Goal: Task Accomplishment & Management: Complete application form

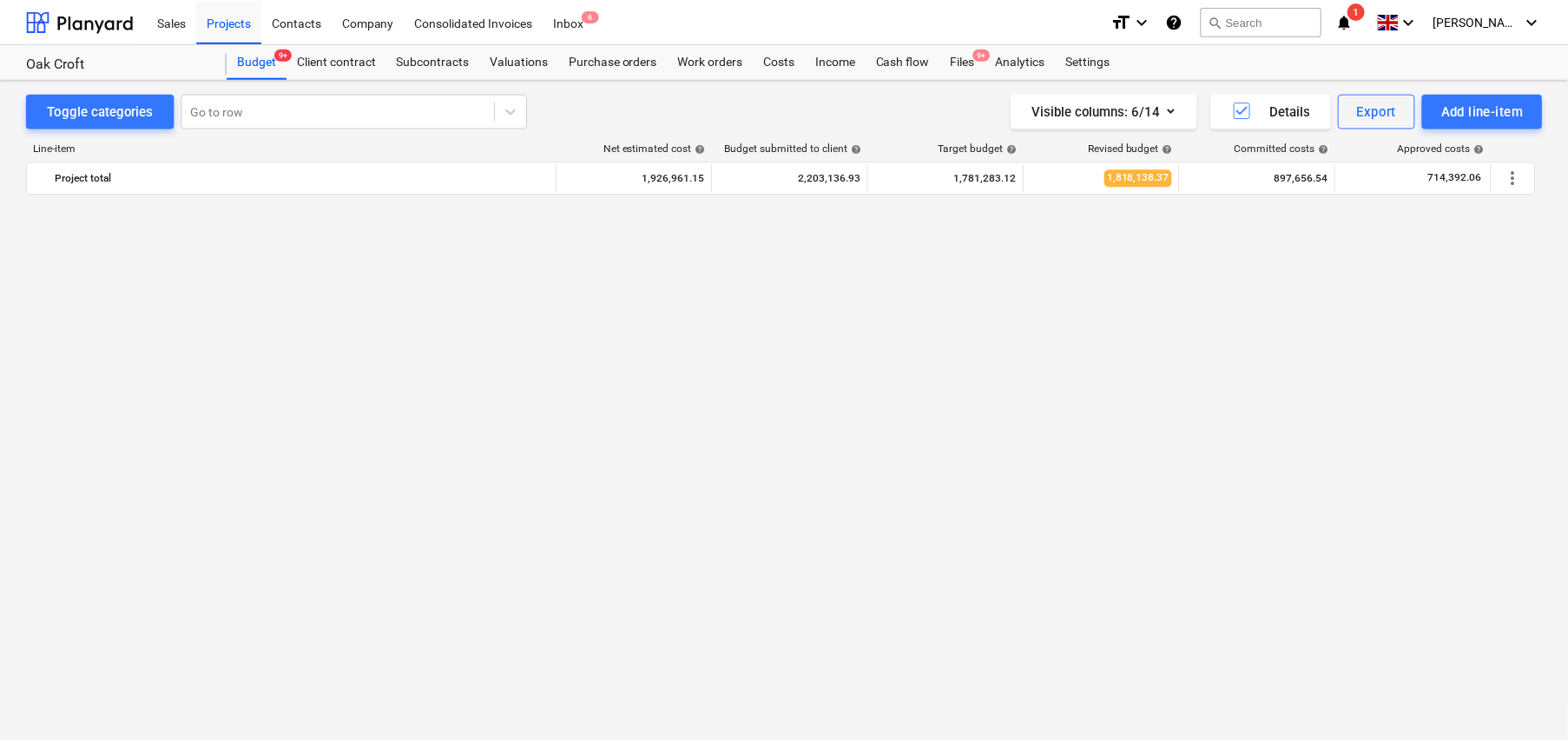
scroll to position [2298, 0]
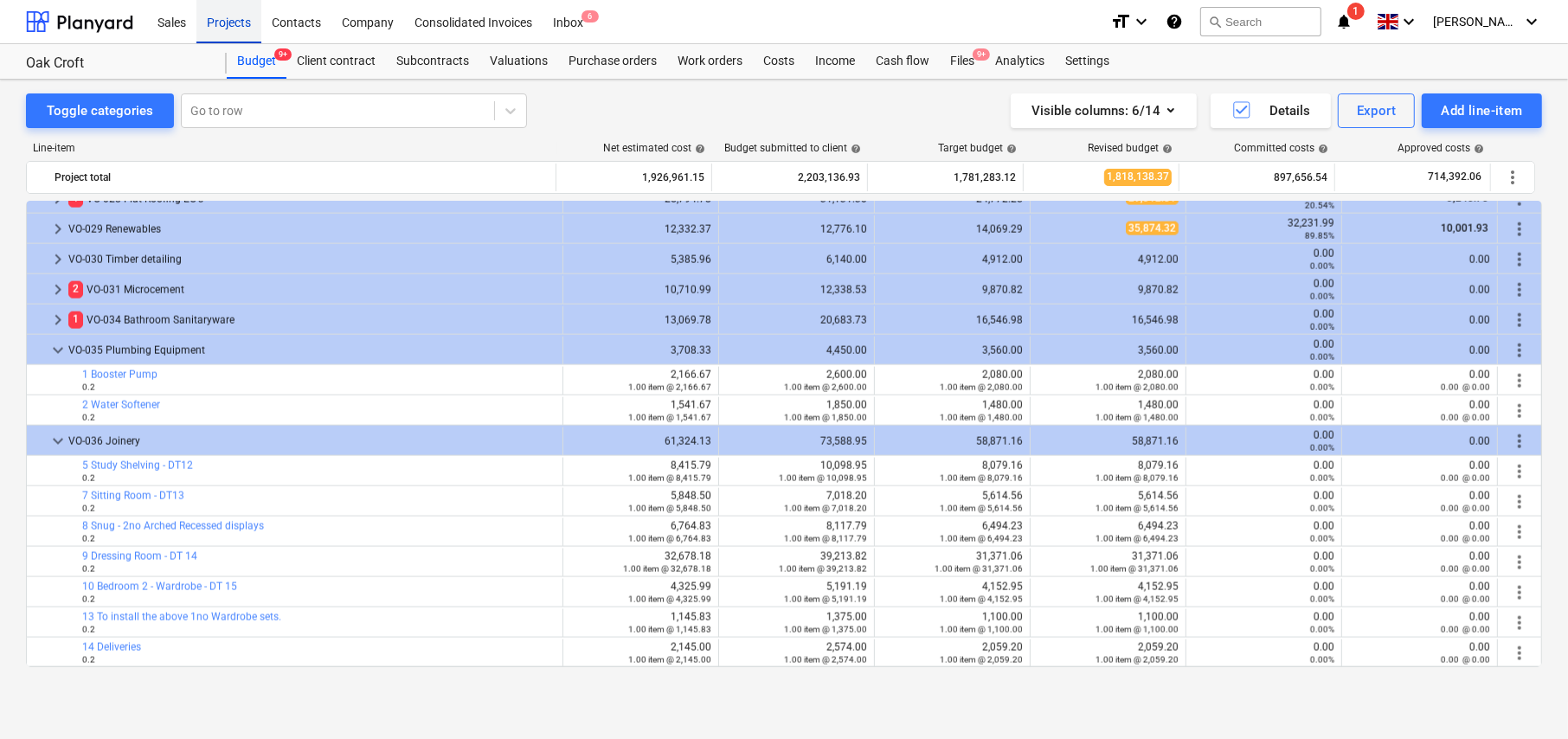
click at [230, 25] on div "Projects" at bounding box center [228, 21] width 64 height 44
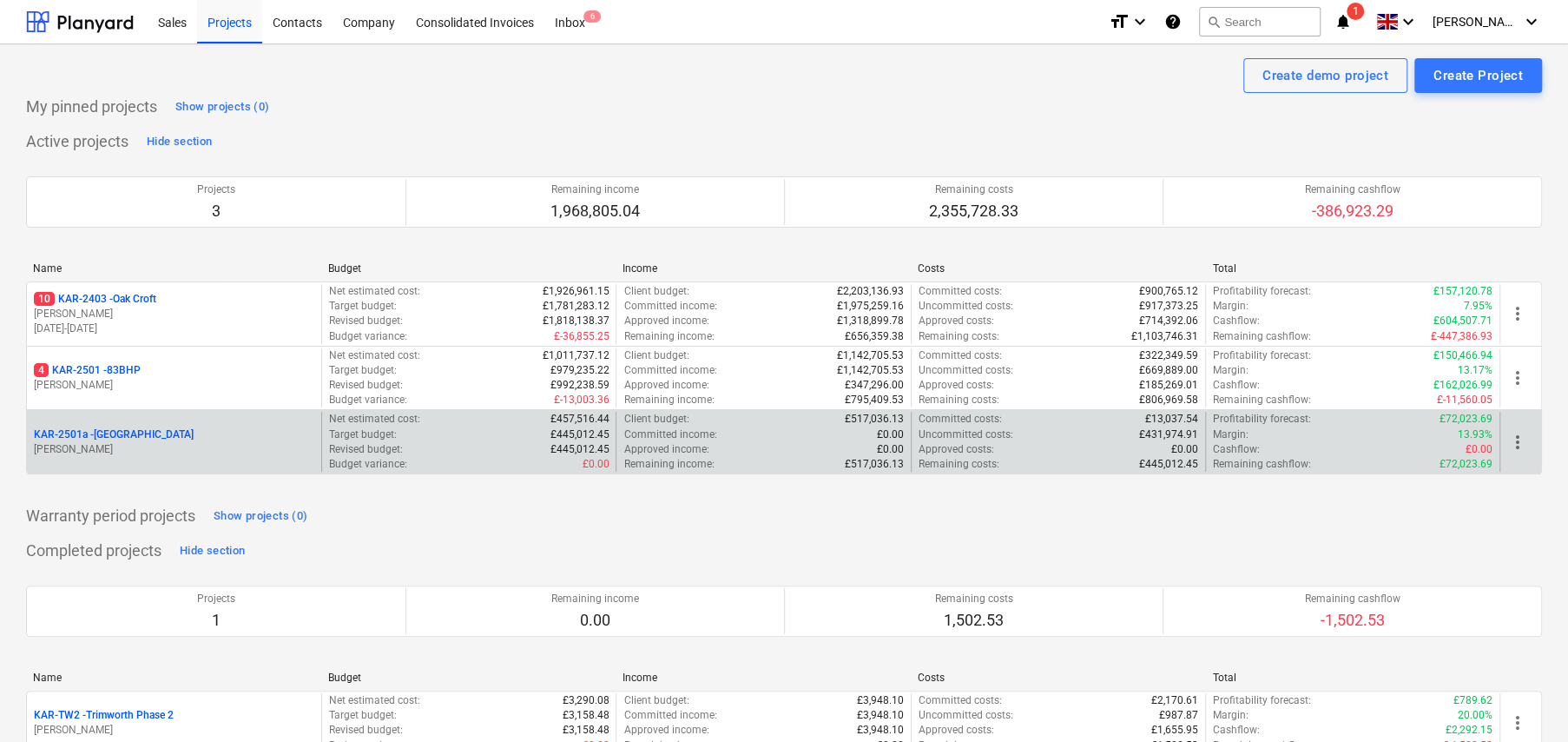
click at [130, 432] on p "KAR-2501a - [GEOGRAPHIC_DATA]" at bounding box center [114, 434] width 160 height 15
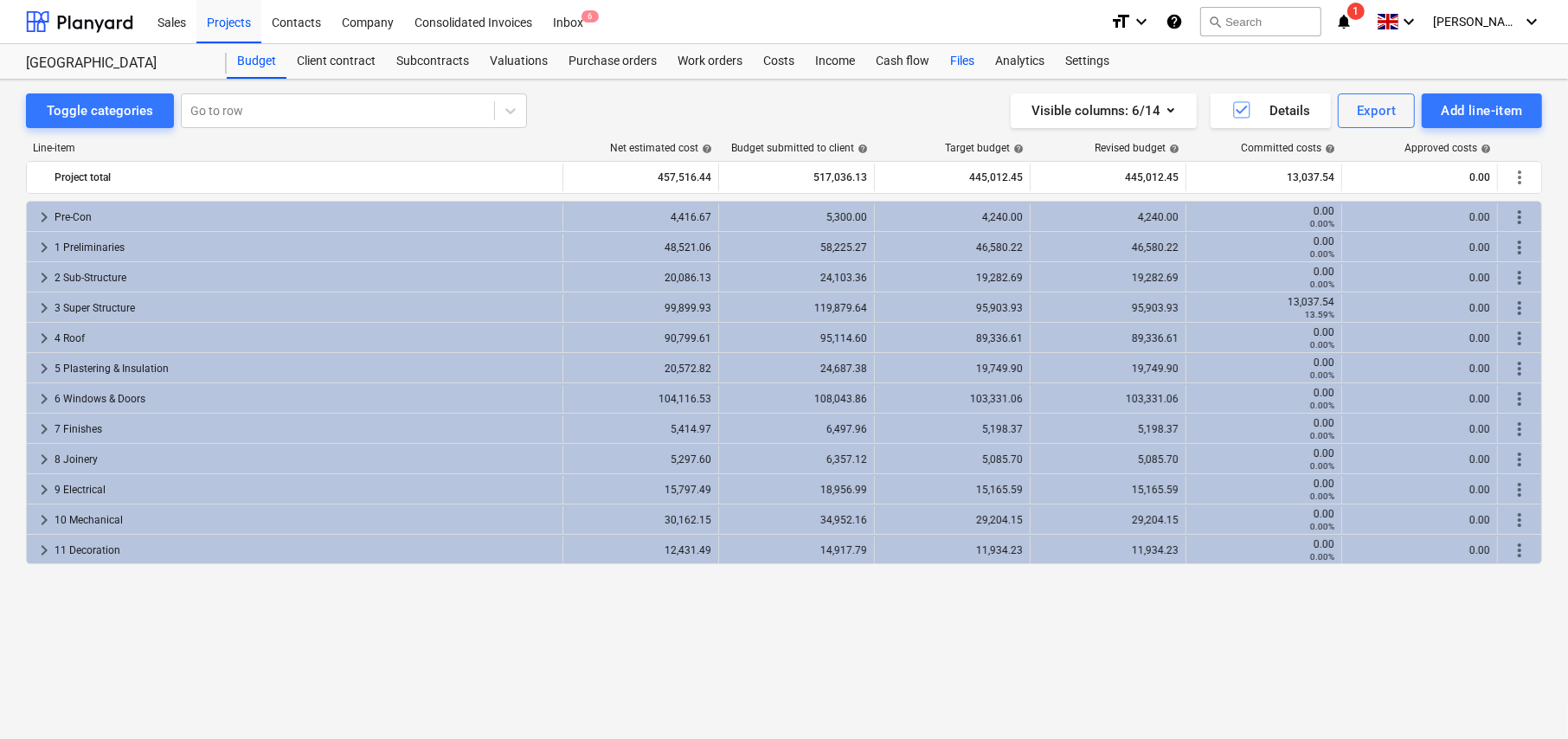
click at [966, 64] on div "Files" at bounding box center [962, 62] width 45 height 35
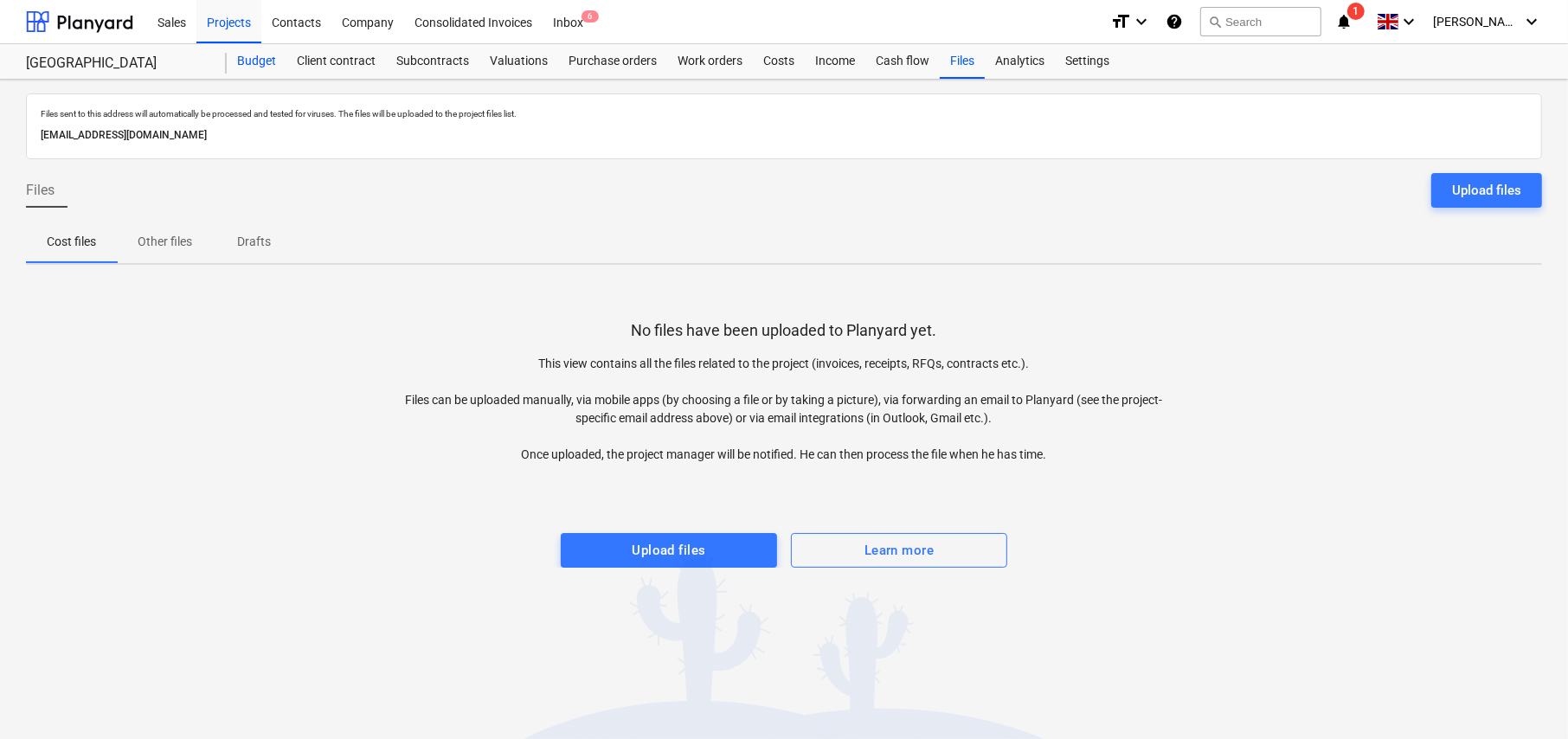
click at [261, 55] on div "Budget" at bounding box center [256, 62] width 60 height 35
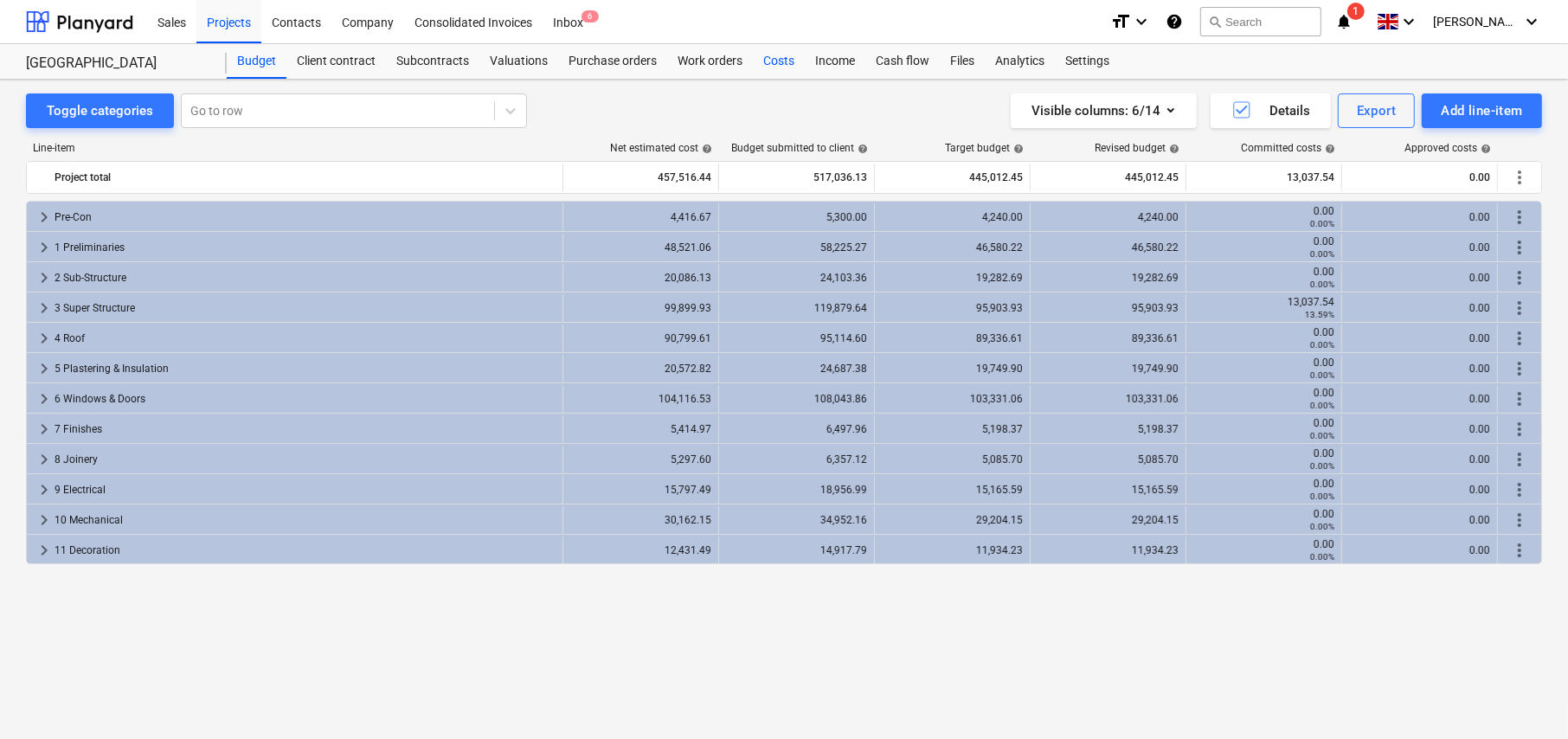
click at [772, 63] on div "Costs" at bounding box center [779, 62] width 52 height 35
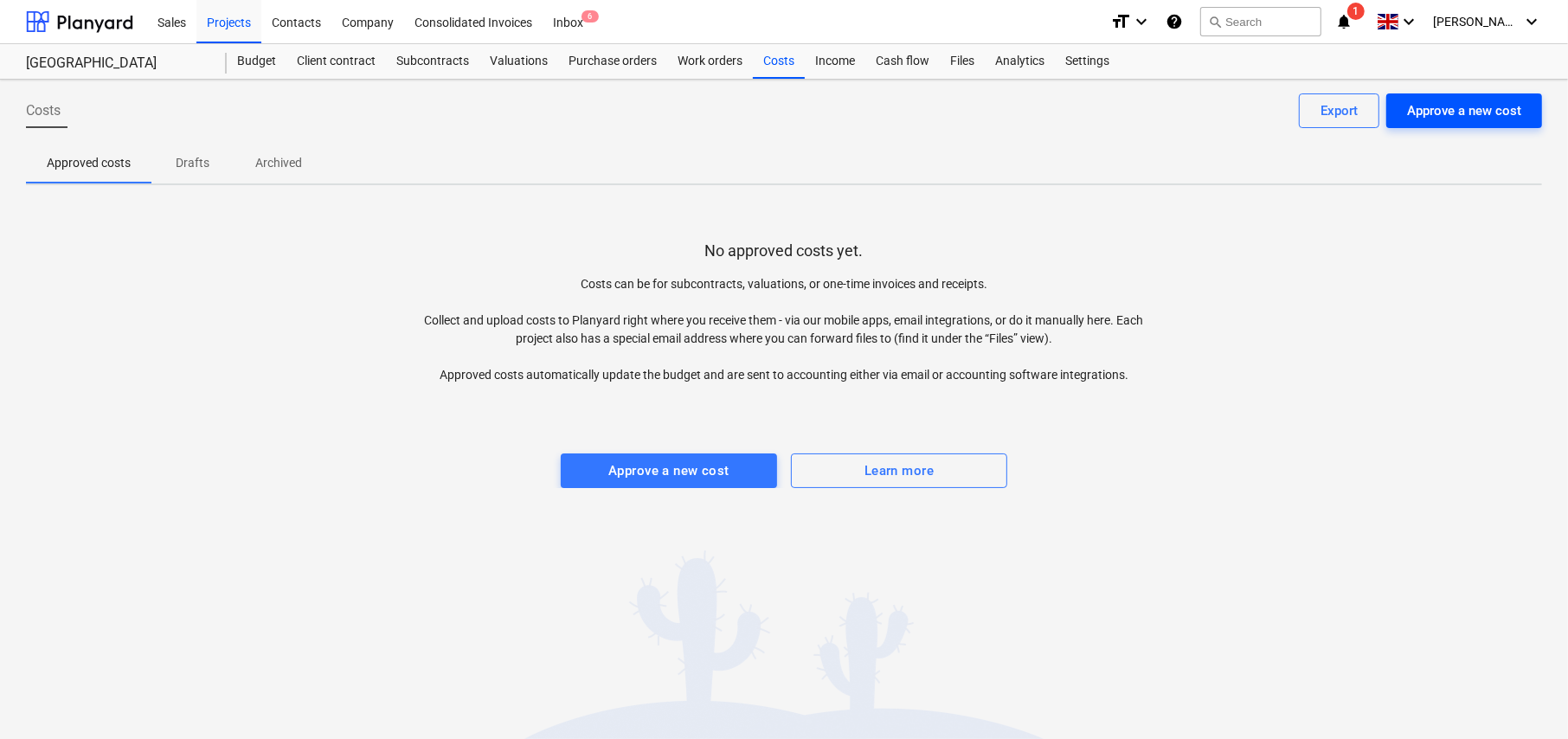
click at [1434, 114] on div "Approve a new cost" at bounding box center [1464, 110] width 114 height 22
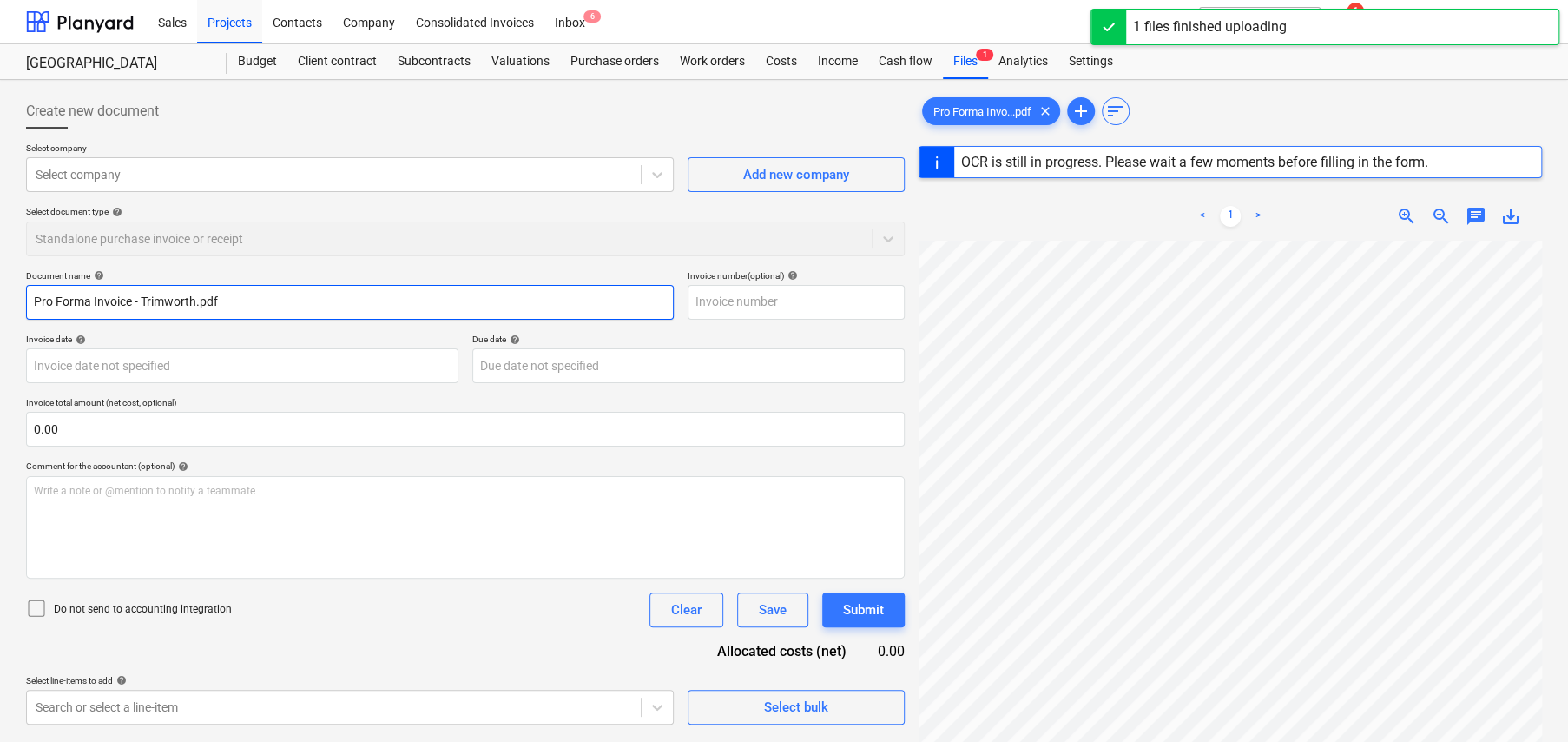
type input "249980257"
type input "[DATE]"
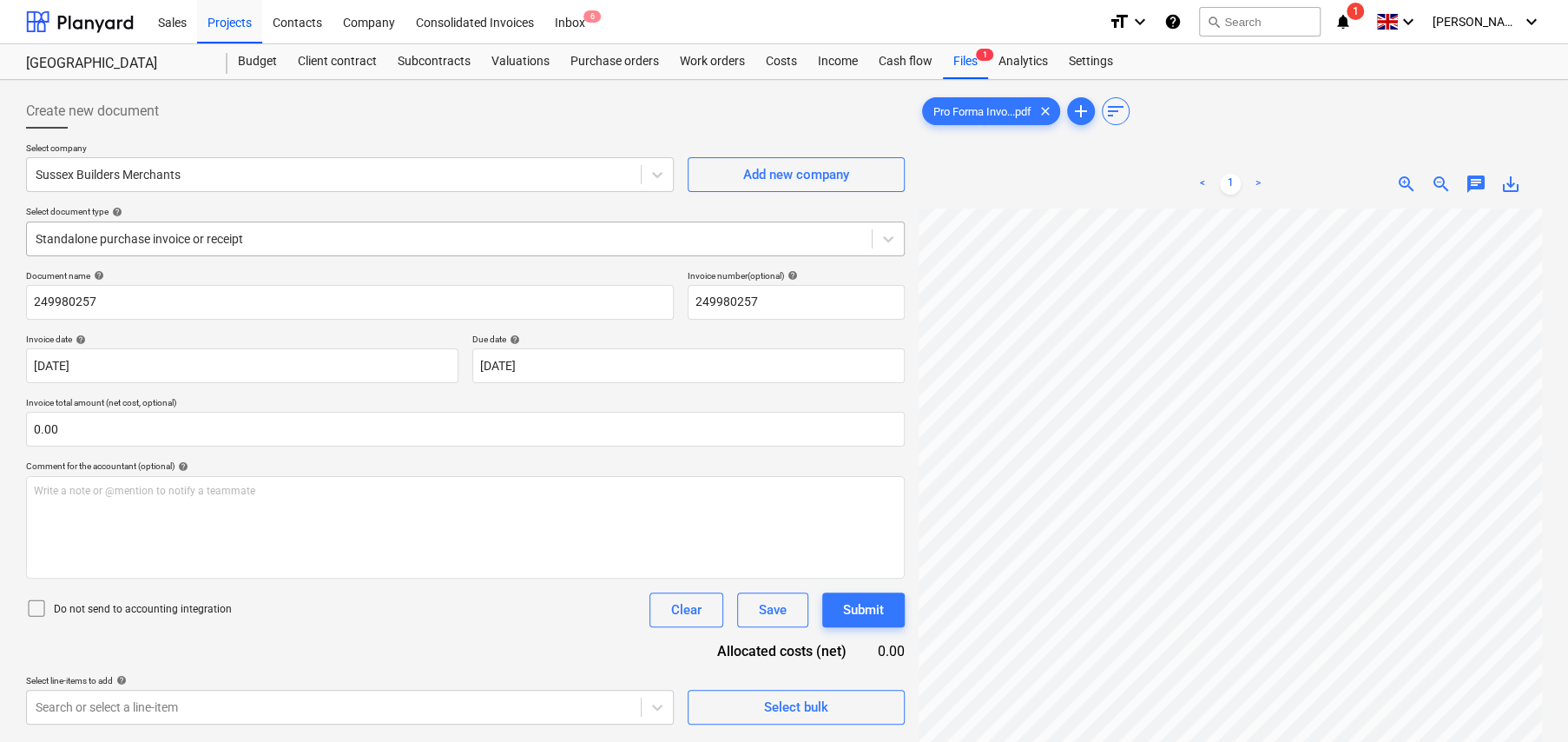
click at [264, 244] on div at bounding box center [450, 238] width 827 height 18
click at [161, 182] on div at bounding box center [334, 175] width 597 height 18
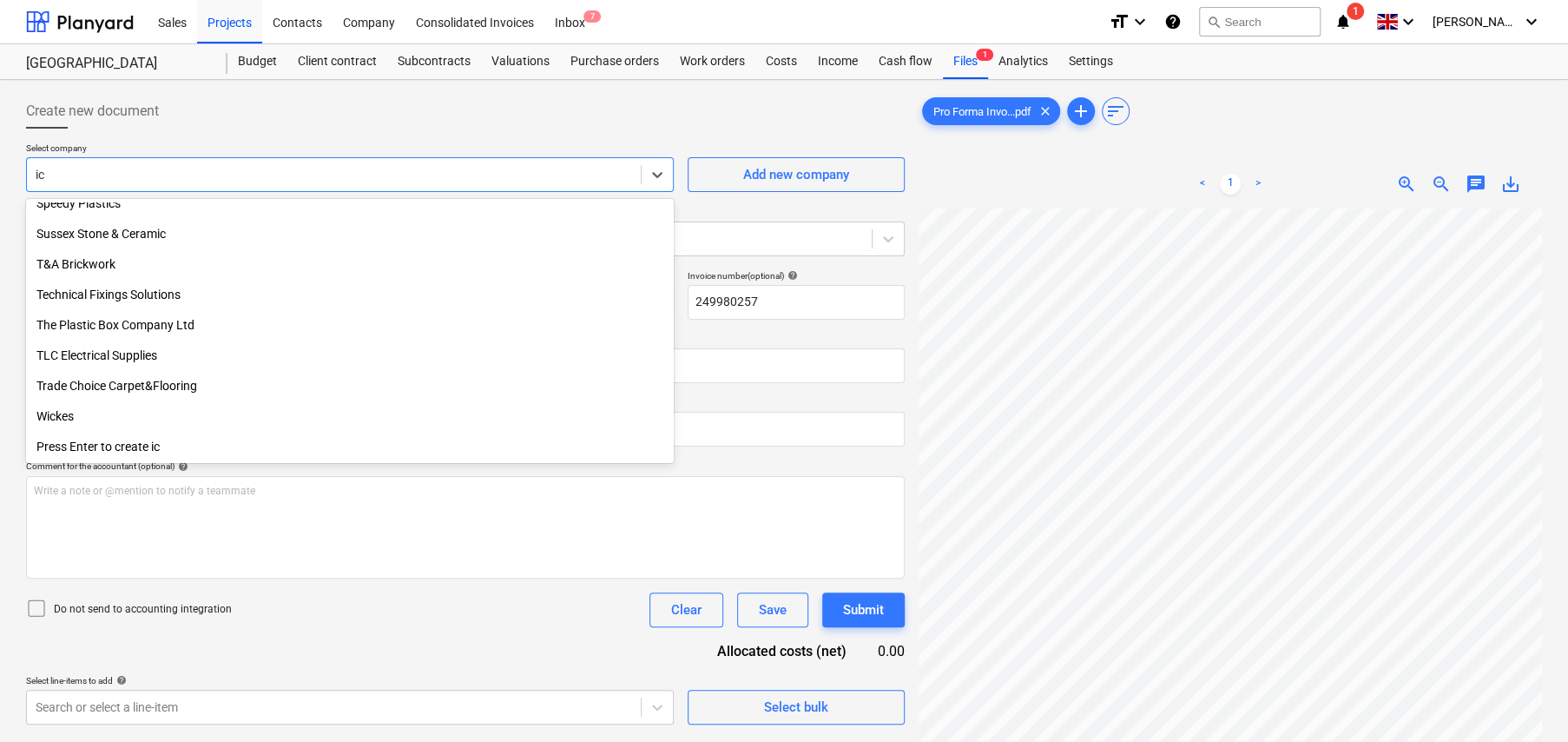
scroll to position [1106, 0]
type input "icf"
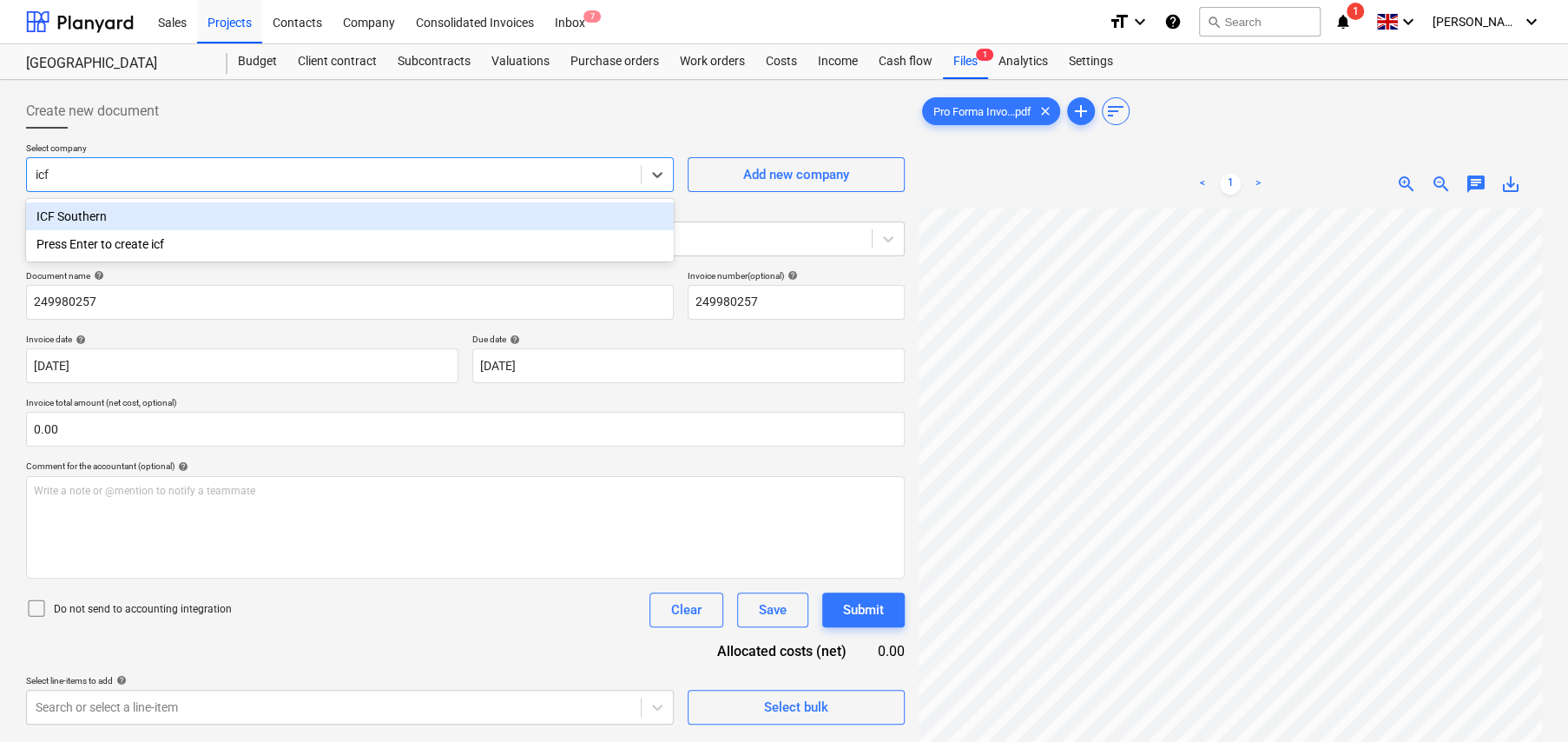
click at [98, 216] on div "ICF Southern" at bounding box center [349, 216] width 647 height 28
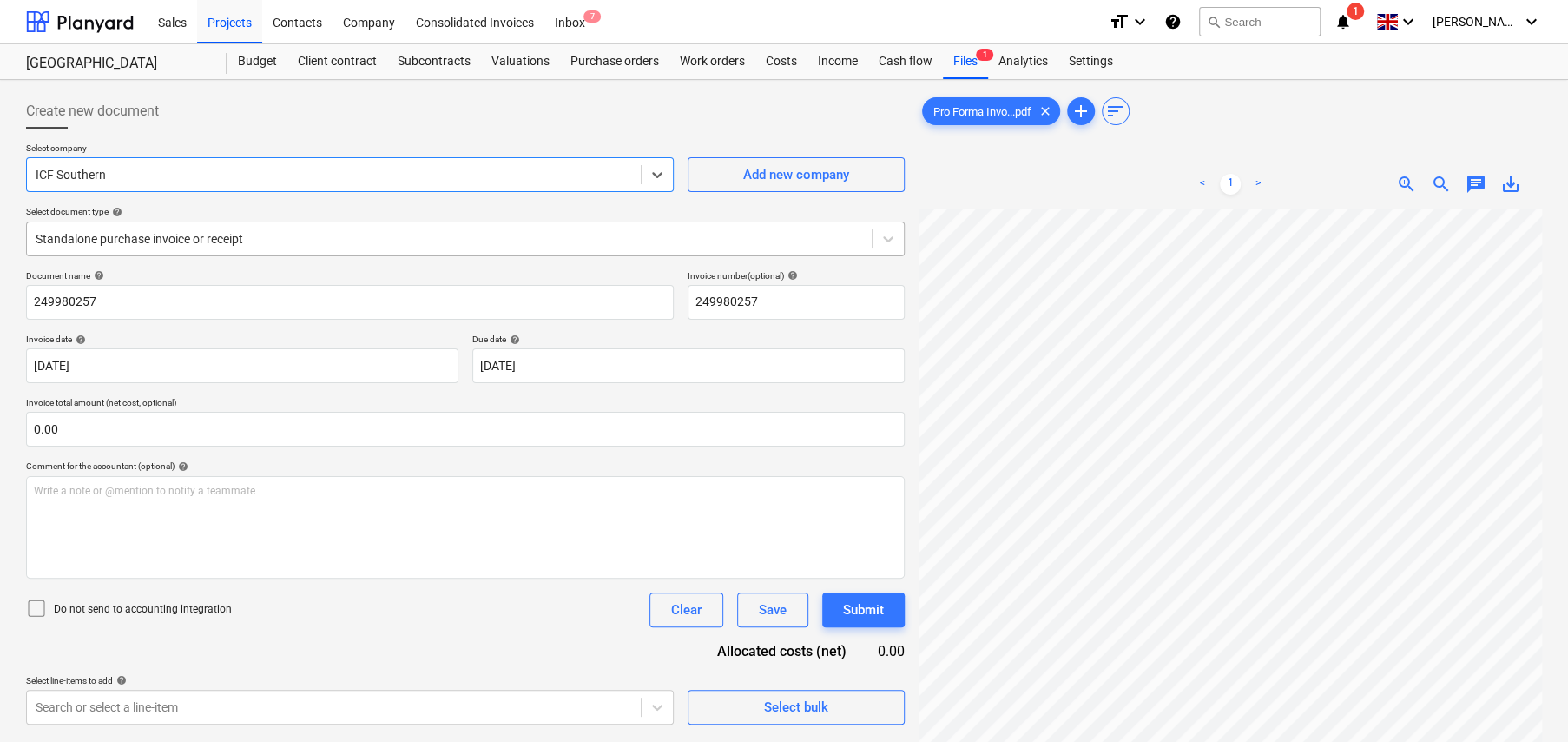
click at [174, 238] on div at bounding box center [450, 238] width 827 height 18
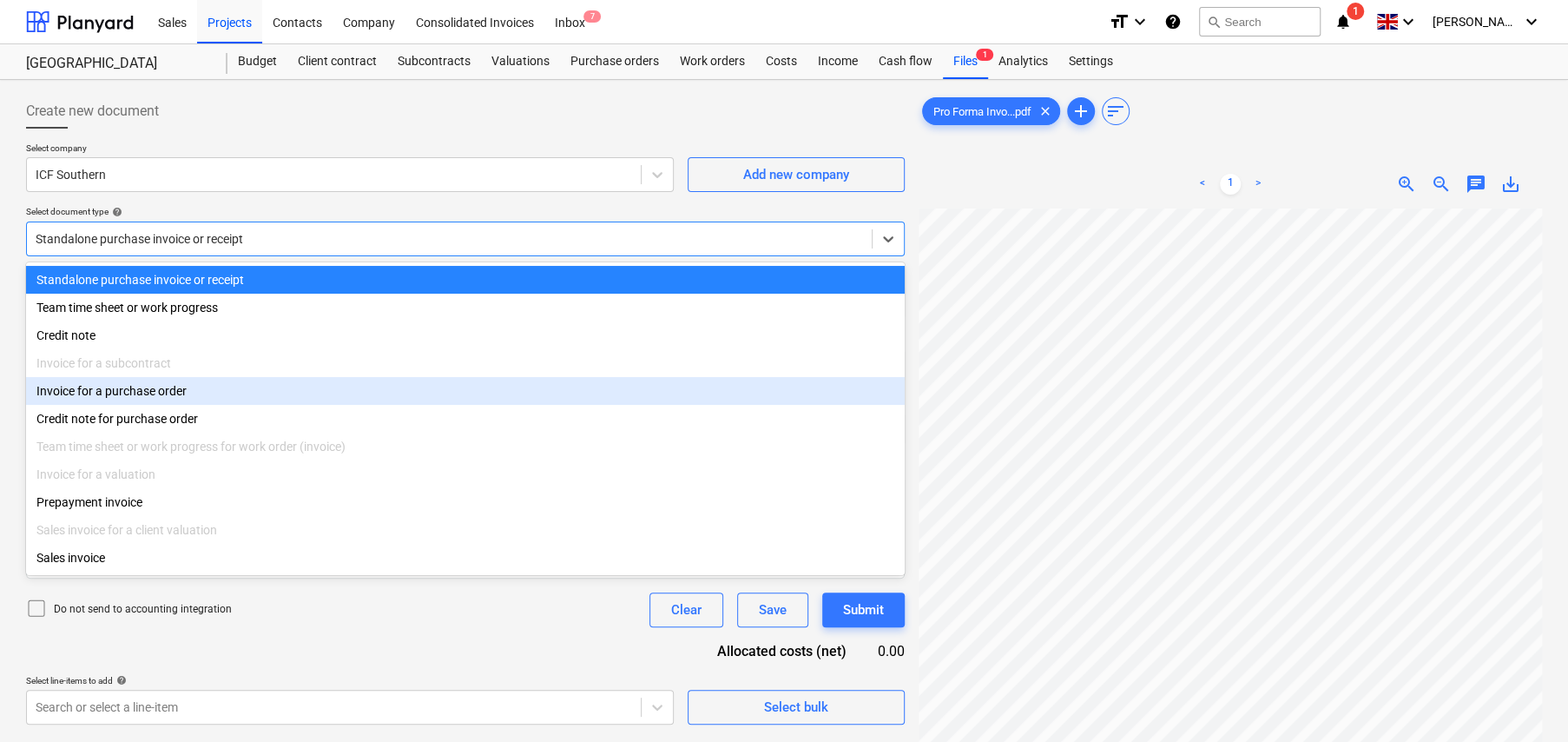
click at [157, 401] on div "Invoice for a purchase order" at bounding box center [464, 391] width 878 height 28
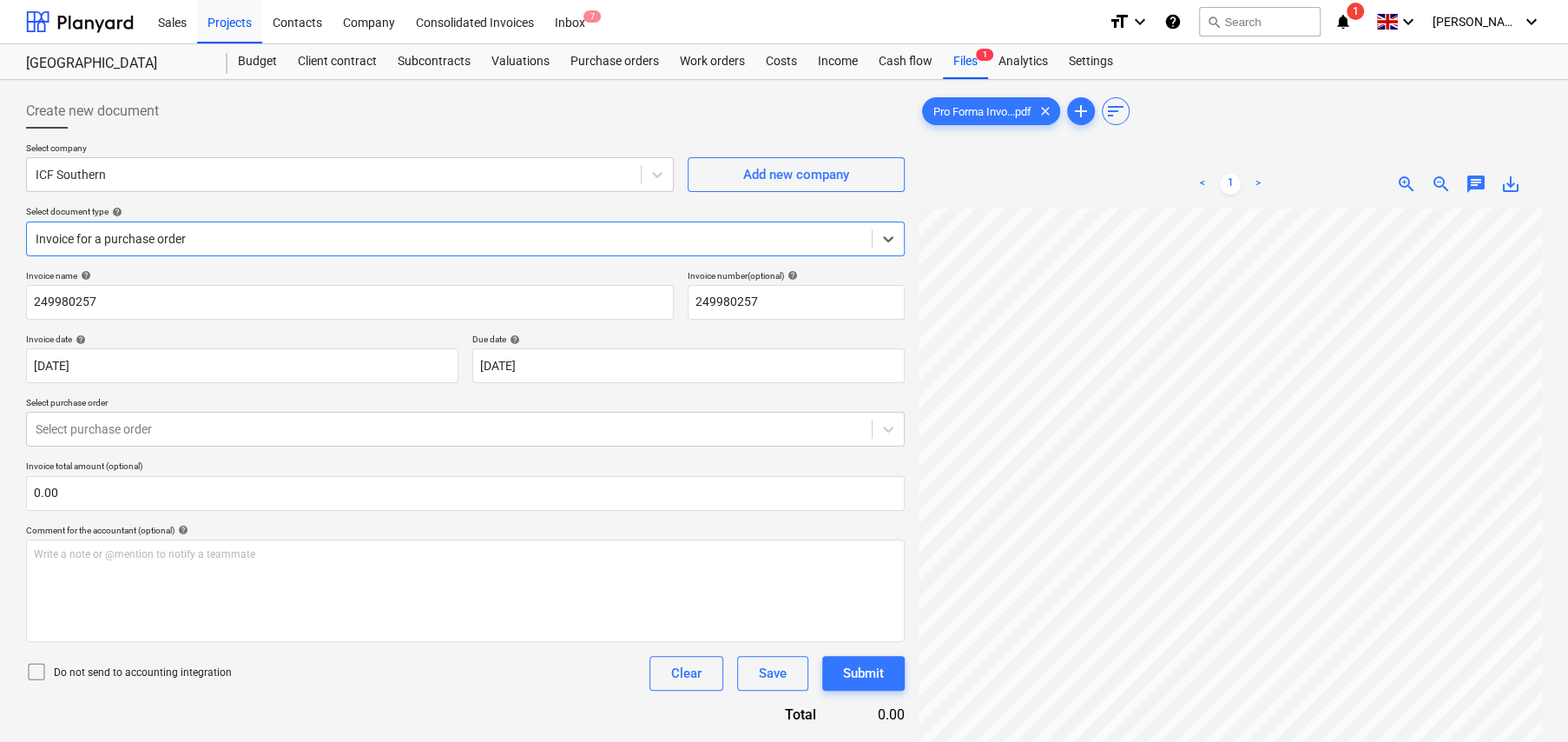
click at [38, 672] on icon at bounding box center [36, 671] width 21 height 21
click at [178, 425] on div at bounding box center [450, 429] width 827 height 18
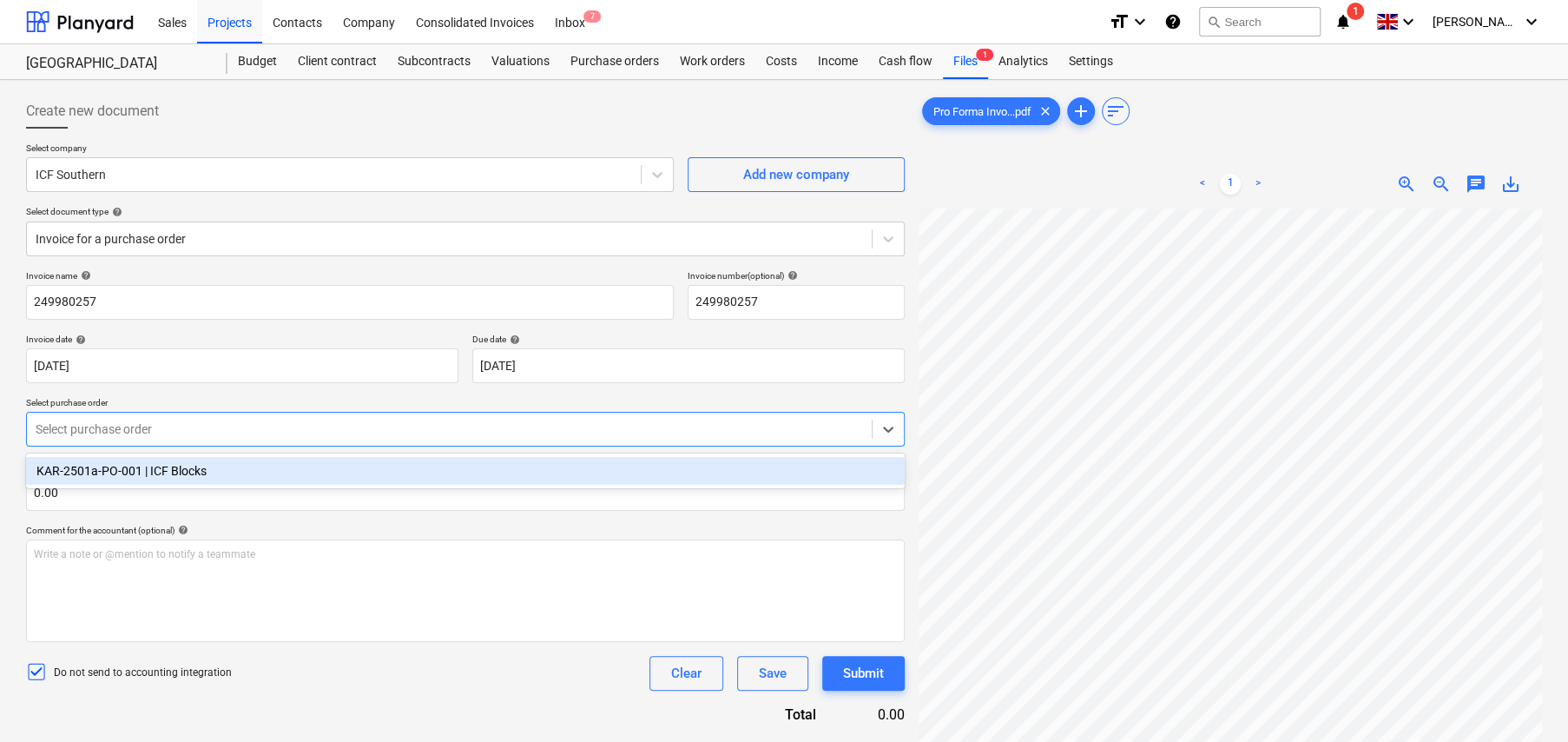
click at [197, 470] on div "KAR-2501a-PO-001 | ICF Blocks" at bounding box center [464, 470] width 878 height 28
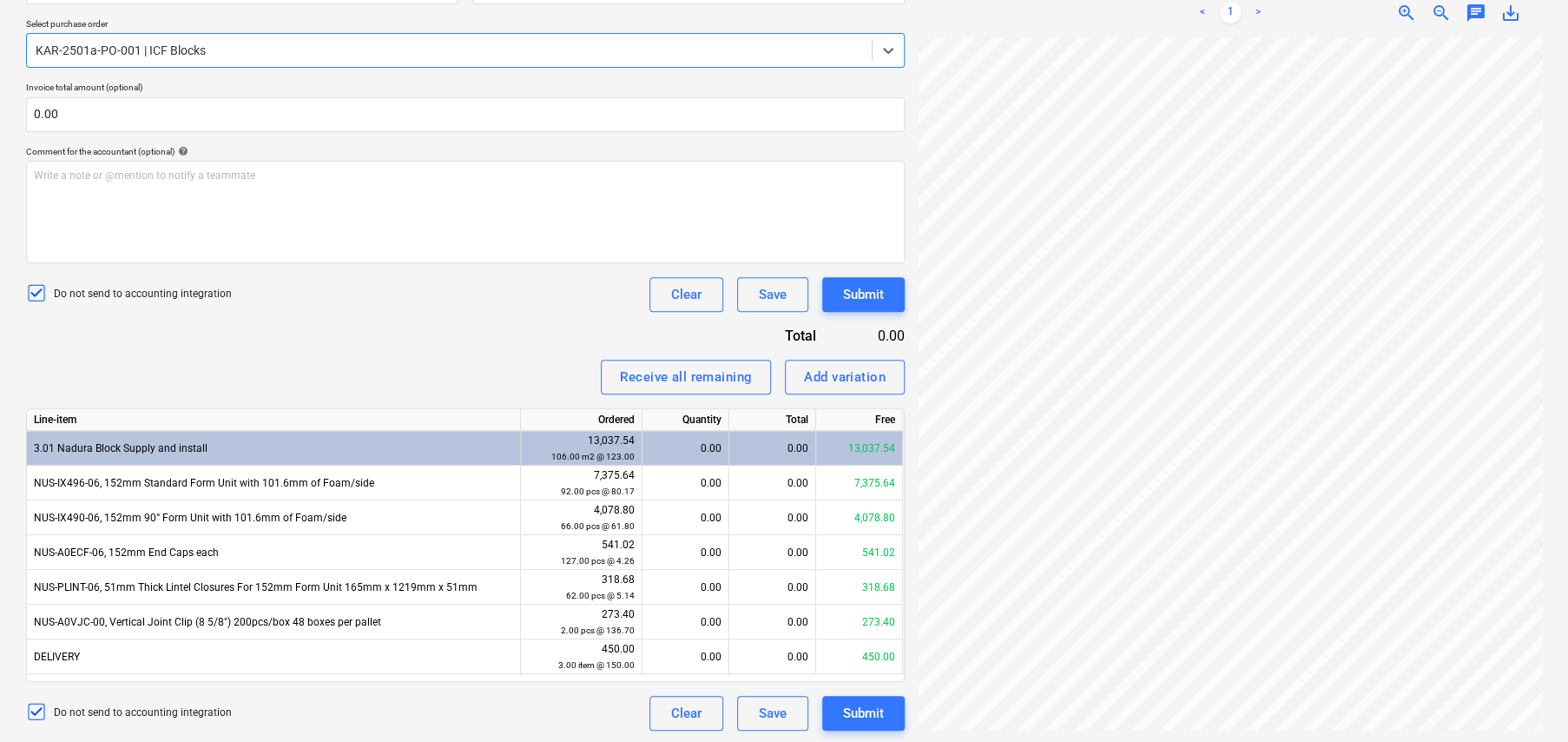
scroll to position [381, 0]
click at [715, 444] on div "0.00" at bounding box center [685, 446] width 72 height 35
type input ".5"
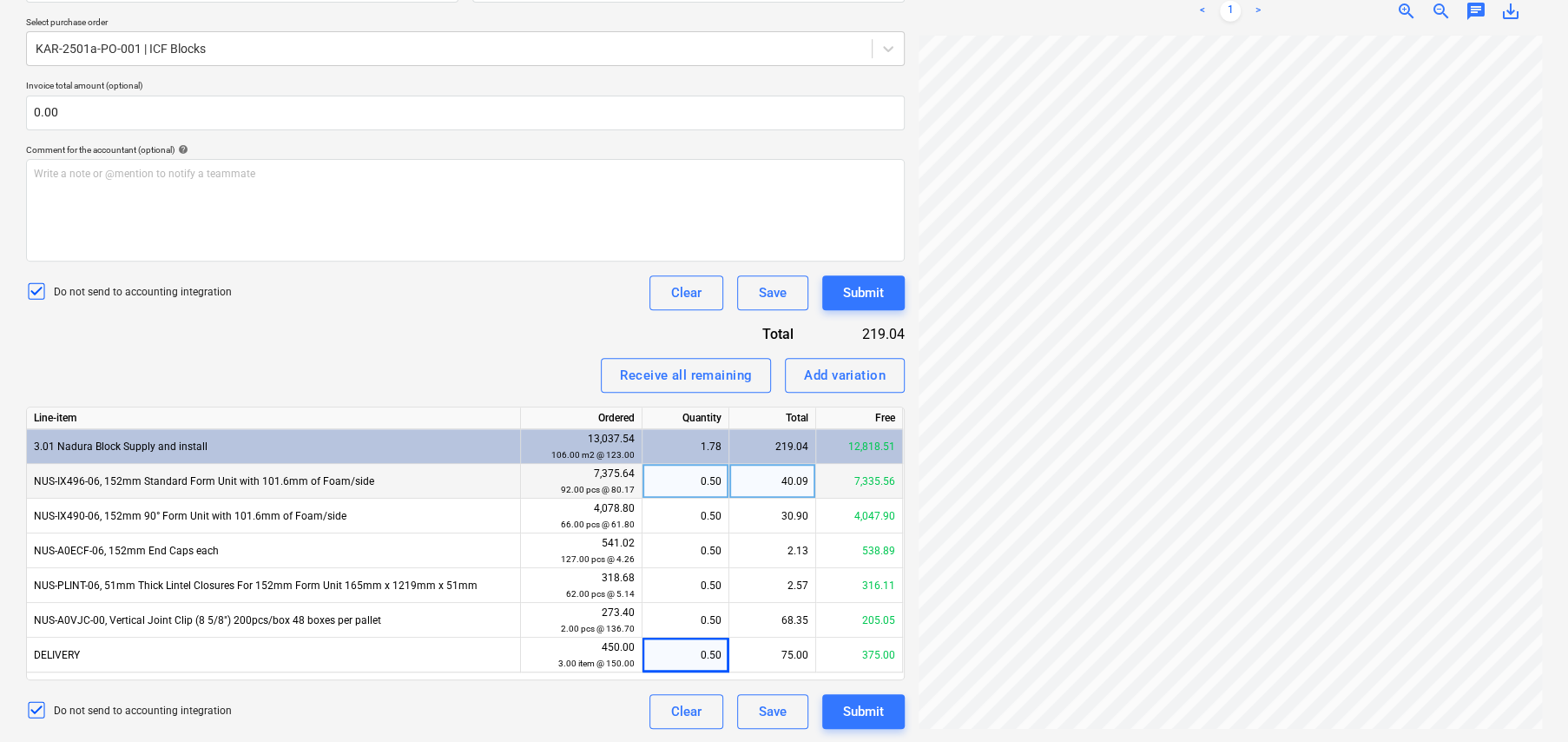
click at [708, 473] on div "0.50" at bounding box center [685, 481] width 72 height 35
type input "46"
type input "63.5"
type input "31"
type input "1.5"
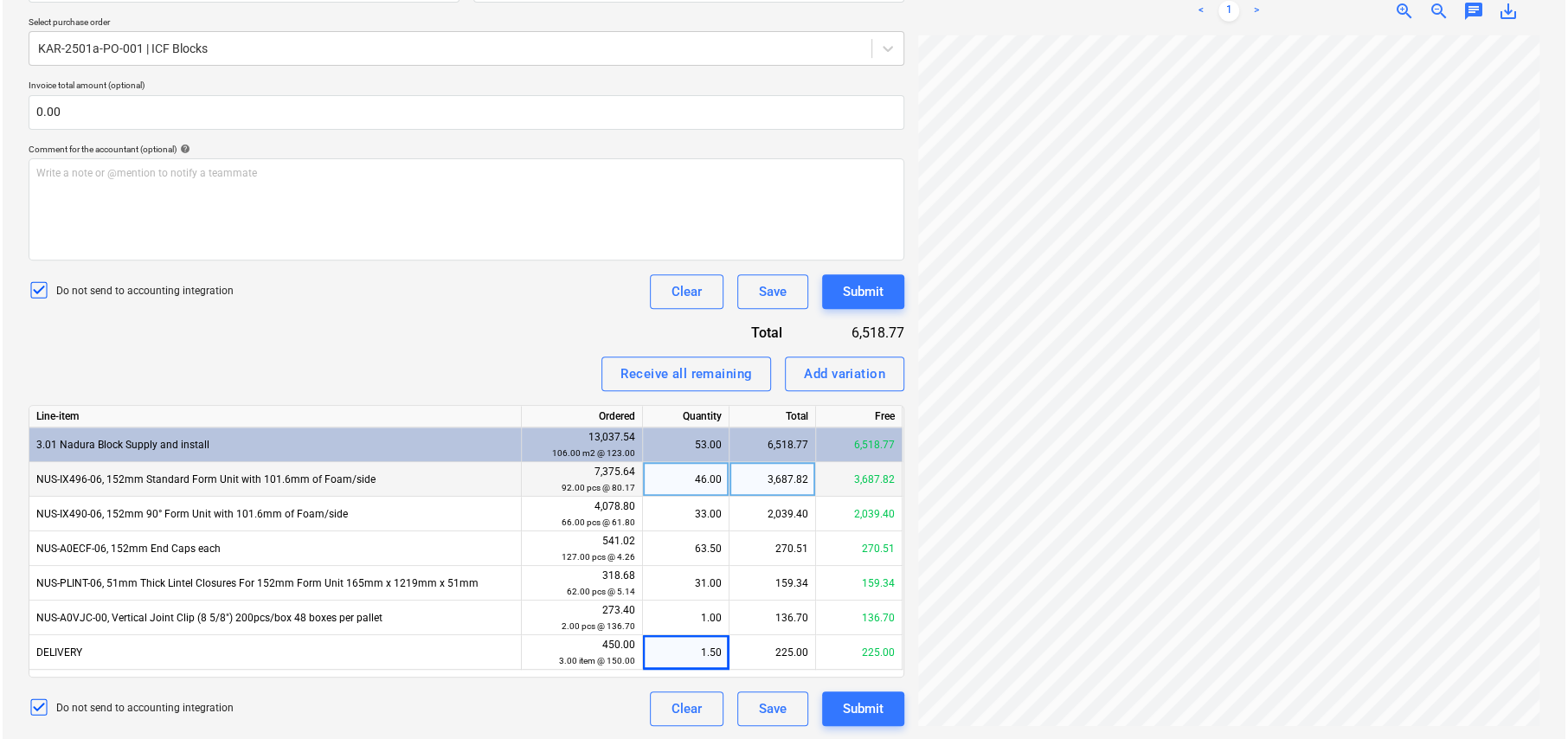
scroll to position [232, 0]
click at [189, 175] on p "Write a note or @mention to notify a teammate [PERSON_NAME]" at bounding box center [464, 173] width 860 height 15
click at [875, 704] on div "Submit" at bounding box center [861, 709] width 41 height 22
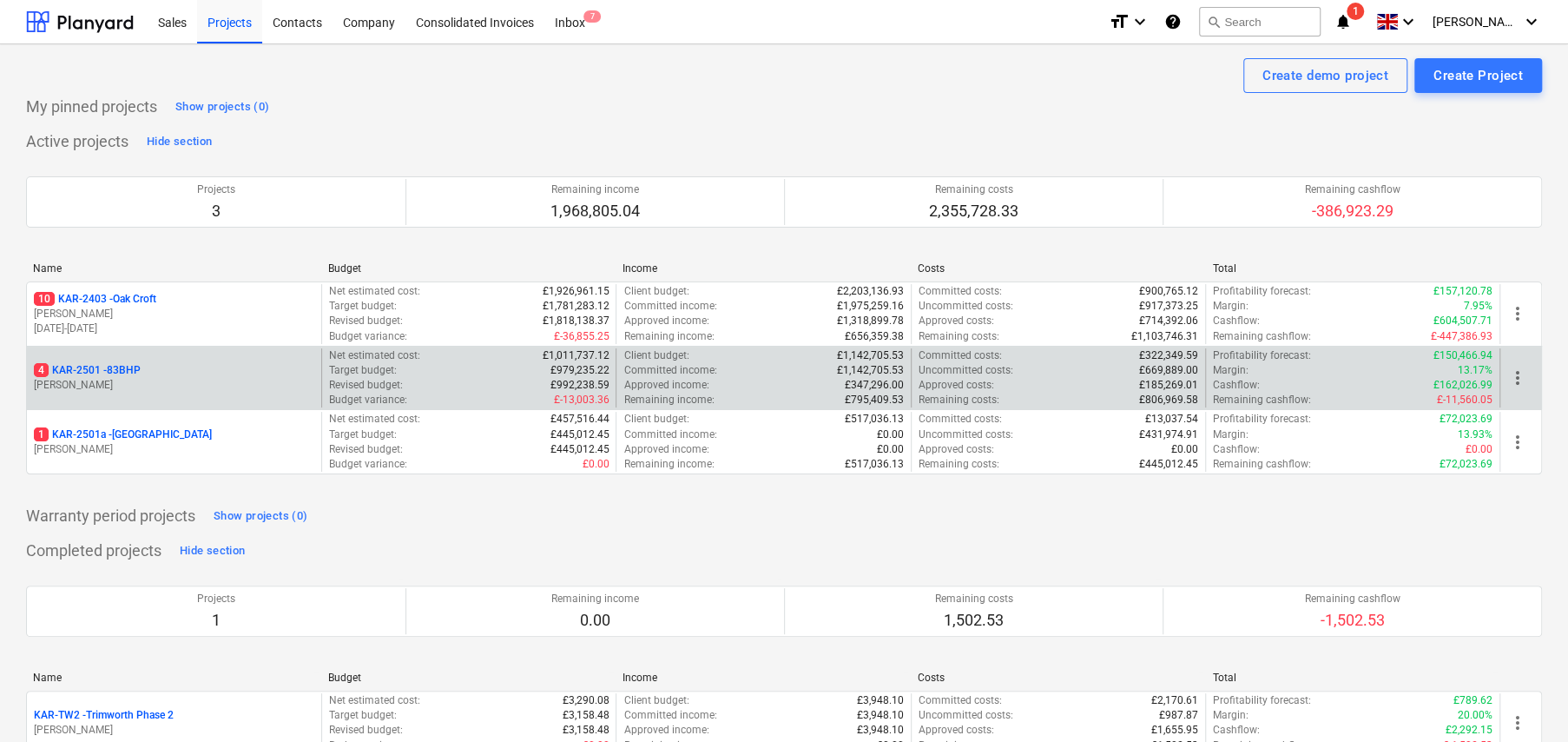
click at [119, 368] on p "4 KAR-2501 - 83BHP" at bounding box center [88, 371] width 107 height 15
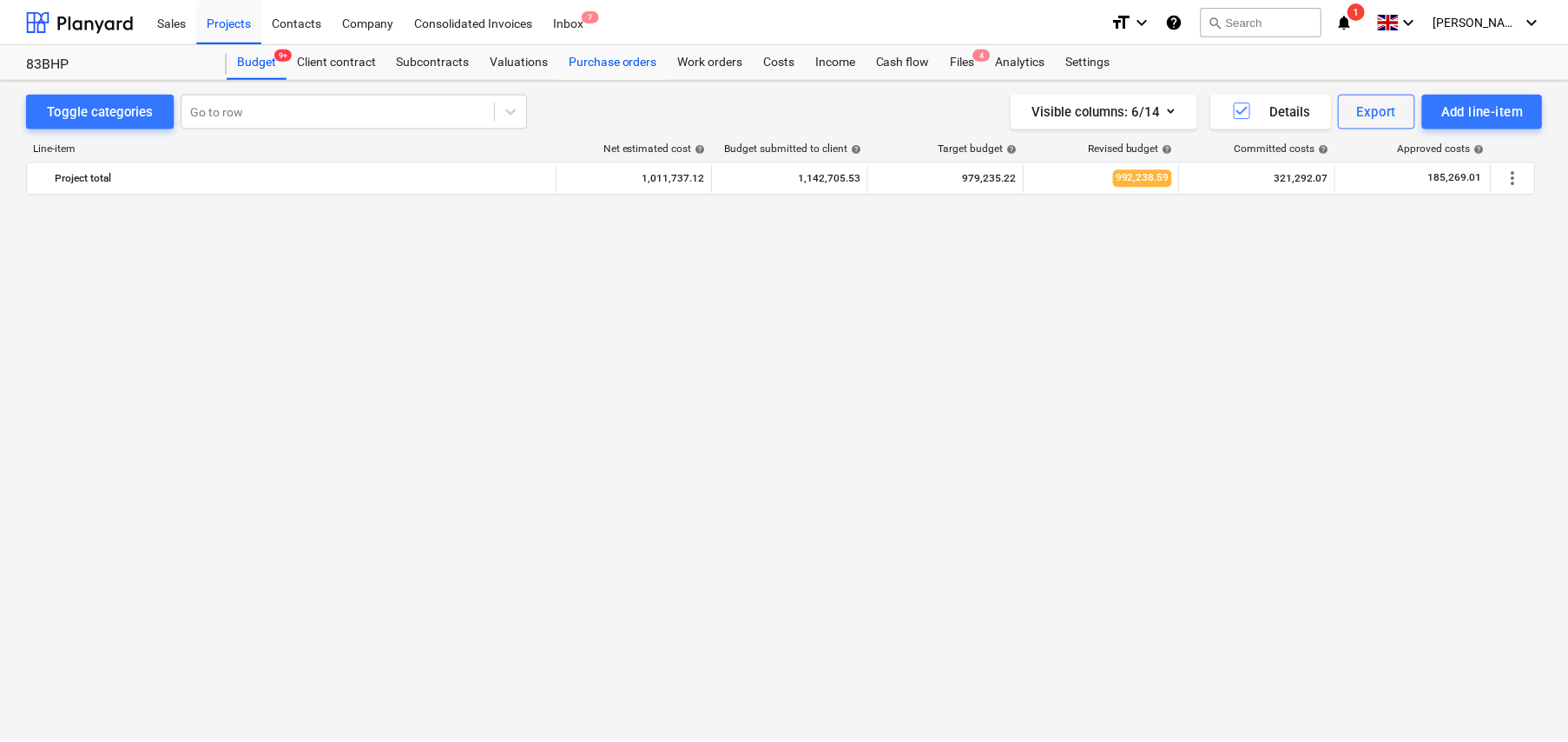
scroll to position [2876, 0]
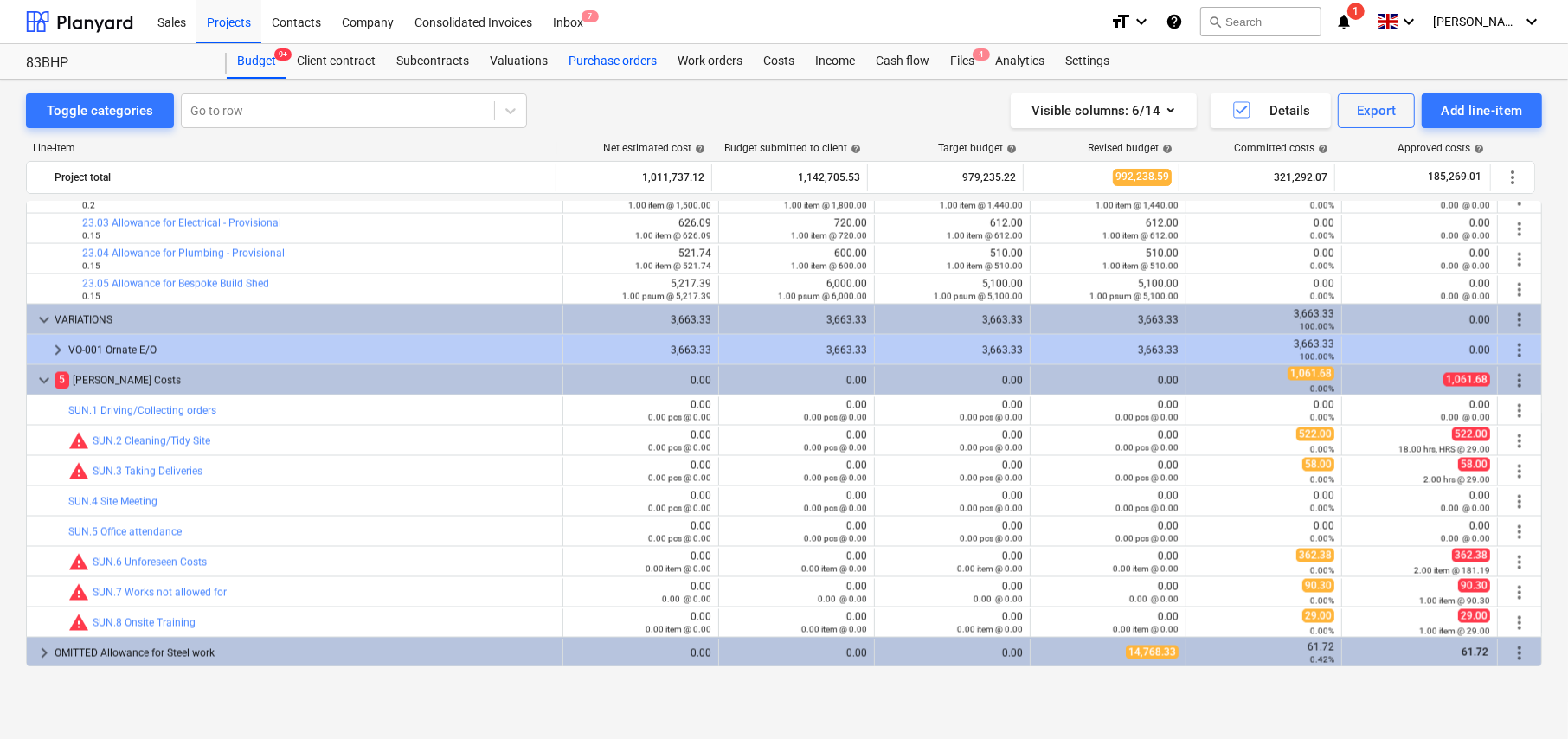
click at [616, 63] on div "Purchase orders" at bounding box center [612, 62] width 109 height 35
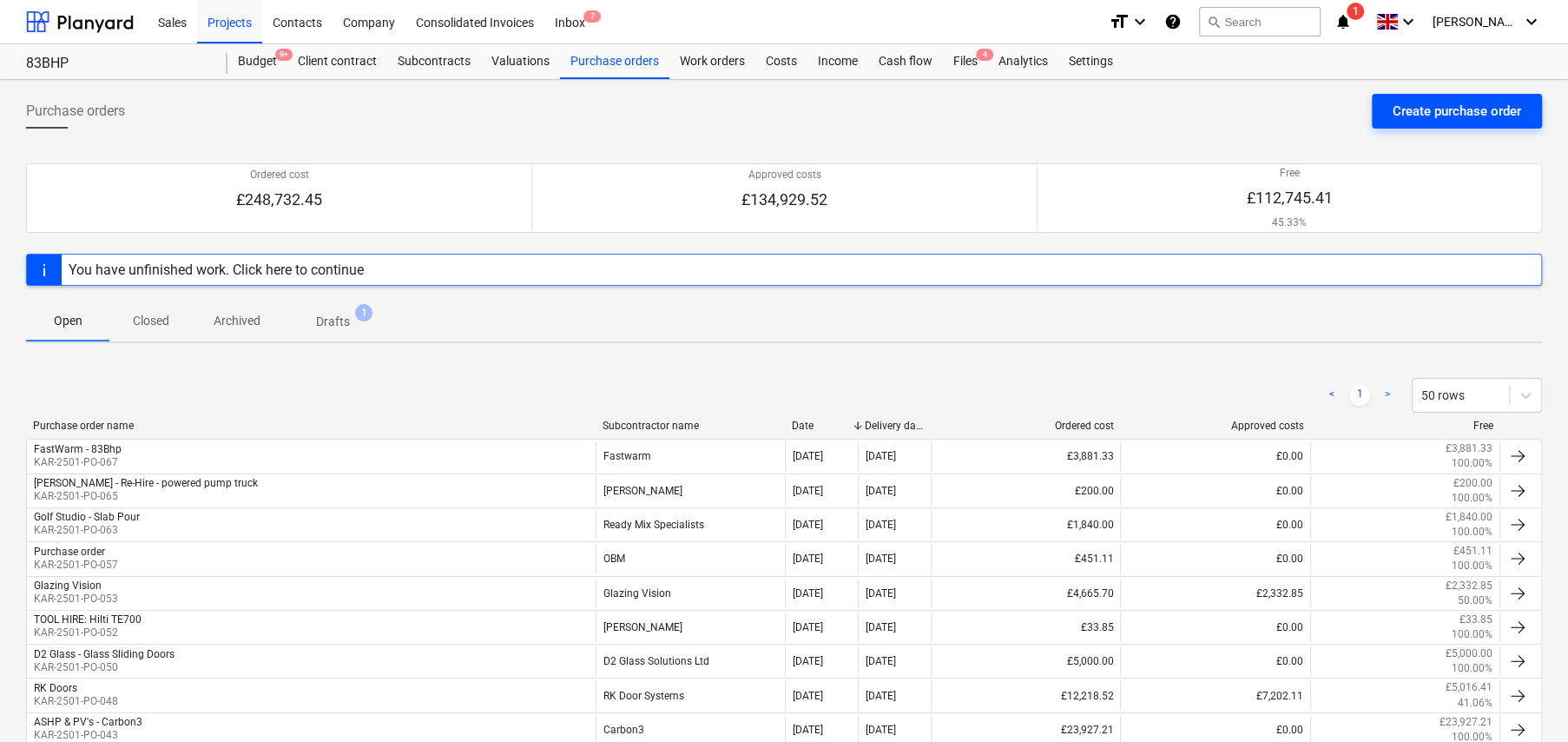
click at [1461, 113] on div "Create purchase order" at bounding box center [1456, 111] width 128 height 22
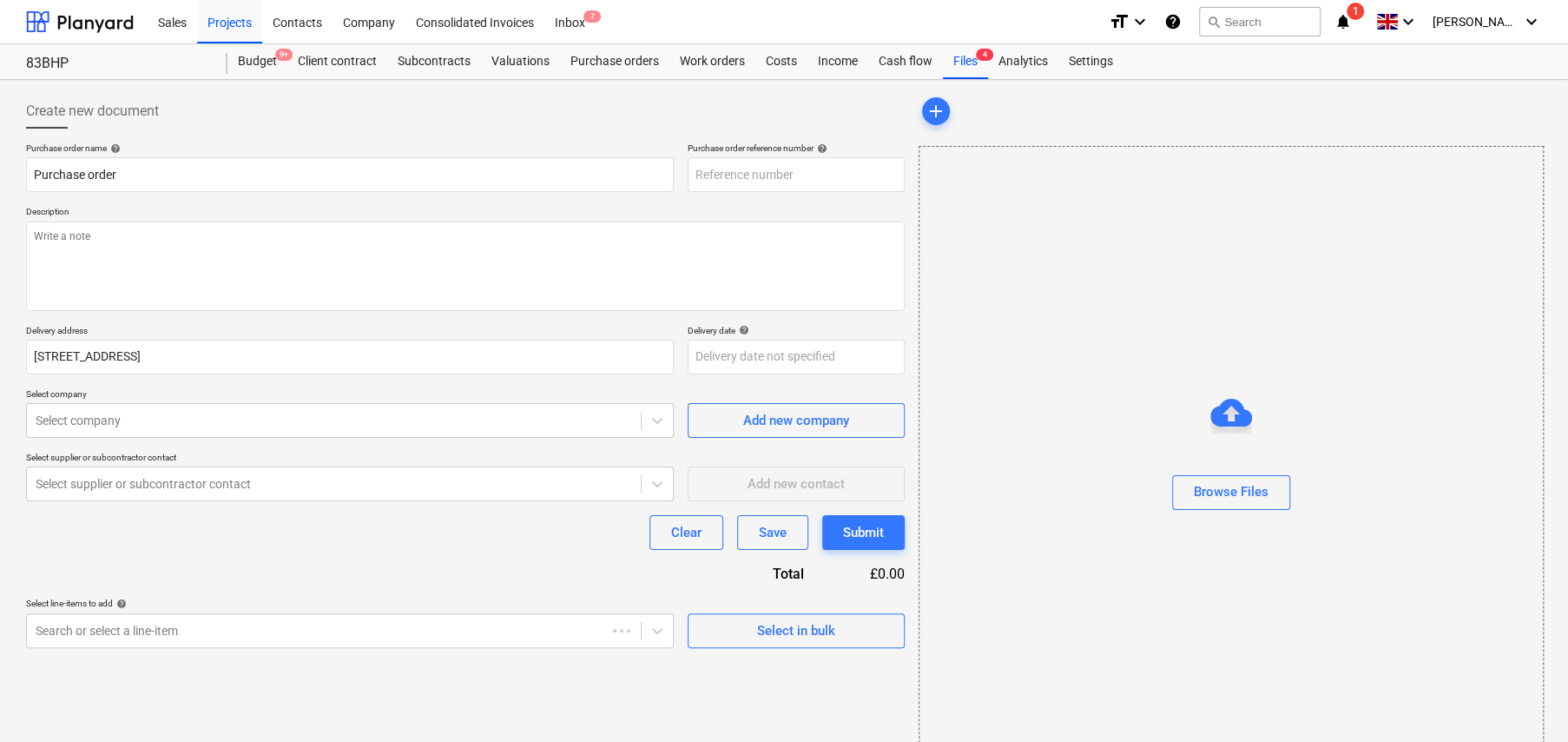
type textarea "x"
type input "KAR-2501-PO-069"
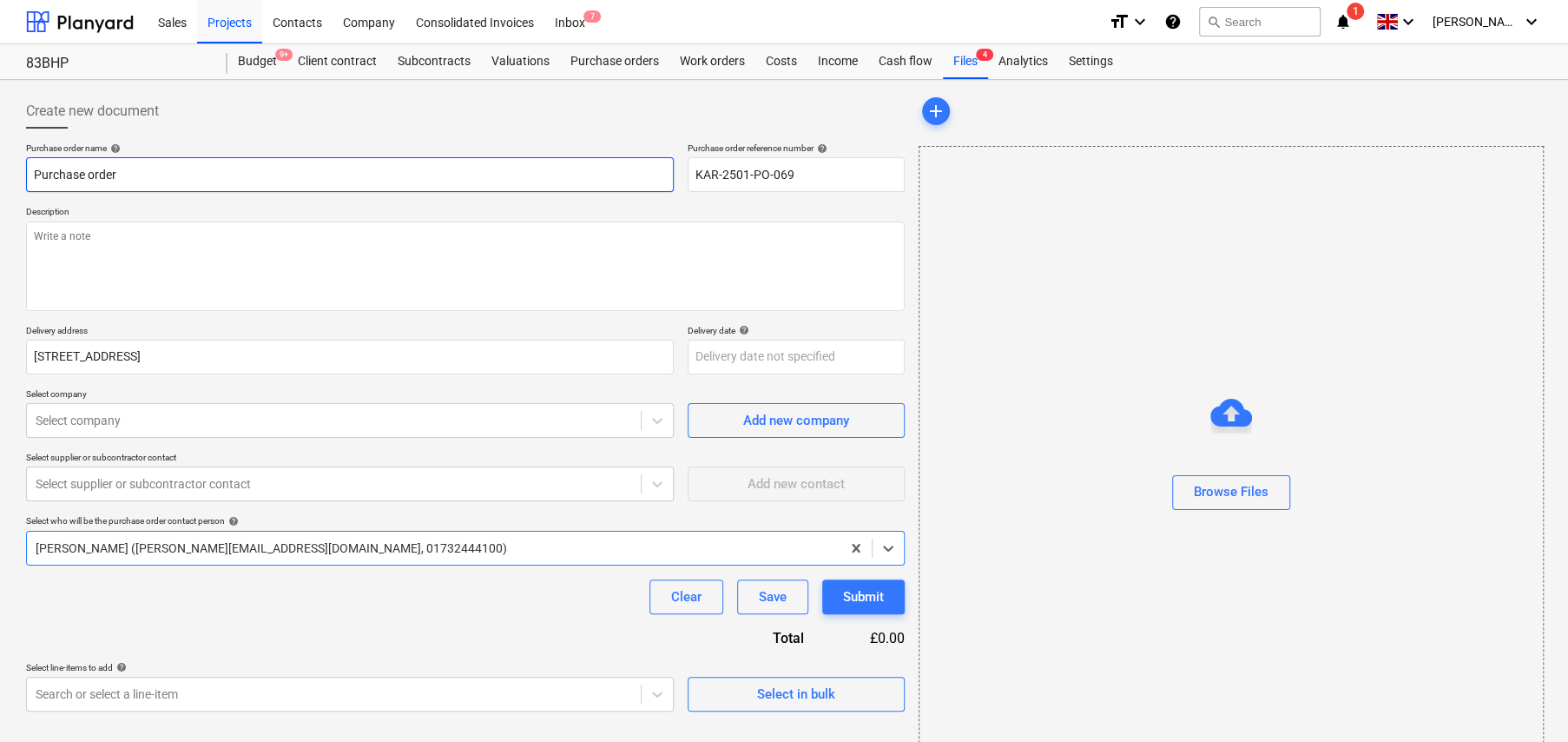
click at [199, 171] on input "Purchase order" at bounding box center [349, 175] width 647 height 35
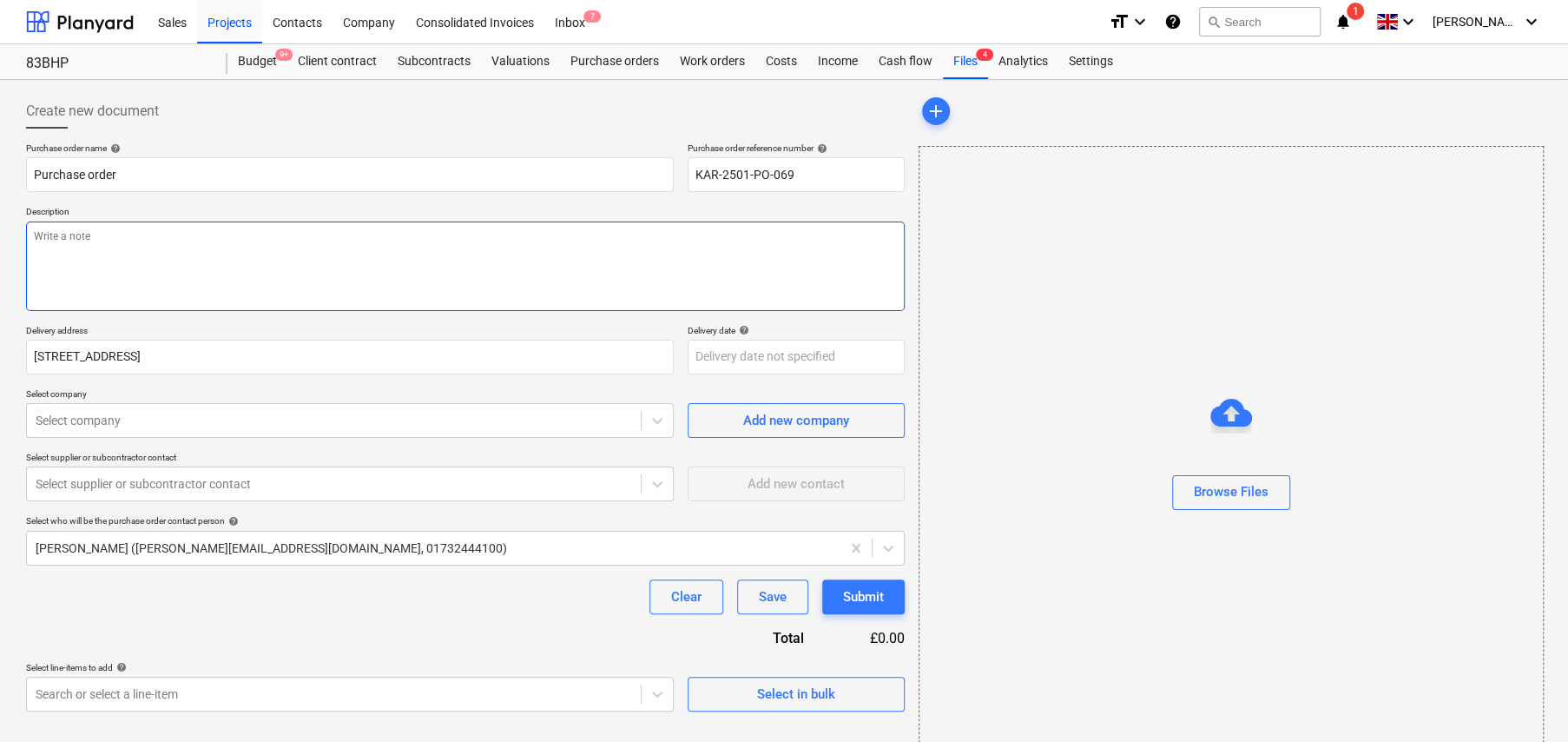
click at [282, 243] on textarea at bounding box center [464, 266] width 878 height 90
type textarea "x"
type textarea "D"
type textarea "x"
type textarea "De"
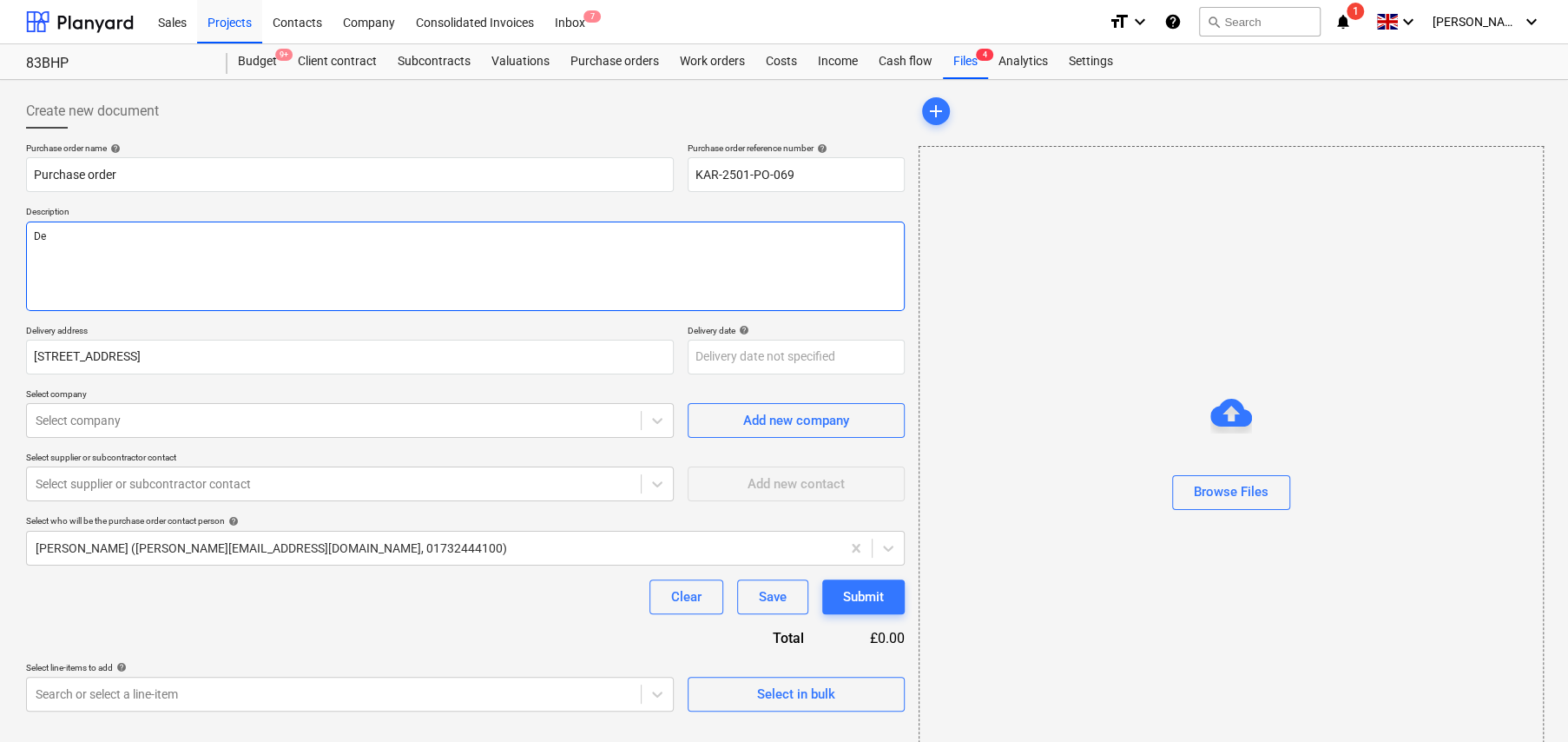
type textarea "x"
type textarea "Del"
type textarea "x"
type textarea "Deli"
type textarea "x"
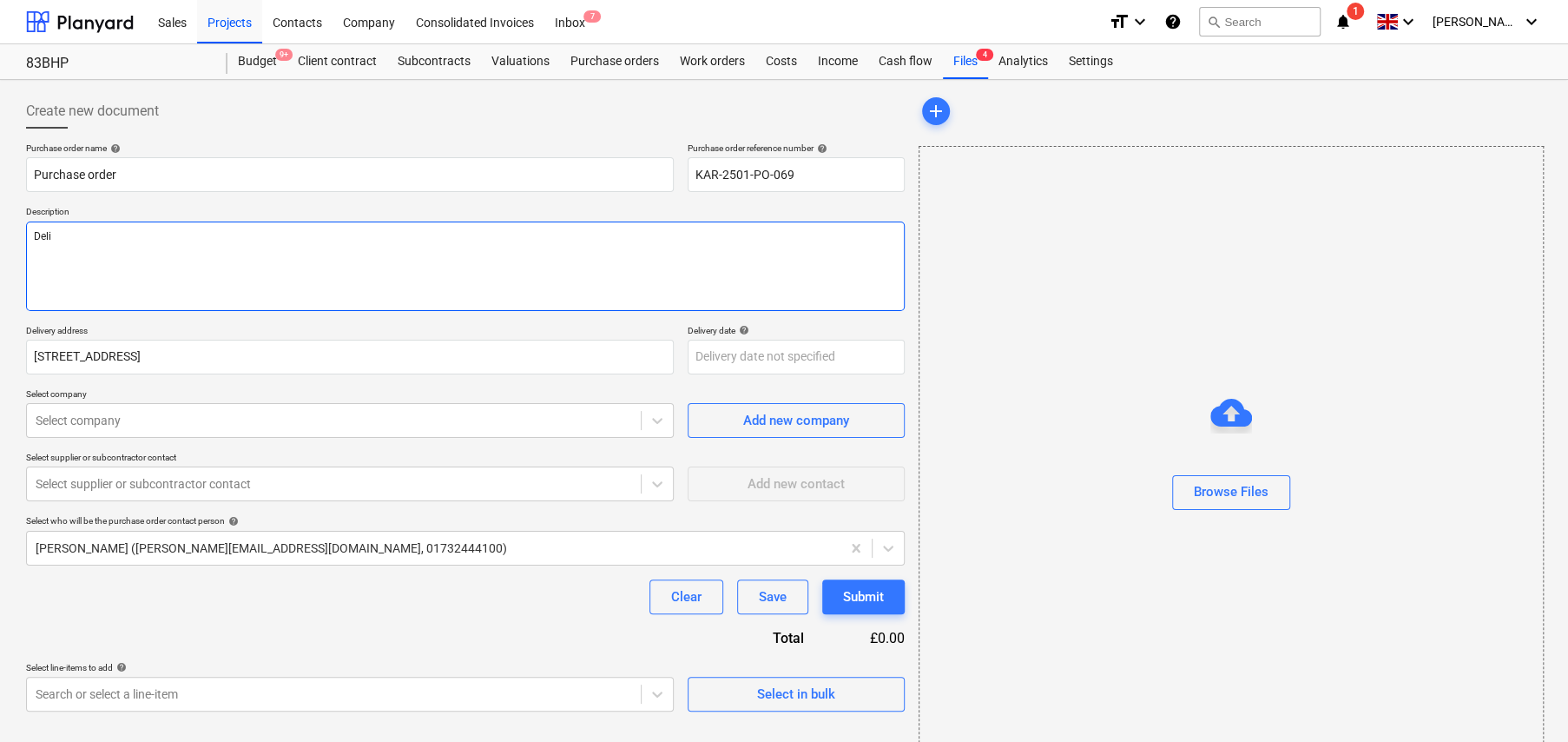
type textarea "Deliv"
type textarea "x"
type textarea "Delive"
type textarea "x"
type textarea "Deliver"
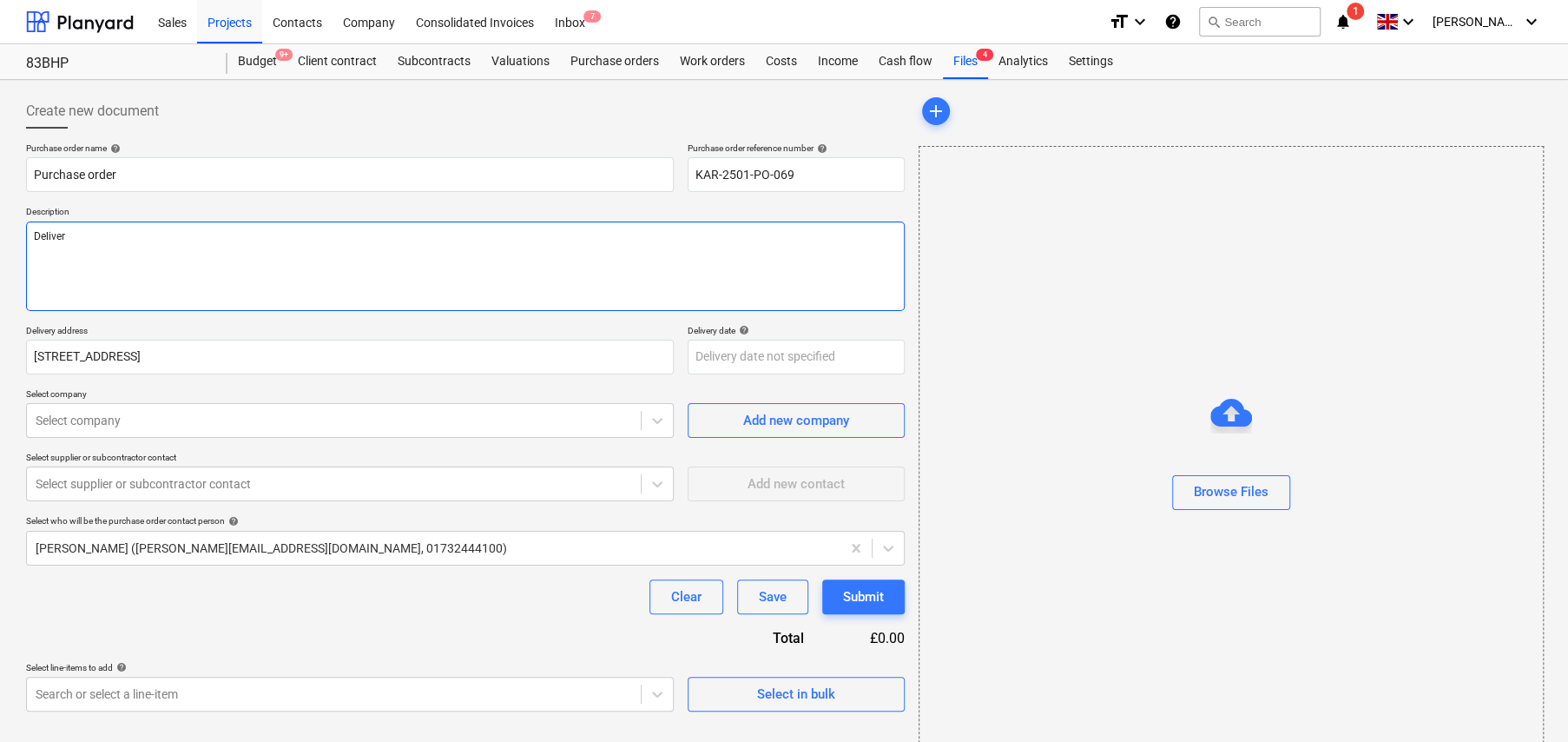
type textarea "x"
type textarea "Delivery"
type textarea "x"
type textarea "Delivery"
type textarea "x"
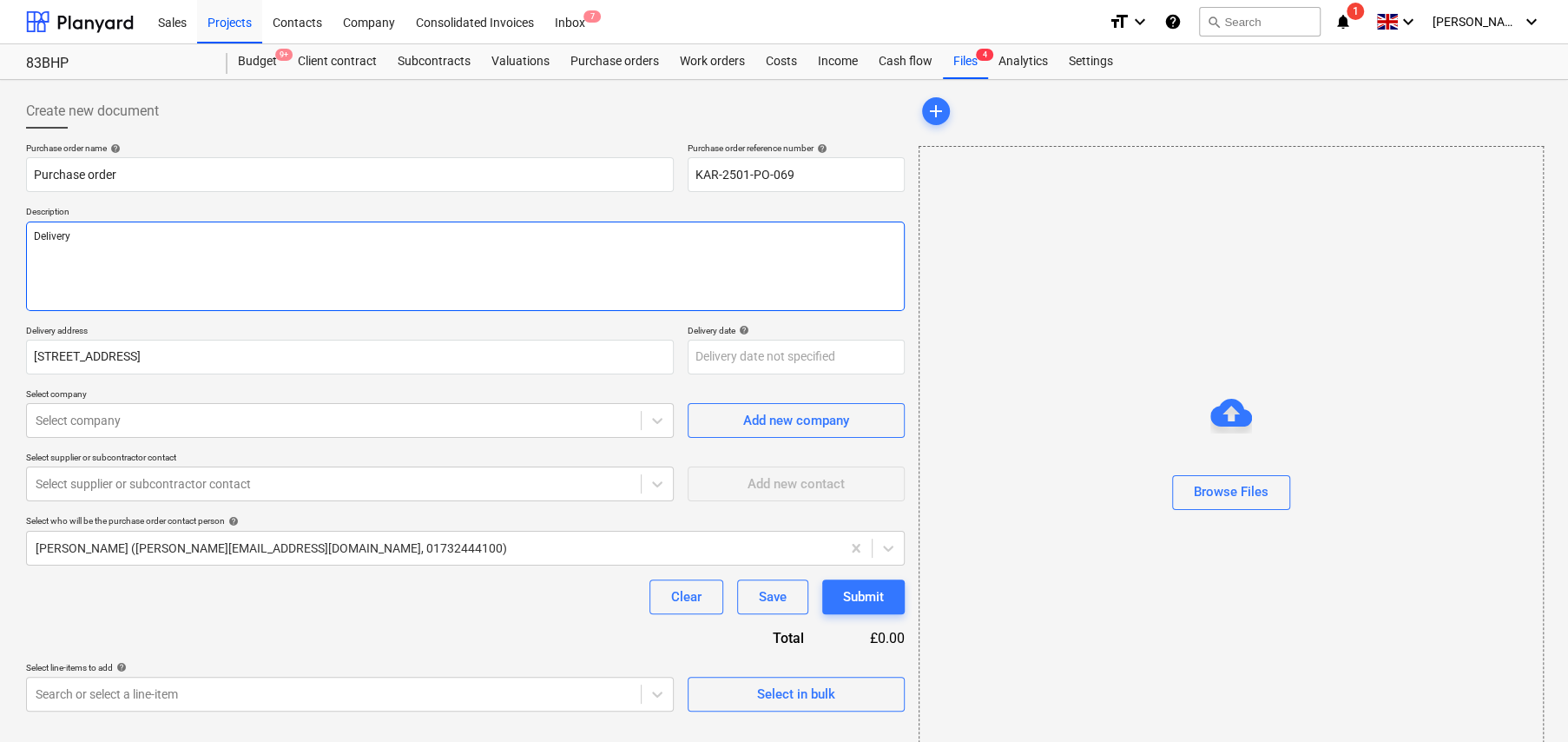
type textarea "Delivery t"
type textarea "x"
type textarea "Delivery to"
type textarea "x"
type textarea "Delivery to"
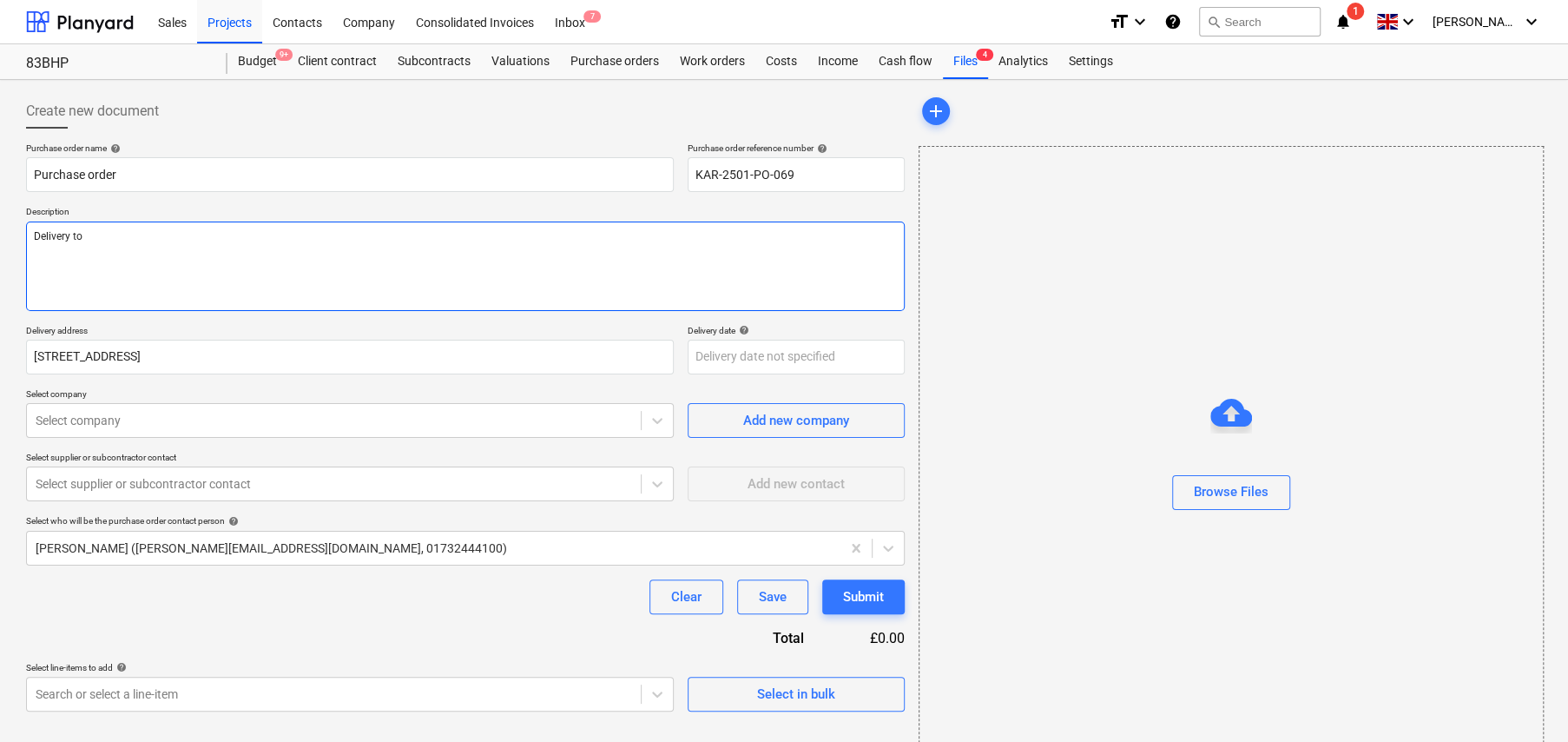
type textarea "x"
type textarea "Delivery to s"
type textarea "x"
type textarea "Delivery to si"
type textarea "x"
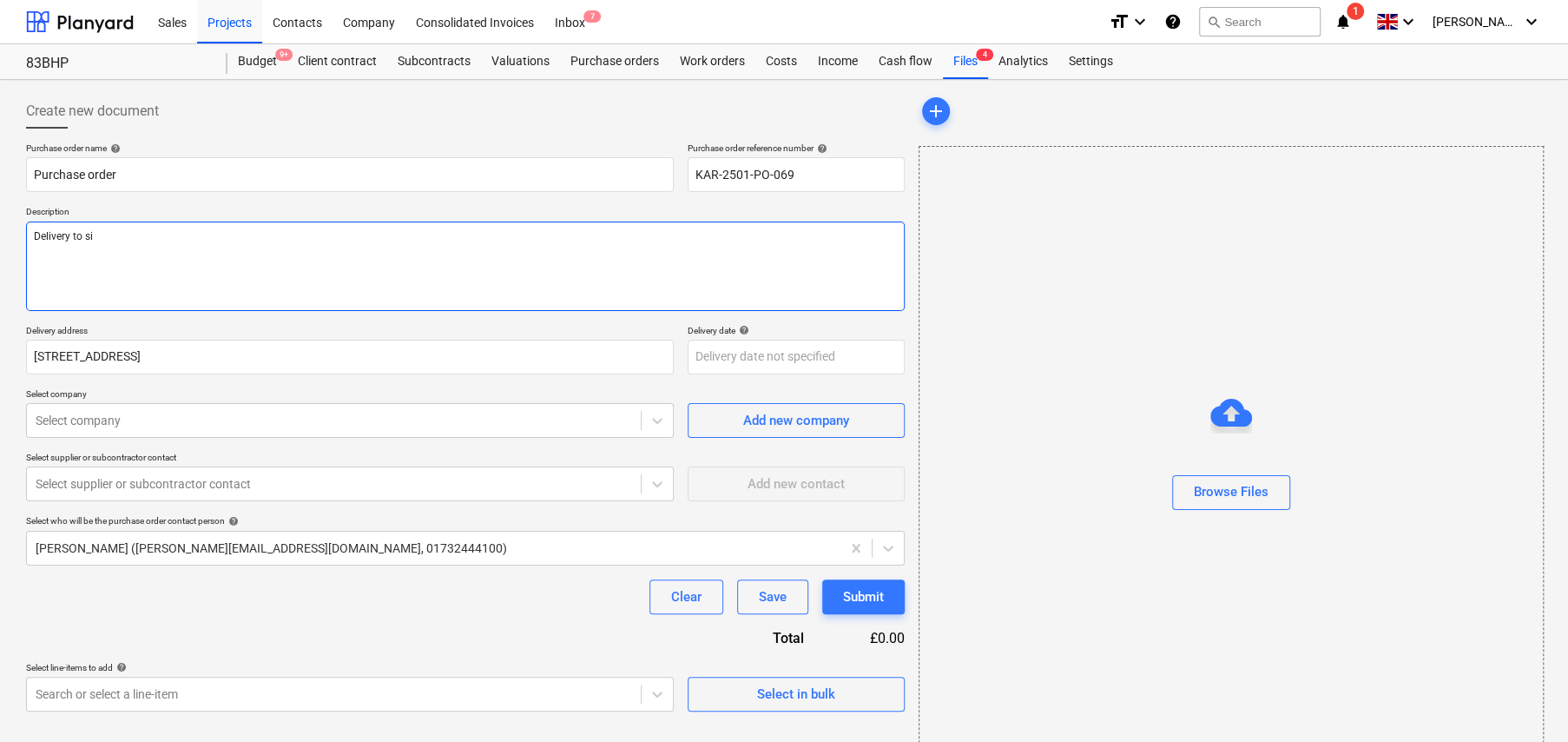
type textarea "Delivery to sit"
type textarea "x"
type textarea "Delivery to site"
type textarea "x"
type textarea "Delivery to site"
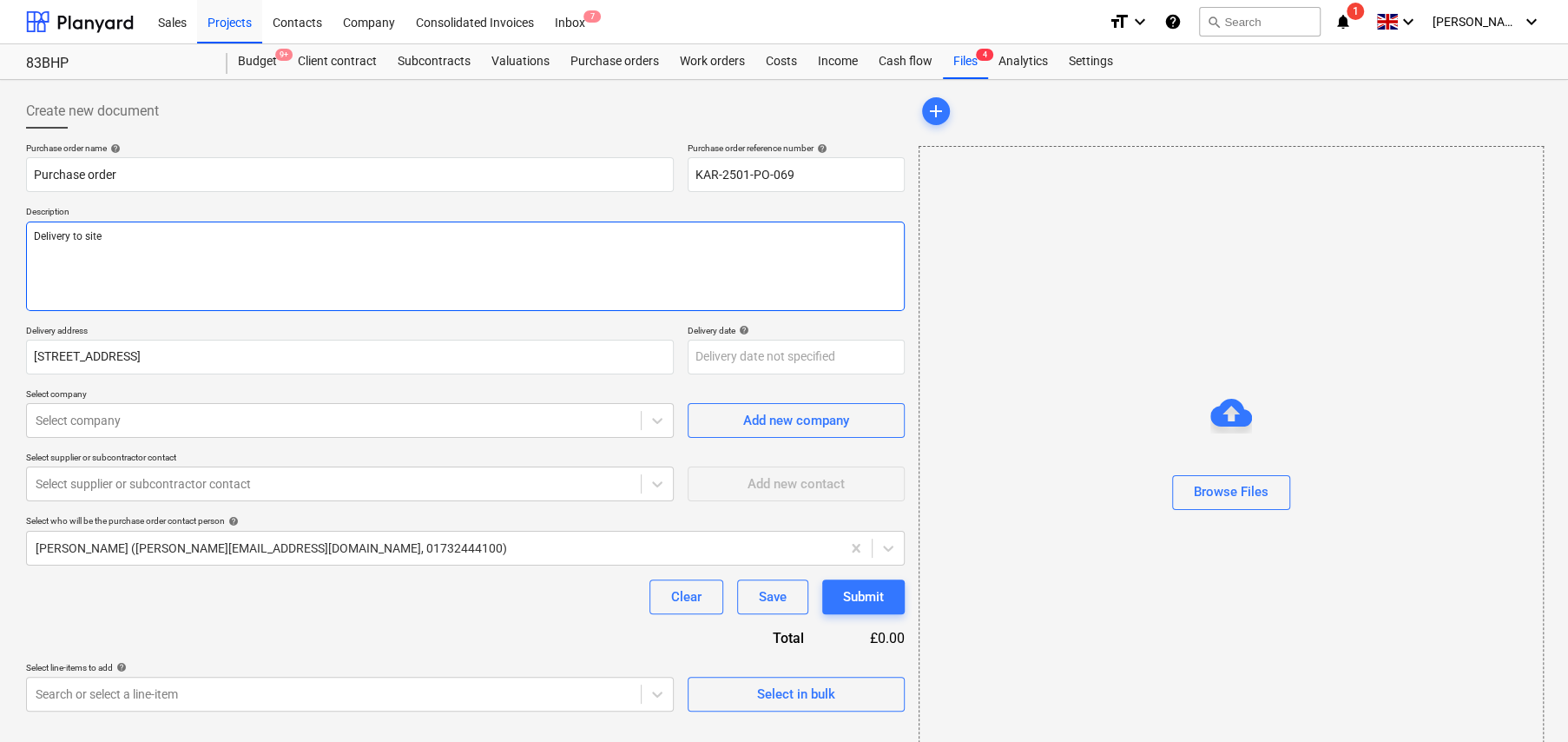
type textarea "x"
type textarea "Delivery to site A"
type textarea "x"
type textarea "Delivery to site AM"
type textarea "x"
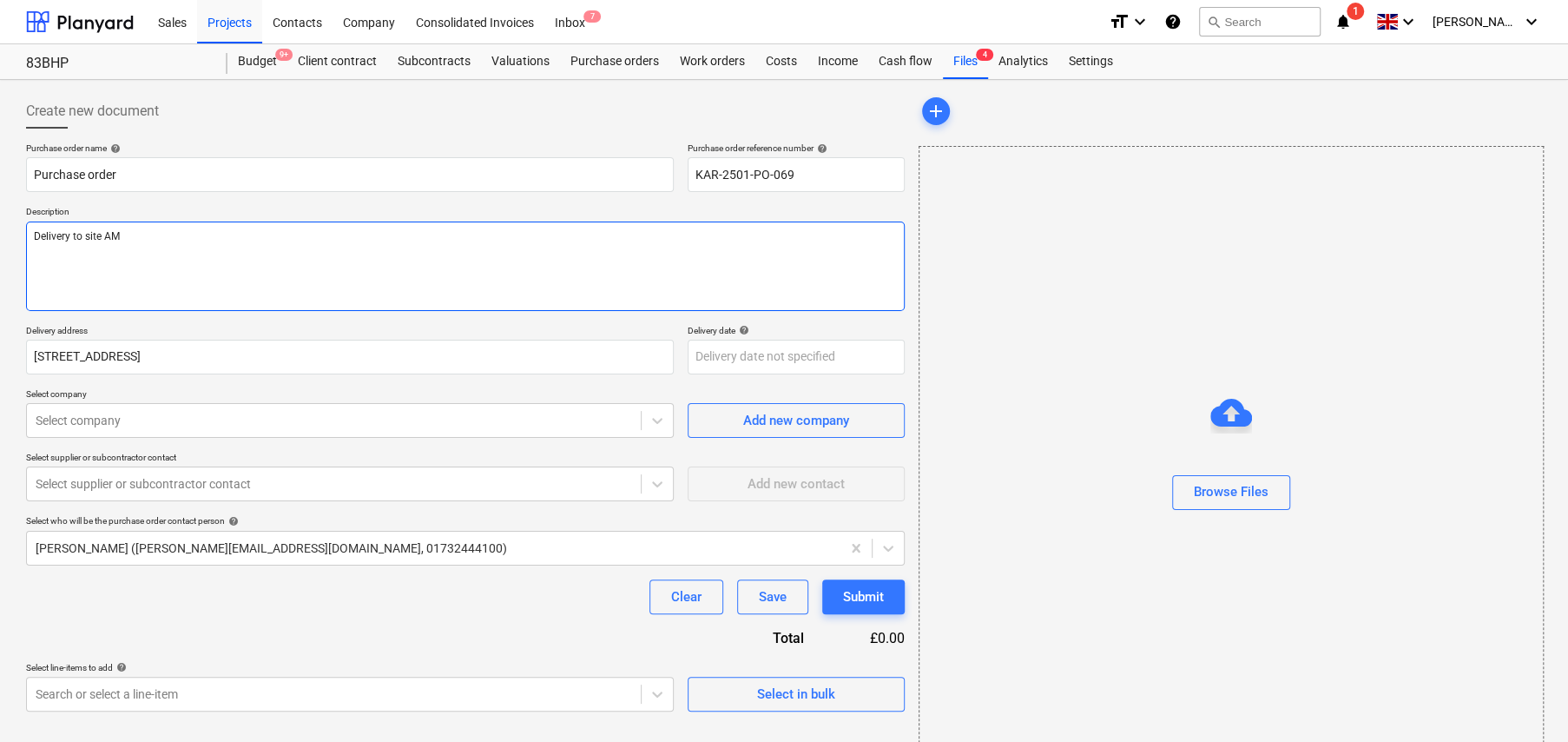
type textarea "Delivery to site AM"
type textarea "x"
type textarea "Delivery to site AM d"
type textarea "x"
type textarea "Delivery to site AM dr"
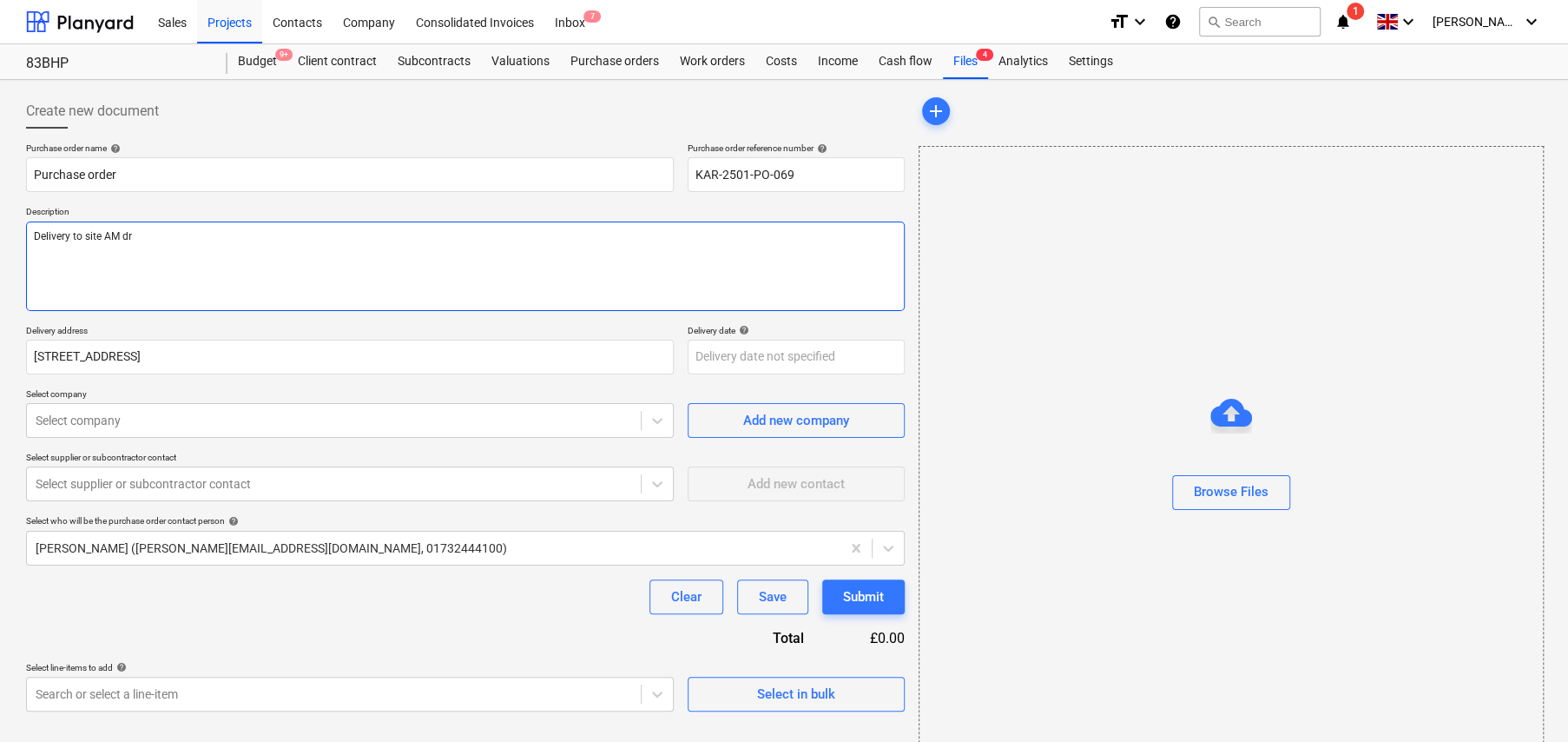
type textarea "x"
type textarea "Delivery to site AM dro"
type textarea "x"
type textarea "Delivery to site AM drop"
type textarea "x"
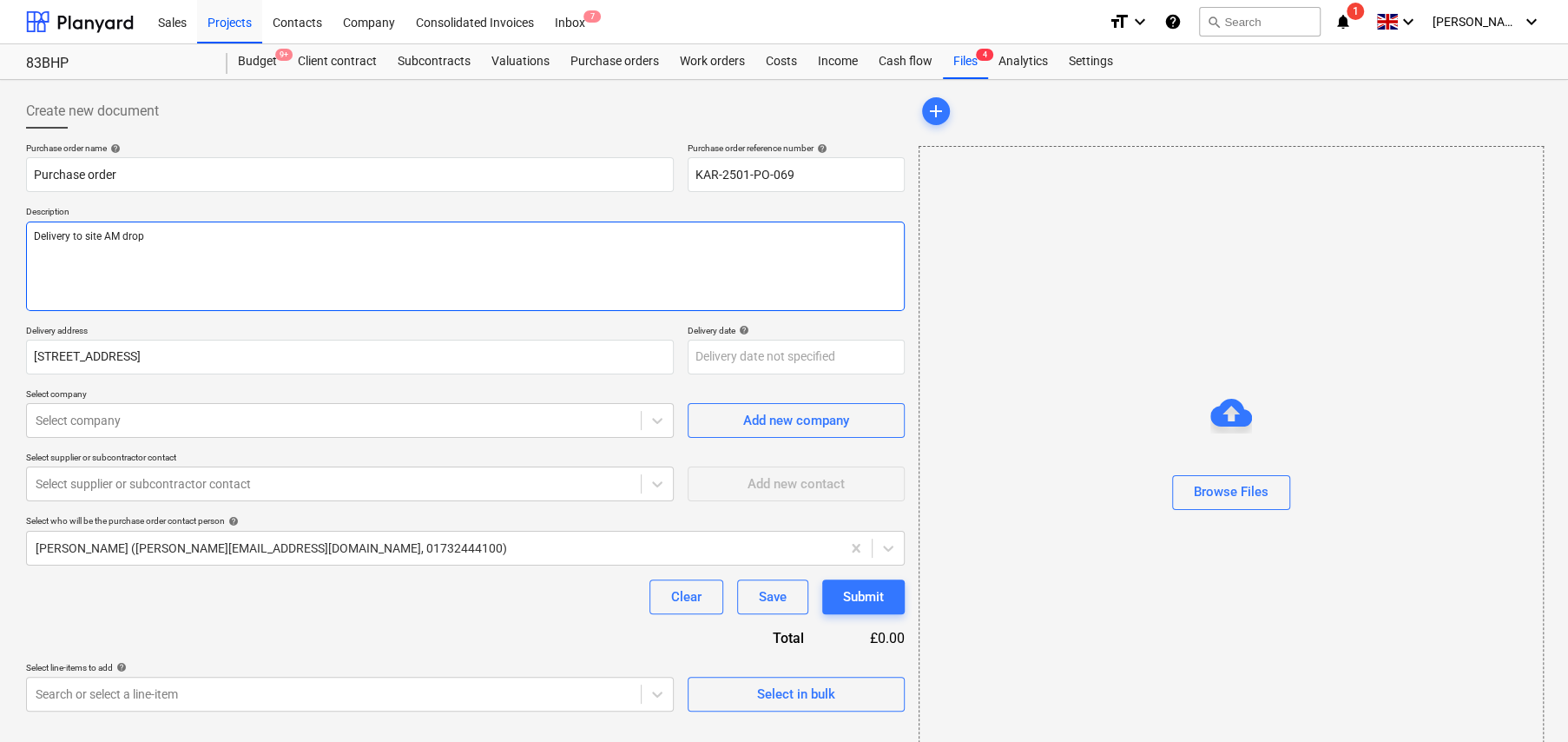
type textarea "Delivery to site AM drop"
type textarea "x"
type textarea "Delivery to site AM drop 0"
type textarea "x"
type textarea "Delivery to site AM drop 02"
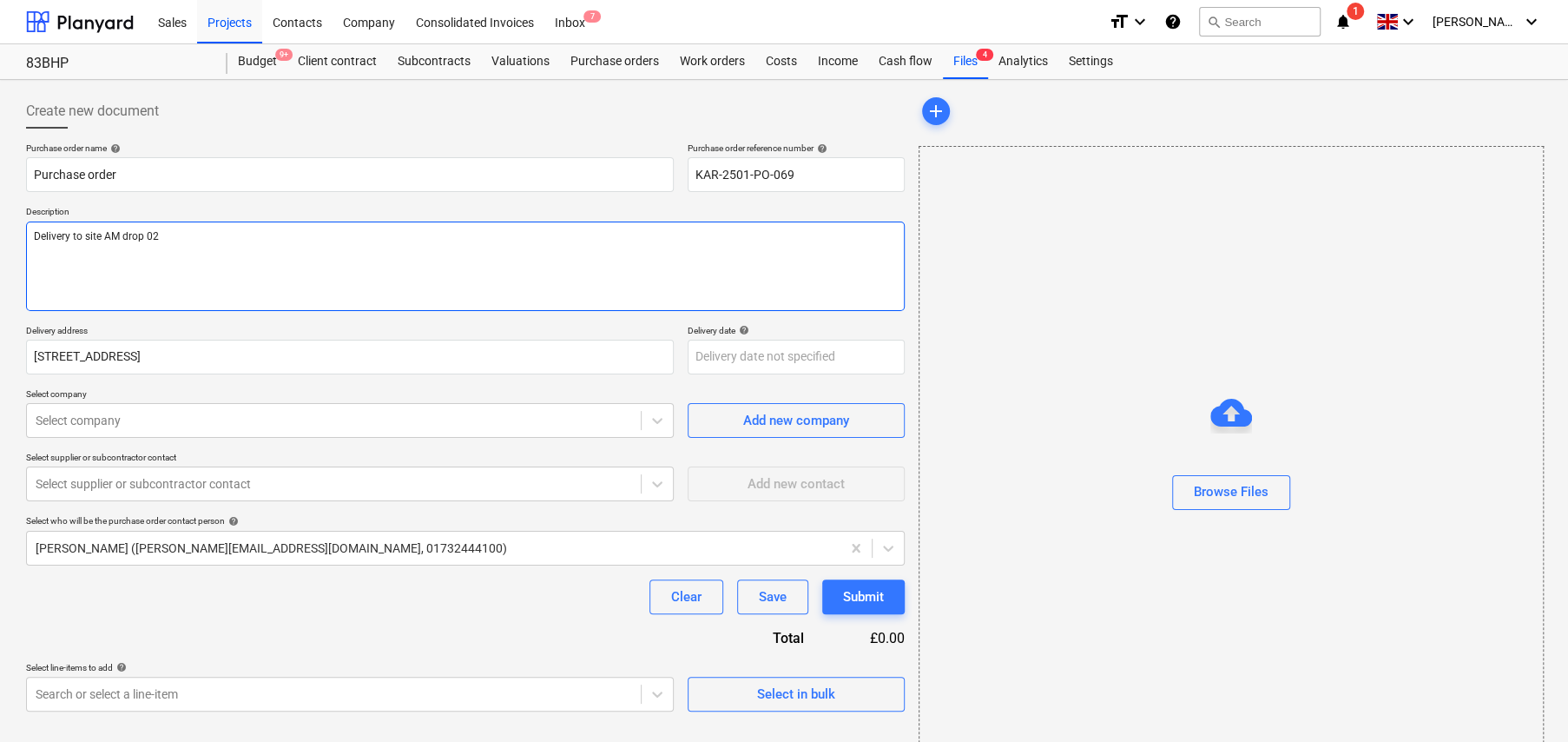
type textarea "x"
type textarea "Delivery to site AM drop 02/"
type textarea "x"
type textarea "Delivery to site AM drop 02/0"
type textarea "x"
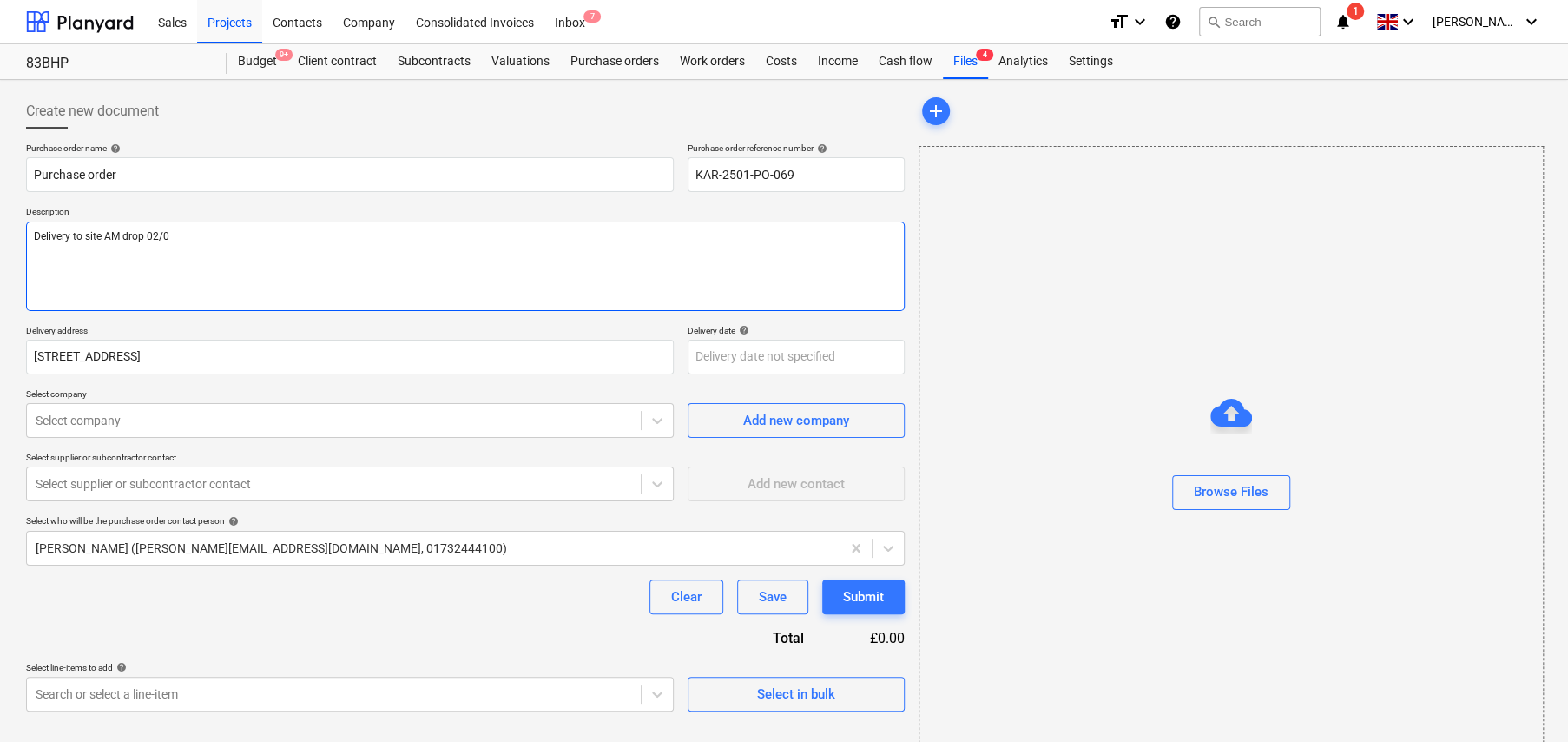
type textarea "Delivery to site AM drop 02/09"
type textarea "x"
type textarea "Delivery to site AM drop 02/09/"
type textarea "x"
type textarea "Delivery to site AM drop 02/09/2"
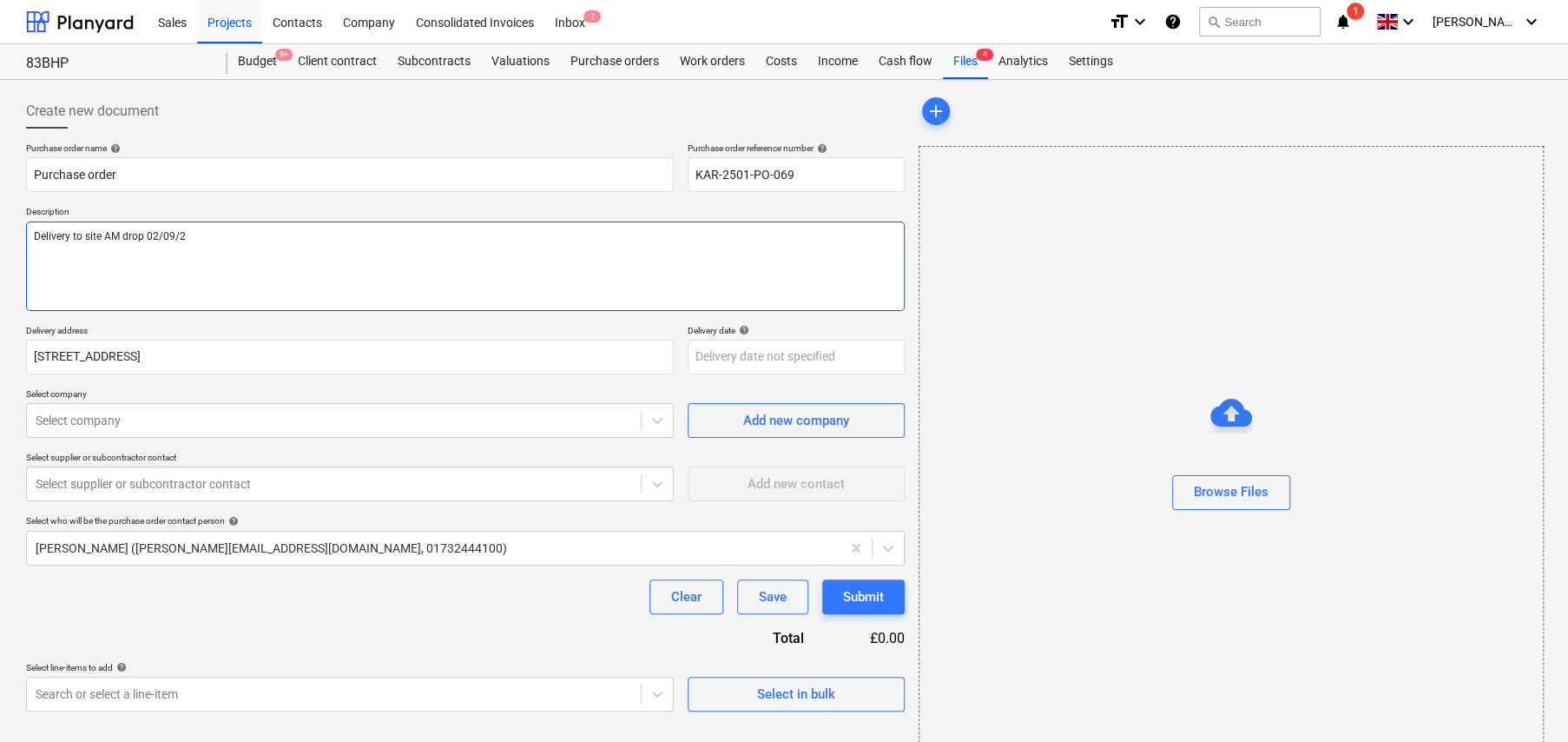
type textarea "x"
type textarea "Delivery to site AM drop 02/09/25"
type textarea "x"
type textarea "Delivery to site AM drop 02/09/25"
type textarea "x"
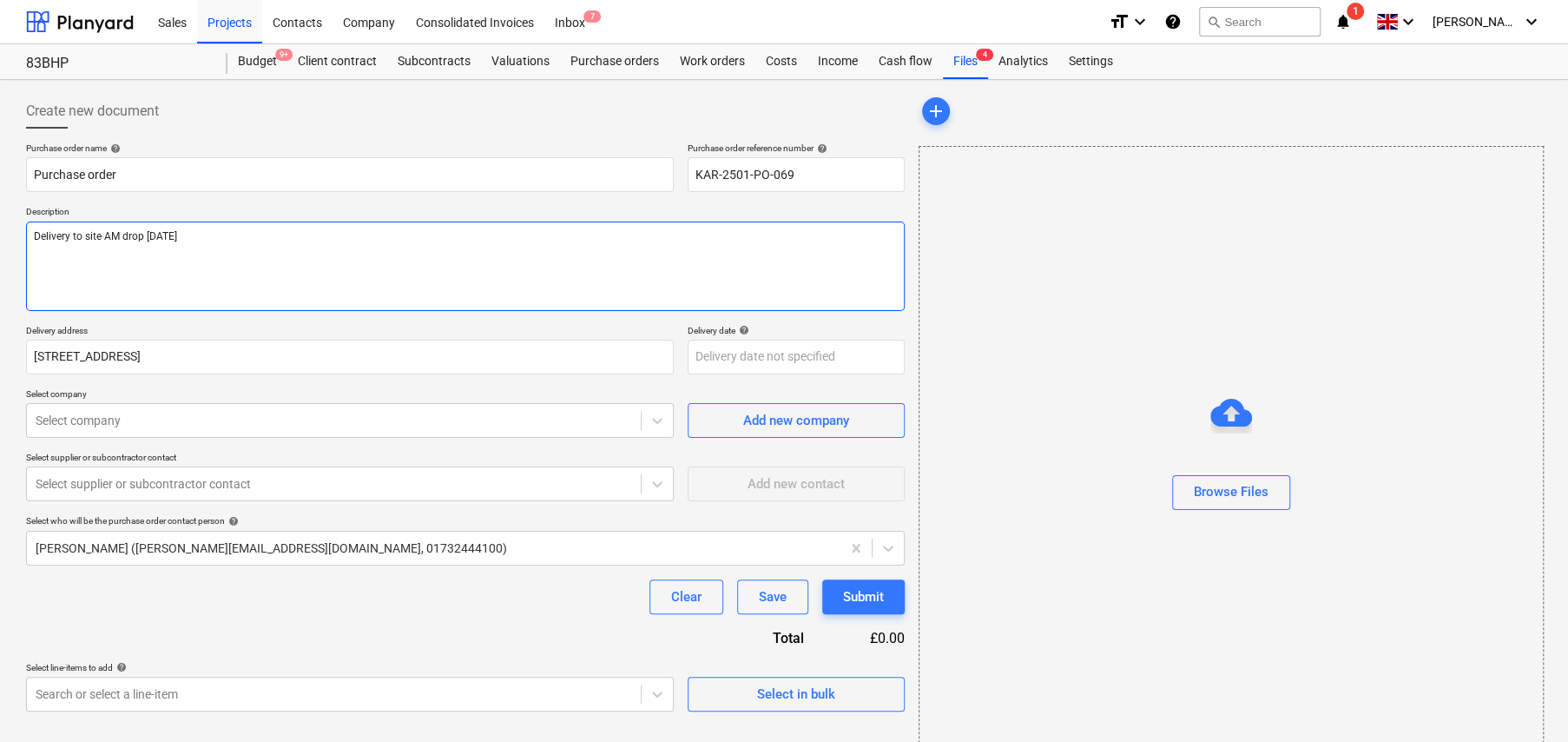
type textarea "Delivery to site AM drop 02/09/25"
type textarea "x"
type textarea "Delivery to site AM drop 02/09/25 S"
type textarea "x"
type textarea "Delivery to site AM drop 02/09/25 Si"
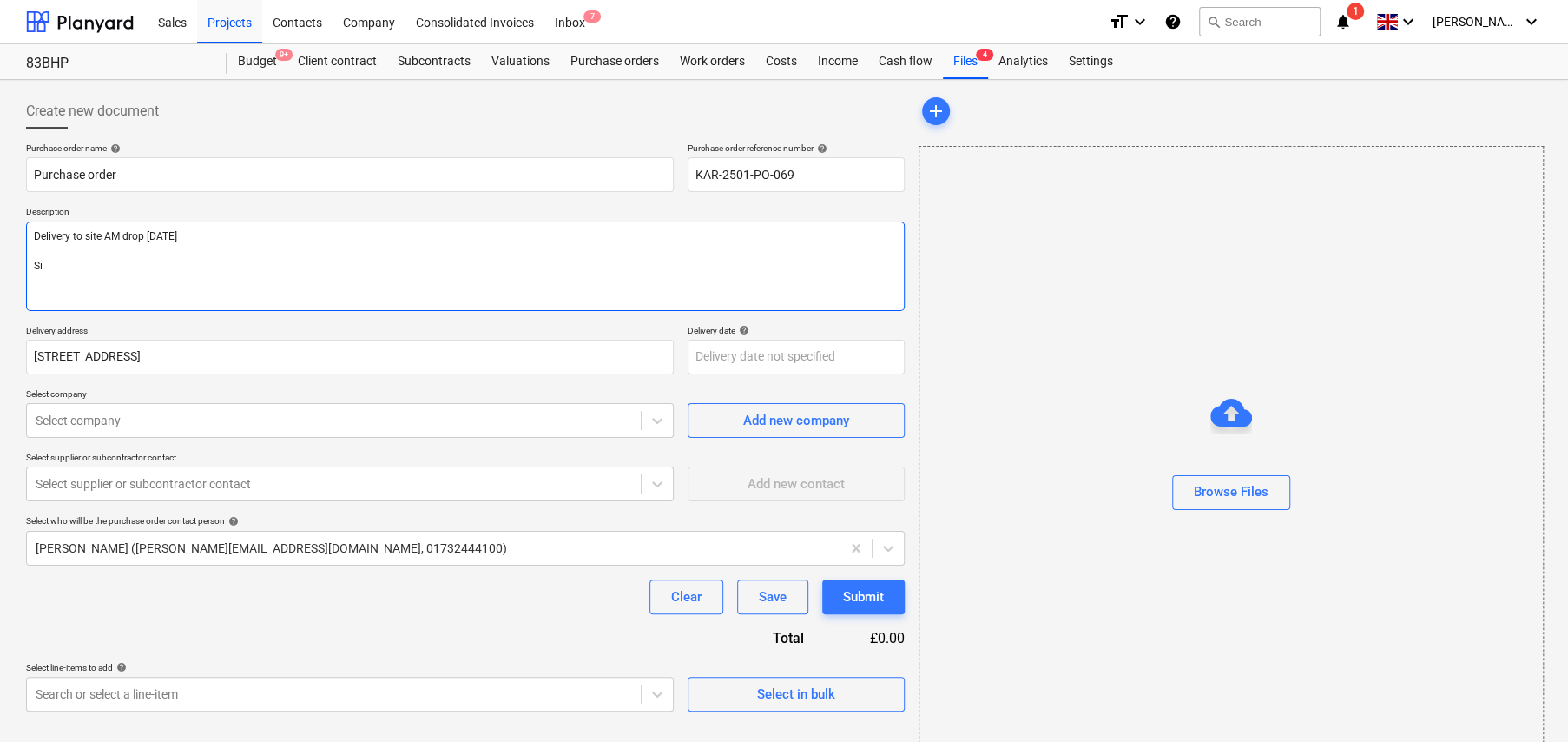
type textarea "x"
type textarea "Delivery to site AM drop 02/09/25 Sit"
type textarea "x"
type textarea "Delivery to site AM drop 02/09/25 Site"
type textarea "x"
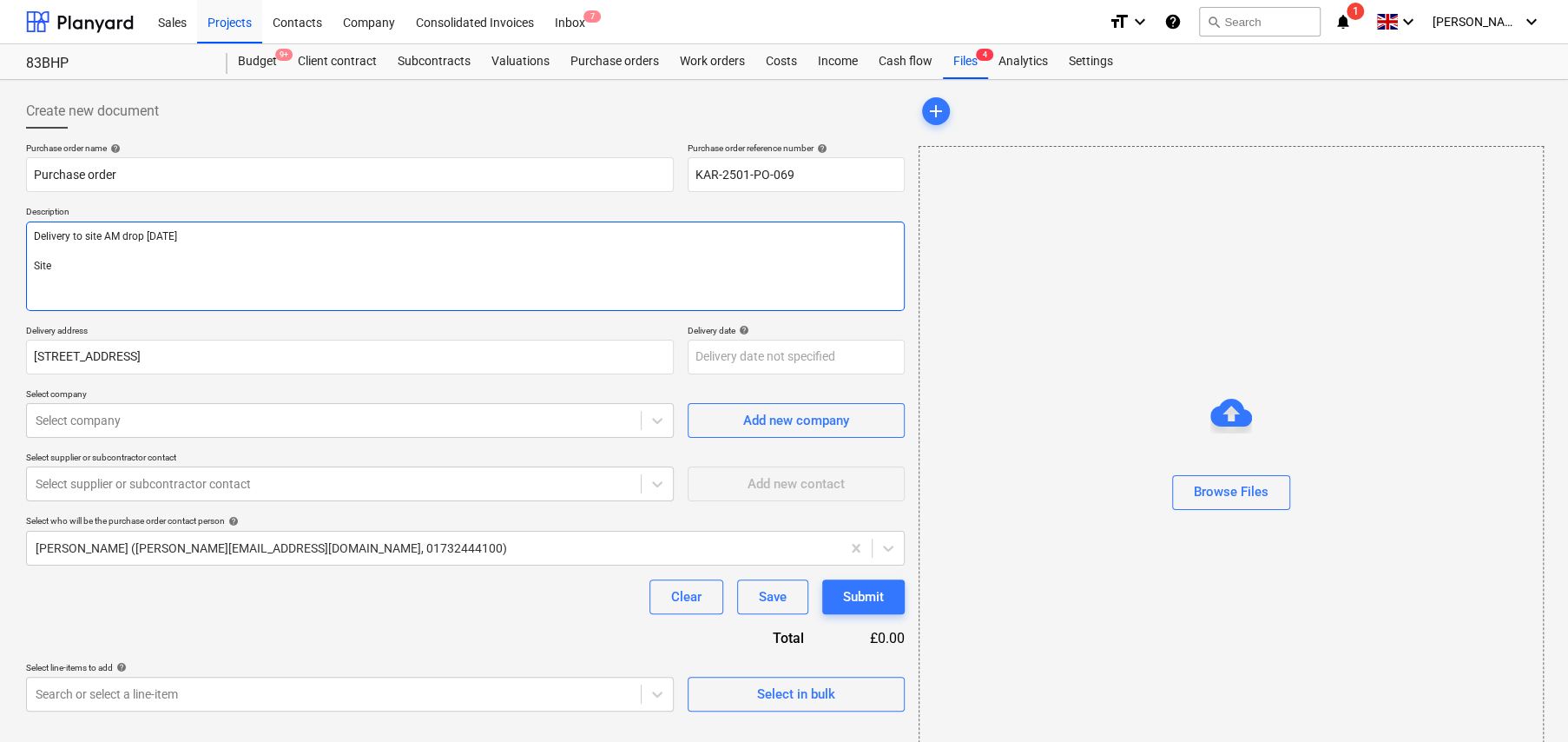
type textarea "Delivery to site AM drop 02/09/25 Site"
type textarea "x"
type textarea "Delivery to site AM drop 02/09/25 Site C"
type textarea "x"
type textarea "Delivery to site AM drop 02/09/25 Site Co"
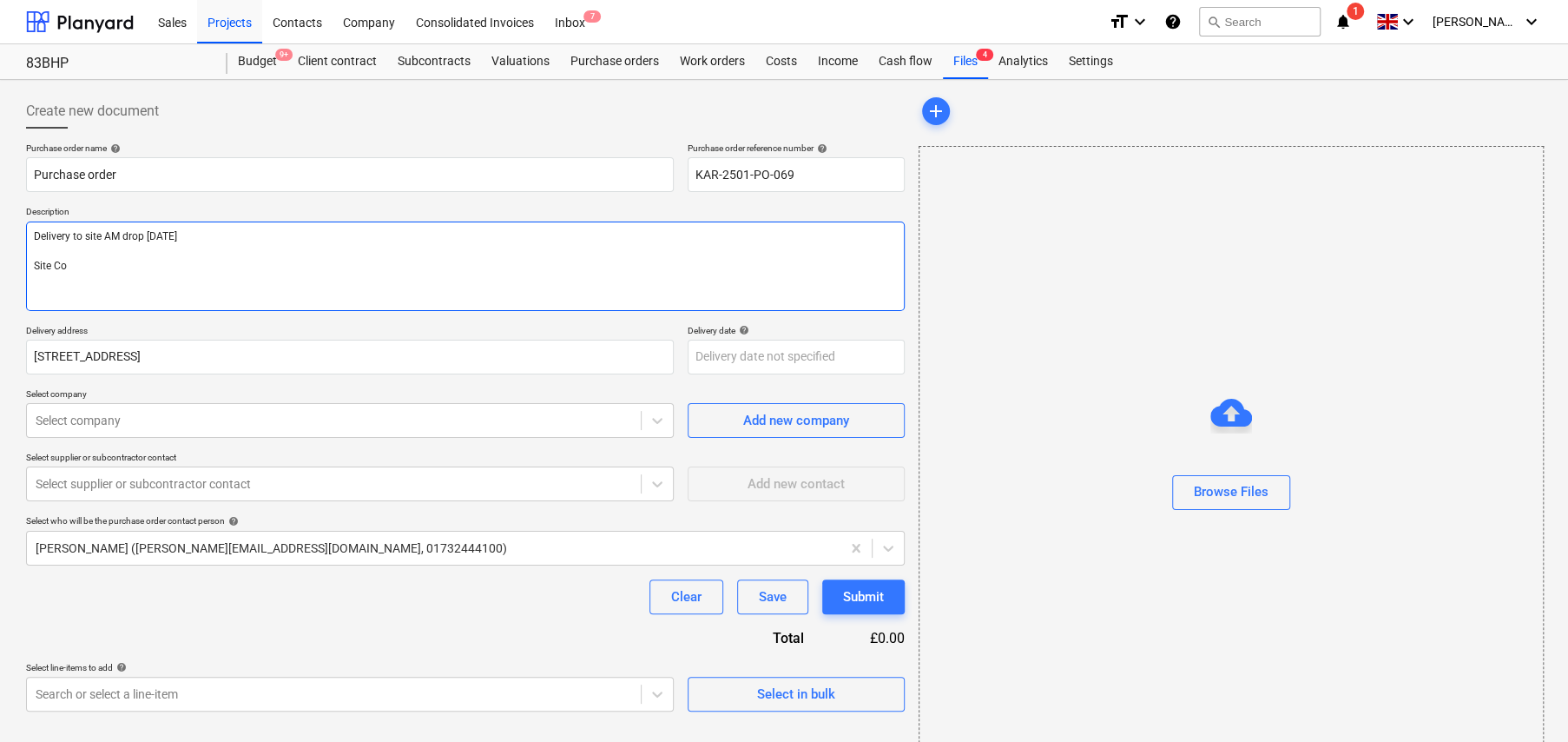
type textarea "x"
type textarea "Delivery to site AM drop 02/09/25 Site Con"
type textarea "x"
type textarea "Delivery to site AM drop 02/09/25 Site Cont"
type textarea "x"
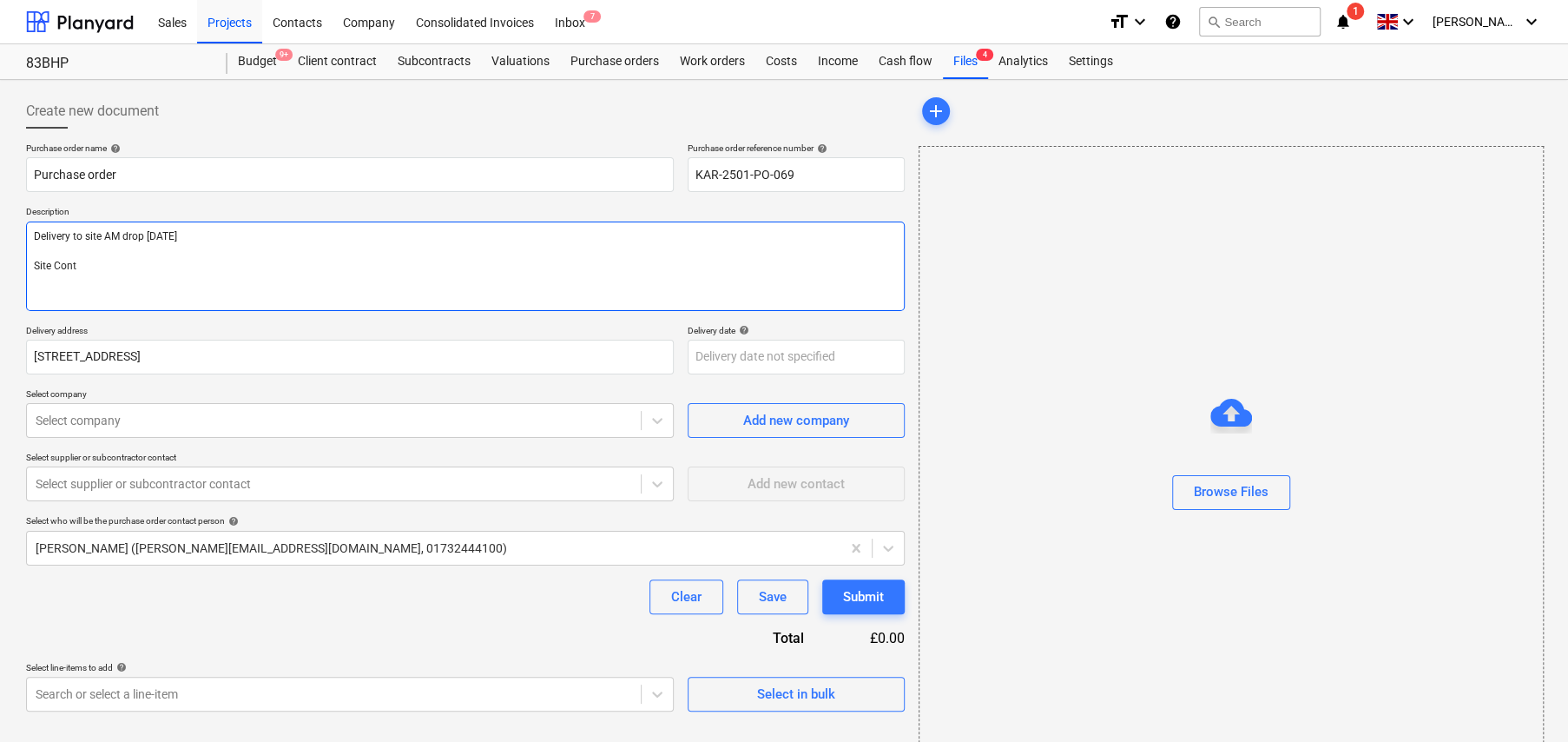
type textarea "Delivery to site AM drop 02/09/25 Site Conta"
type textarea "x"
type textarea "Delivery to site AM drop 02/09/25 Site Contac"
type textarea "x"
type textarea "Delivery to site AM drop 02/09/25 Site Contact"
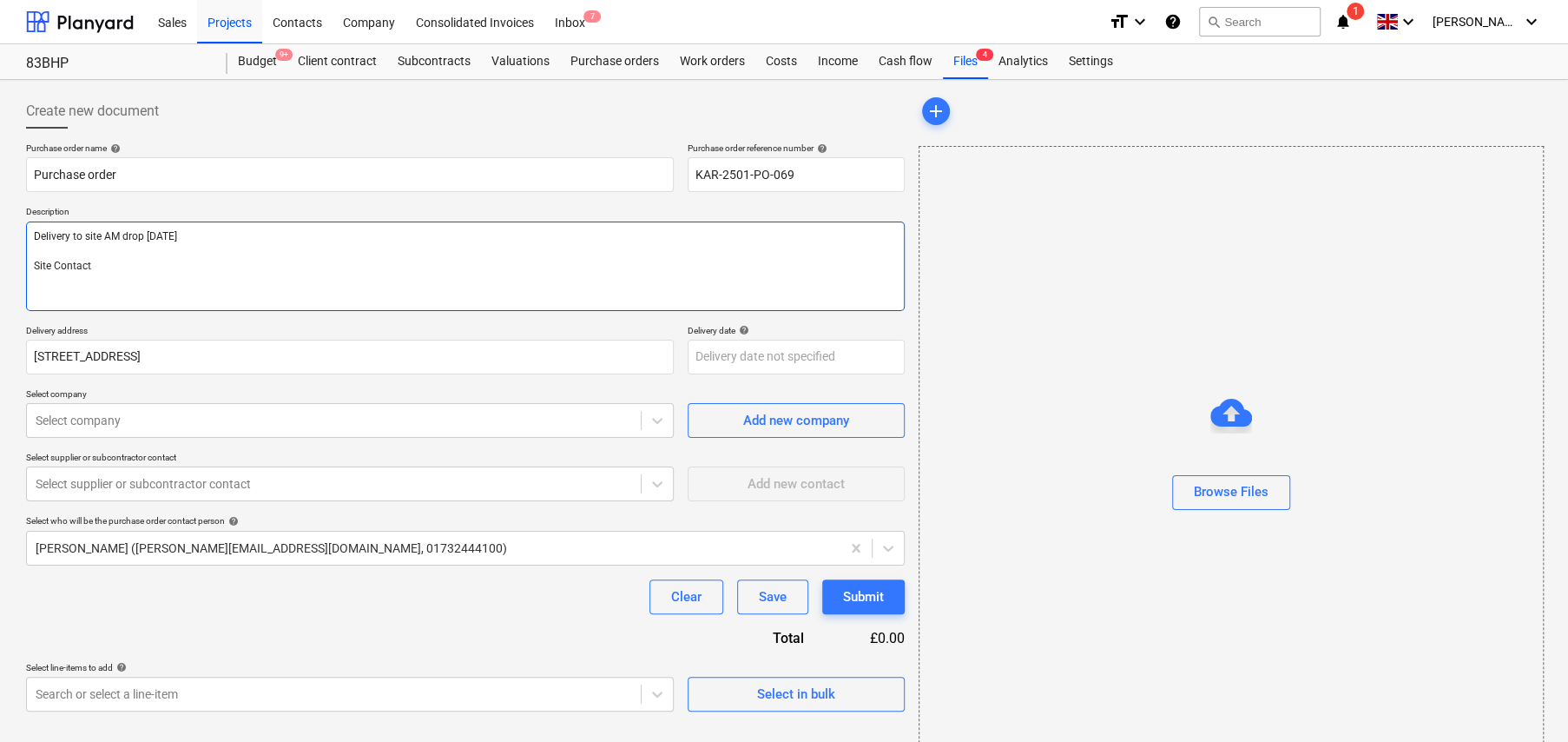
type textarea "x"
type textarea "Delivery to site AM drop 02/09/25 Site Contact:"
type textarea "x"
type textarea "Delivery to site AM drop 02/09/25 Site Contact:"
type textarea "x"
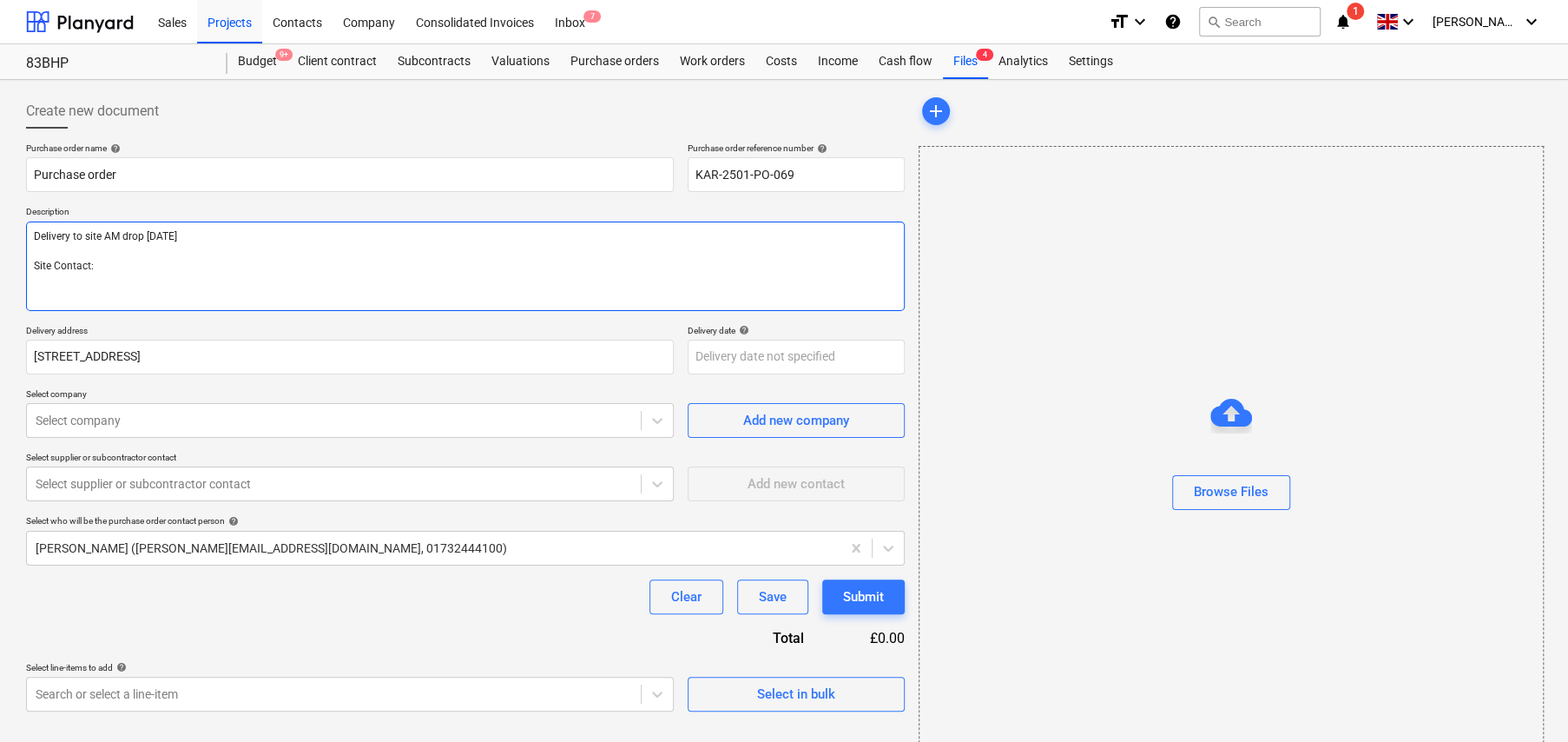
type textarea "Delivery to site AM drop 02/09/25 Site Contact: P"
type textarea "x"
type textarea "Delivery to site AM drop 02/09/25 Site Contact: Pe"
type textarea "x"
type textarea "Delivery to site AM drop 02/09/25 Site Contact: Per"
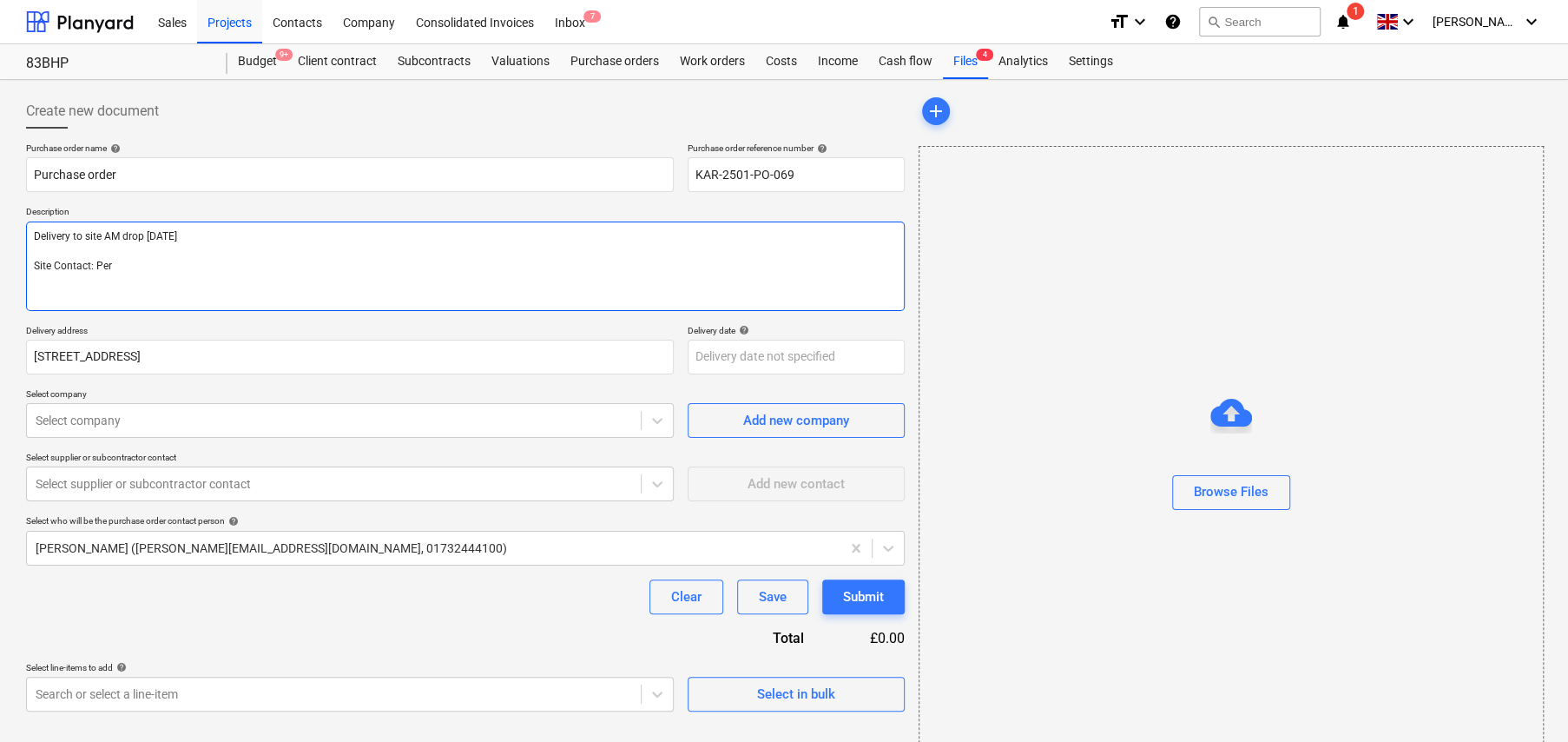
type textarea "x"
type textarea "Delivery to site AM drop 02/09/25 Site Contact: Perr"
type textarea "x"
type textarea "Delivery to site AM drop 02/09/25 Site Contact: Perry"
type textarea "x"
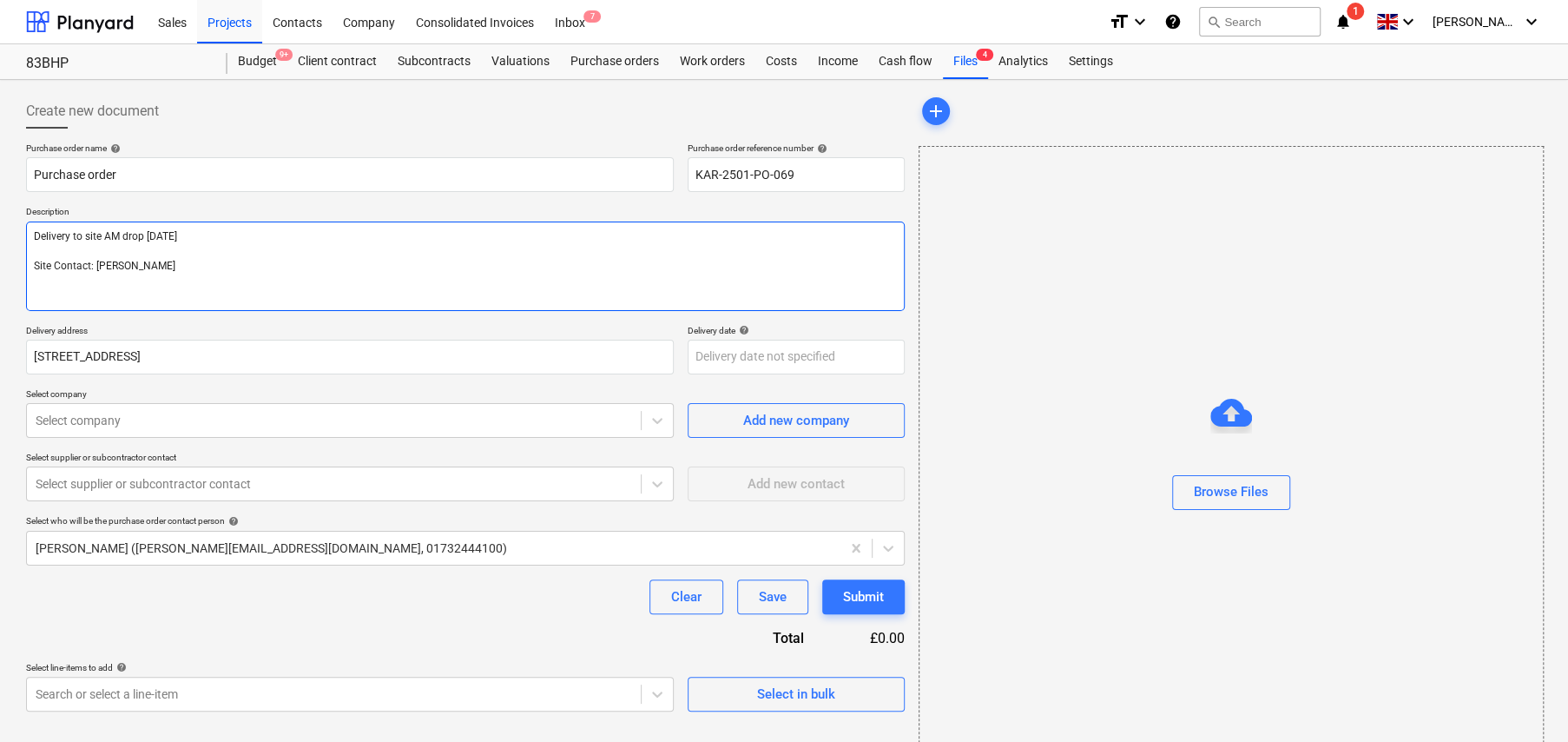
type textarea "Delivery to site AM drop 02/09/25 Site Contact: Perry"
type textarea "x"
type textarea "Delivery to site AM drop 02/09/25 Site Contact: Perry -"
type textarea "x"
type textarea "Delivery to site AM drop 02/09/25 Site Contact: Perry -"
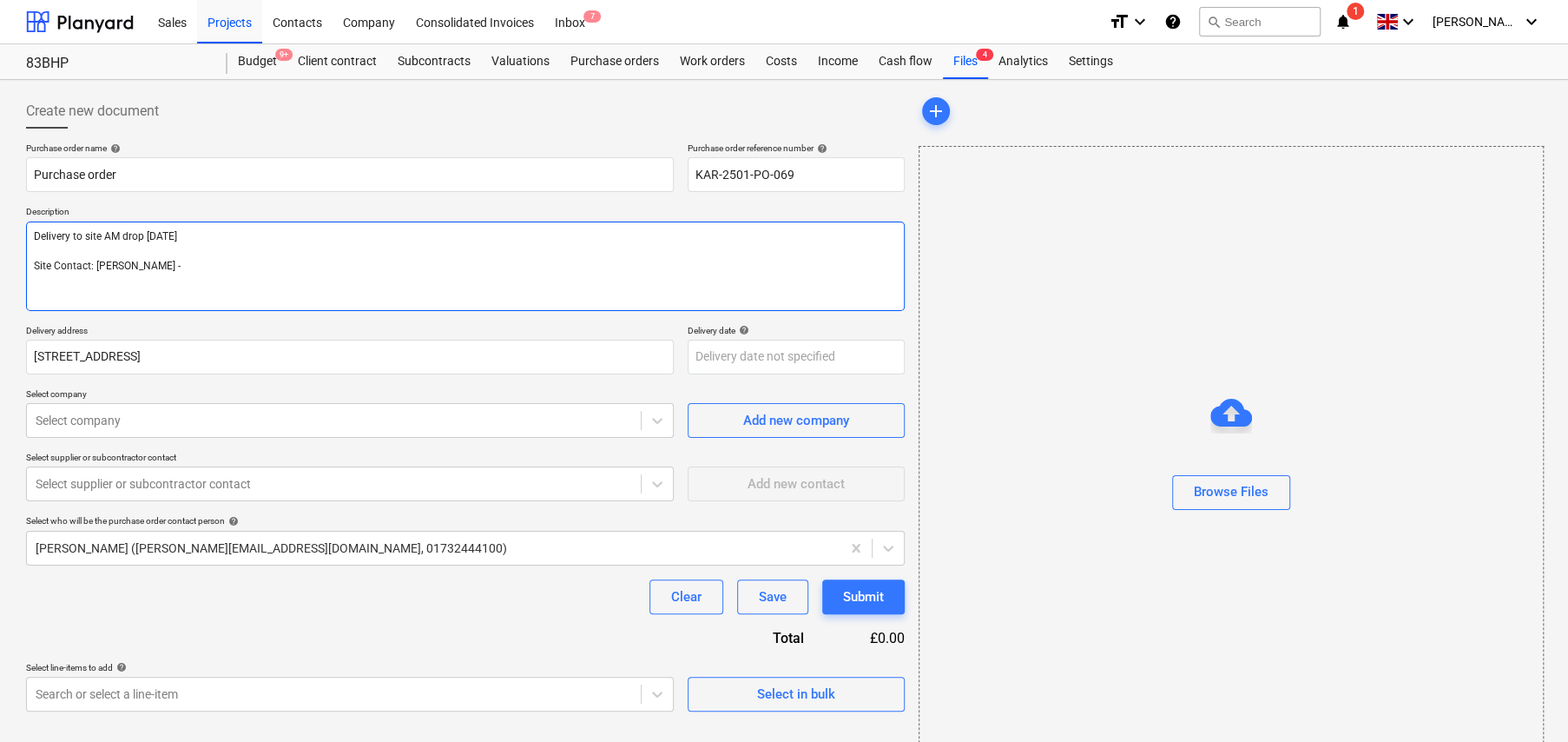
type textarea "x"
type textarea "Delivery to site AM drop 02/09/25 Site Contact: Perry - 0"
type textarea "x"
type textarea "Delivery to site AM drop 02/09/25 Site Contact: Perry - 07"
type textarea "x"
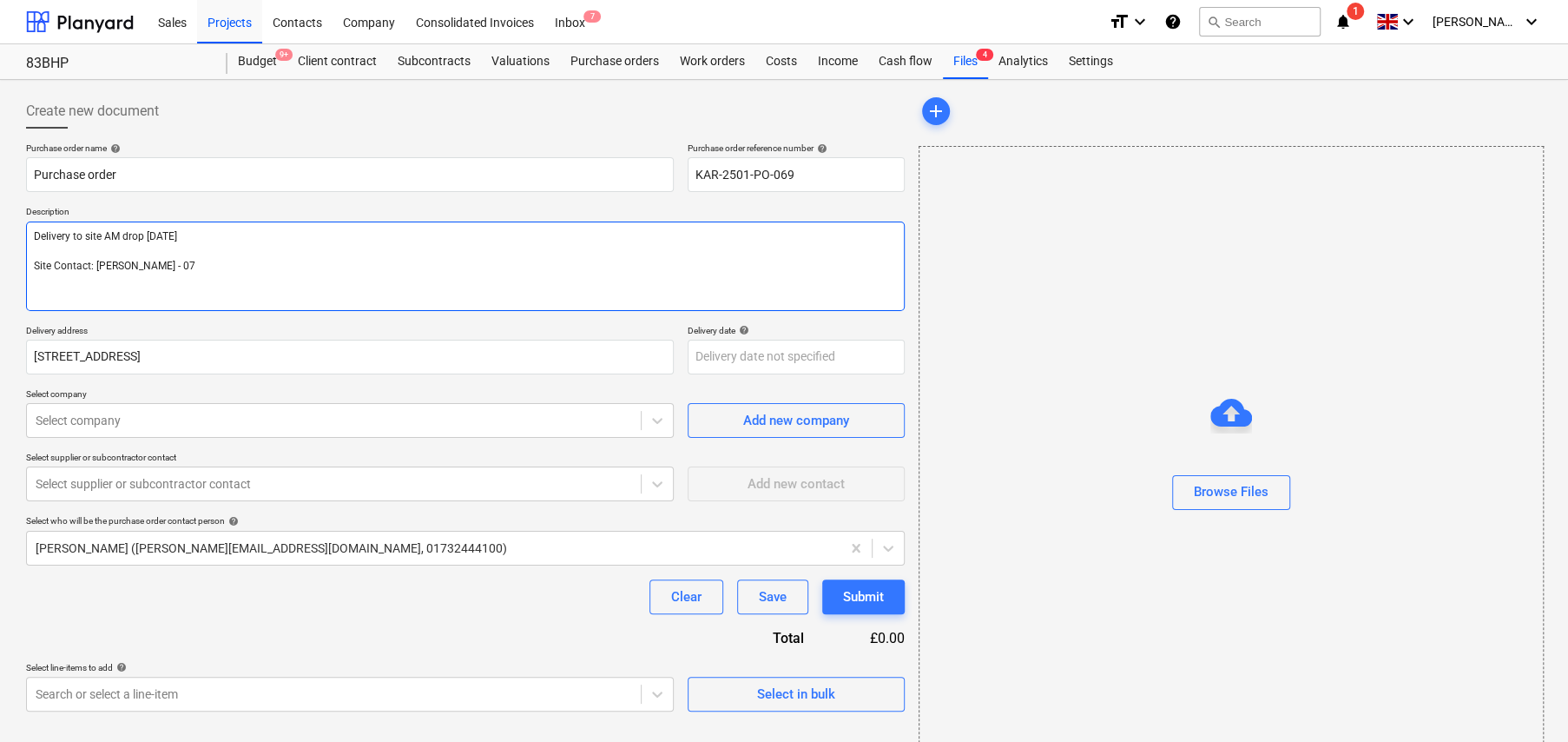
type textarea "Delivery to site AM drop 02/09/25 Site Contact: Perry - 079"
type textarea "x"
type textarea "Delivery to site AM drop 02/09/25 Site Contact: Perry - 0792"
type textarea "x"
type textarea "Delivery to site AM drop 02/09/25 Site Contact: Perry - 07920"
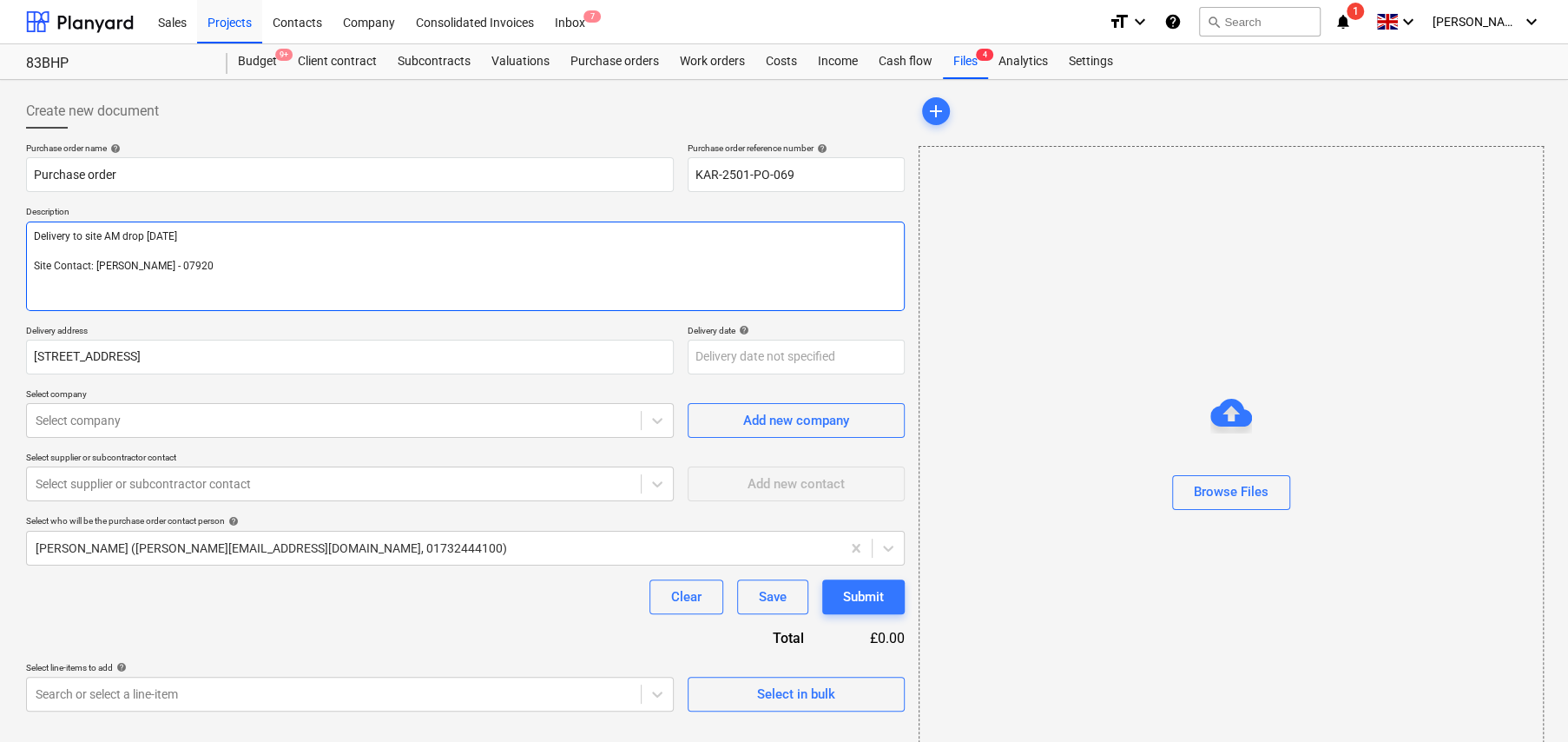
type textarea "x"
type textarea "Delivery to site AM drop 02/09/25 Site Contact: Perry - 07920"
type textarea "x"
type textarea "Delivery to site AM drop 02/09/25 Site Contact: Perry - 07920 4"
type textarea "x"
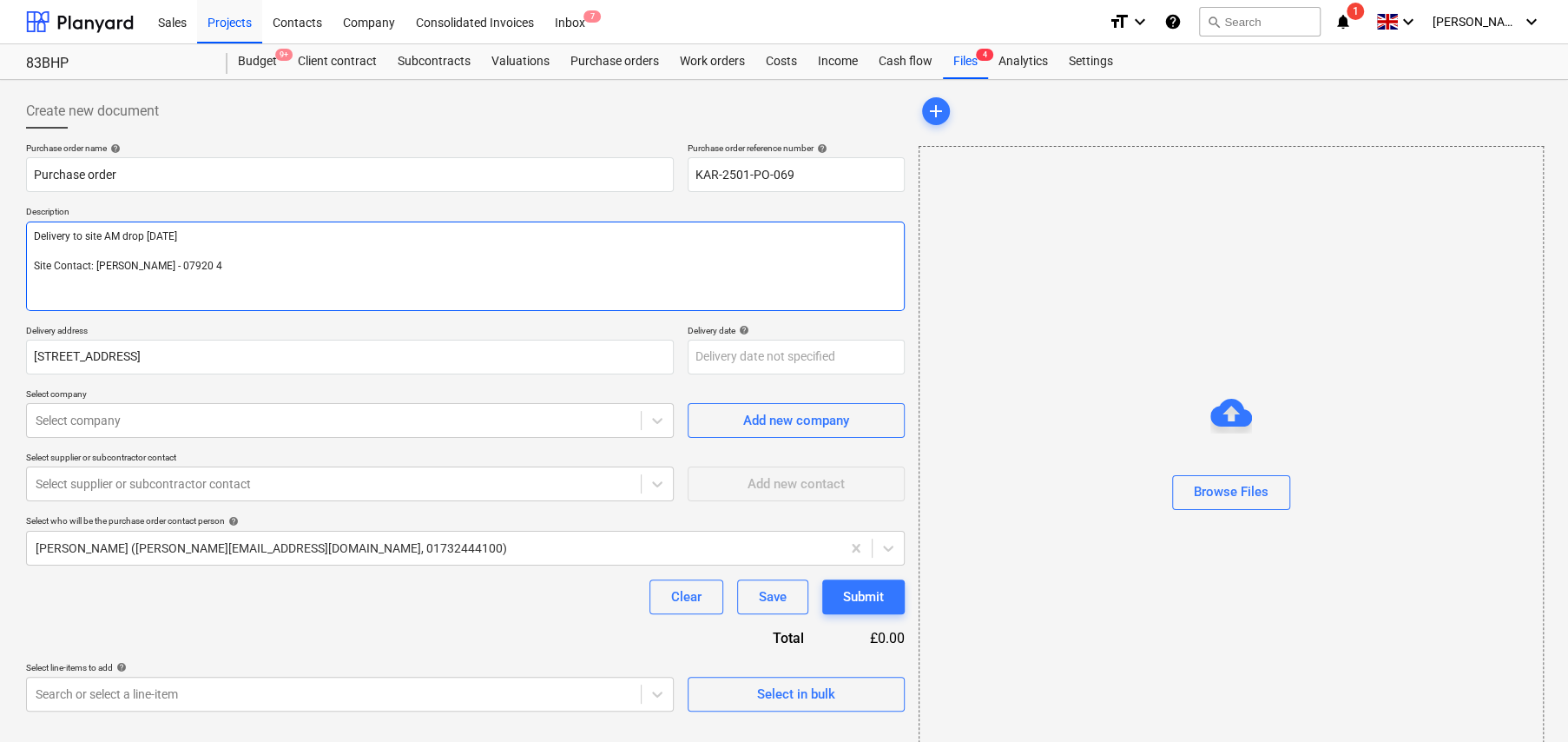
type textarea "Delivery to site AM drop 02/09/25 Site Contact: Perry - 07920 48"
type textarea "x"
type textarea "Delivery to site AM drop 02/09/25 Site Contact: Perry - 07920 483"
type textarea "x"
type textarea "Delivery to site AM drop 02/09/25 Site Contact: Perry - 07920 483"
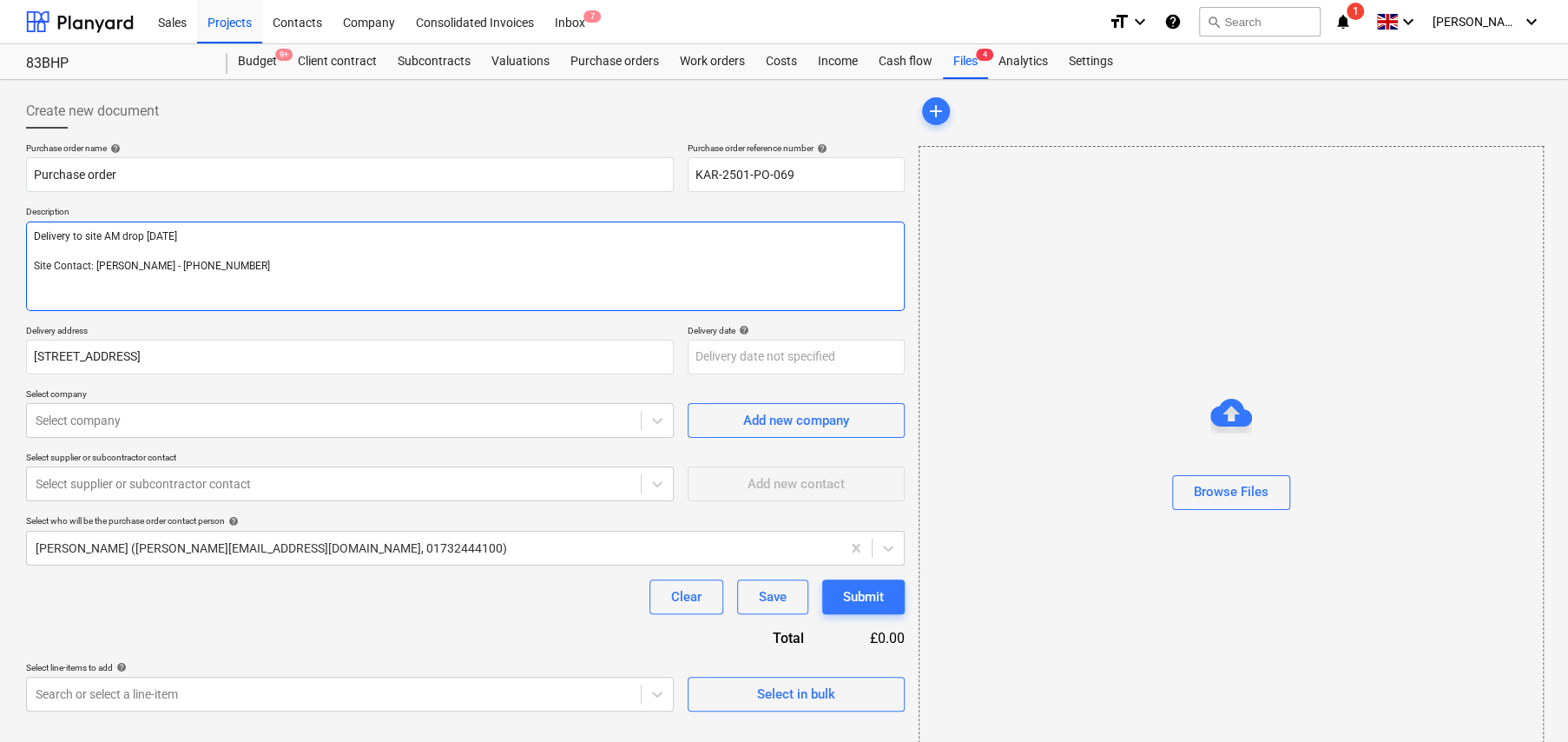
type textarea "x"
type textarea "Delivery to site AM drop 02/09/25 Site Contact: Perry - 07920 483 4"
type textarea "x"
type textarea "Delivery to site AM drop 02/09/25 Site Contact: Perry - 07920 483 44"
type textarea "x"
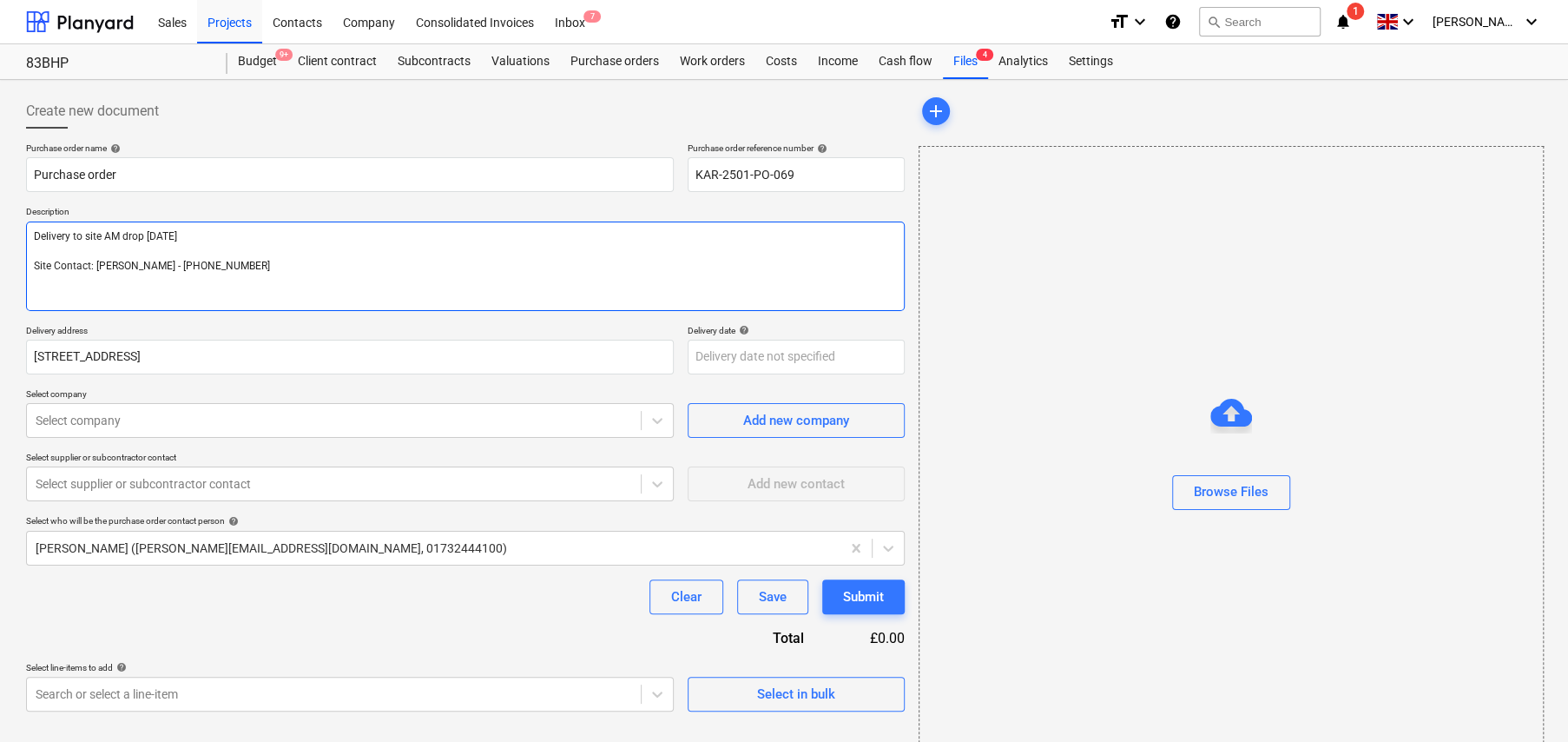
type textarea "Delivery to site AM drop 02/09/25 Site Contact: Perry - 07920 483 440"
click at [172, 265] on textarea "Delivery to site AM drop 02/09/25 Site Contact: Perry - 07920 483 440" at bounding box center [464, 266] width 878 height 90
type textarea "x"
type textarea "Delivery to site AM drop 02/09/25 Site Contact: Perry - 07920 8440"
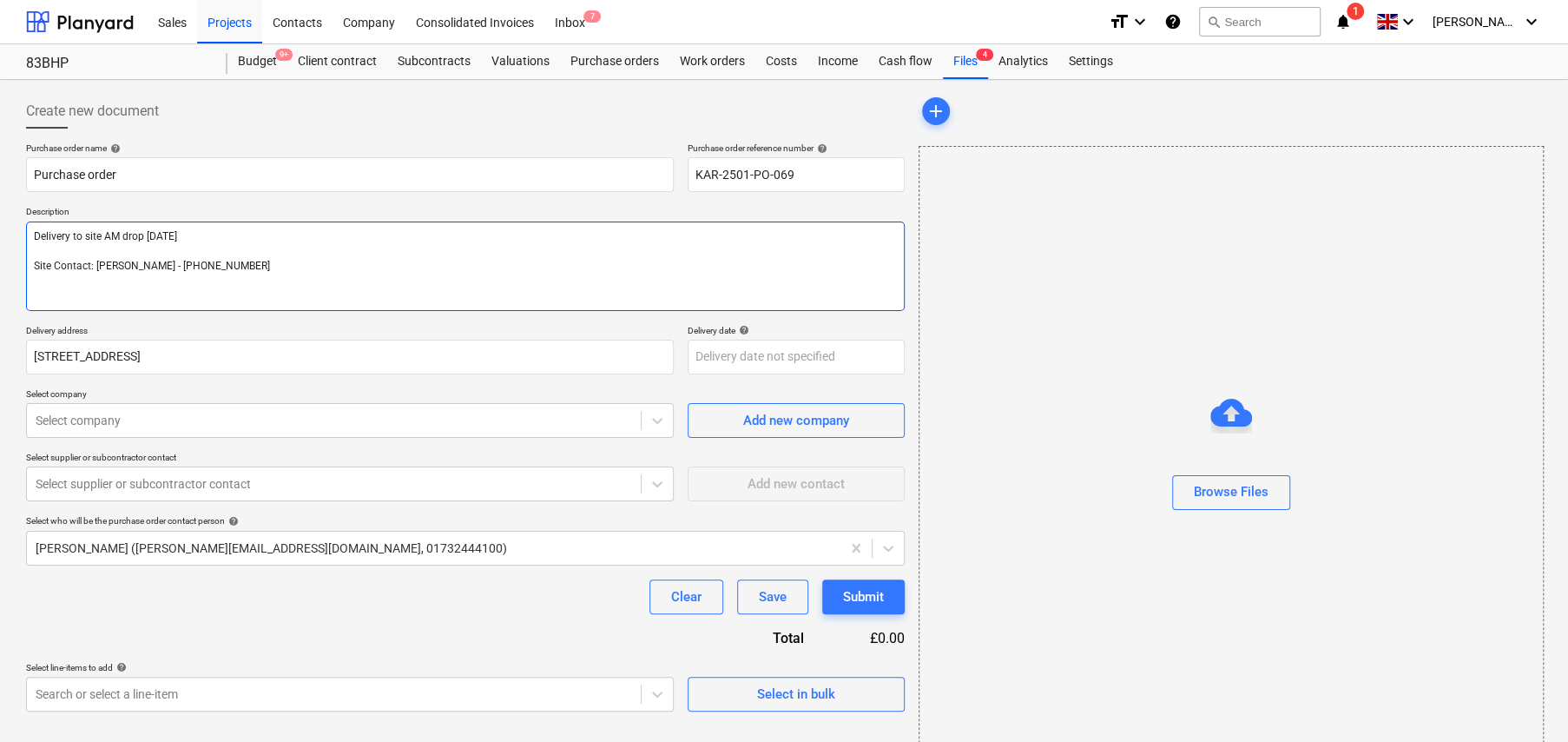
type textarea "x"
type textarea "Delivery to site AM drop 02/09/25 Site Contact: Perry - 07920 84440"
type textarea "x"
type textarea "Delivery to site AM drop 02/09/25 Site Contact: Perry - 07920 843440"
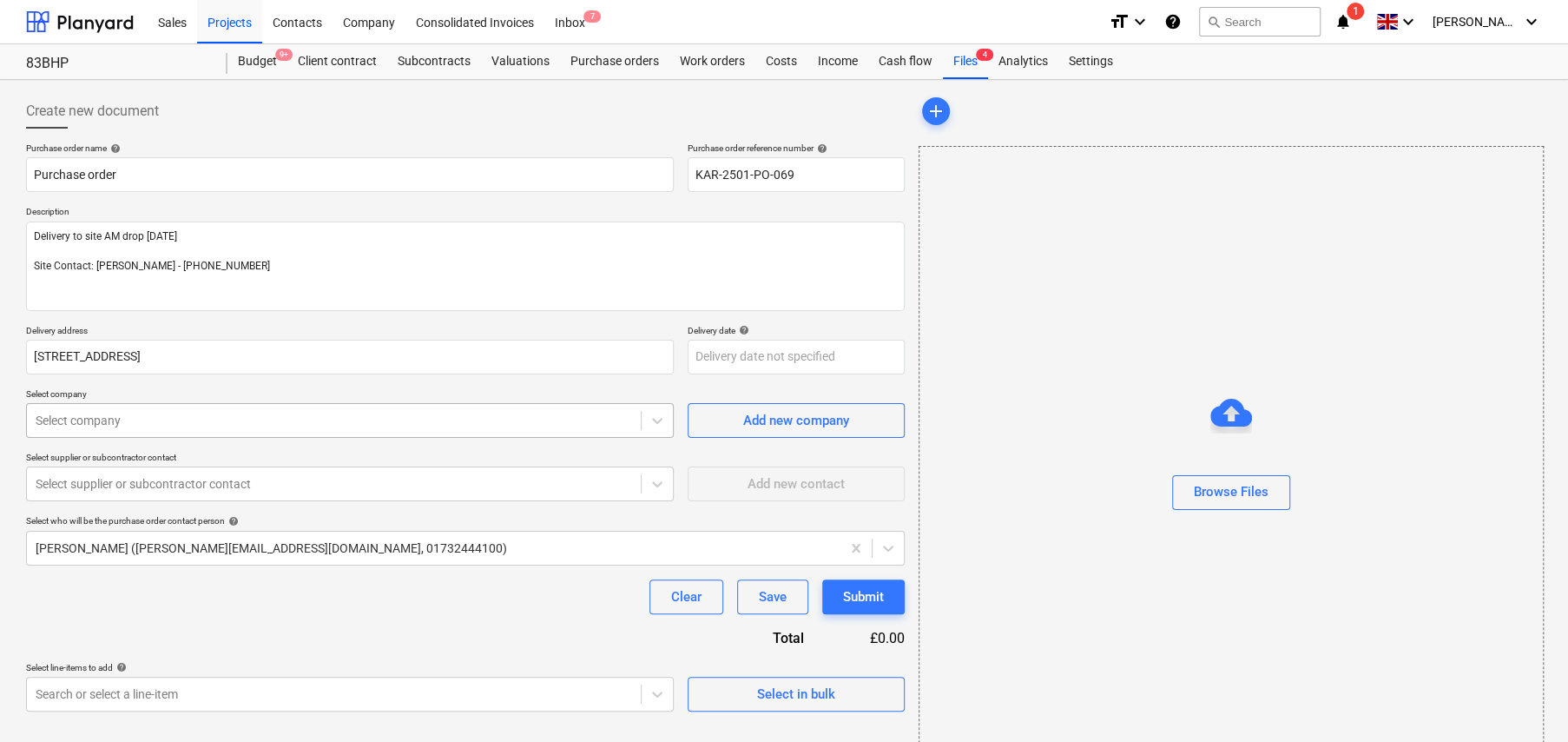
type textarea "x"
click at [202, 413] on div at bounding box center [334, 420] width 597 height 18
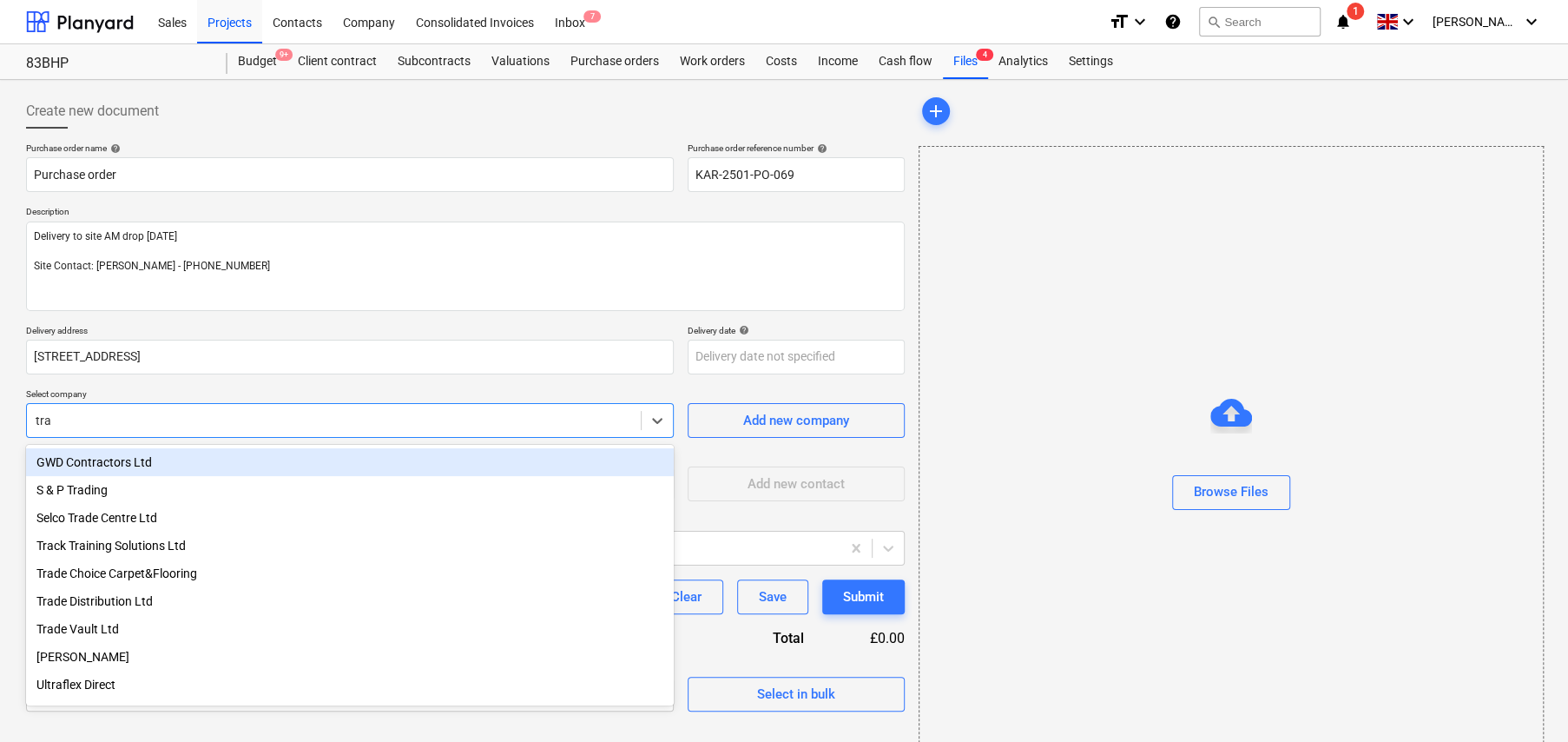
type input "trav"
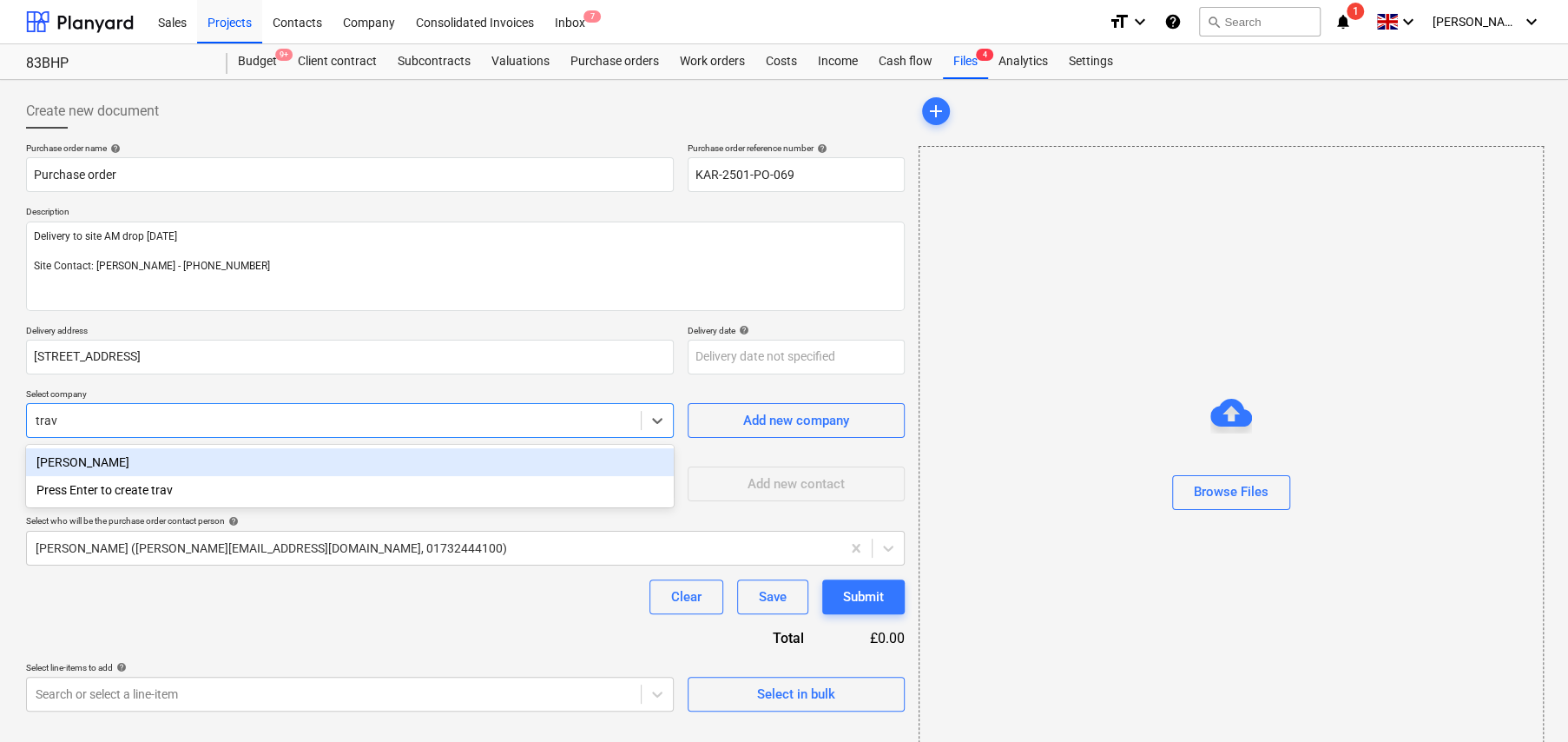
click at [94, 462] on div "Travis Perkins" at bounding box center [349, 462] width 647 height 28
type textarea "x"
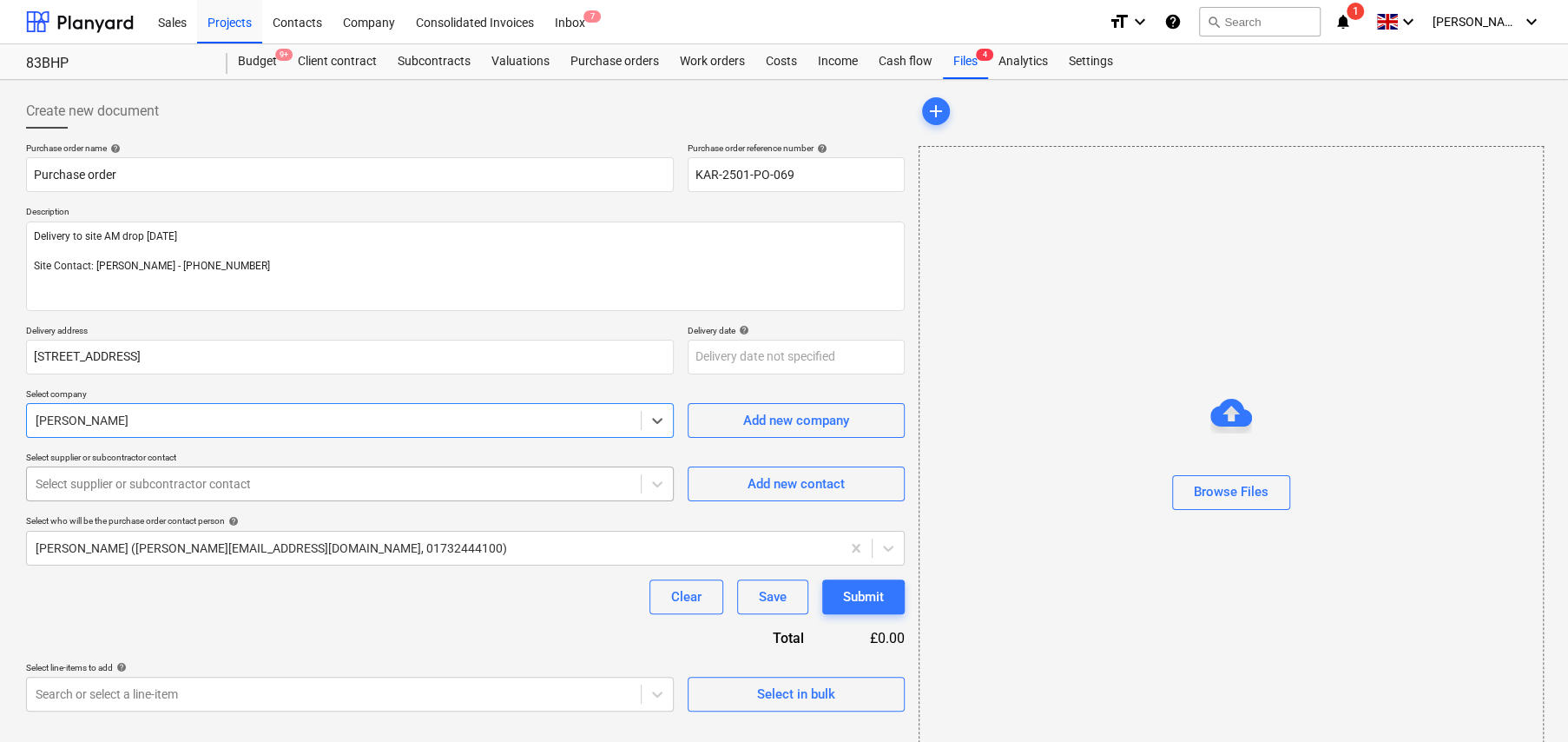
click at [179, 480] on div at bounding box center [334, 483] width 597 height 18
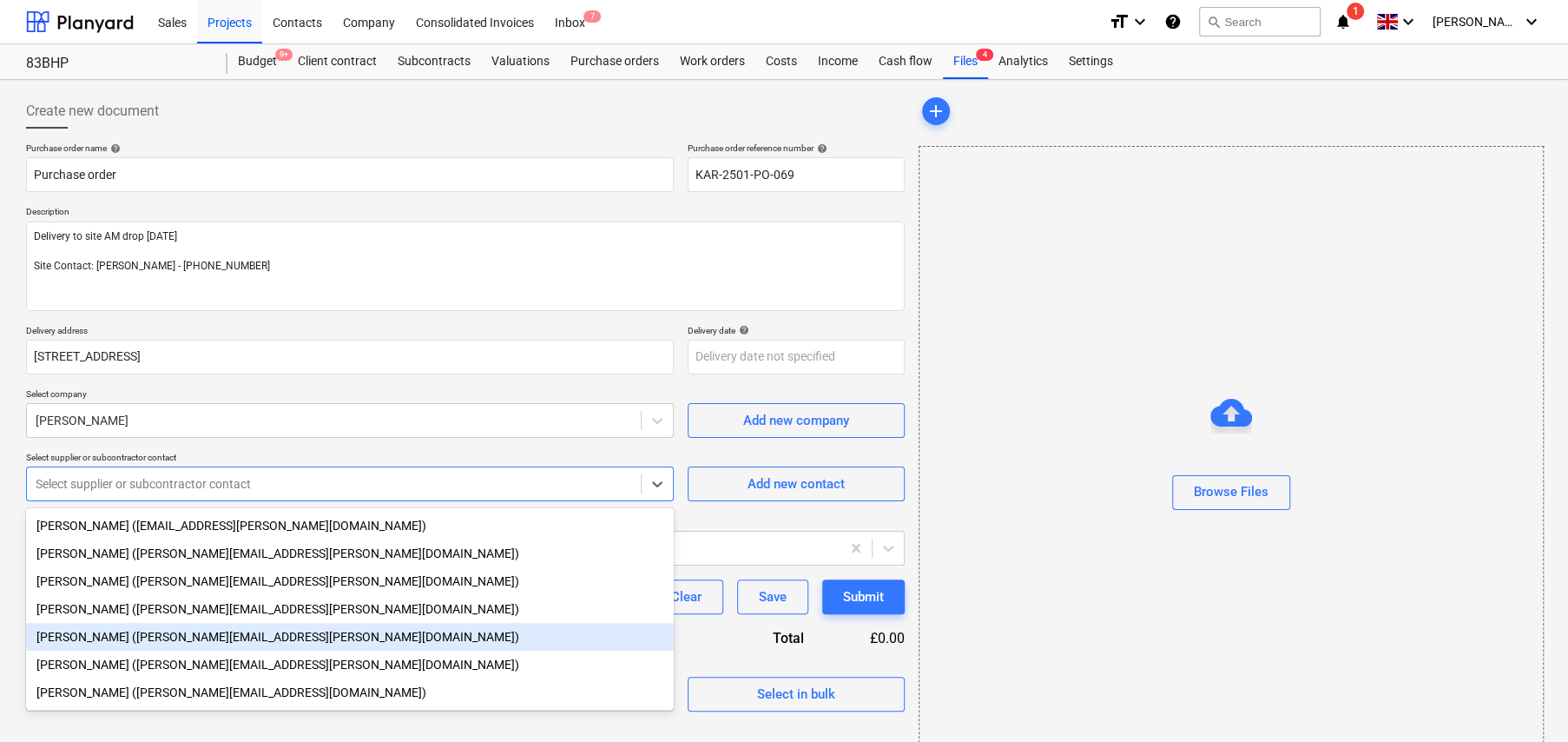
click at [129, 641] on div "Grant Mavor (grant.mavor@travisperkins.co.uk)" at bounding box center [349, 637] width 647 height 28
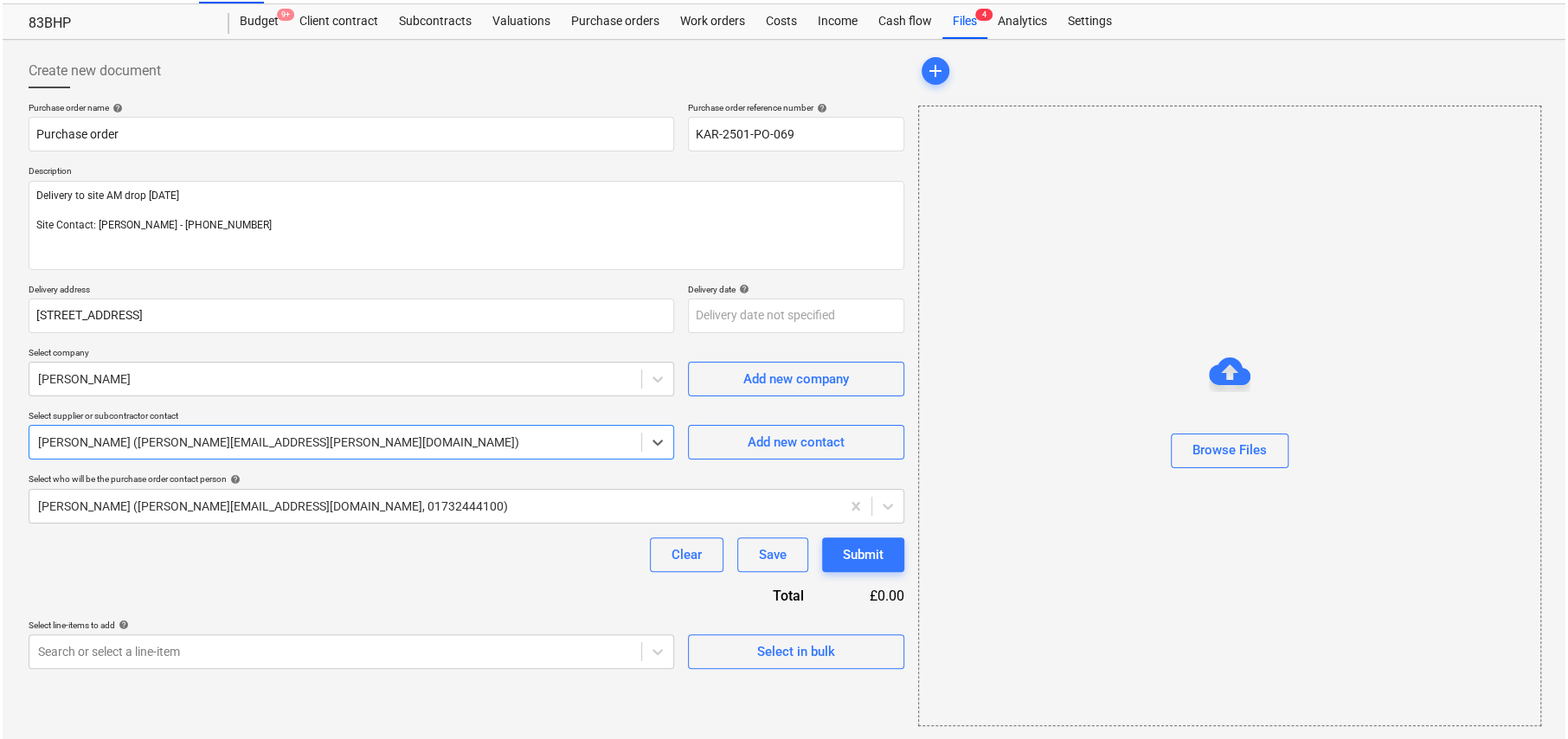
scroll to position [40, 0]
click at [798, 653] on div "Select in bulk" at bounding box center [794, 651] width 78 height 22
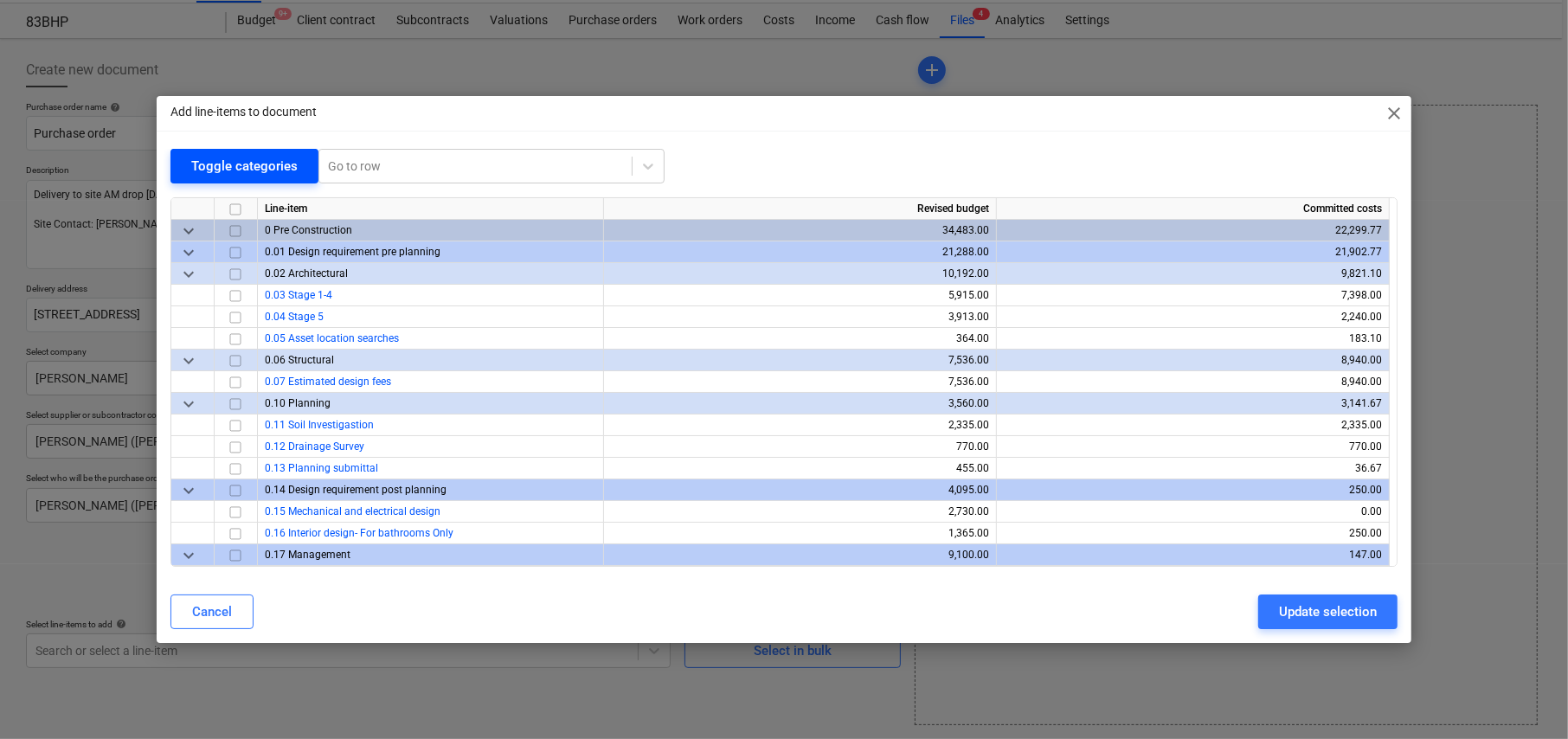
click at [240, 170] on div "Toggle categories" at bounding box center [245, 166] width 107 height 22
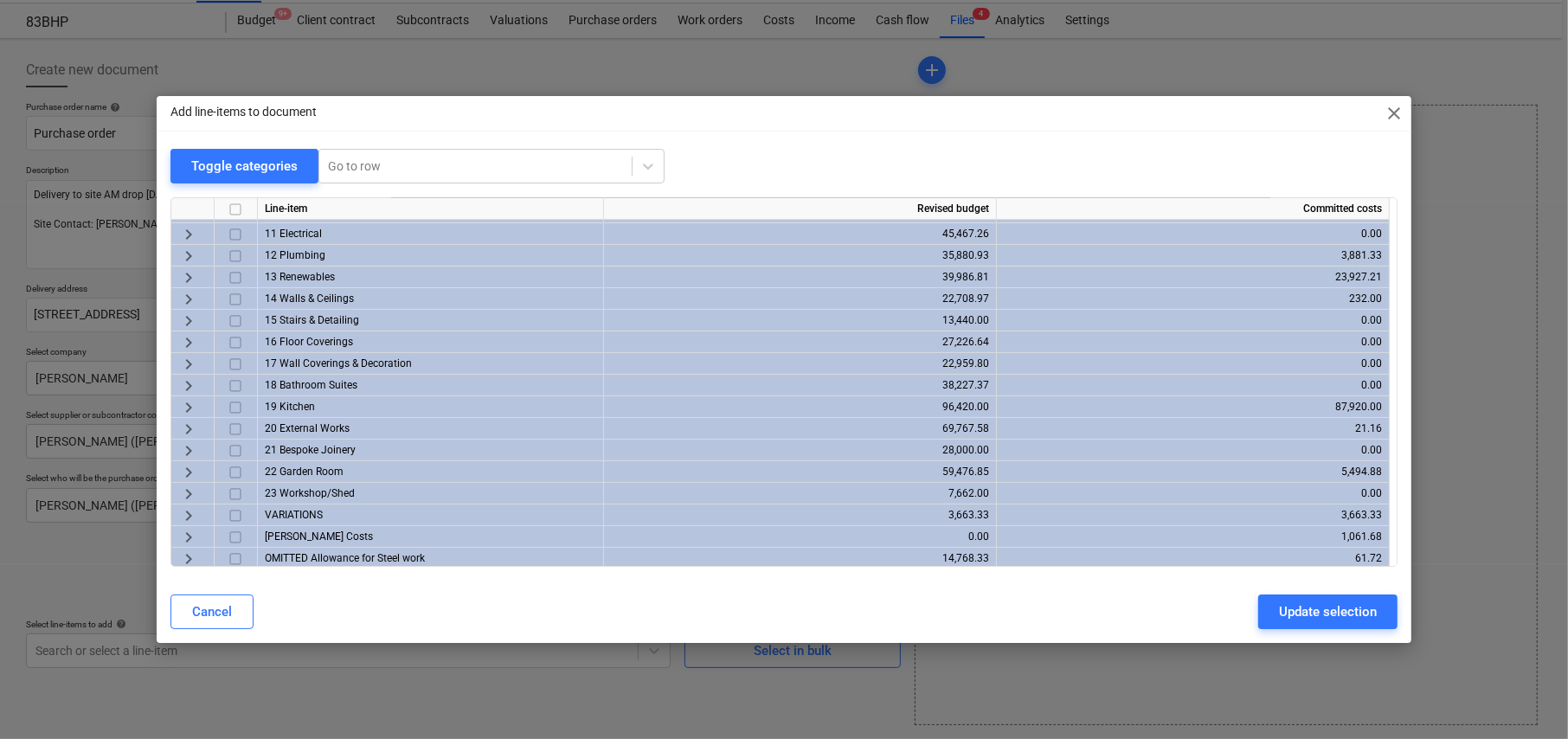
scroll to position [237, 0]
click at [186, 491] on span "keyboard_arrow_right" at bounding box center [189, 491] width 21 height 21
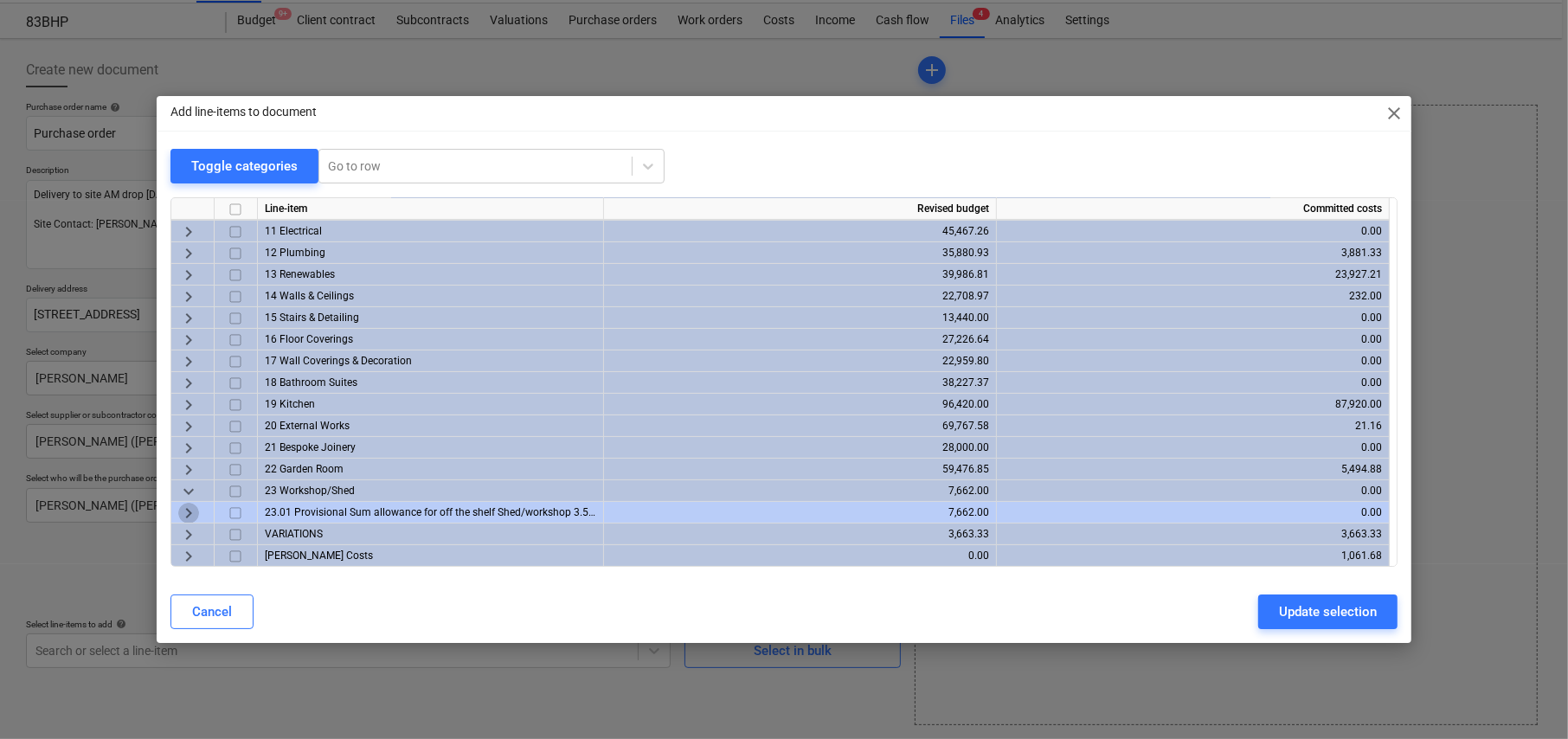
click at [186, 510] on span "keyboard_arrow_right" at bounding box center [189, 513] width 21 height 21
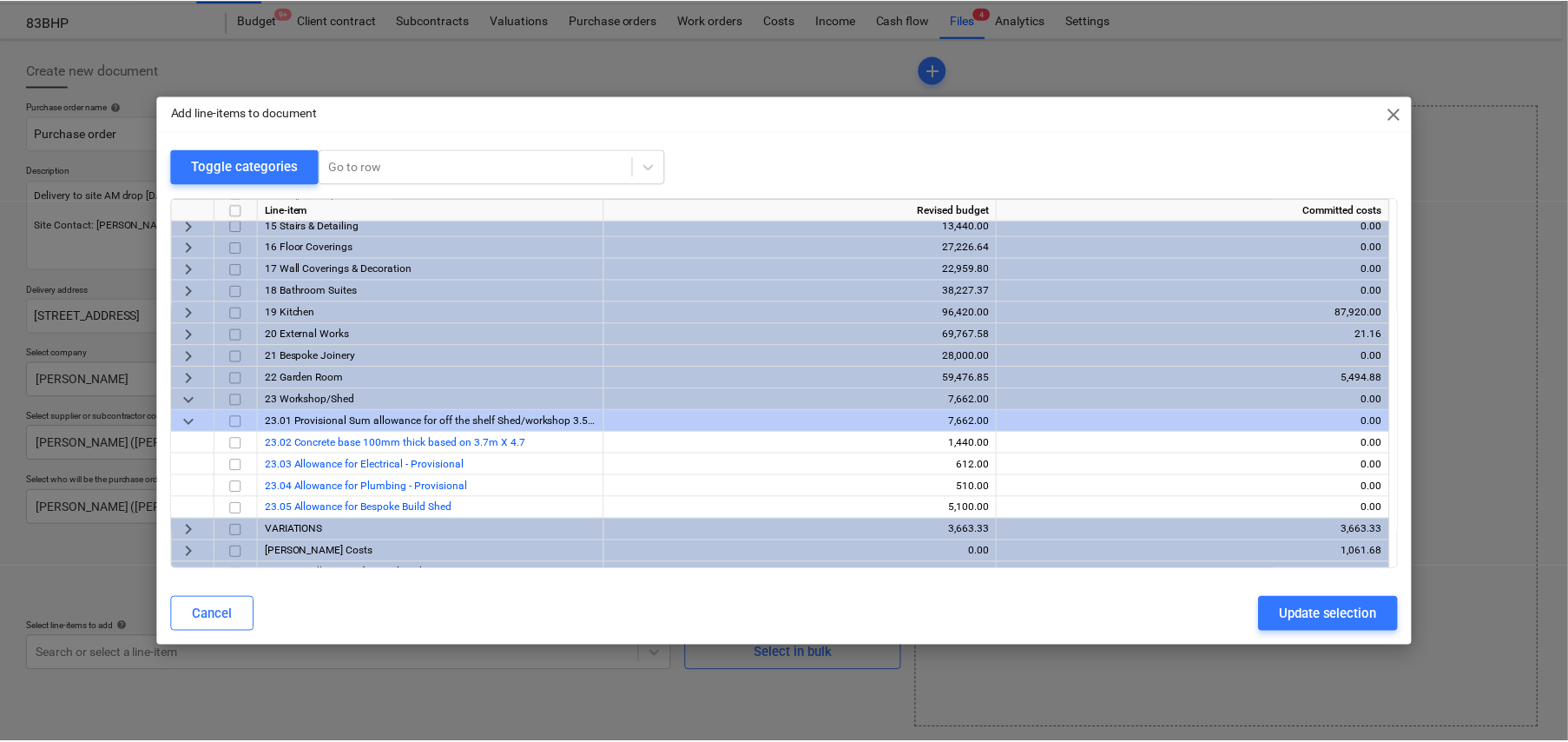
scroll to position [347, 0]
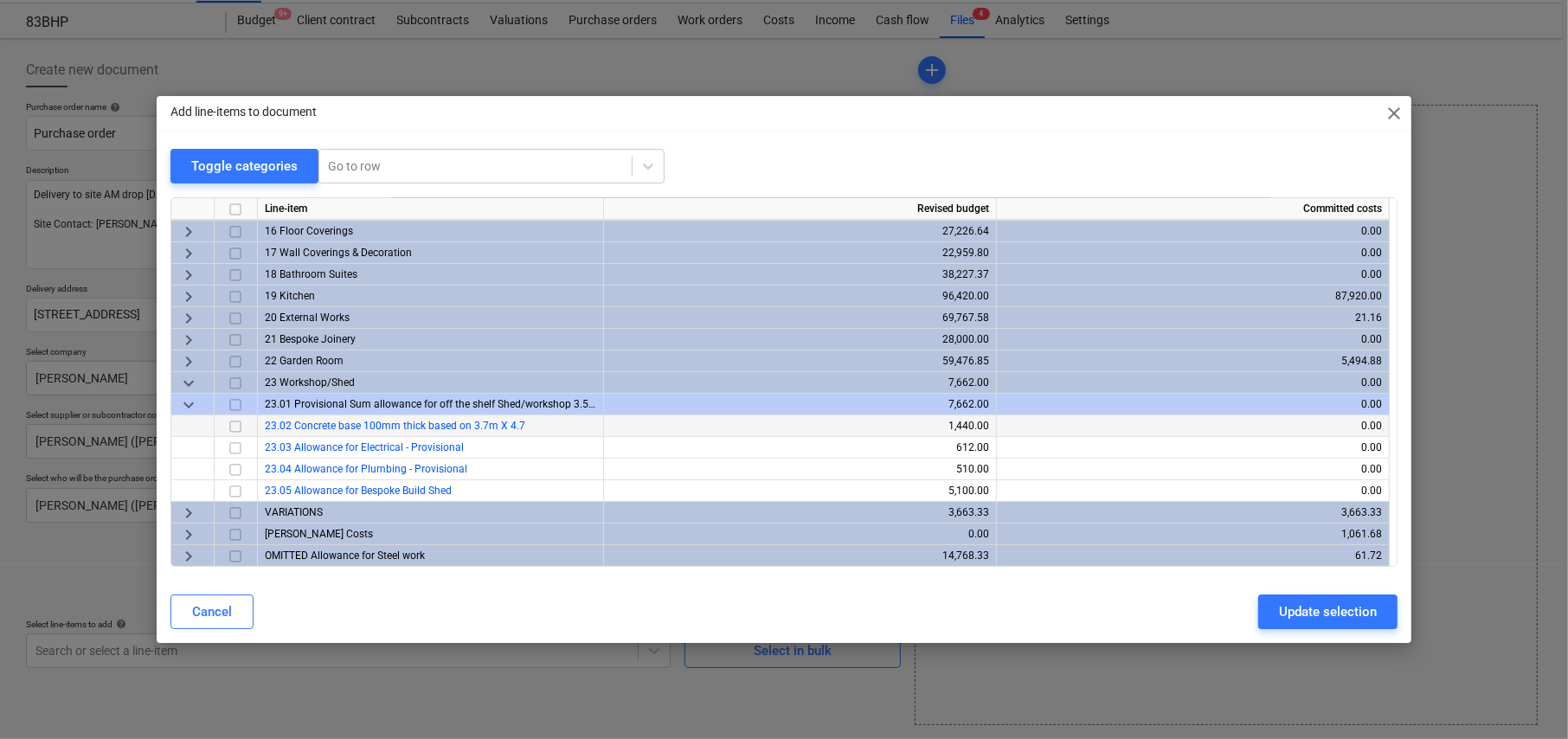
click at [234, 425] on input "checkbox" at bounding box center [235, 426] width 21 height 21
click at [1340, 612] on div "Update selection" at bounding box center [1328, 611] width 98 height 22
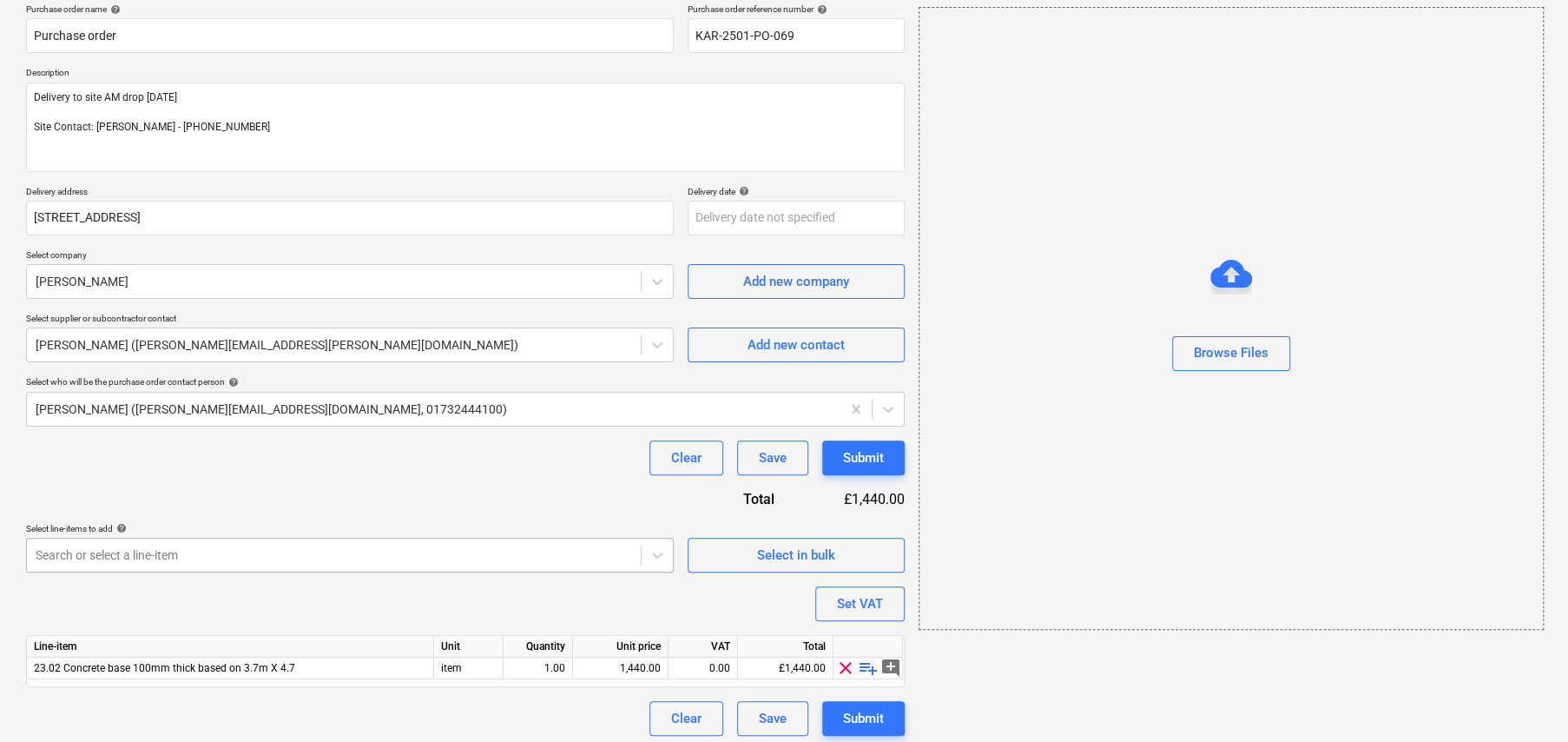
scroll to position [146, 0]
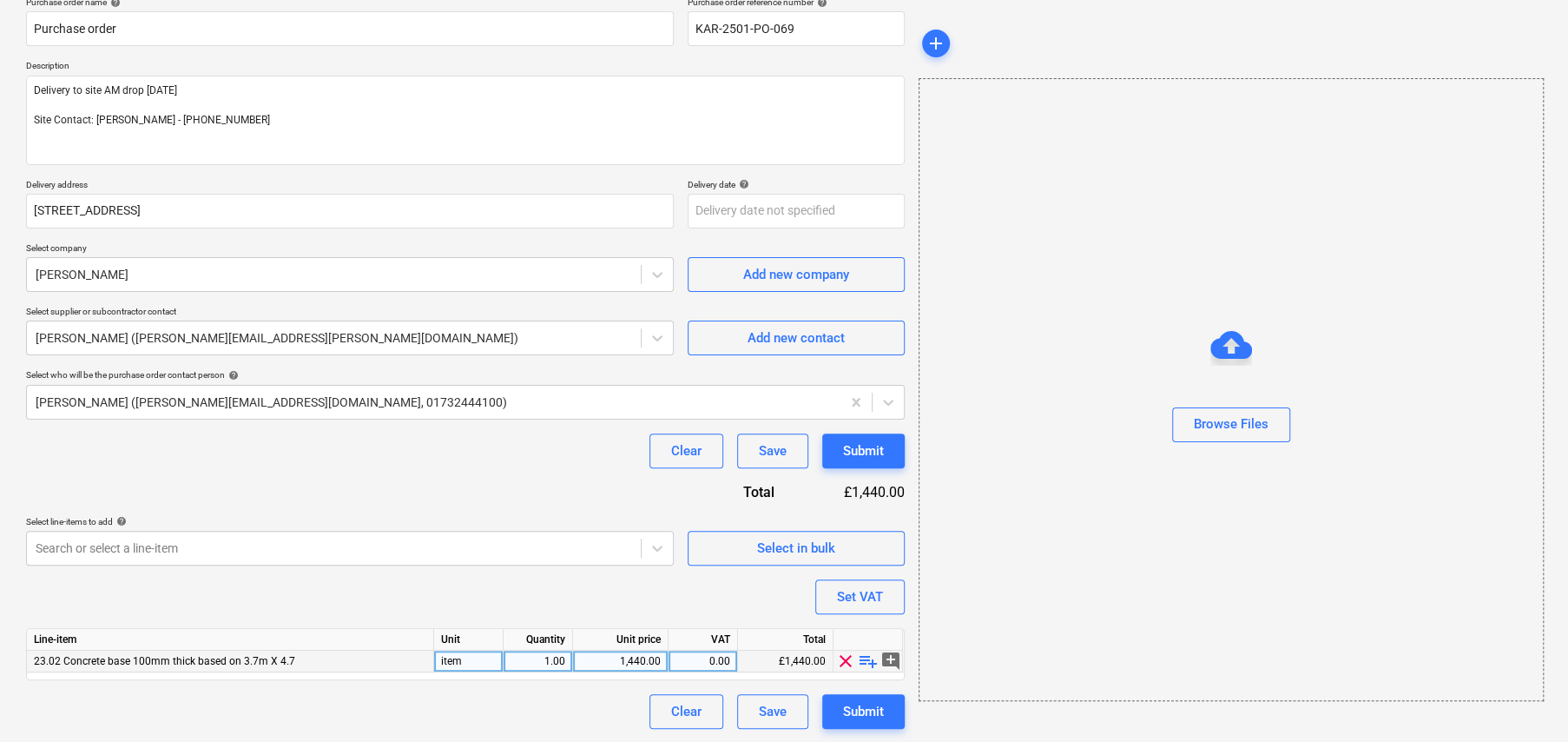
click at [872, 658] on span "playlist_add" at bounding box center [868, 661] width 21 height 21
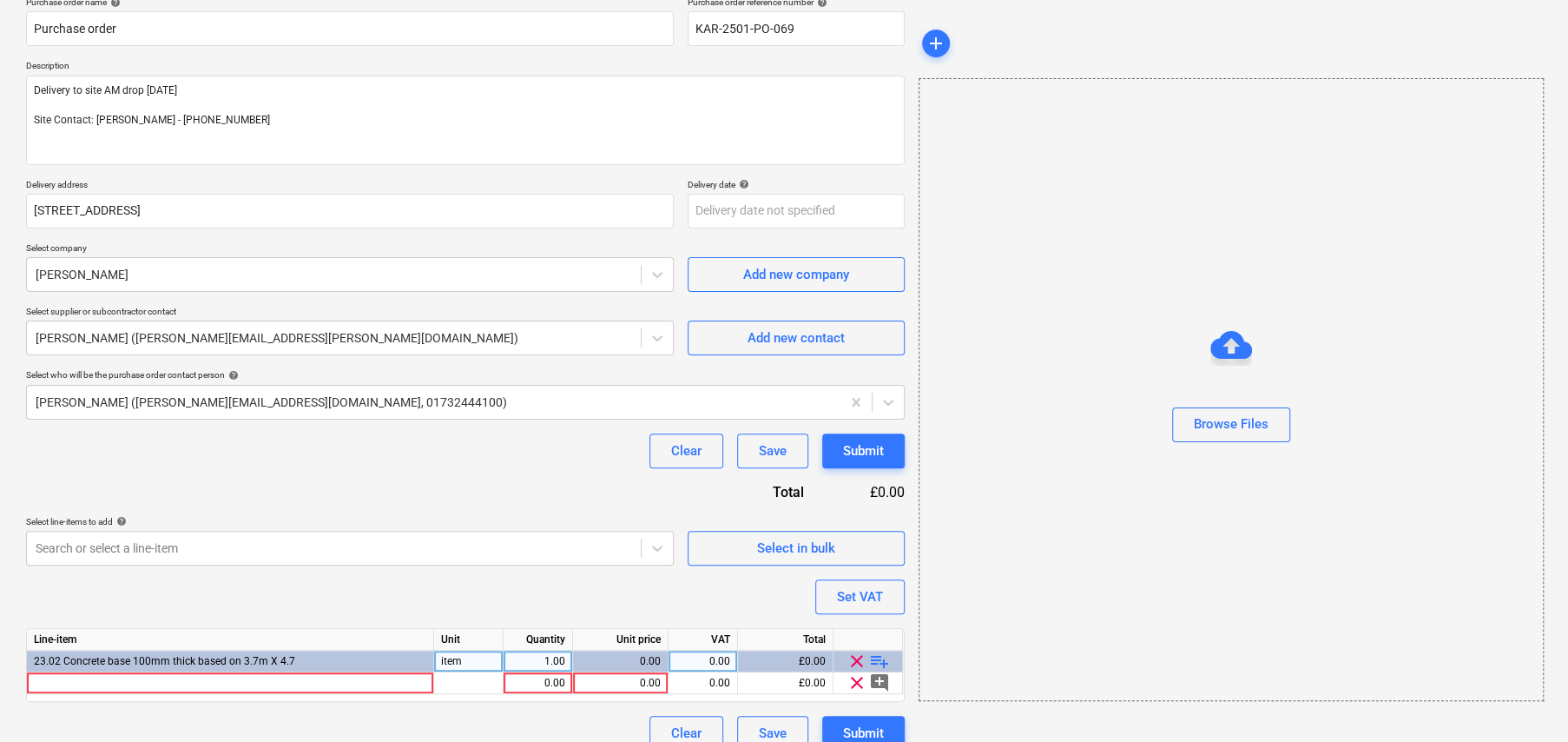
click at [880, 657] on span "playlist_add" at bounding box center [879, 661] width 21 height 21
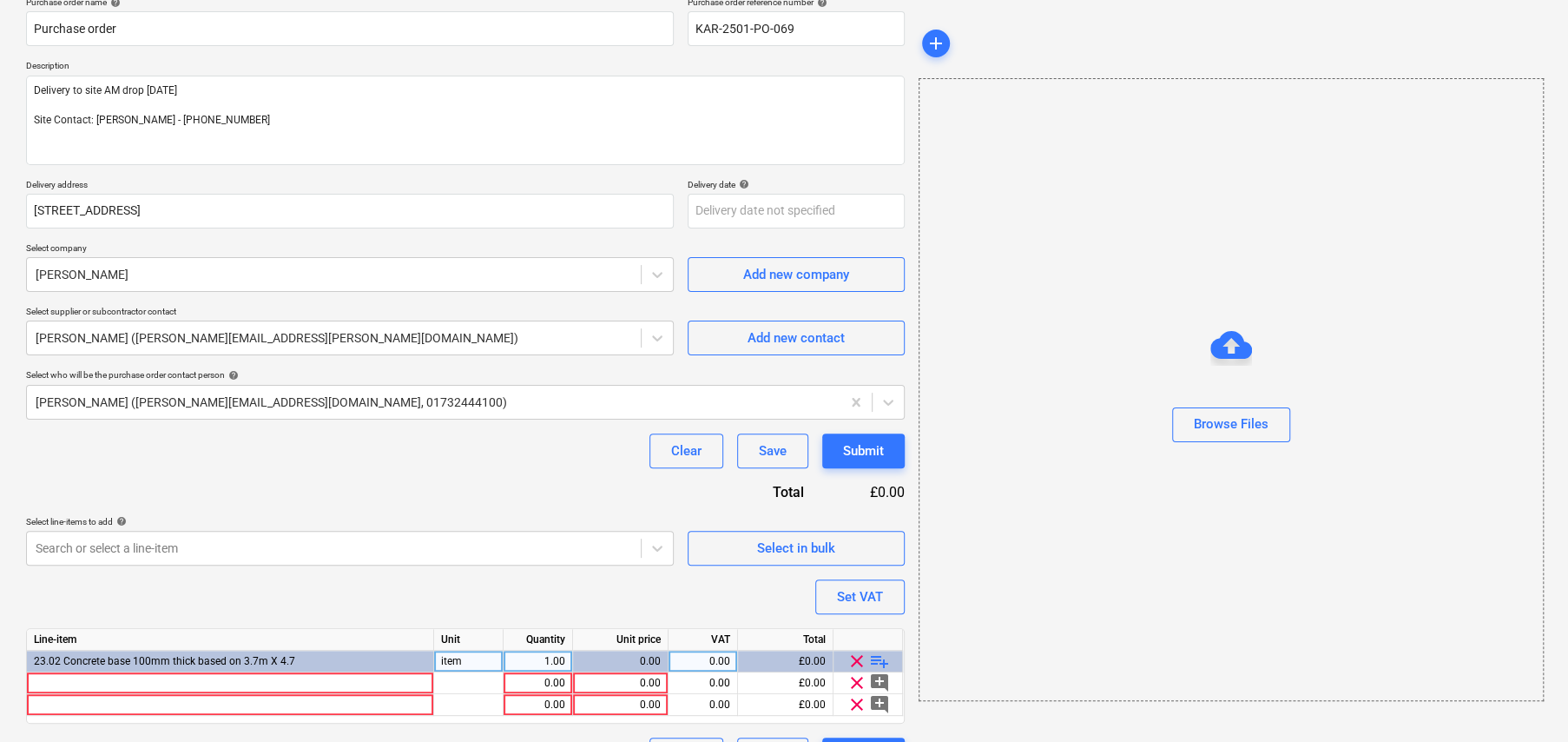
click at [885, 657] on span "playlist_add" at bounding box center [879, 661] width 21 height 21
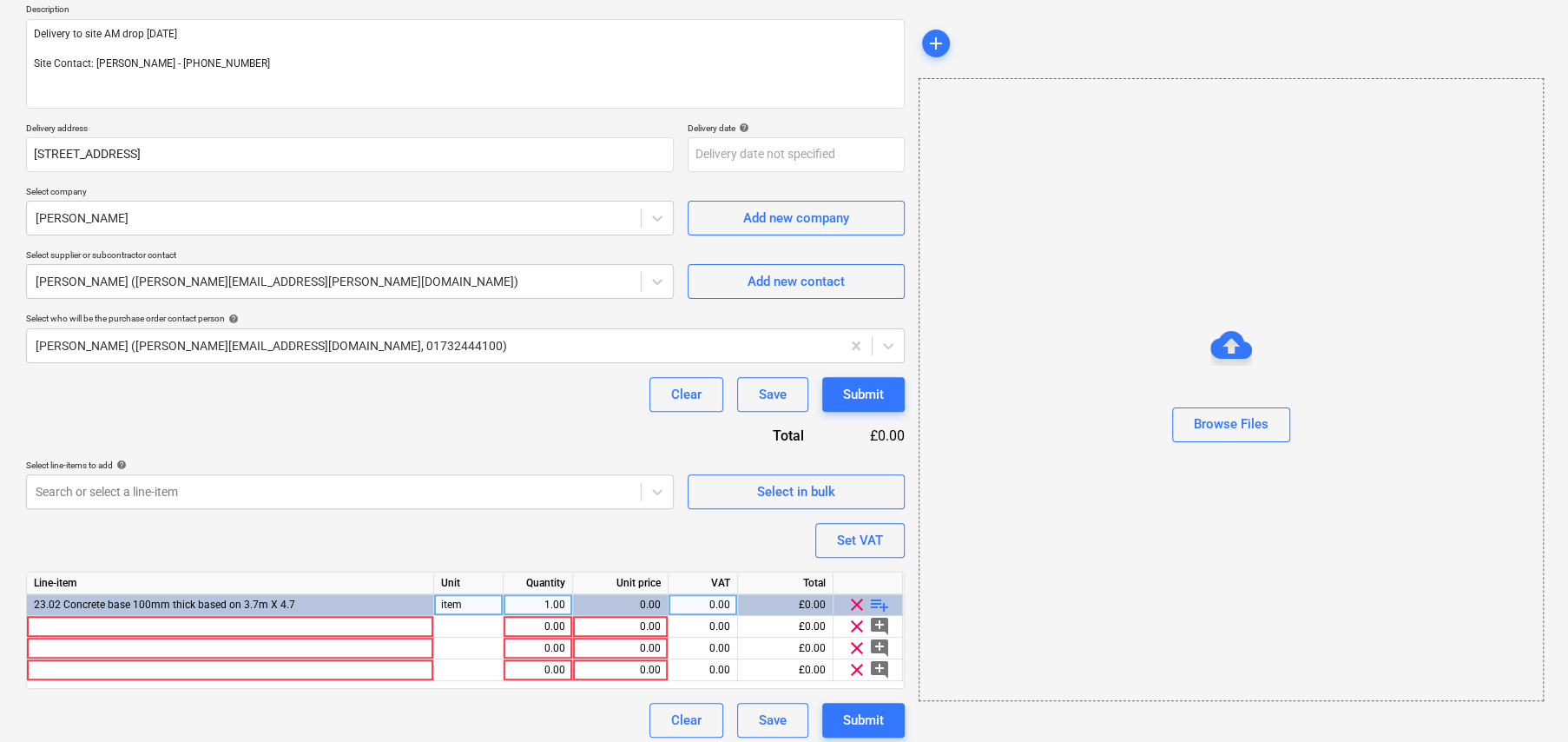
scroll to position [211, 0]
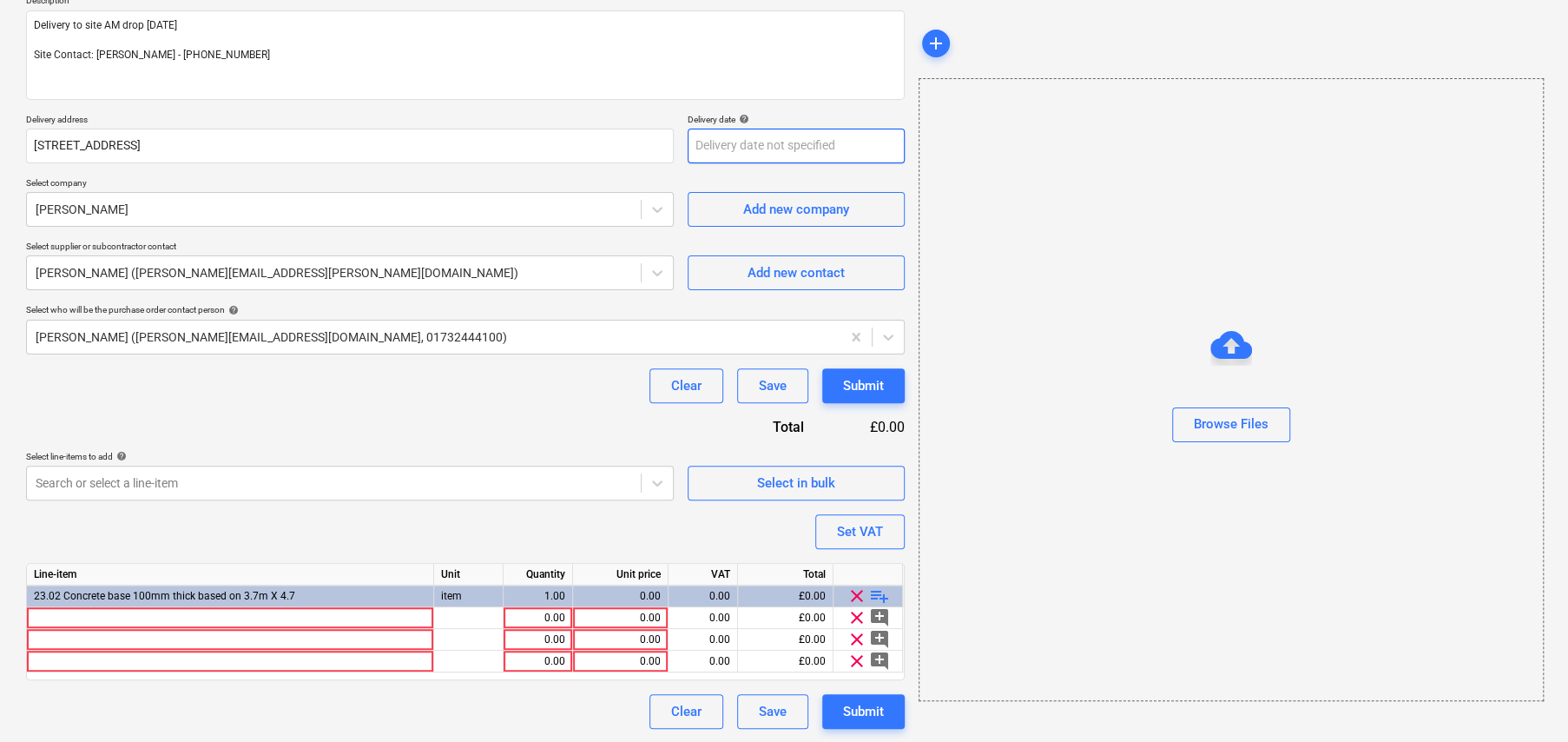
click at [733, 143] on body "Sales Projects Contacts Company Consolidated Invoices Inbox 6 format_size keybo…" at bounding box center [784, 160] width 1568 height 742
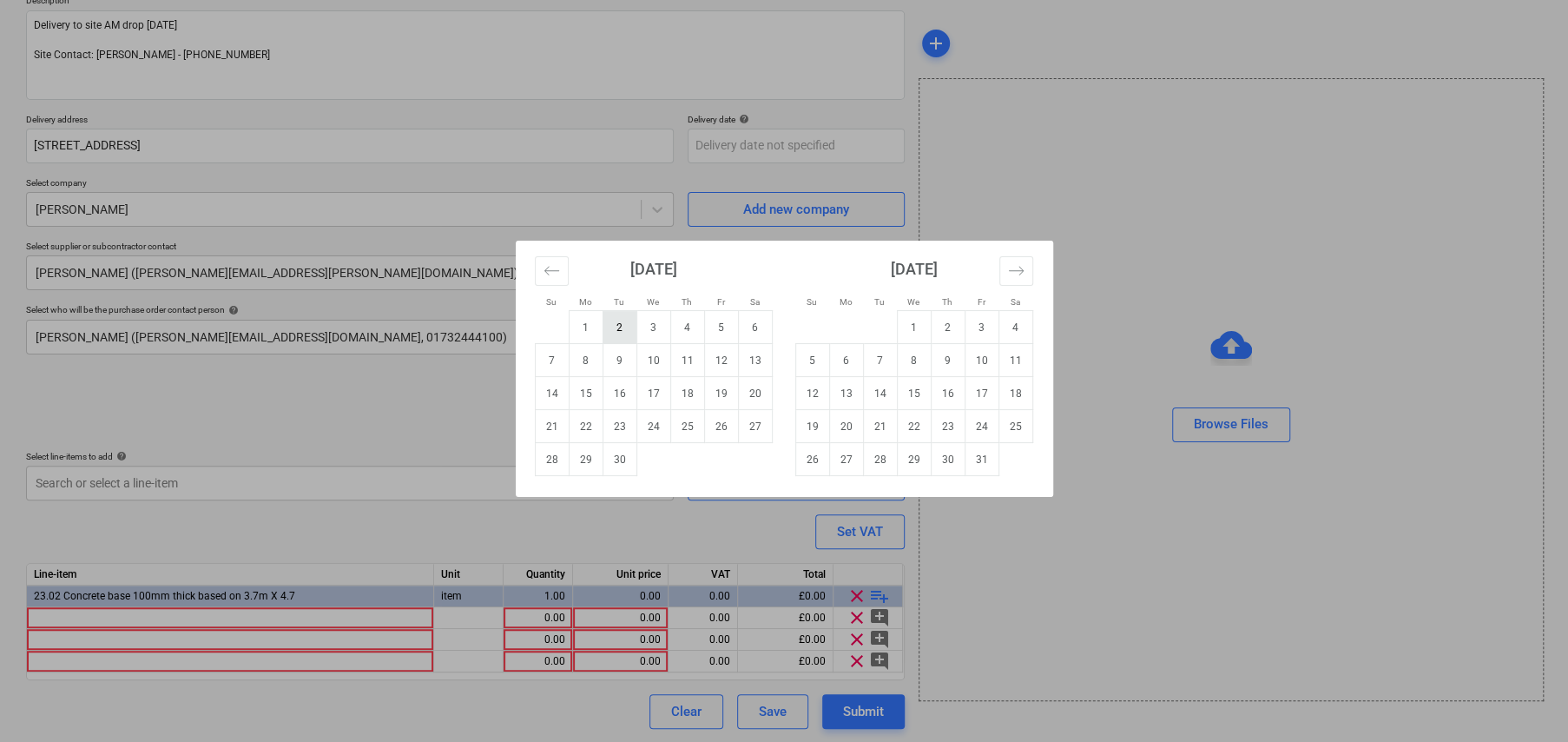
click at [619, 325] on td "2" at bounding box center [619, 327] width 34 height 33
type textarea "x"
type input "02 Sep 2025"
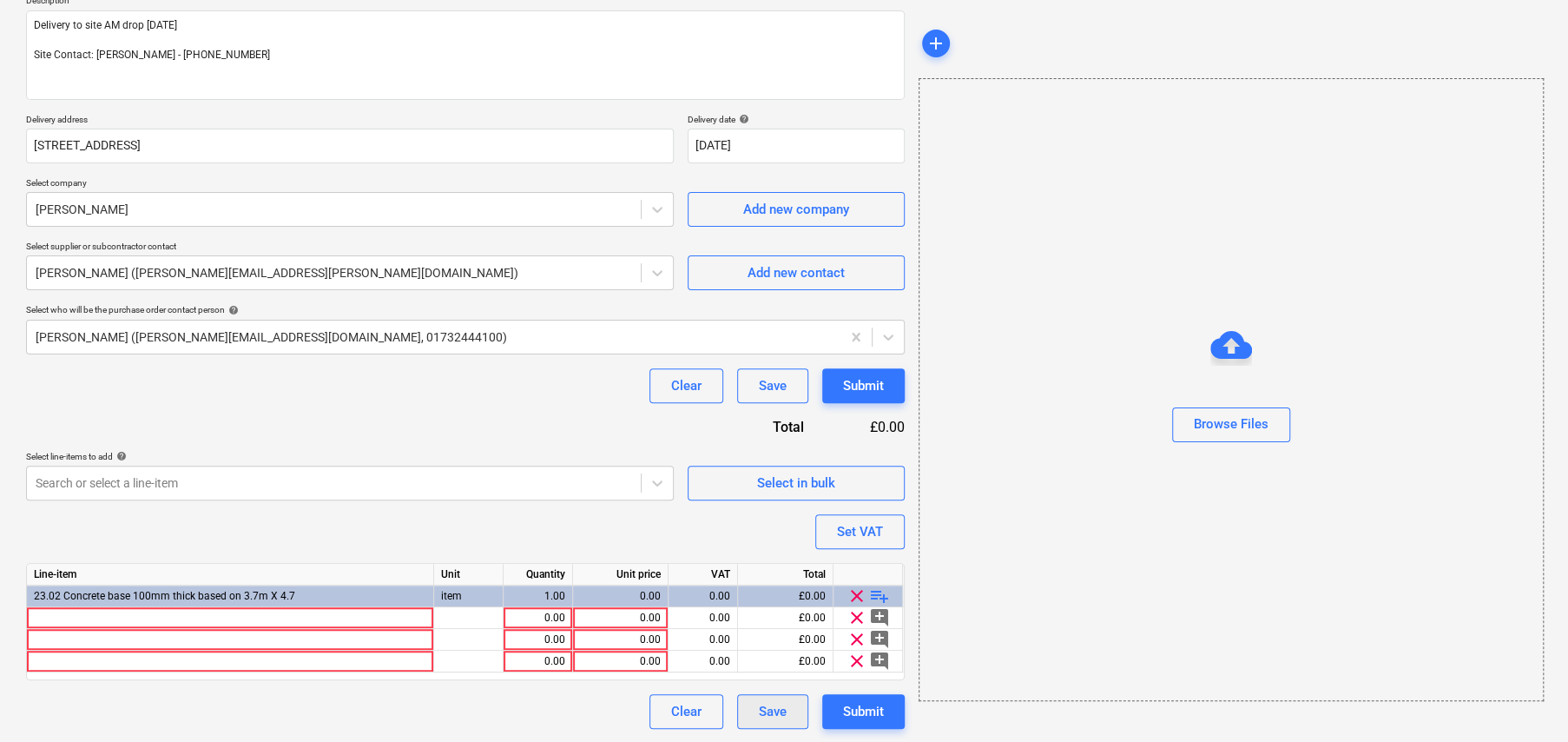
click at [777, 716] on div "Save" at bounding box center [773, 712] width 28 height 22
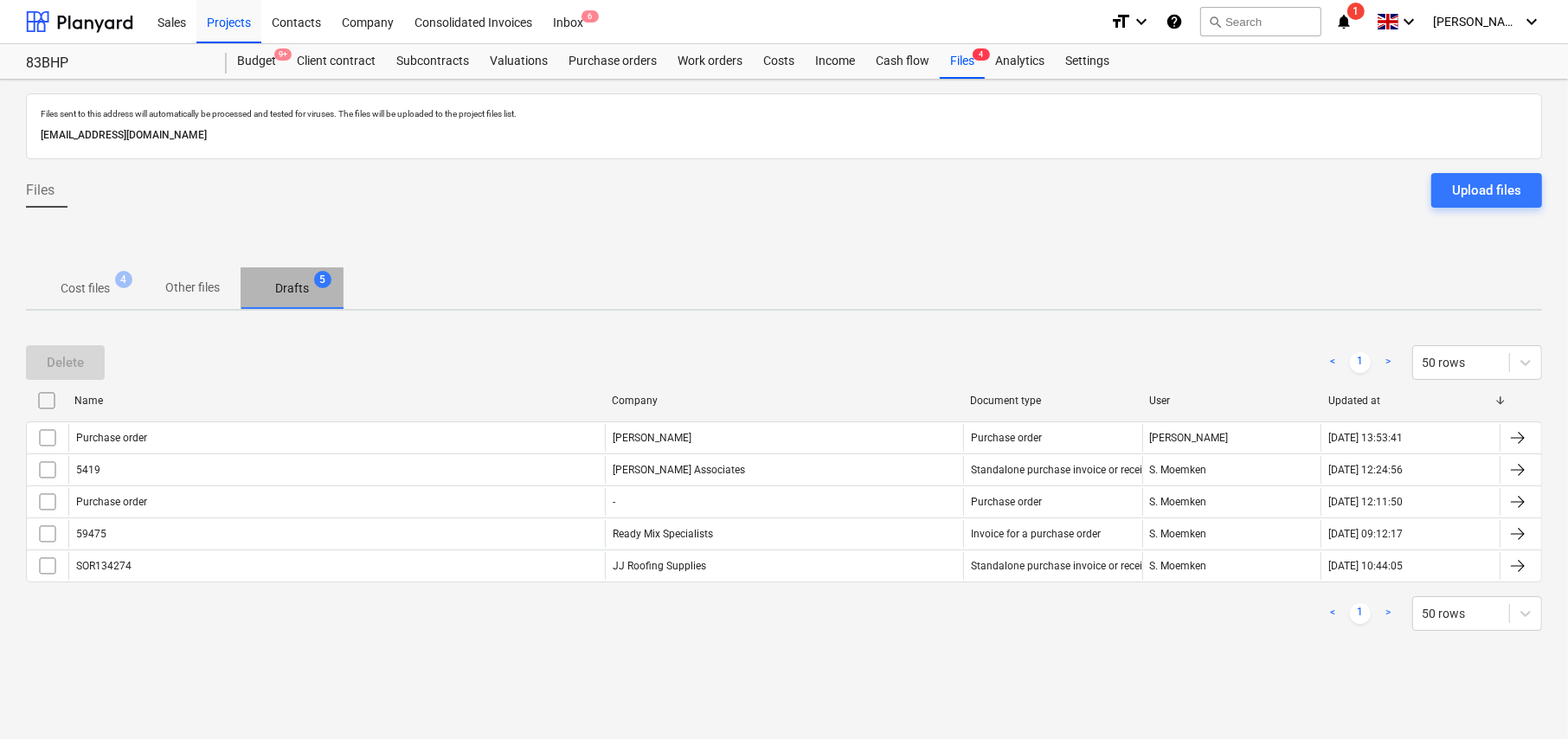
click at [295, 289] on p "Drafts" at bounding box center [292, 289] width 34 height 18
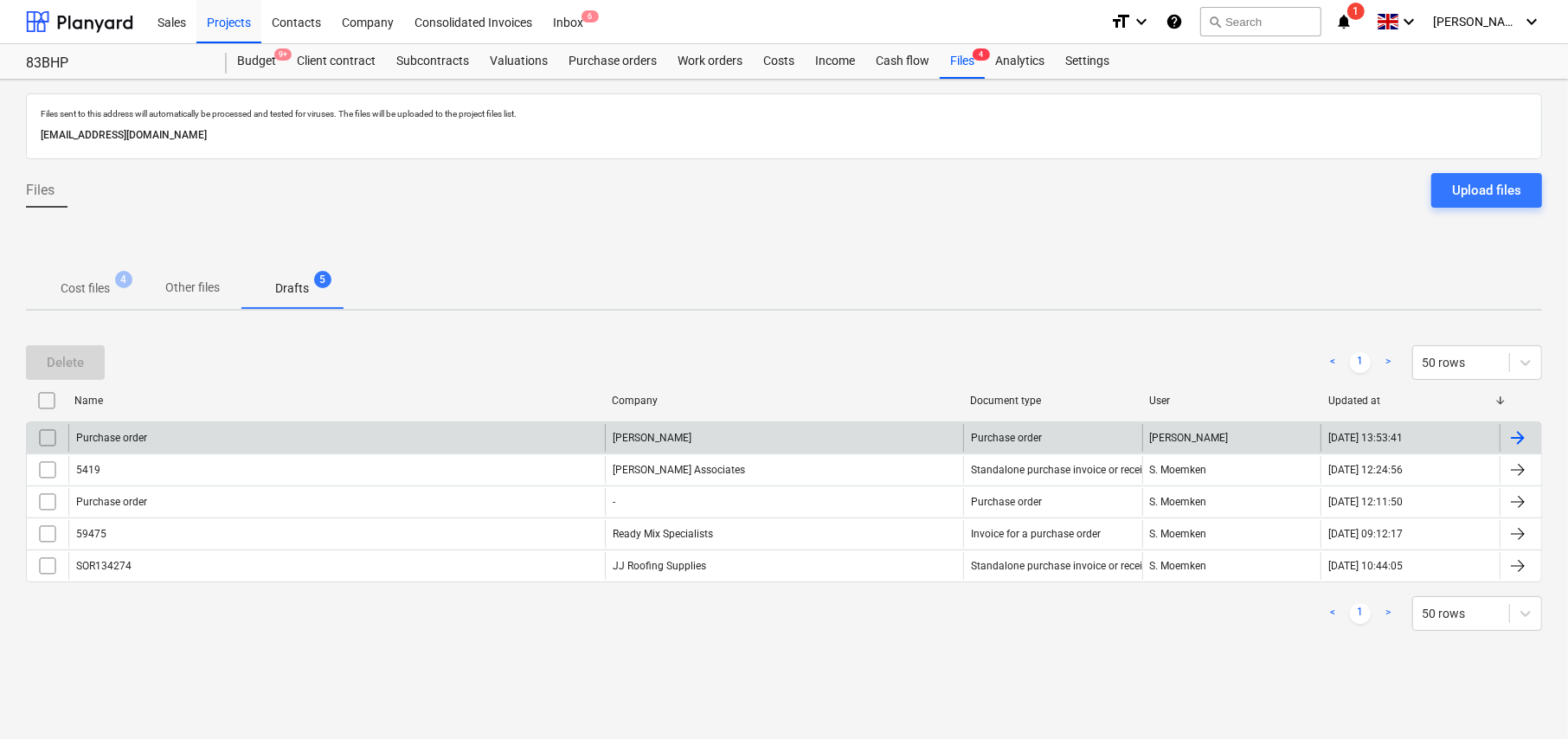
click at [671, 439] on div "Travis Perkins" at bounding box center [784, 438] width 358 height 28
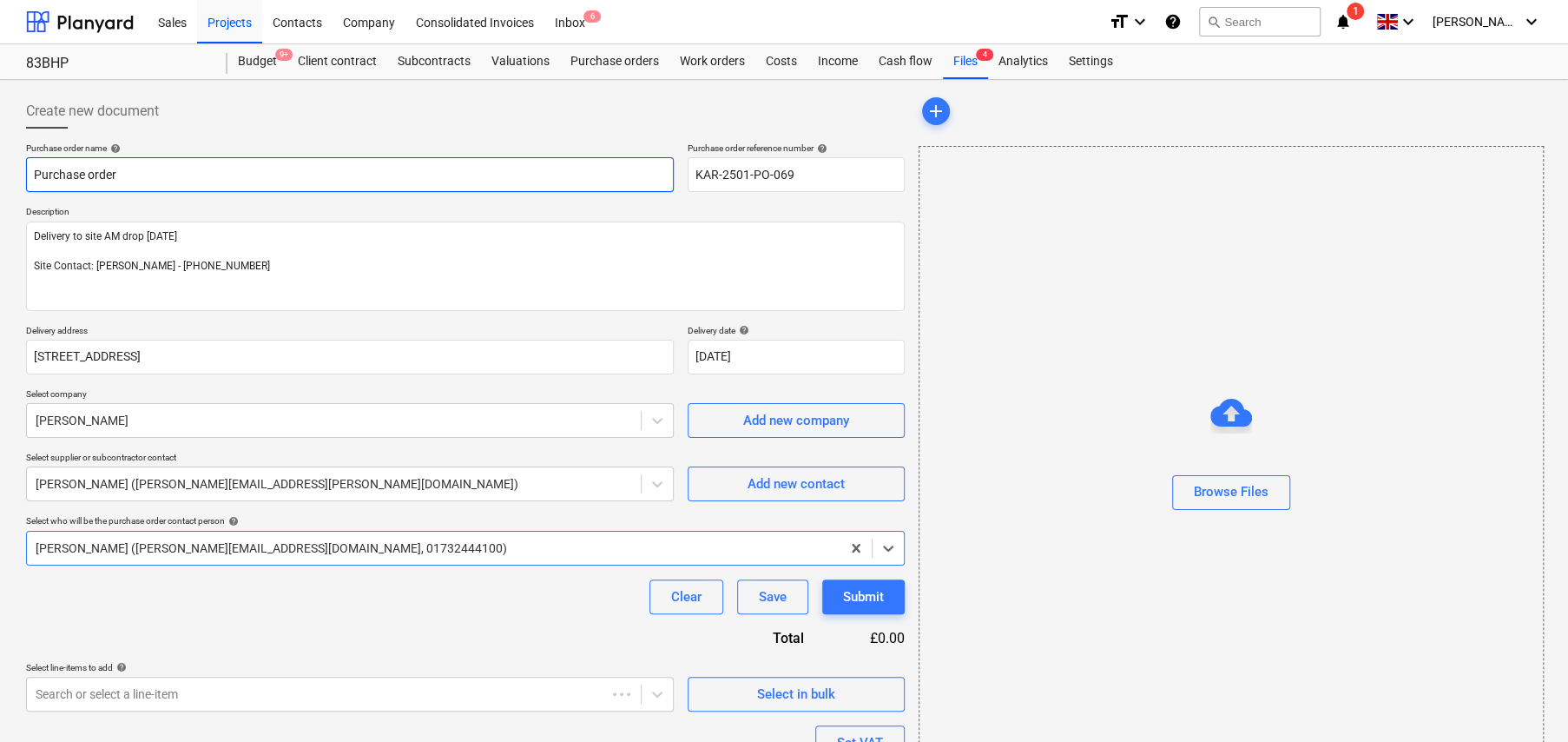
click at [144, 174] on input "Purchase order" at bounding box center [349, 175] width 647 height 35
type textarea "x"
type input "S"
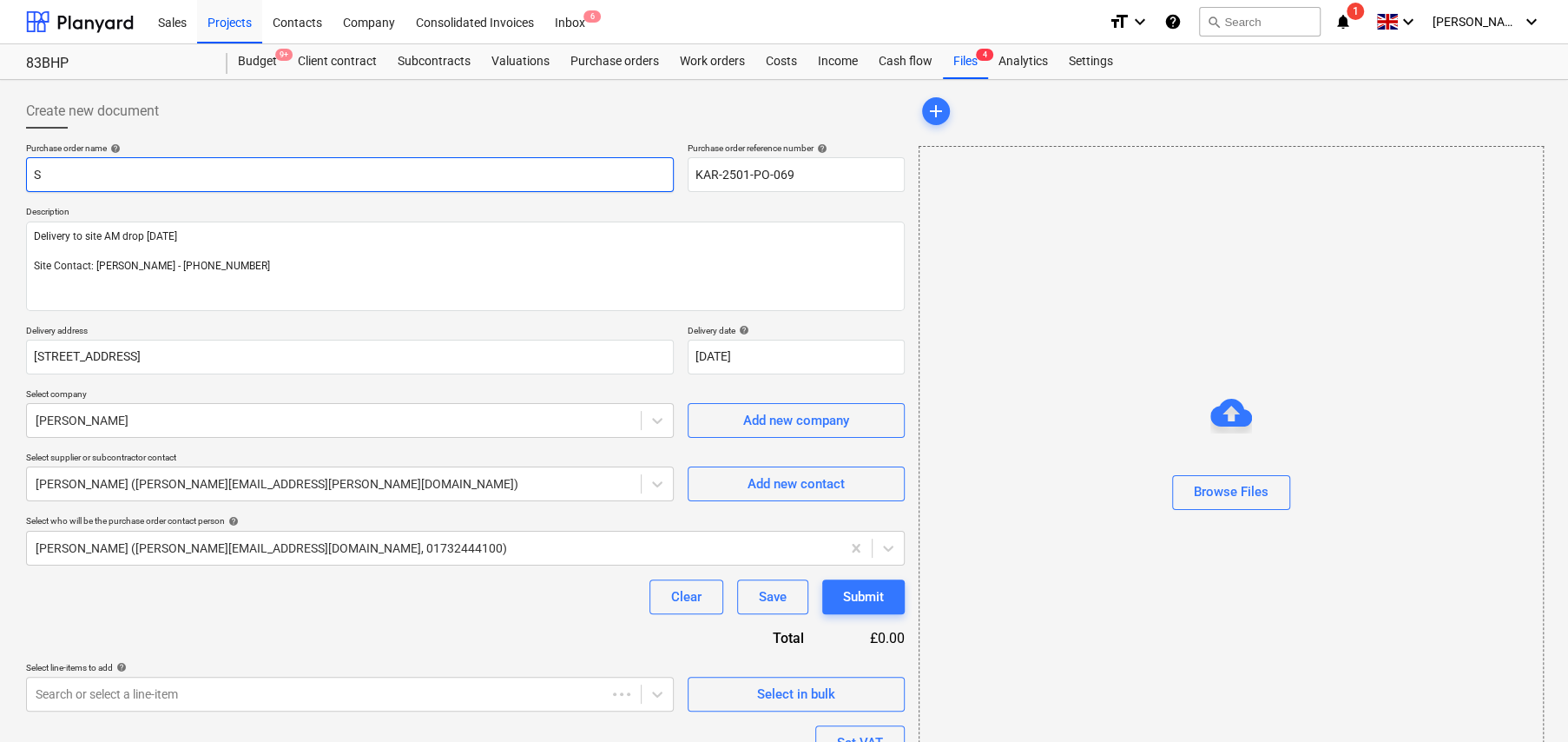
type textarea "x"
type input "Sh"
type textarea "x"
type input "She"
type textarea "x"
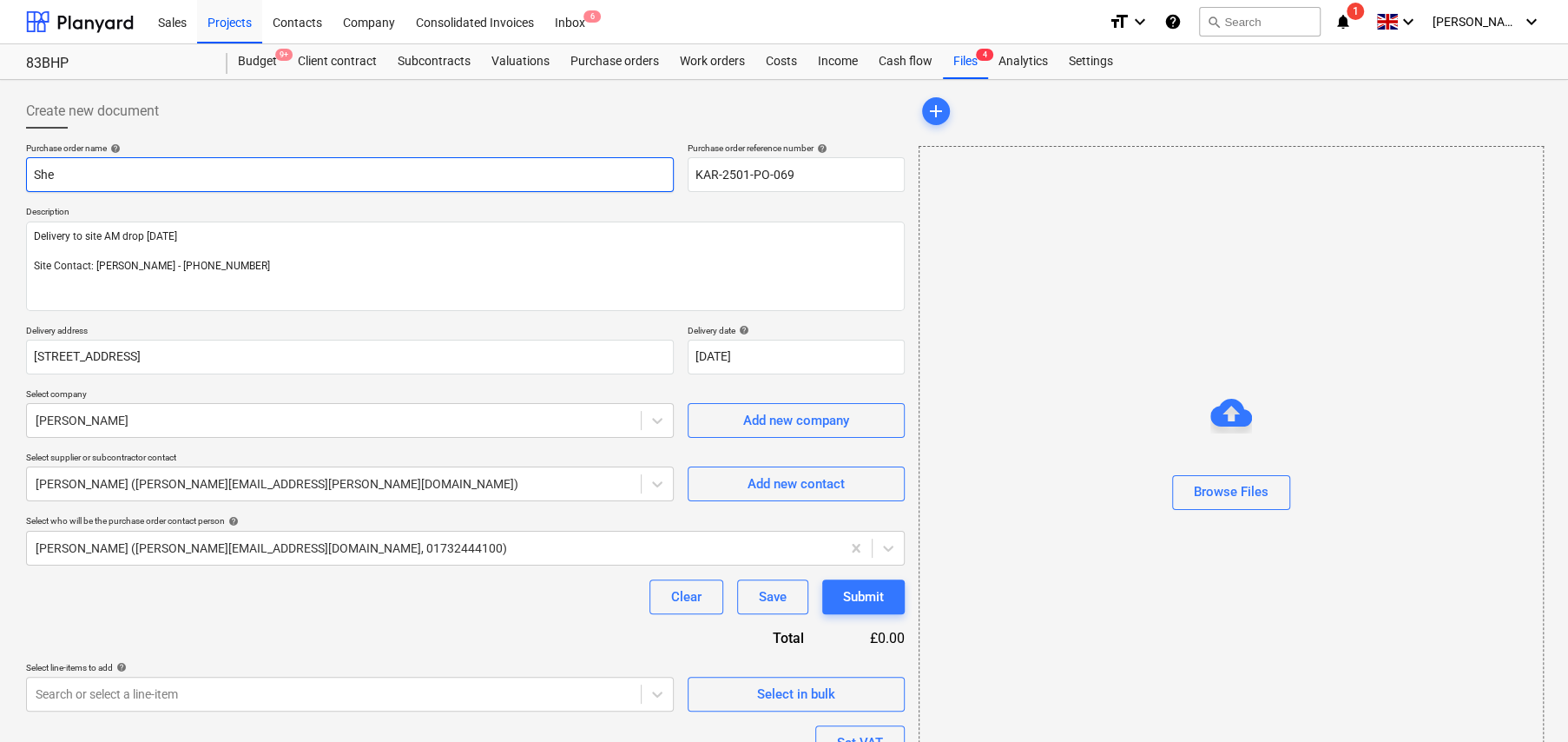
type input "Shed"
type textarea "x"
type input "Shed"
type textarea "x"
type input "Shed S"
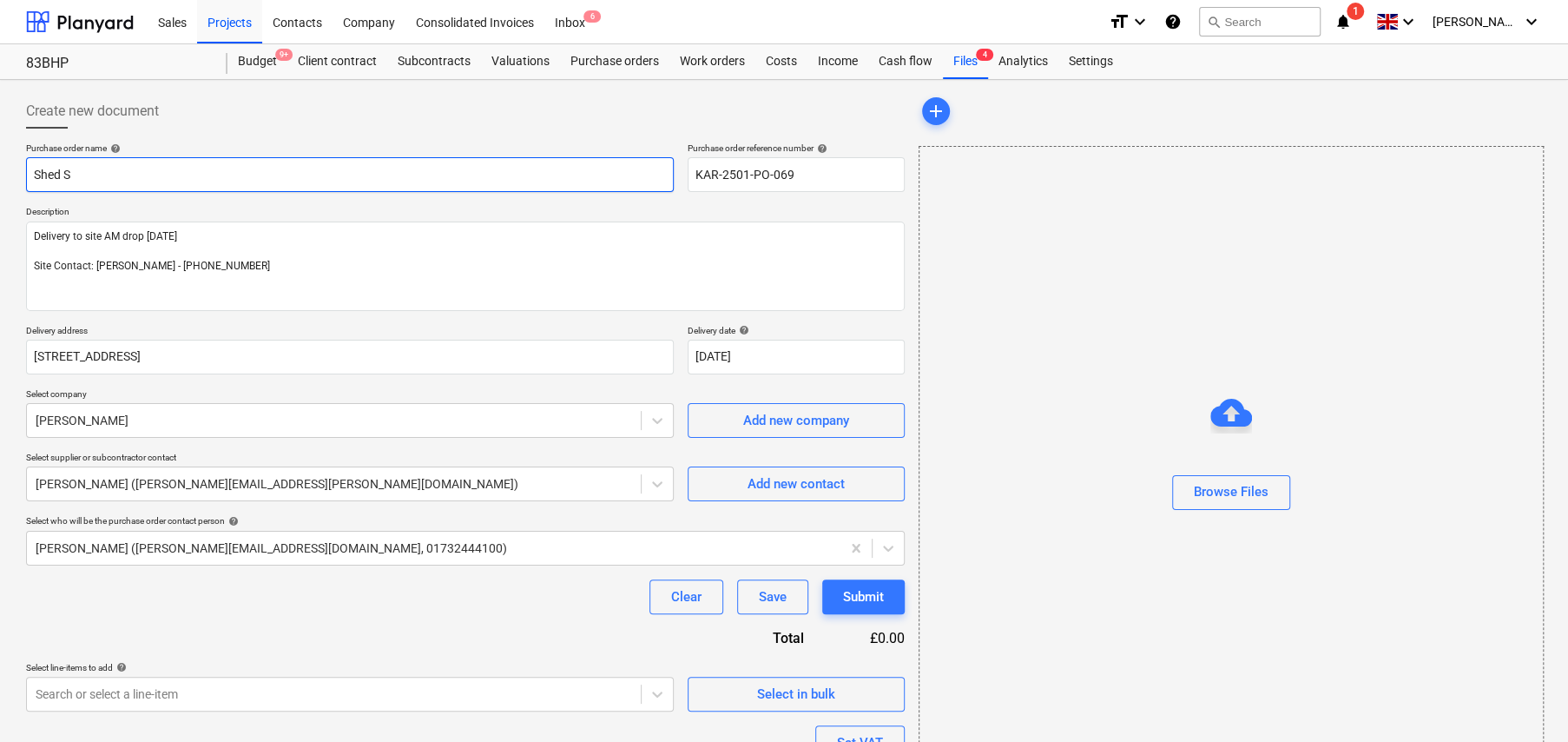
type textarea "x"
type input "Shed Sl"
type textarea "x"
type input "Shed Sla"
type textarea "x"
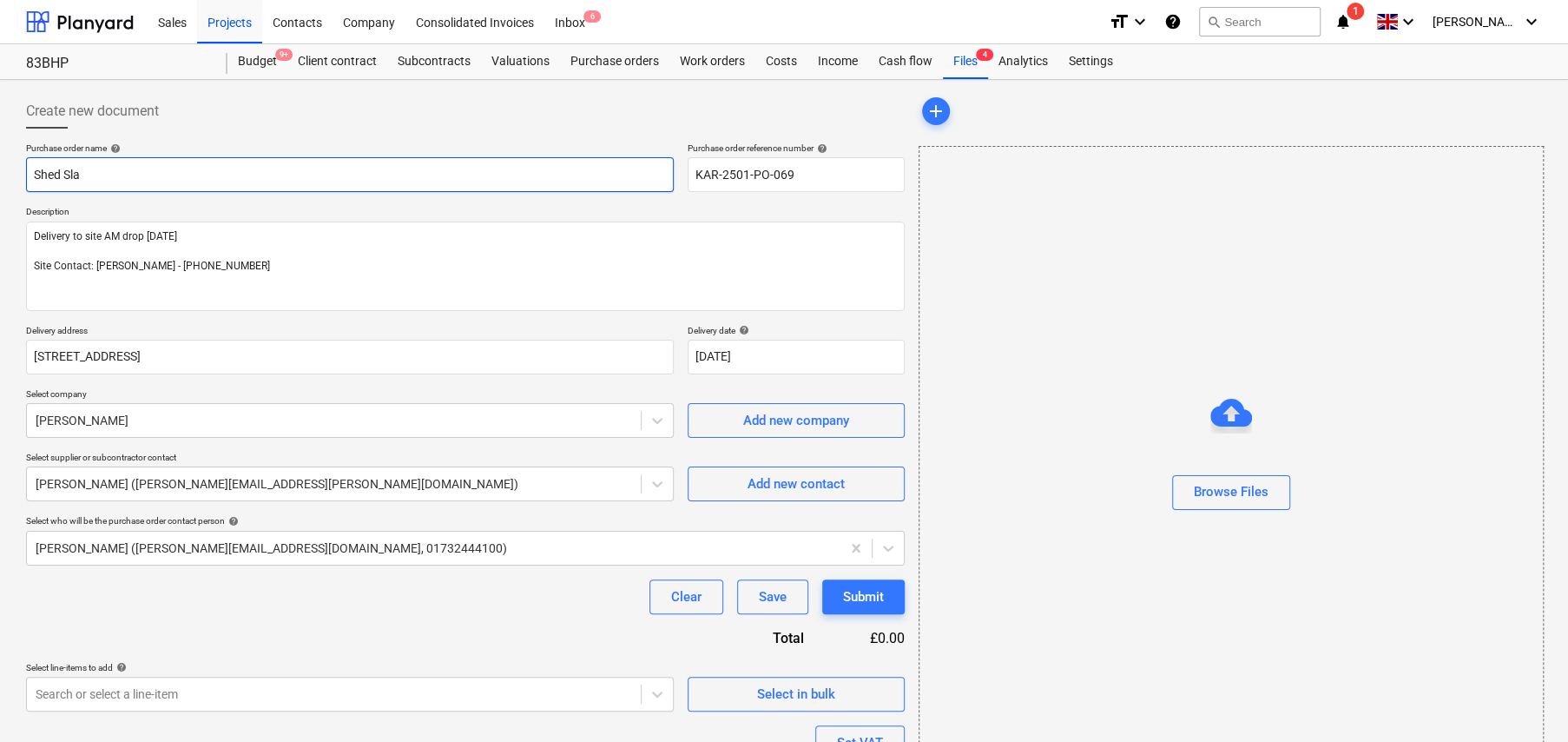
type input "Shed Slab"
type textarea "x"
type input "MShed Slab"
type textarea "x"
type input "MaShed Slab"
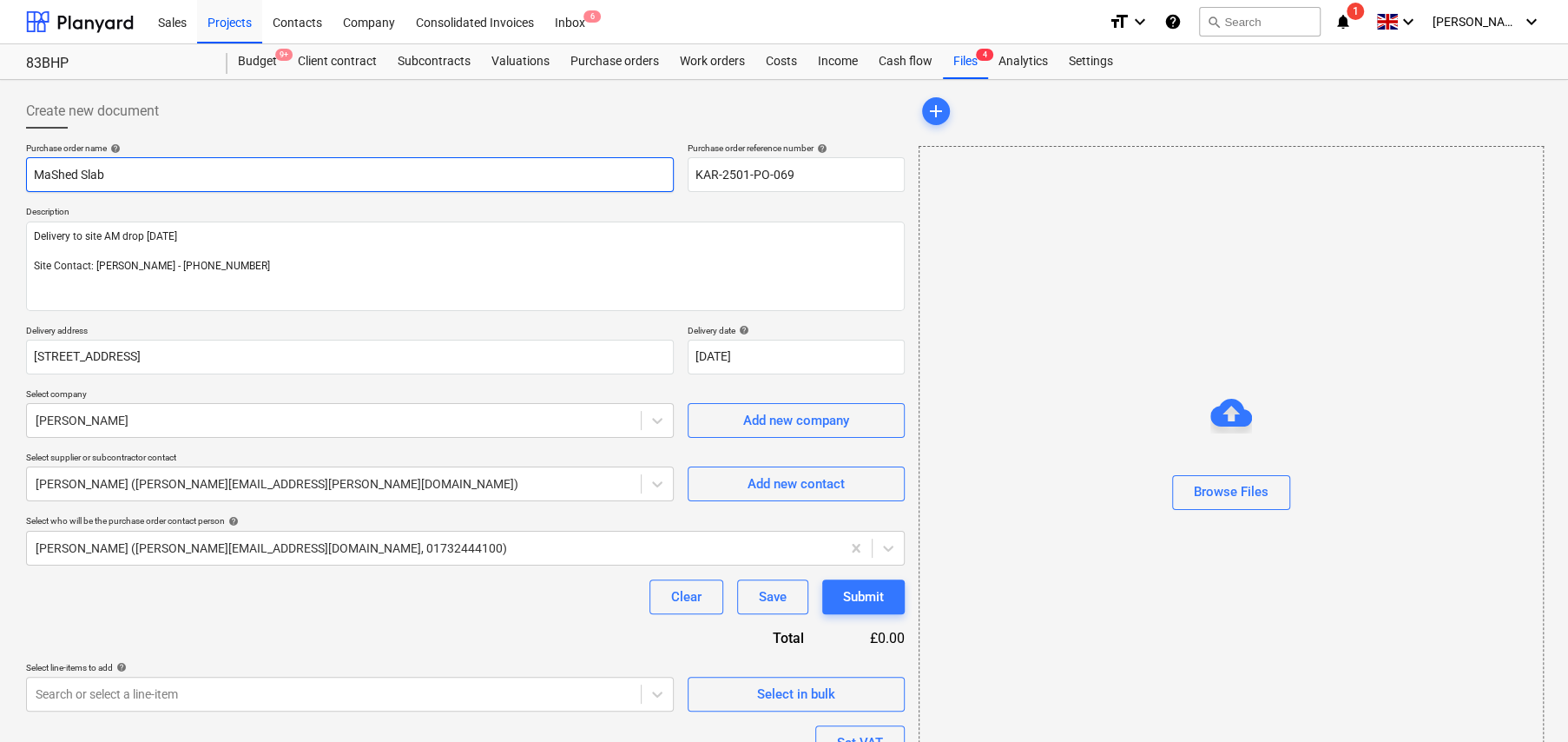
type textarea "x"
type input "MatShed Slab"
type textarea "x"
type input "MateShed Slab"
type textarea "x"
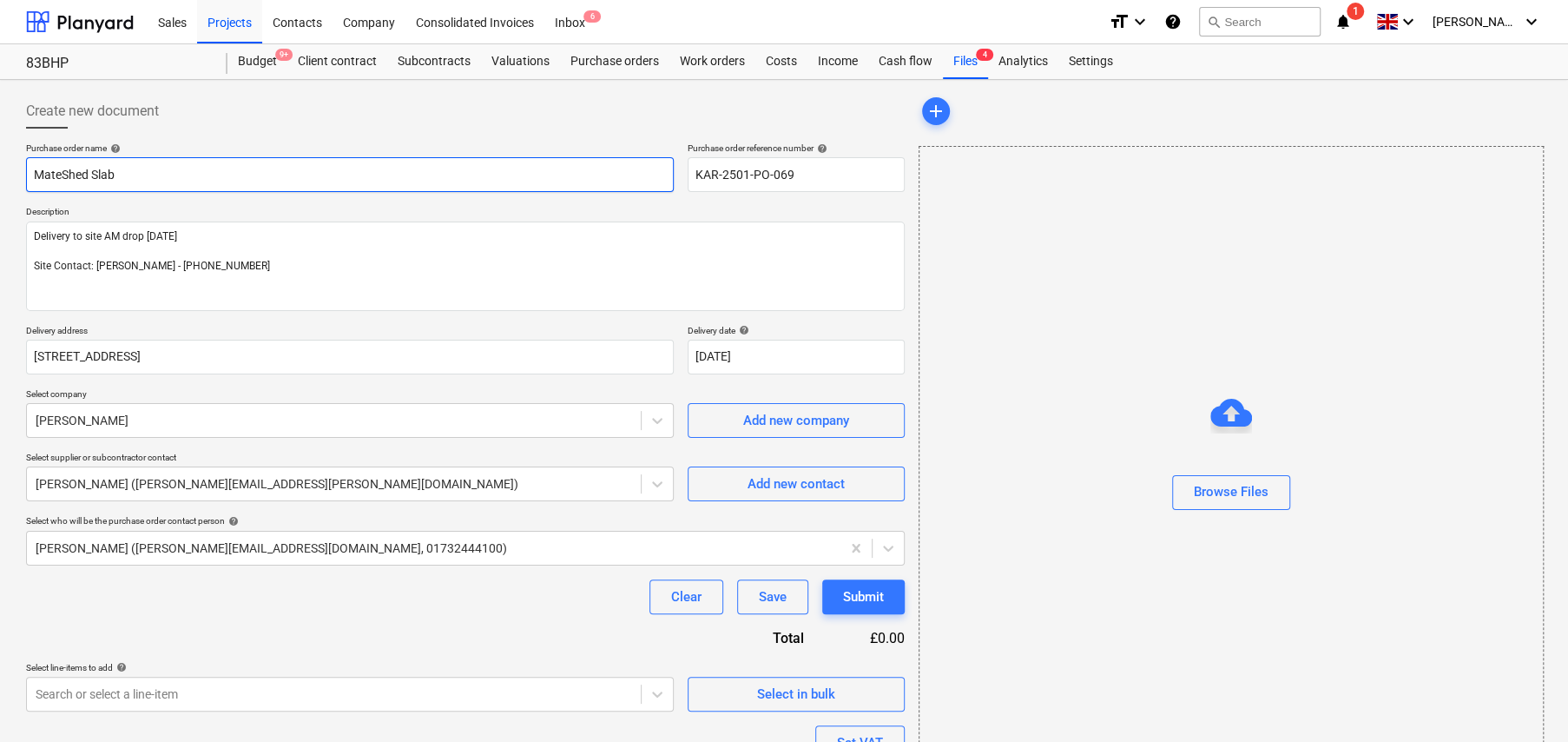
type input "MaterShed Slab"
type textarea "x"
type input "MateriShed Slab"
type textarea "x"
type input "MateriaShed Slab"
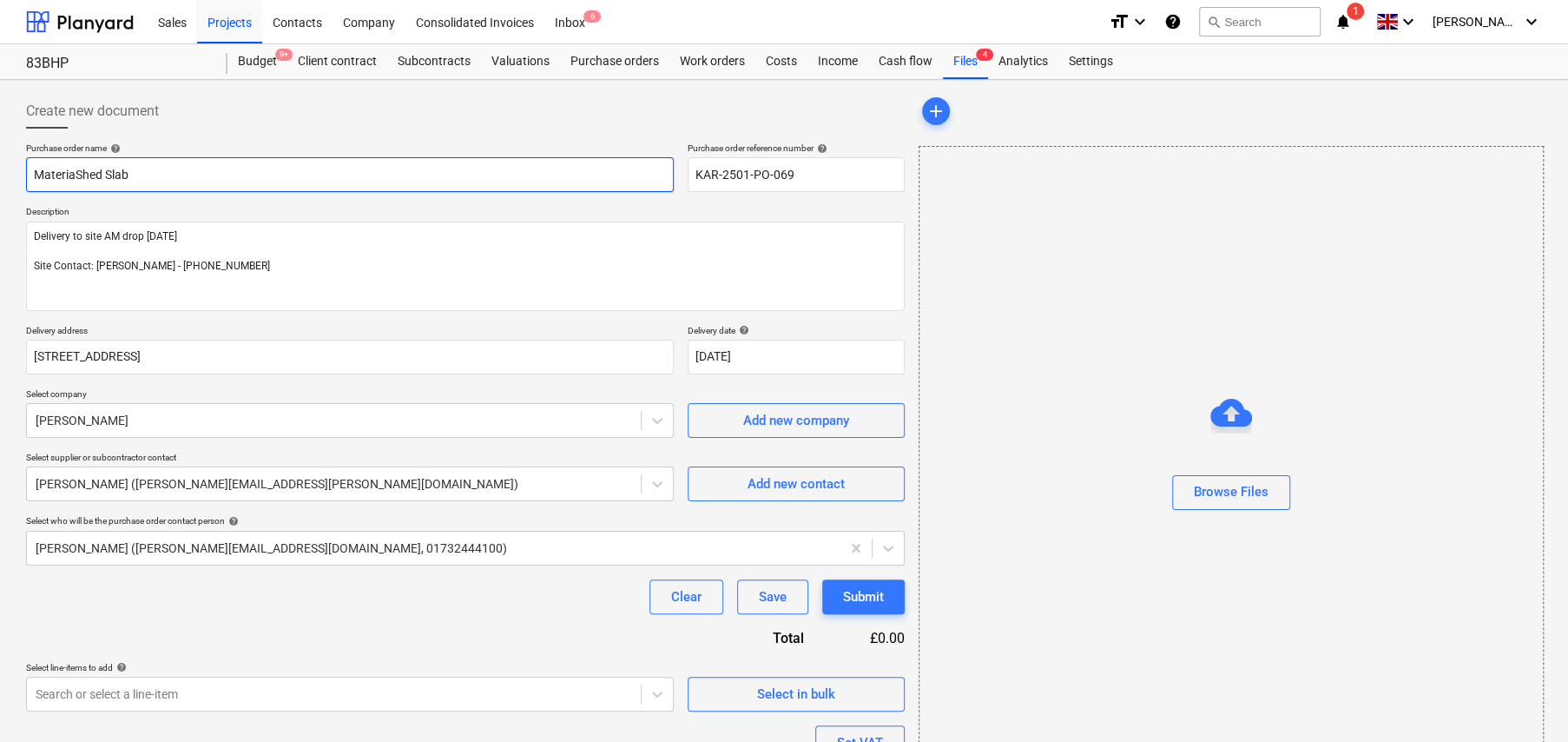
type textarea "x"
type input "MaterialShed Slab"
type textarea "x"
type input "MaterialsShed Slab"
type textarea "x"
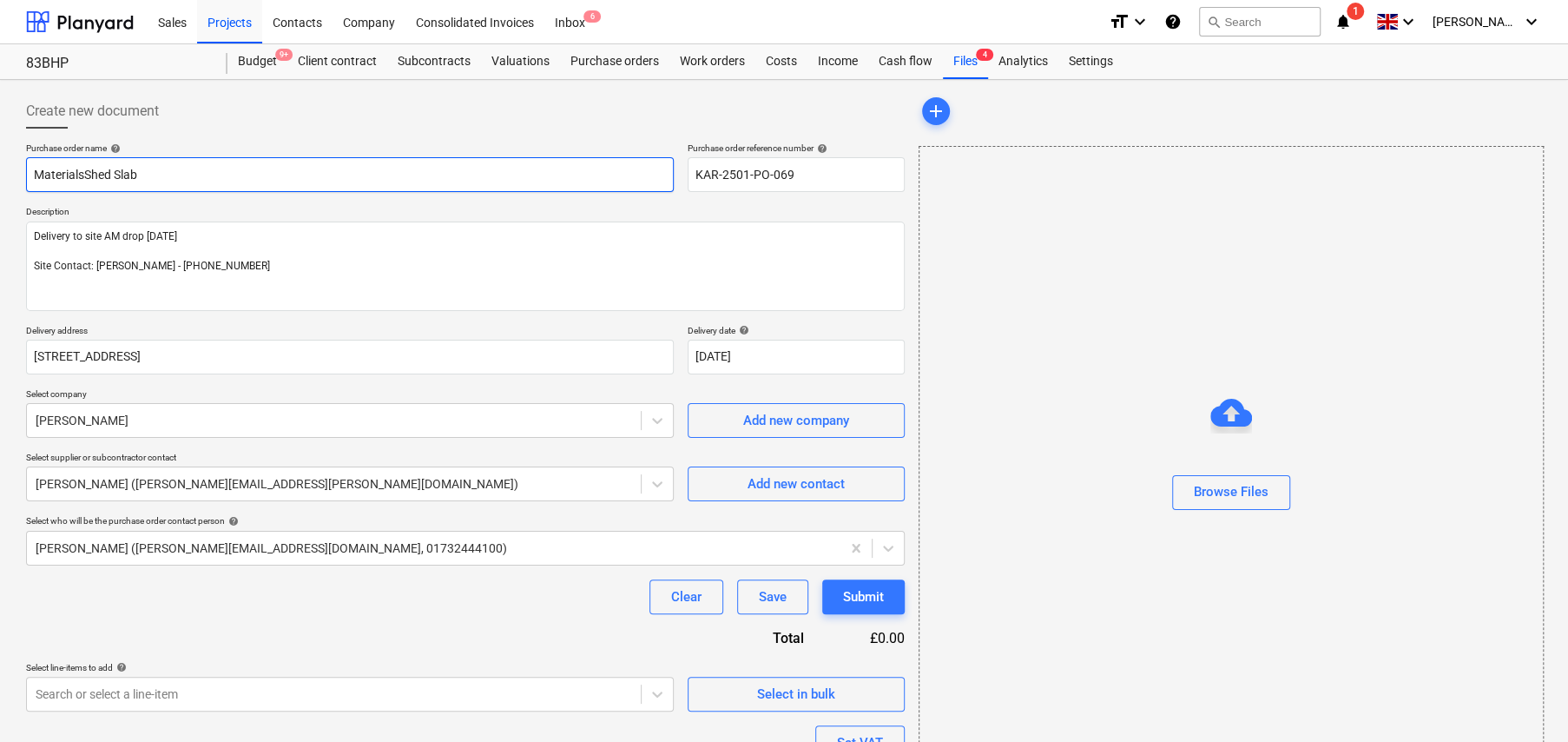
type input "Materials Shed Slab"
type textarea "x"
type input "Materials -Shed Slab"
type textarea "x"
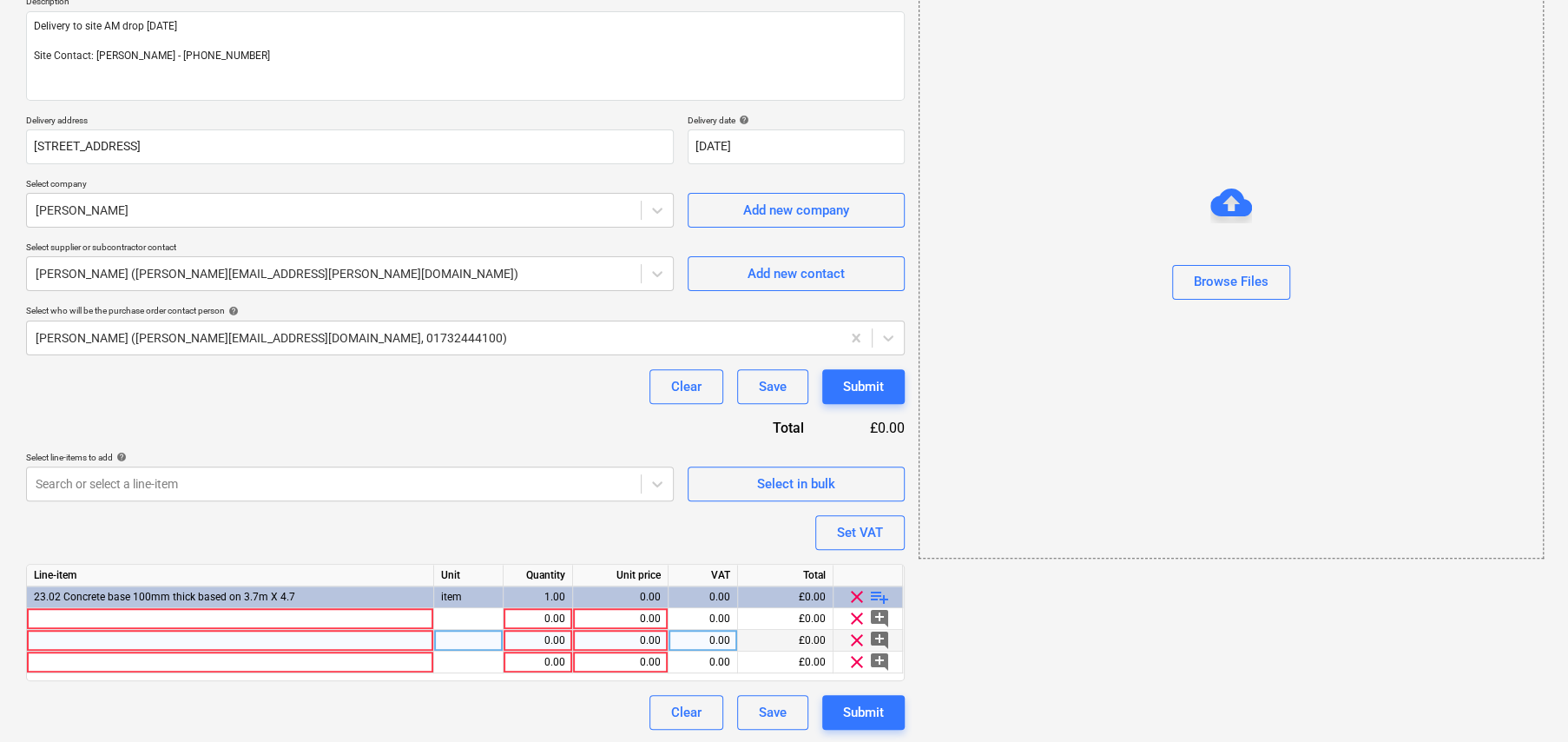
scroll to position [211, 0]
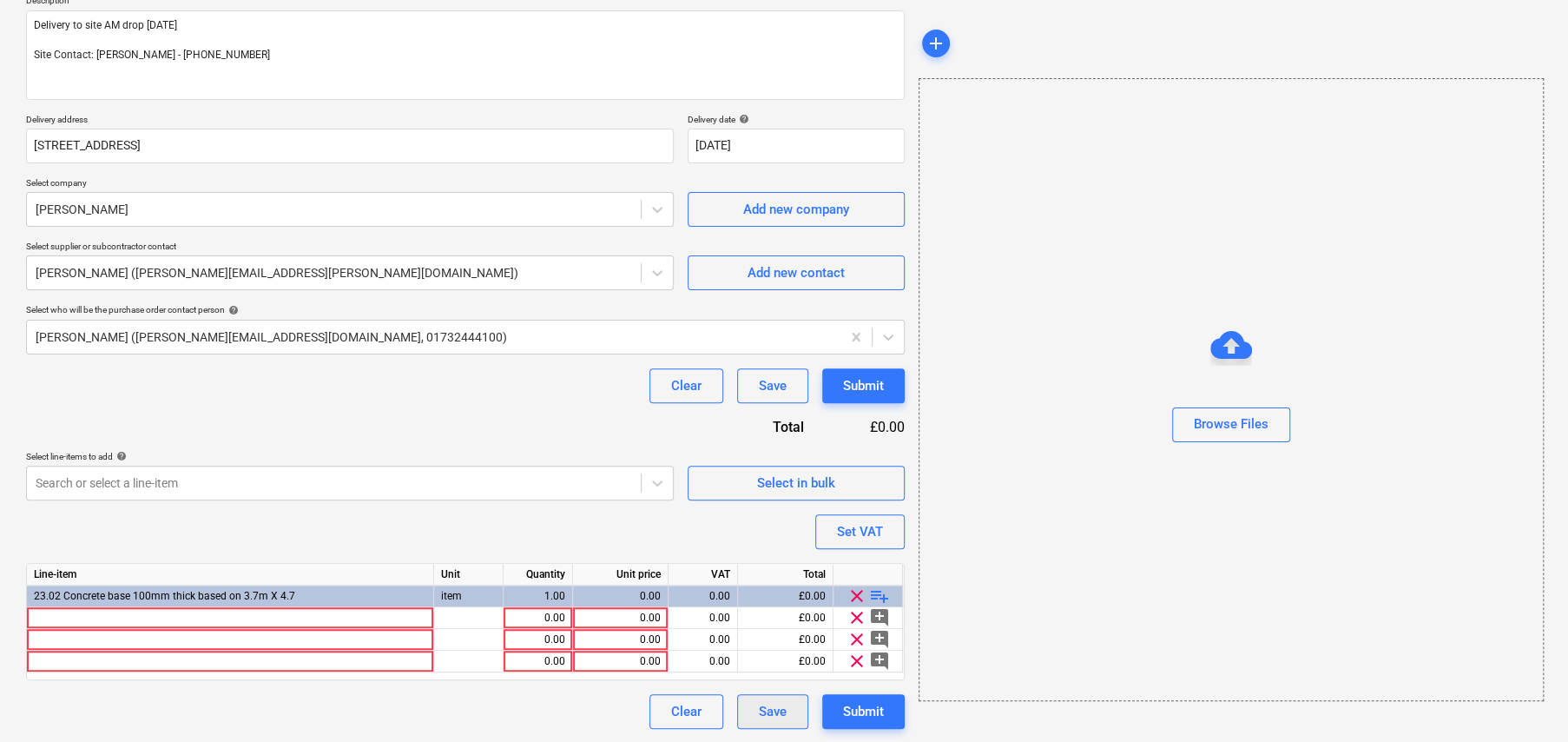
type input "Materials - Shed Slab"
type textarea "x"
click at [780, 707] on div "Save" at bounding box center [773, 712] width 28 height 22
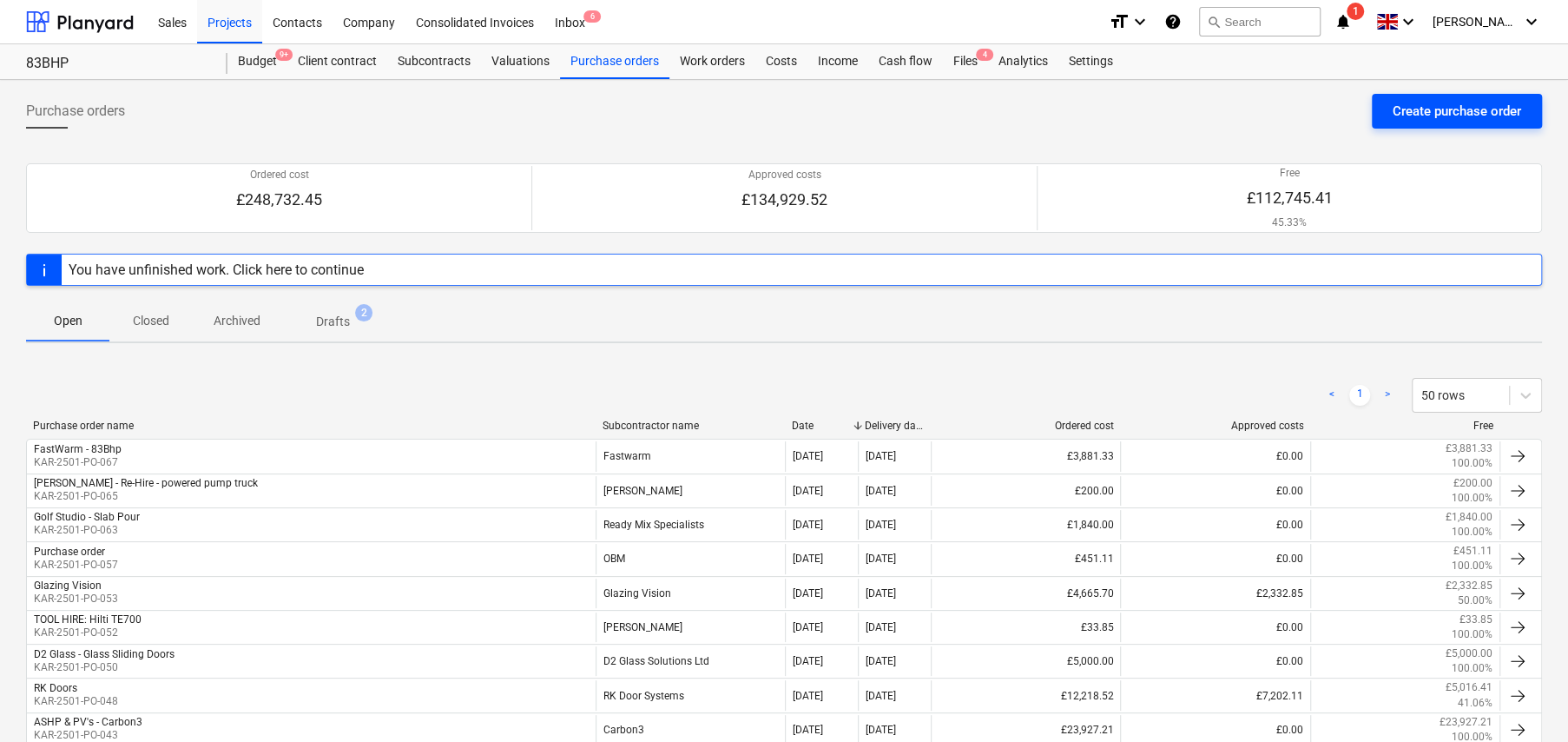
click at [1472, 116] on div "Create purchase order" at bounding box center [1456, 111] width 128 height 22
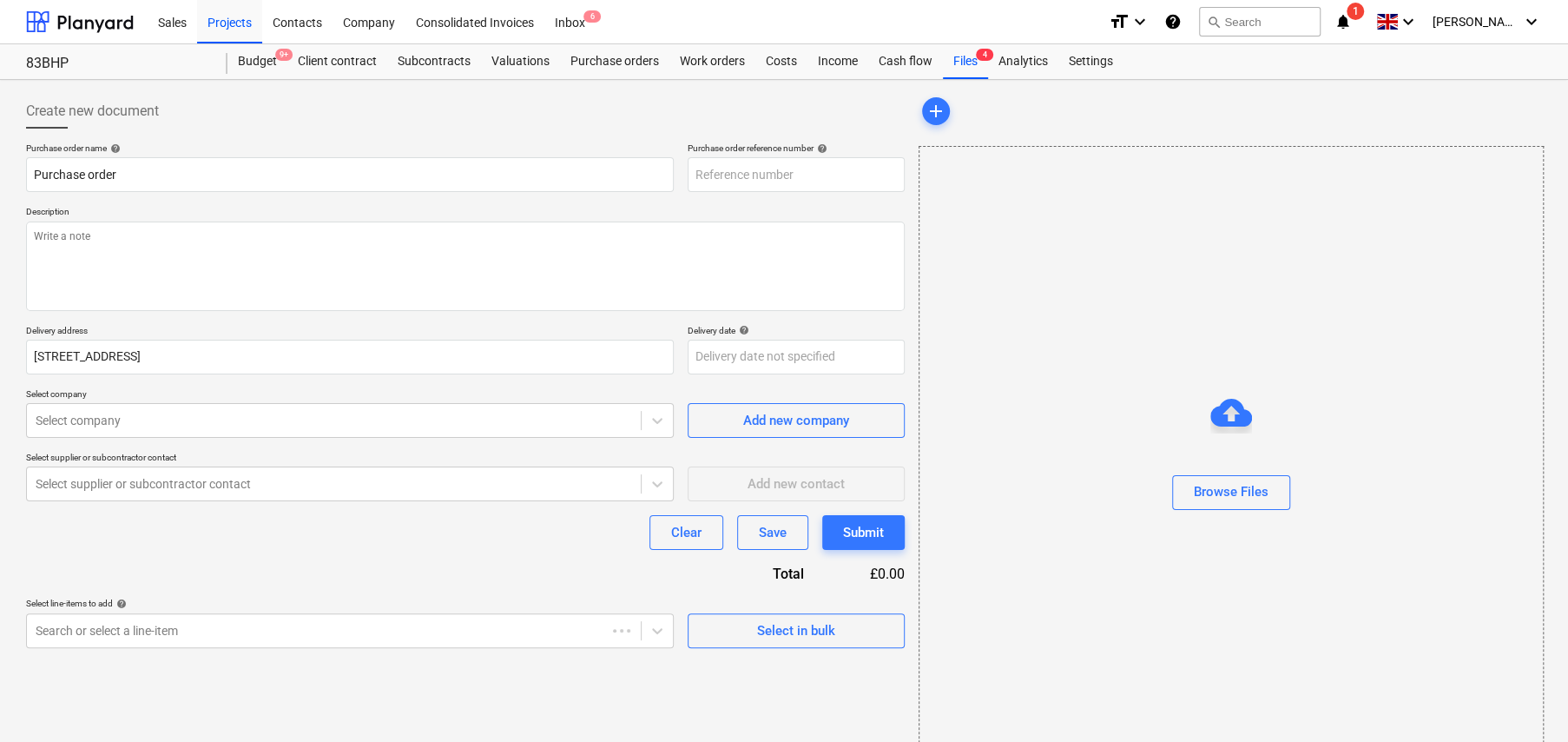
type textarea "x"
type input "KAR-2501-PO-070"
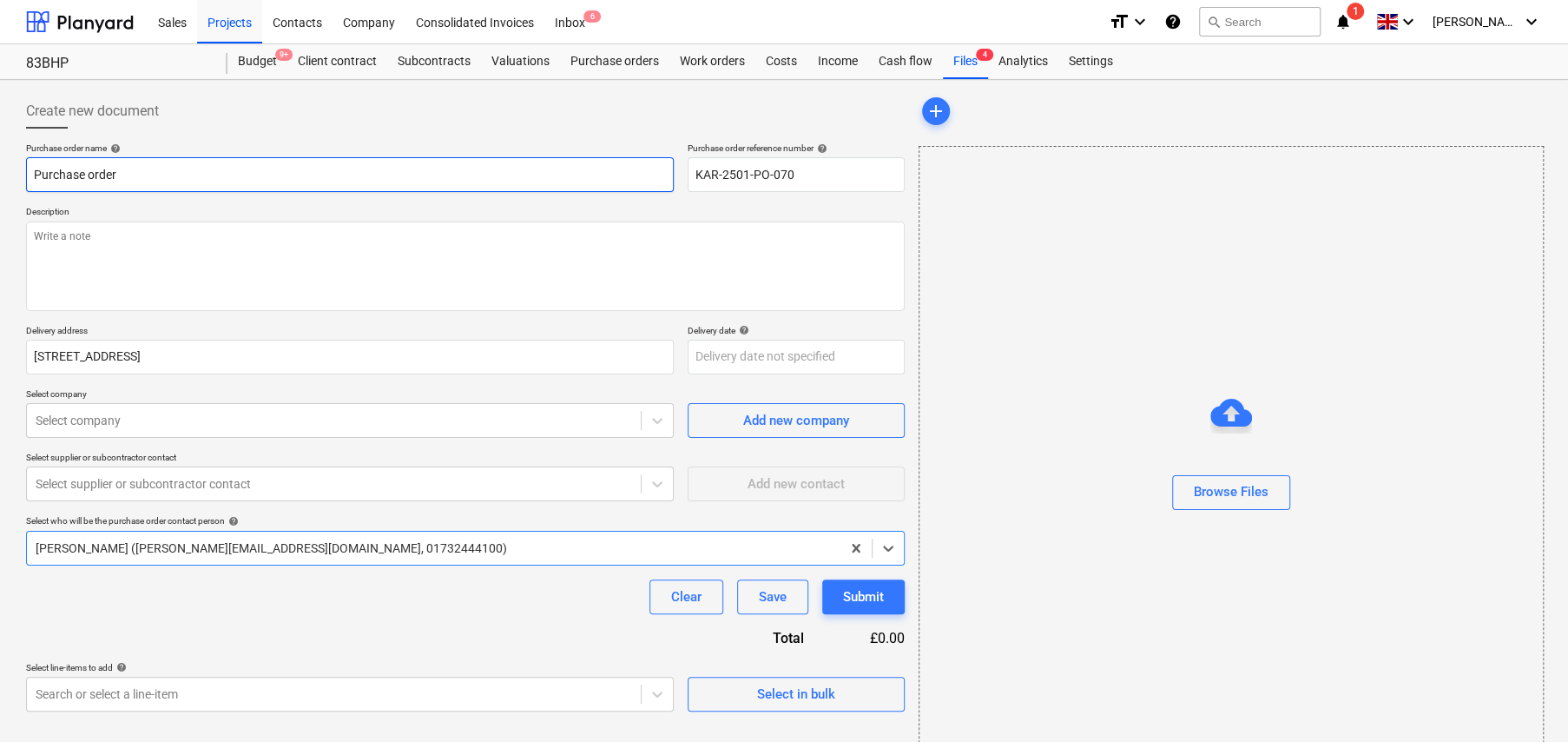
click at [172, 176] on input "Purchase order" at bounding box center [349, 175] width 647 height 35
type textarea "x"
type input "F"
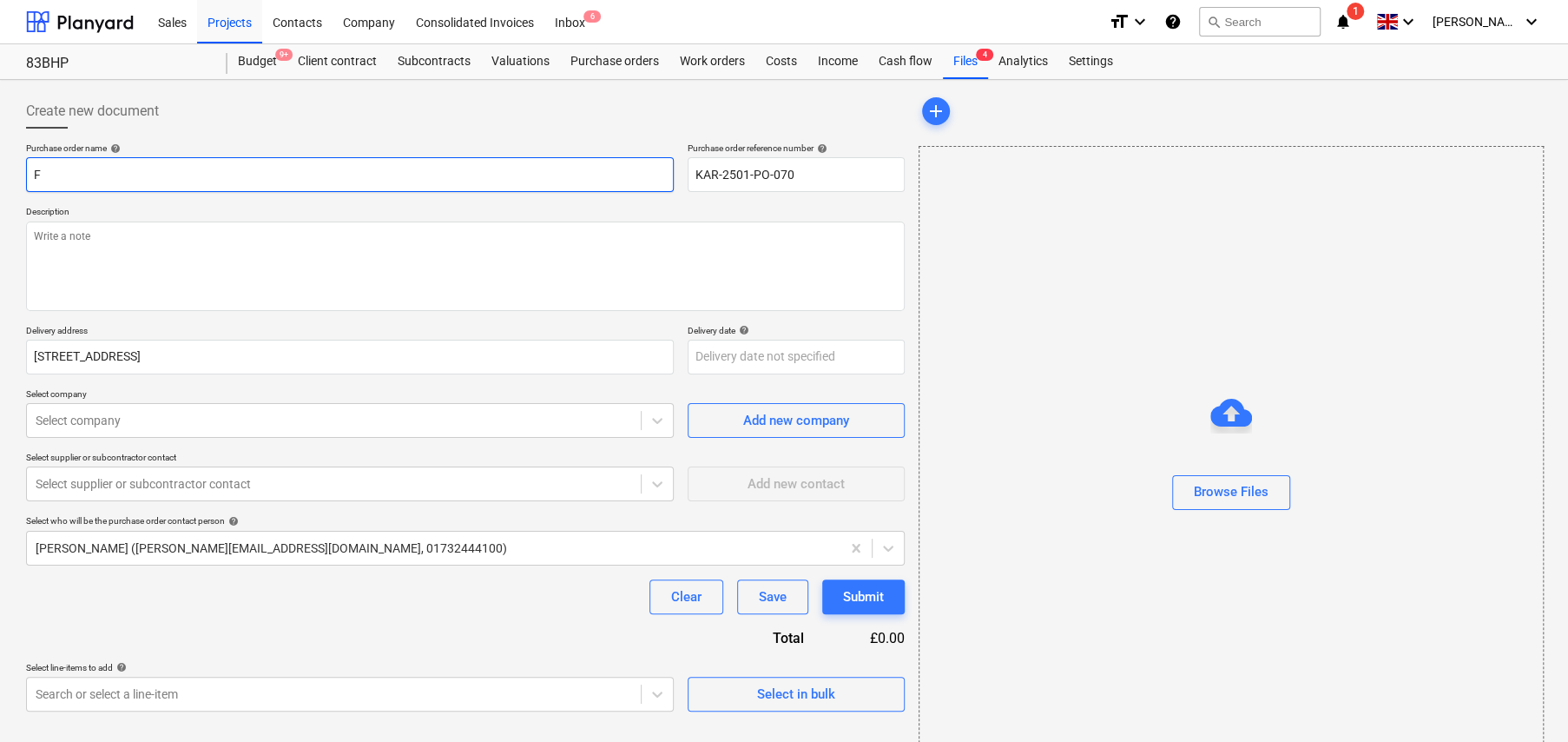
type textarea "x"
type input "Fi"
type textarea "x"
type input "Fix"
type textarea "x"
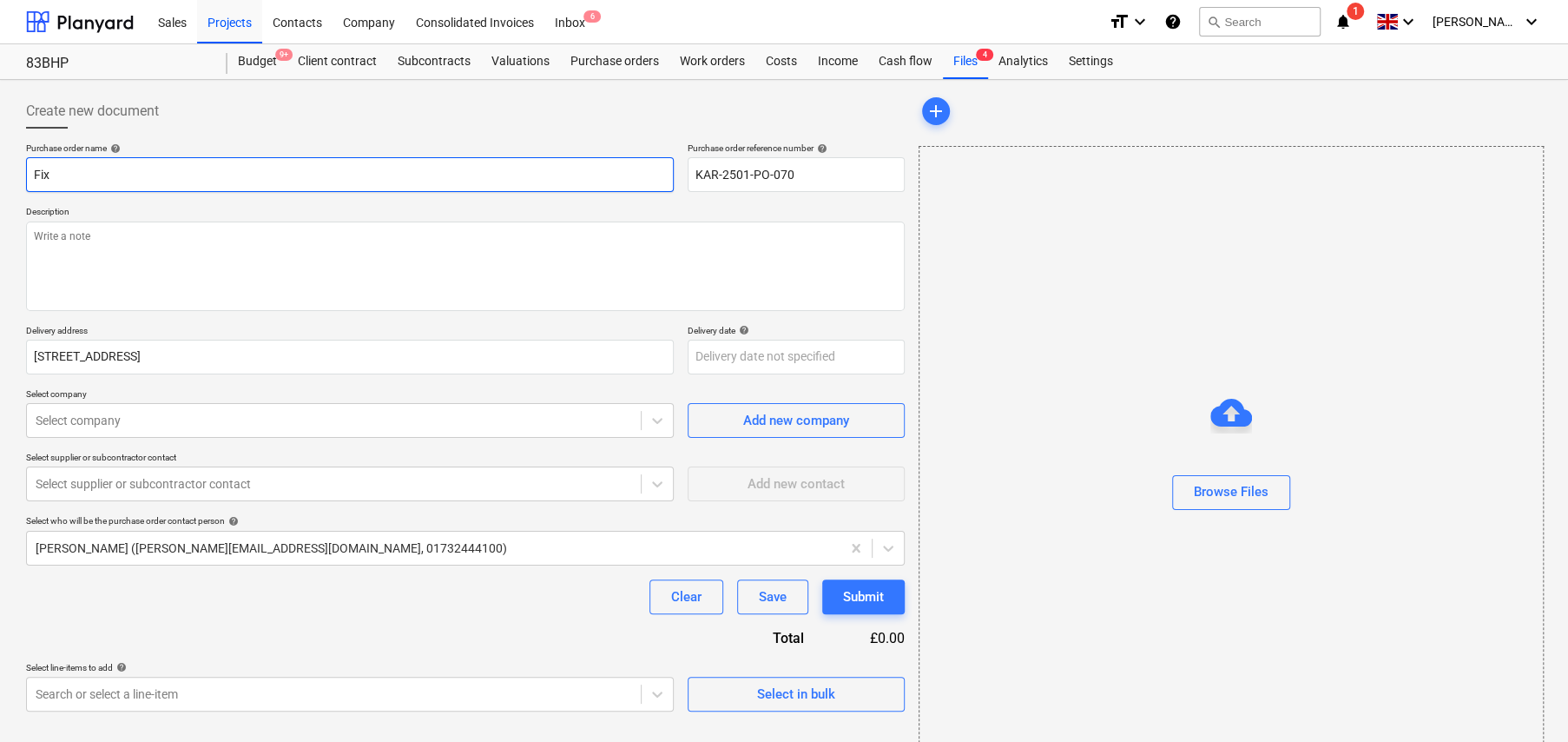
type input "Fixi"
type textarea "x"
type input "Fixin"
type textarea "x"
type input "Fixing"
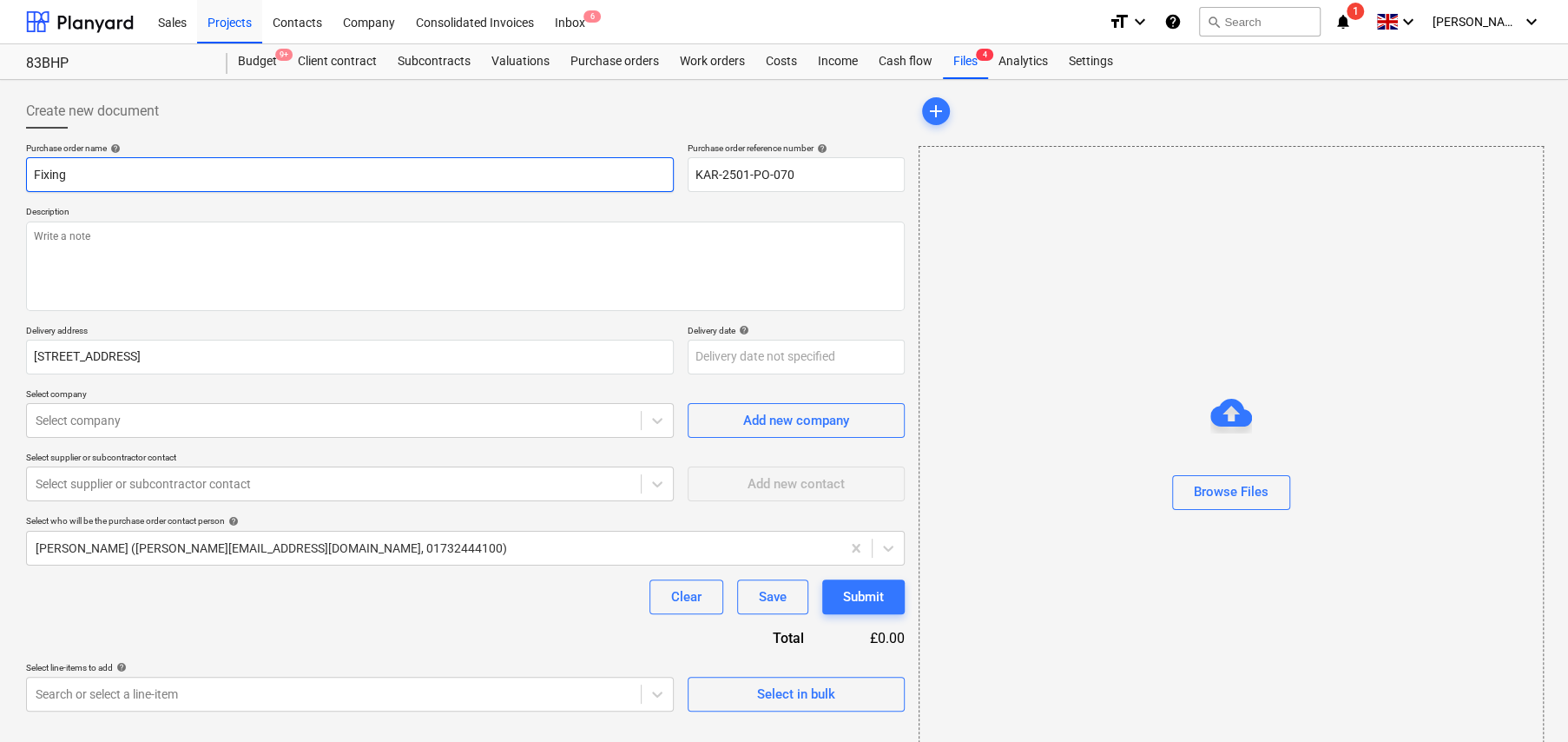
type textarea "x"
type input "Fixings"
type textarea "x"
type input "Fixings"
type textarea "x"
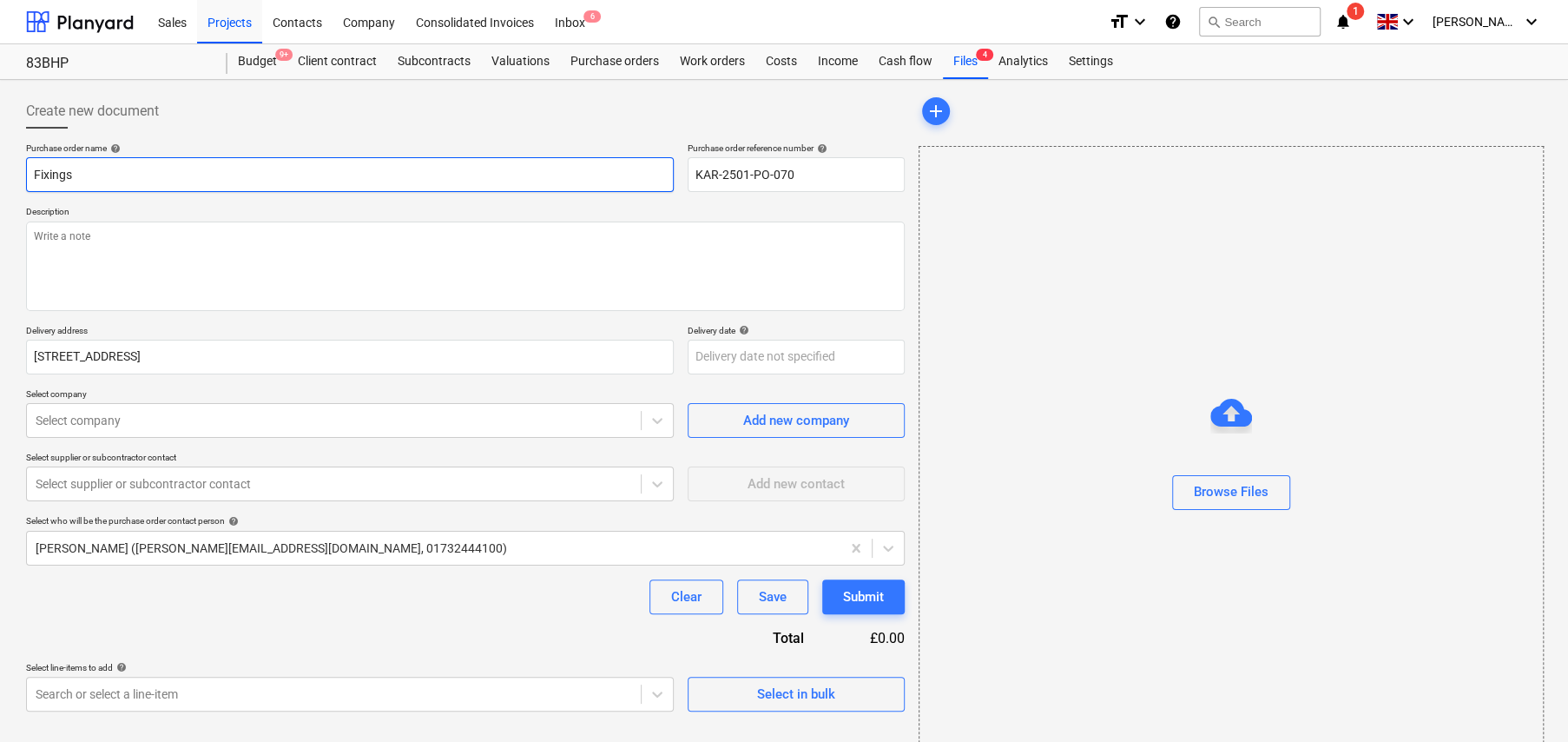
type input "Fixings -"
type textarea "x"
type input "Fixings -"
type textarea "x"
type input "Fixings - S"
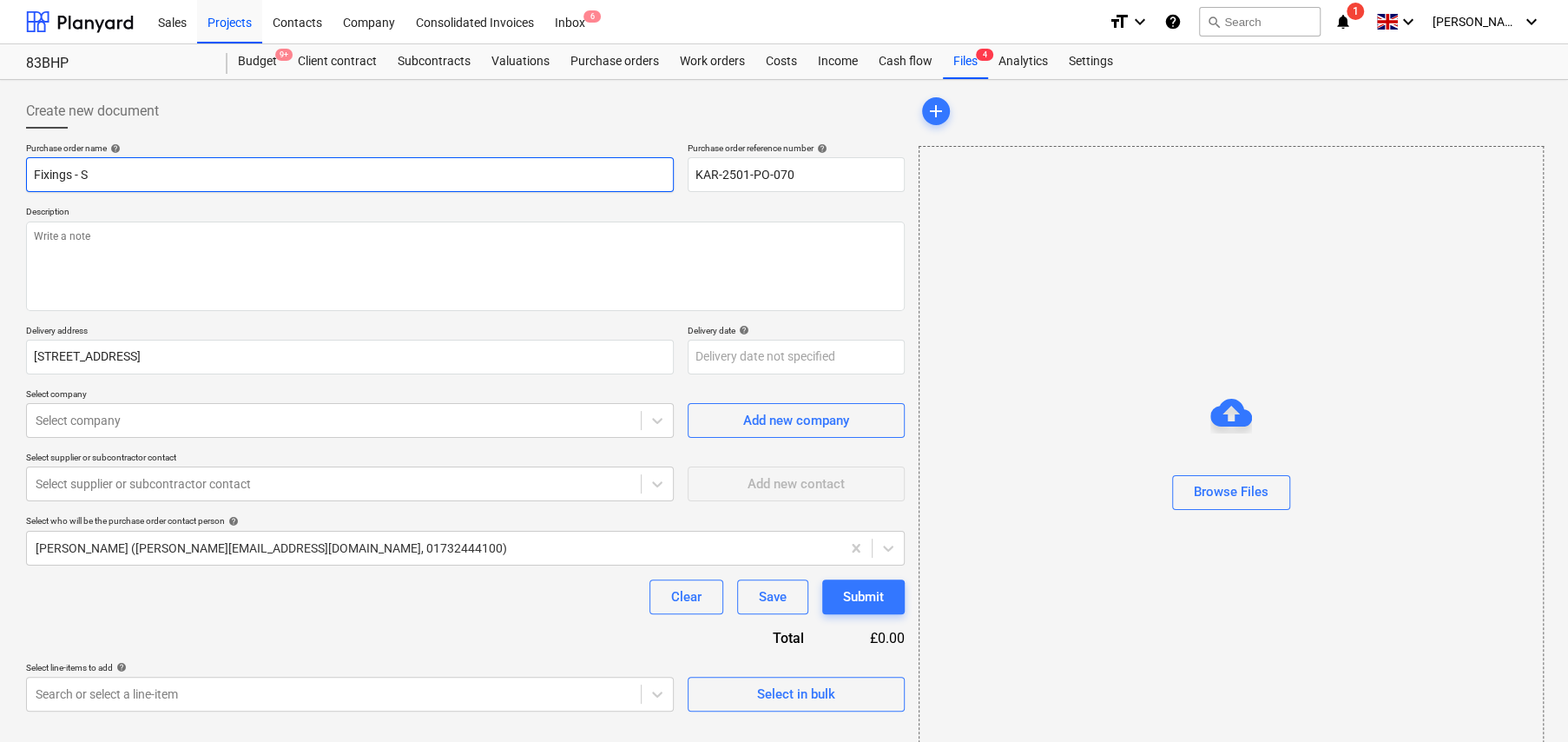
type textarea "x"
type input "Fixings - Sh"
type textarea "x"
type input "Fixings - She"
type textarea "x"
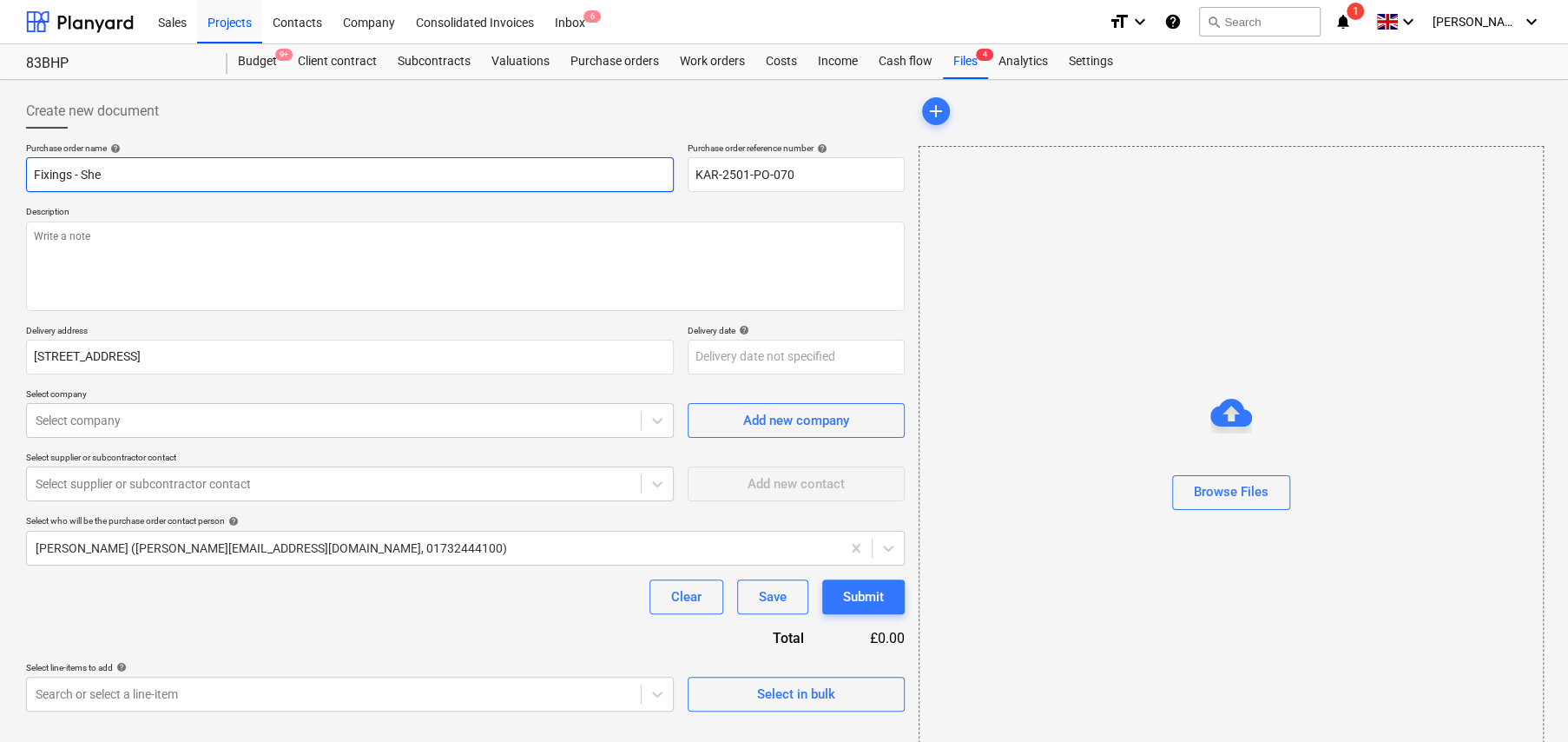
type input "Fixings - Shed"
type textarea "x"
type input "Fixings - Shed"
type textarea "x"
type input "Fixings - Shed S"
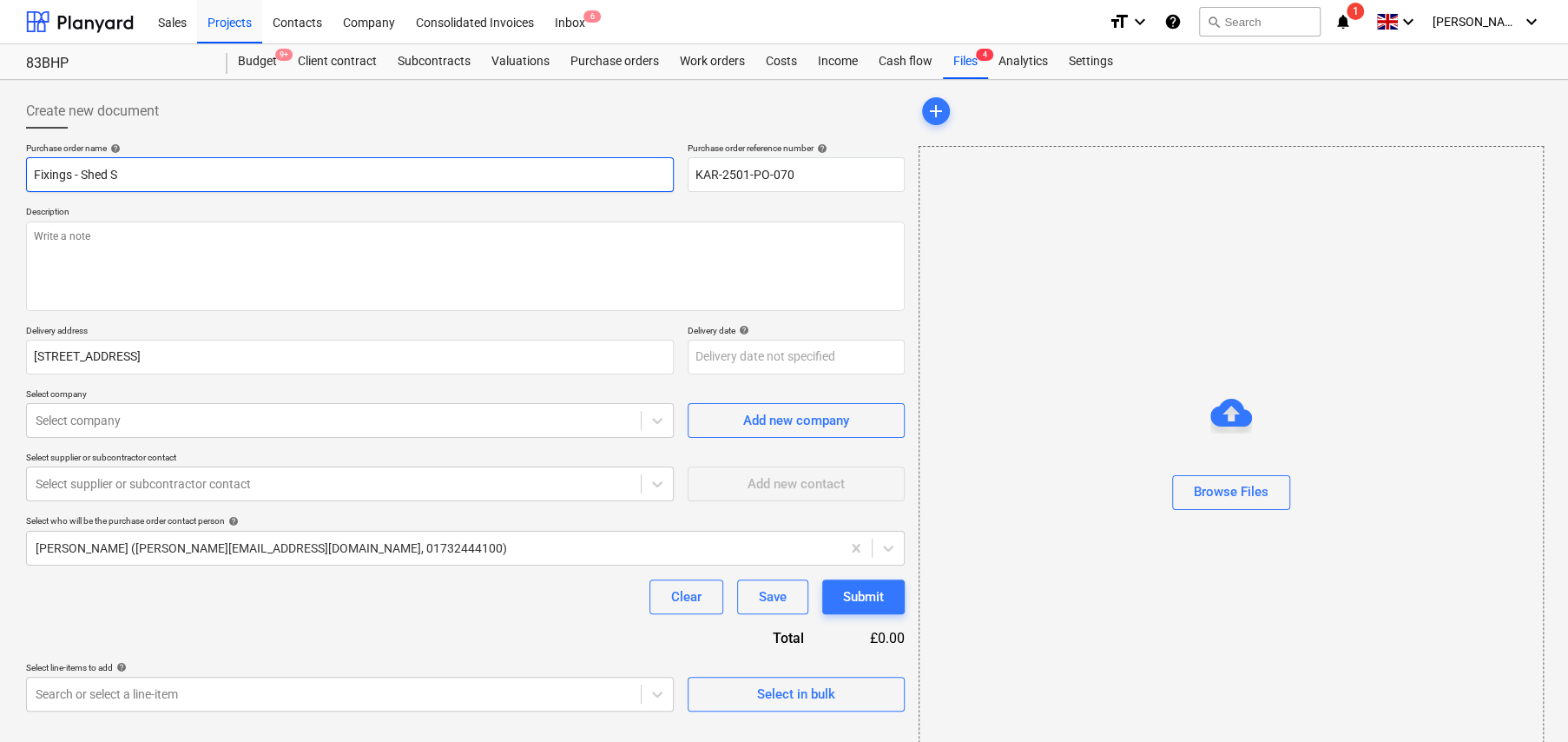
type textarea "x"
type input "Fixings - Shed S;l"
type textarea "x"
type input "Fixings - Shed S;la"
type textarea "x"
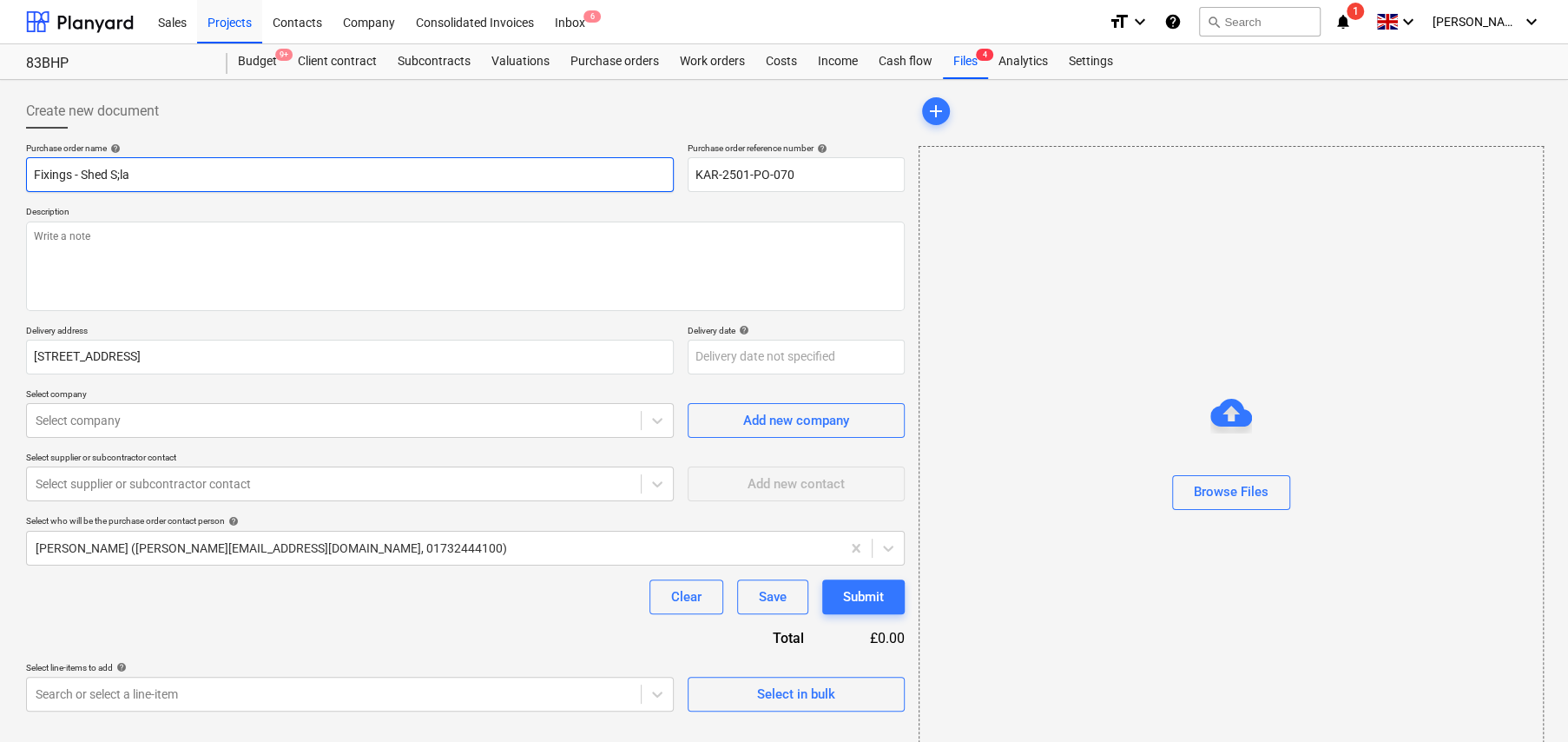
type input "Fixings - Shed S;lab"
type textarea "x"
type input "Fixings - Shed S;la"
type textarea "x"
type input "Fixings - Shed S;l"
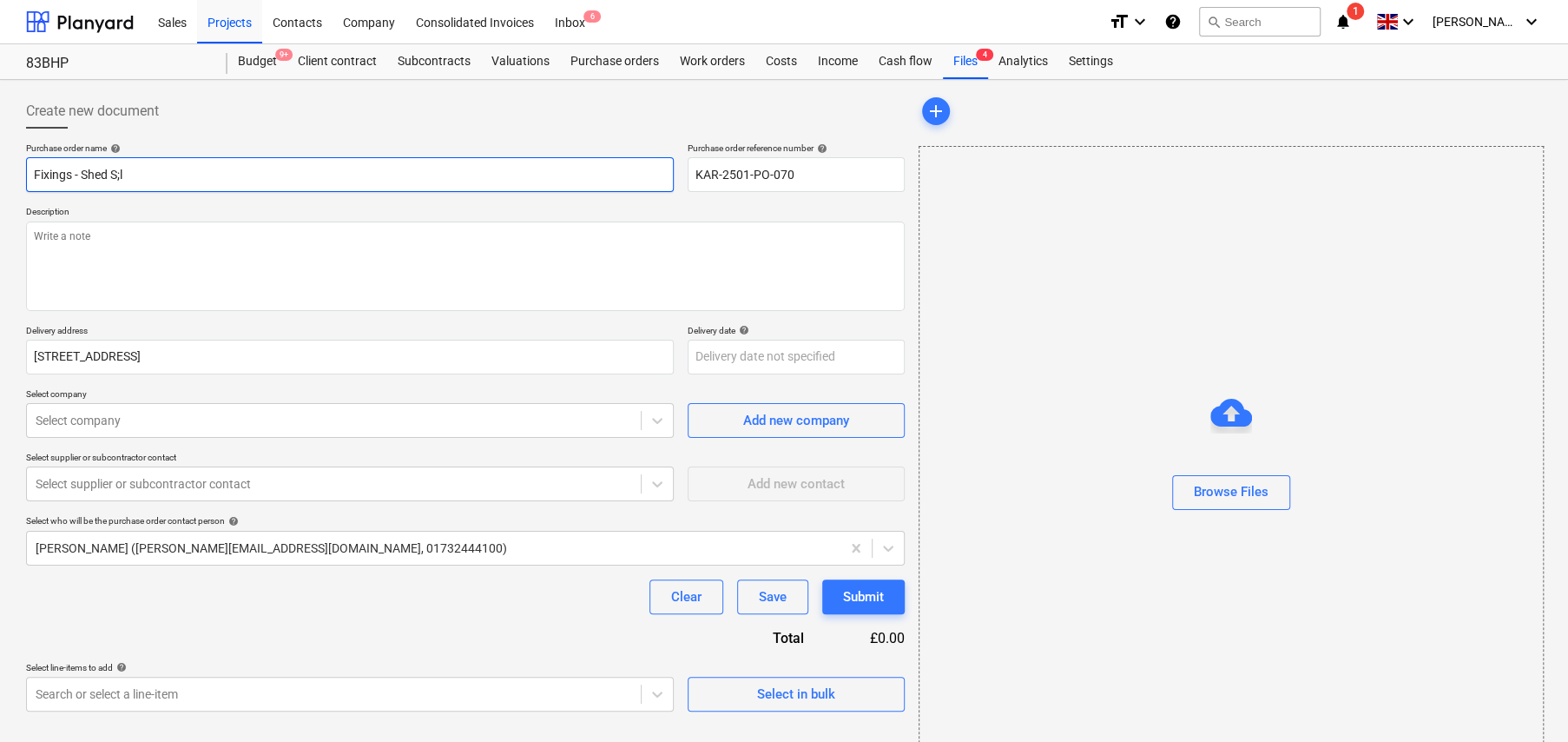
type textarea "x"
type input "Fixings - Shed S;"
type textarea "x"
type input "Fixings - Shed S"
type textarea "x"
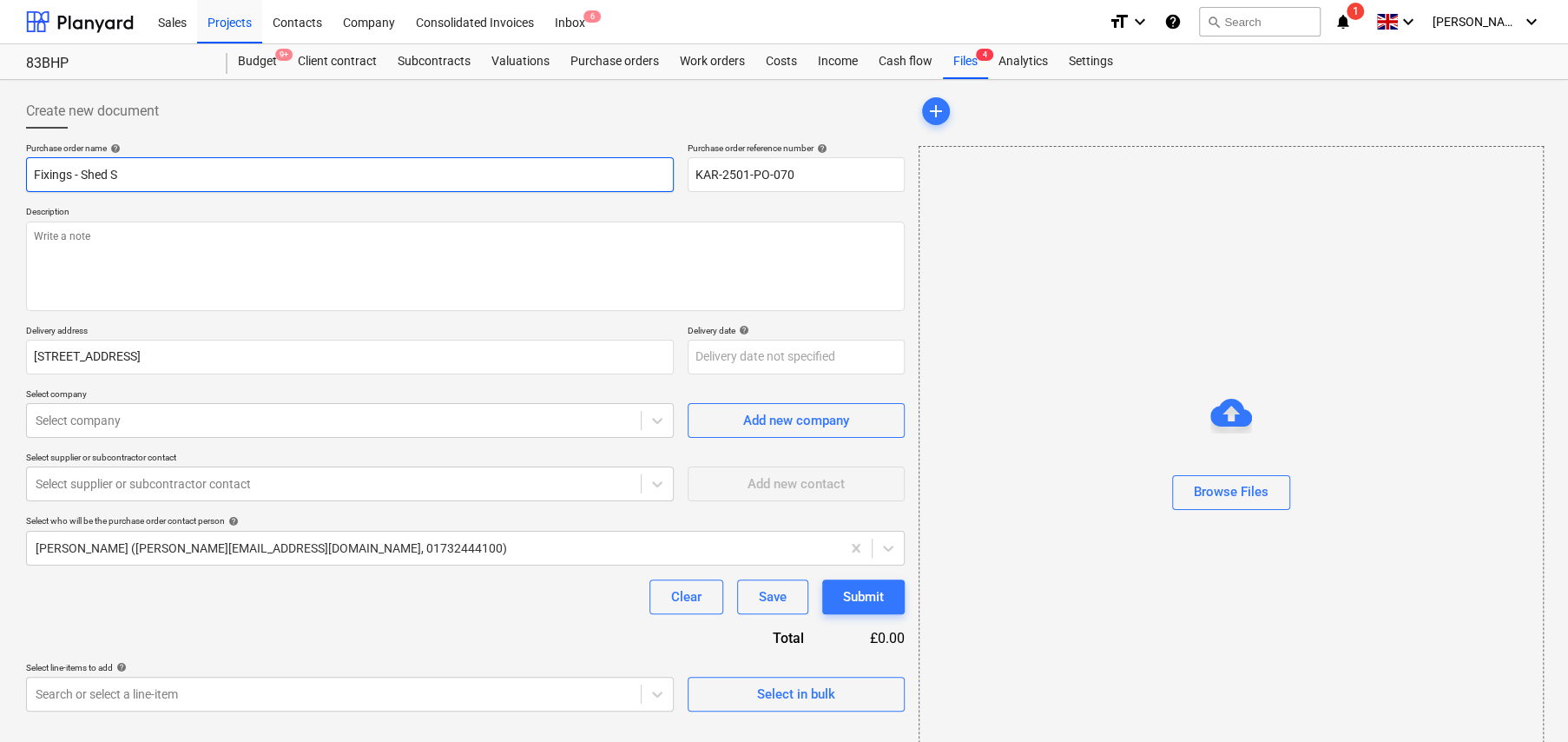
type input "Fixings - Shed Sl"
type textarea "x"
type input "Fixings - Shed Sla"
type textarea "x"
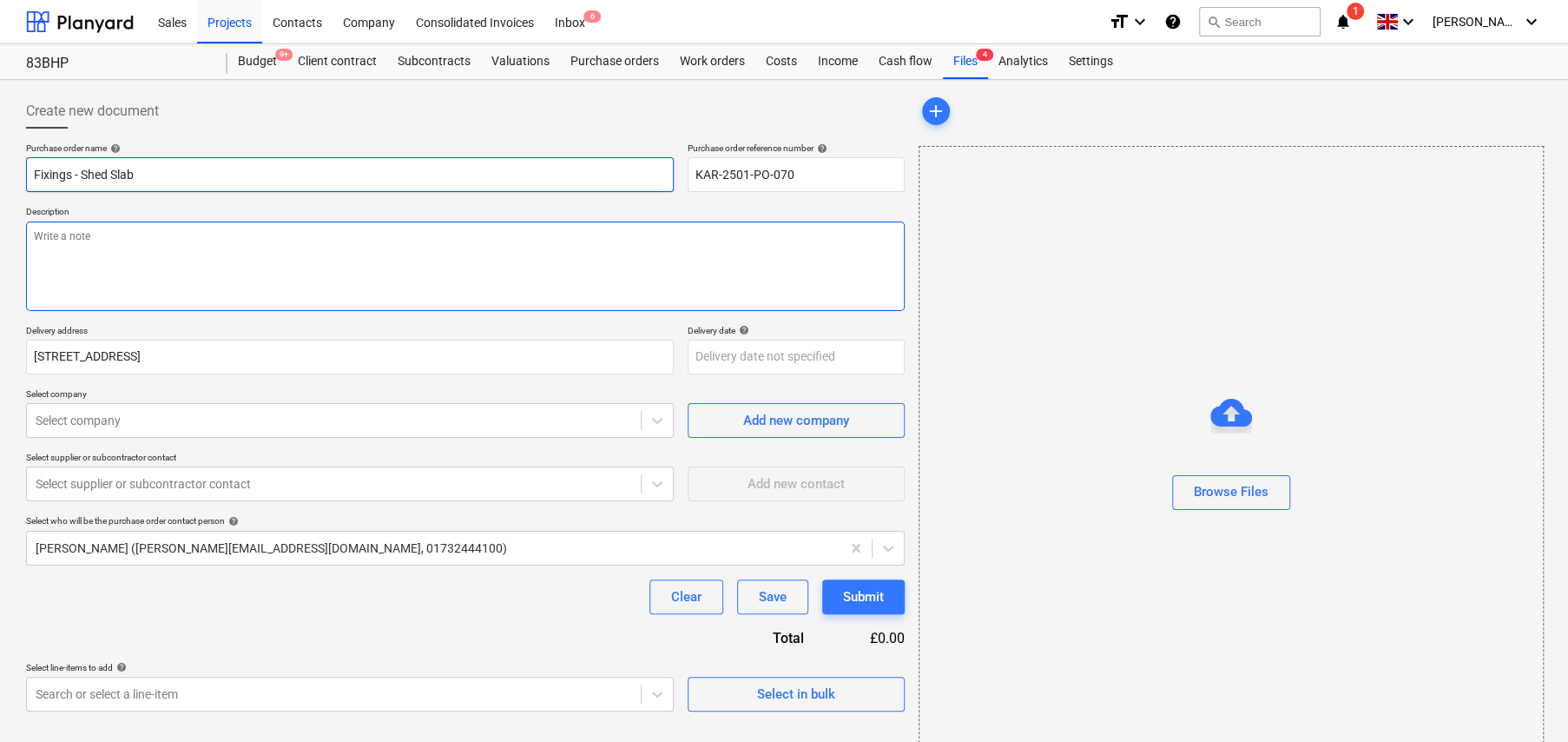
type input "Fixings - Shed Slab"
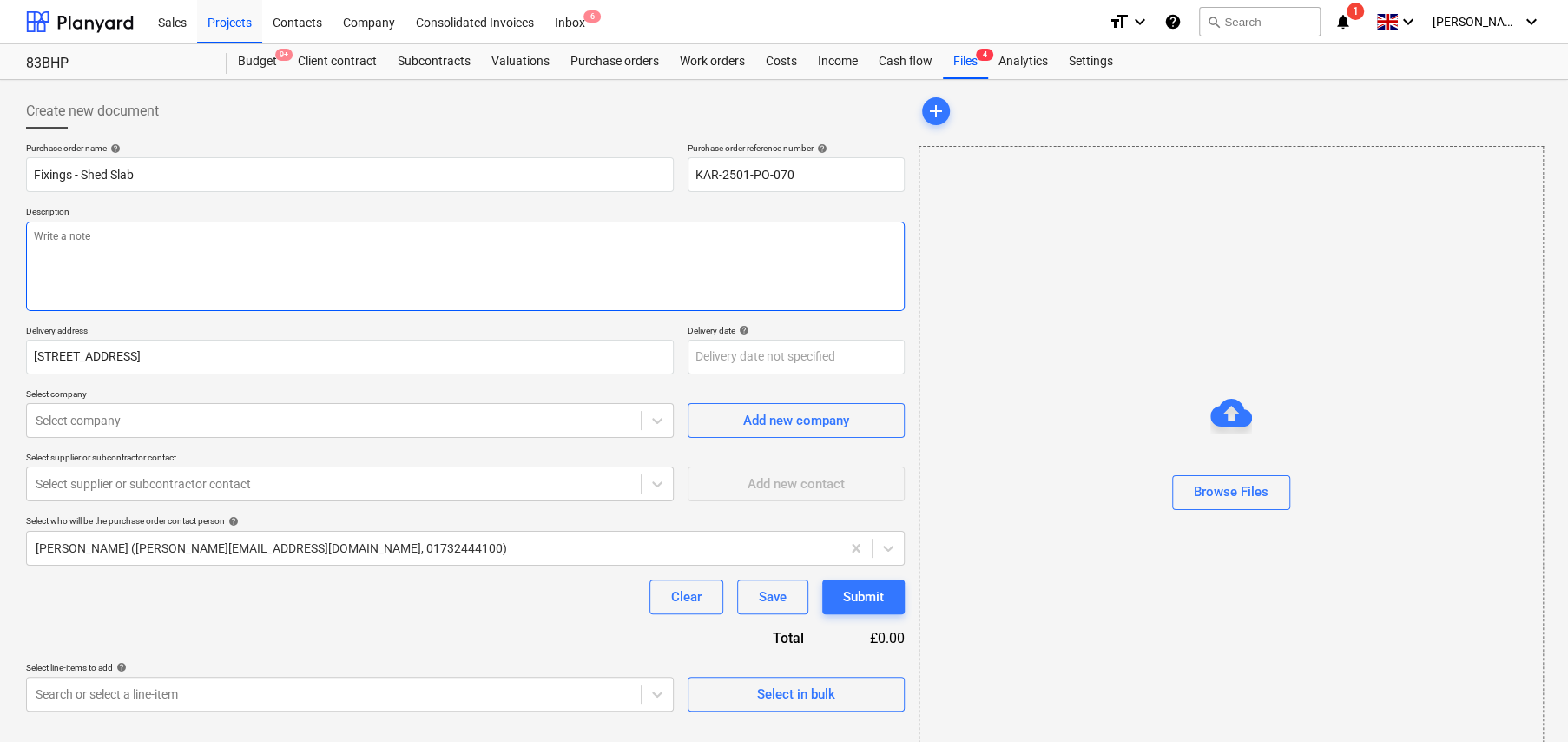
click at [173, 225] on textarea at bounding box center [464, 266] width 878 height 90
type textarea "x"
type textarea "W"
type textarea "x"
type textarea "WE"
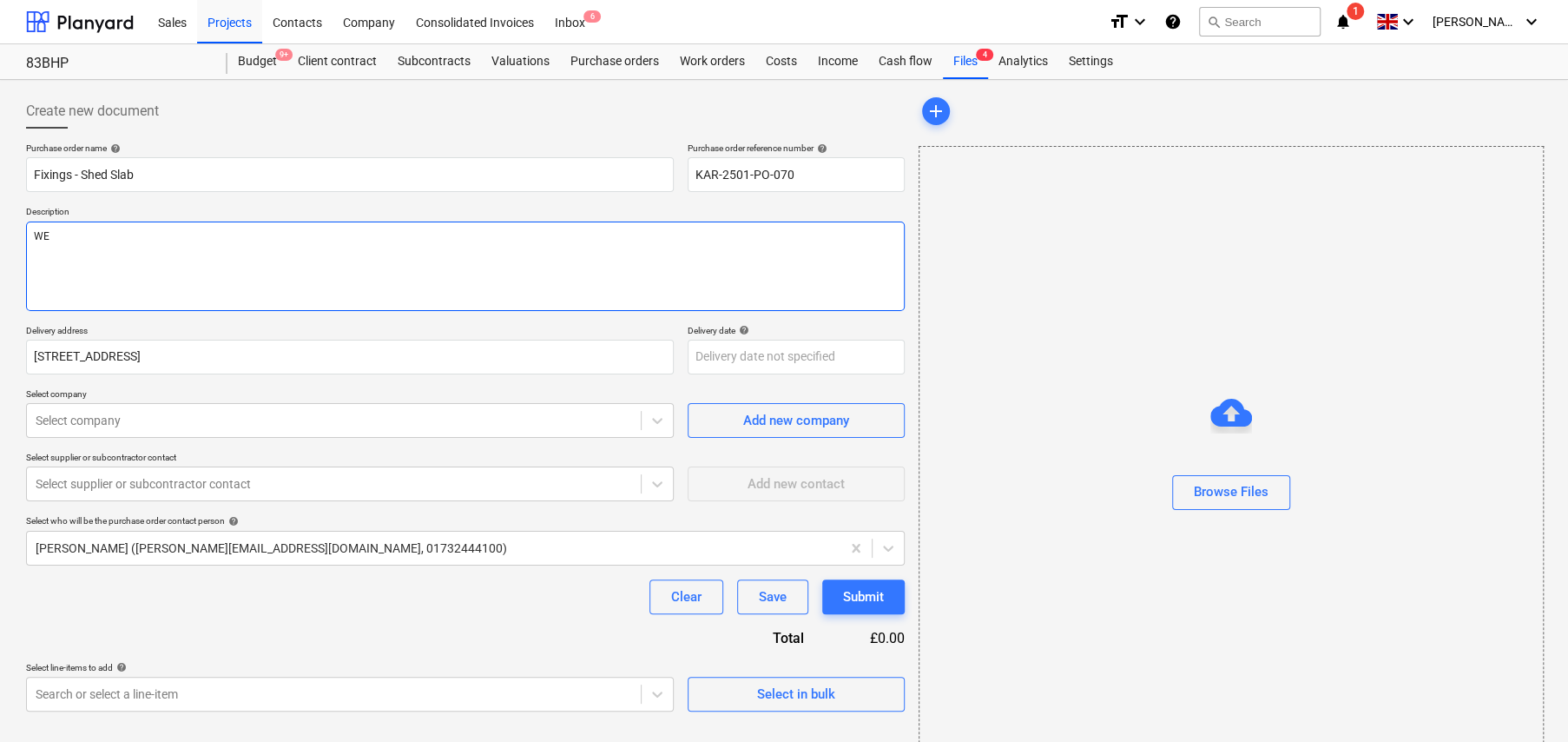
type textarea "x"
type textarea "WEB"
type textarea "x"
type textarea "WEB"
type textarea "x"
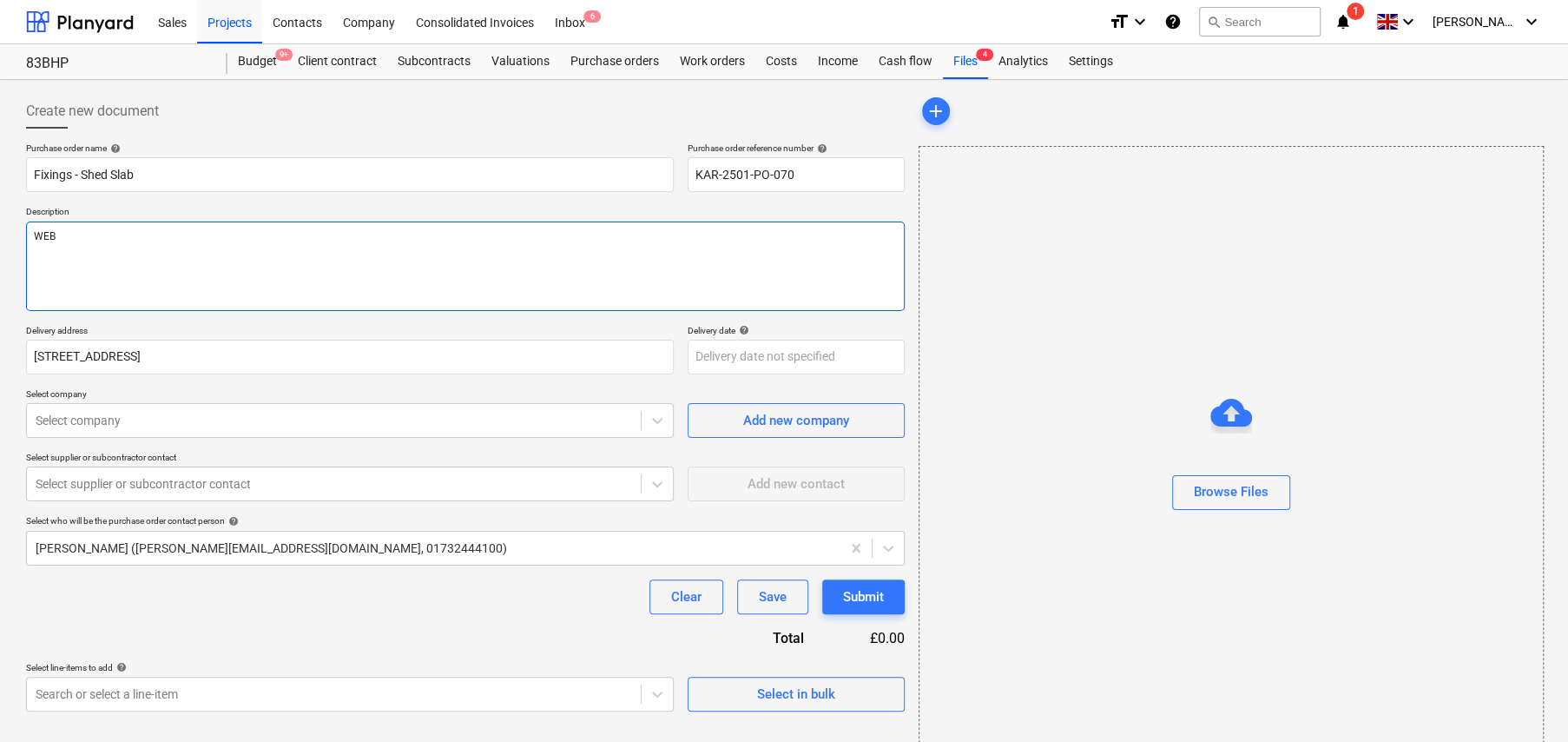
type textarea "WEB O"
type textarea "x"
type textarea "WEB OR"
type textarea "x"
type textarea "WEB ORD"
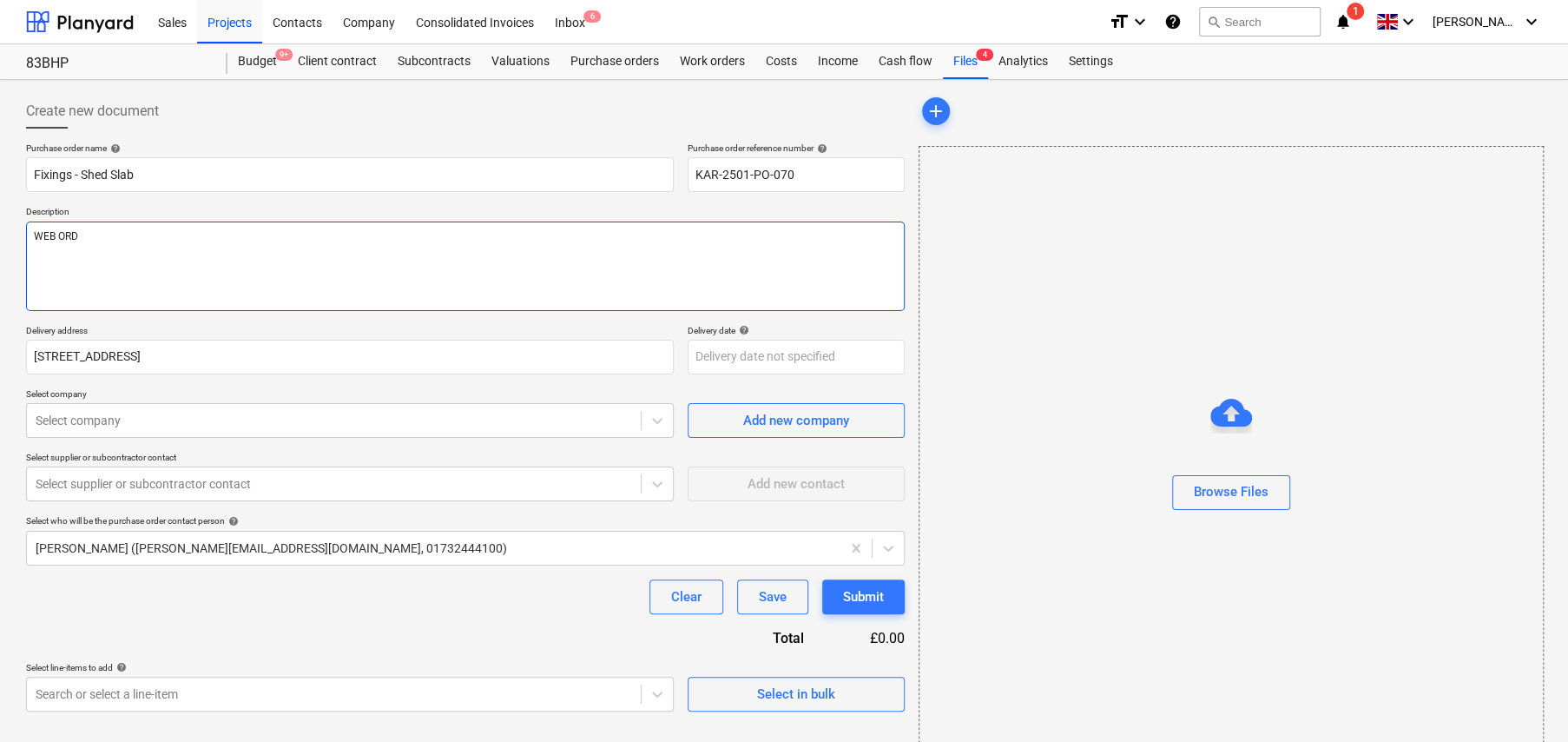
type textarea "x"
type textarea "WEB ORDE"
type textarea "x"
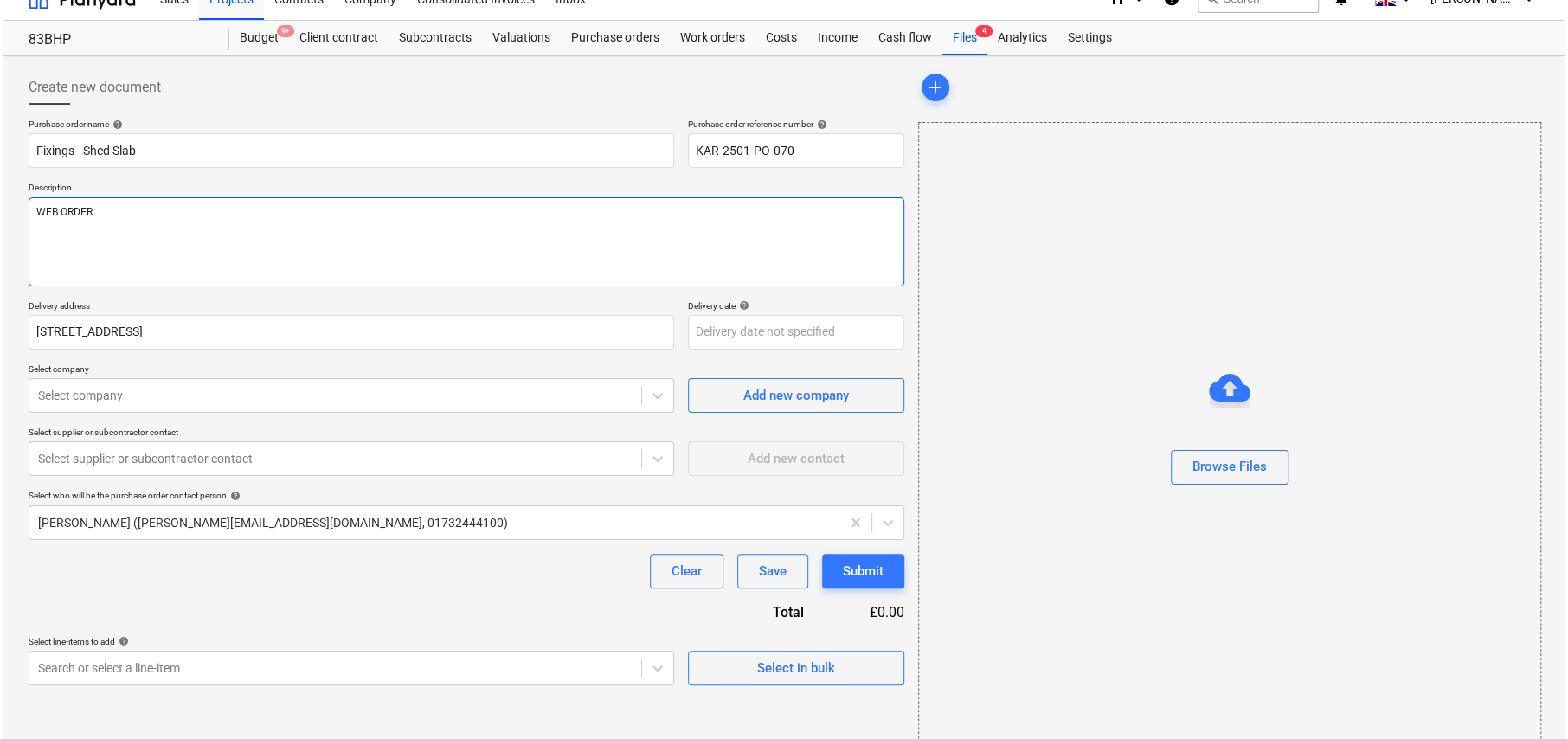
scroll to position [40, 0]
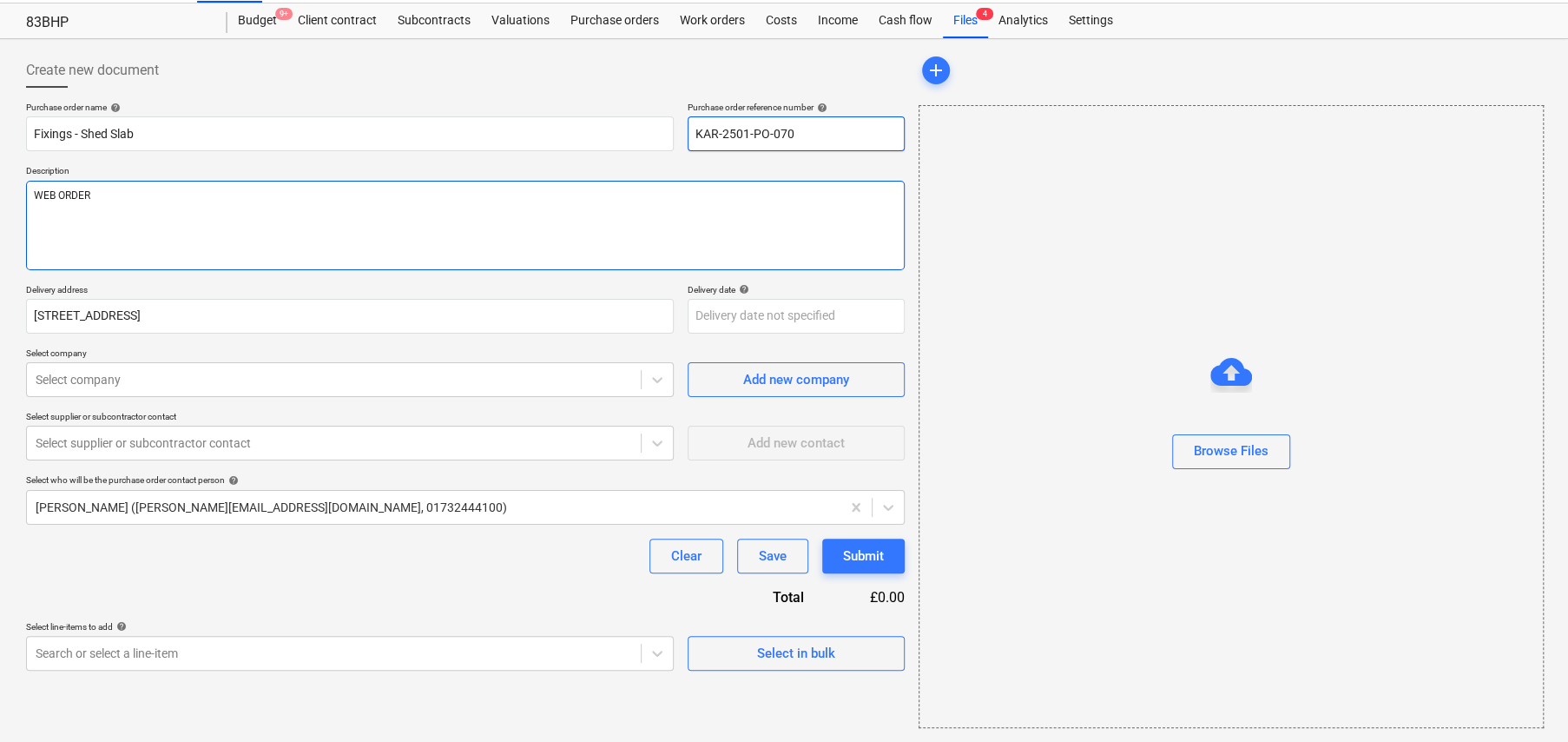
type textarea "WEB ORDER"
drag, startPoint x: 803, startPoint y: 134, endPoint x: 681, endPoint y: 129, distance: 122.1
click at [681, 129] on div "Purchase order name help Fixings - Shed Slab Purchase order reference number he…" at bounding box center [464, 127] width 878 height 50
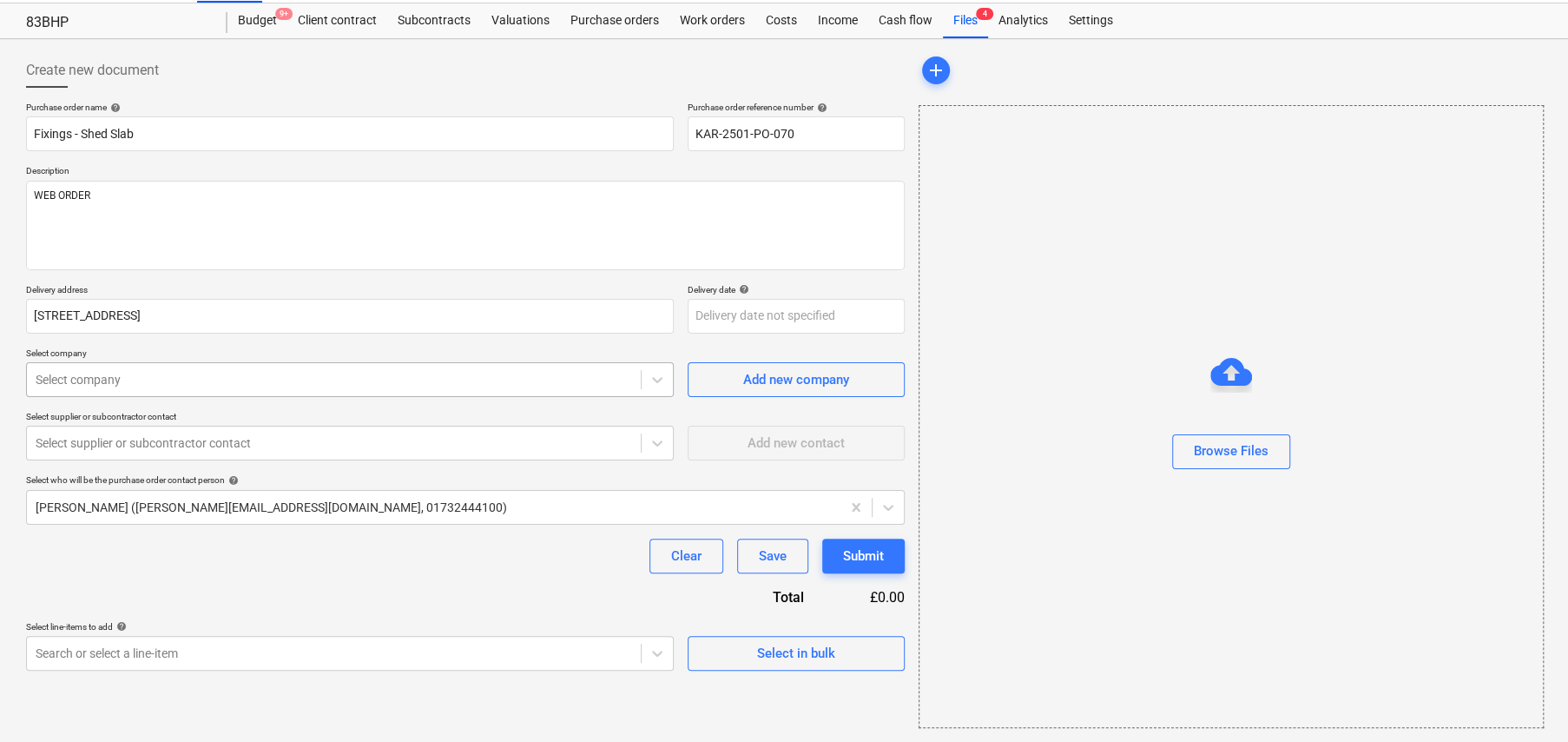
type textarea "x"
click at [184, 383] on div at bounding box center [334, 379] width 597 height 18
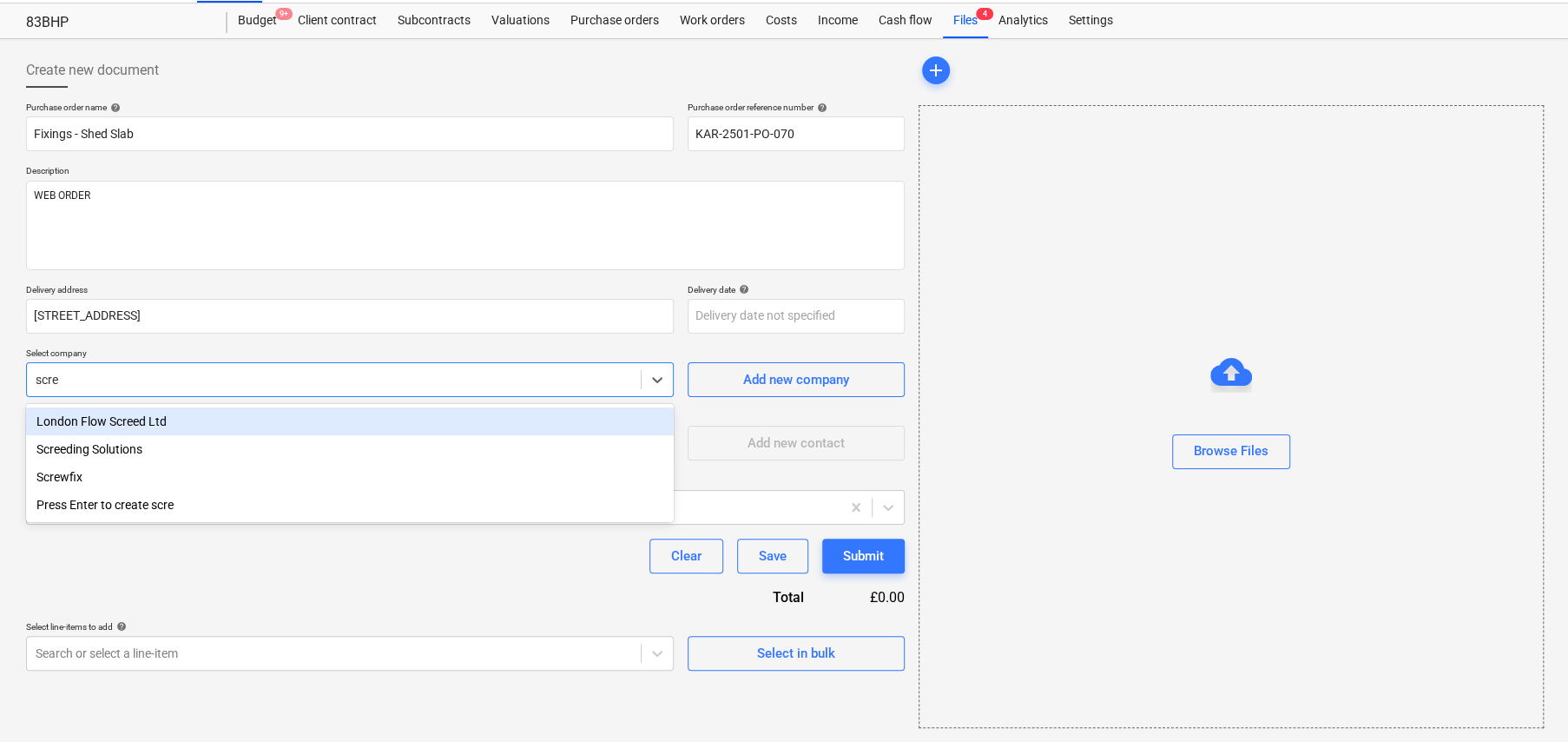
type input "screw"
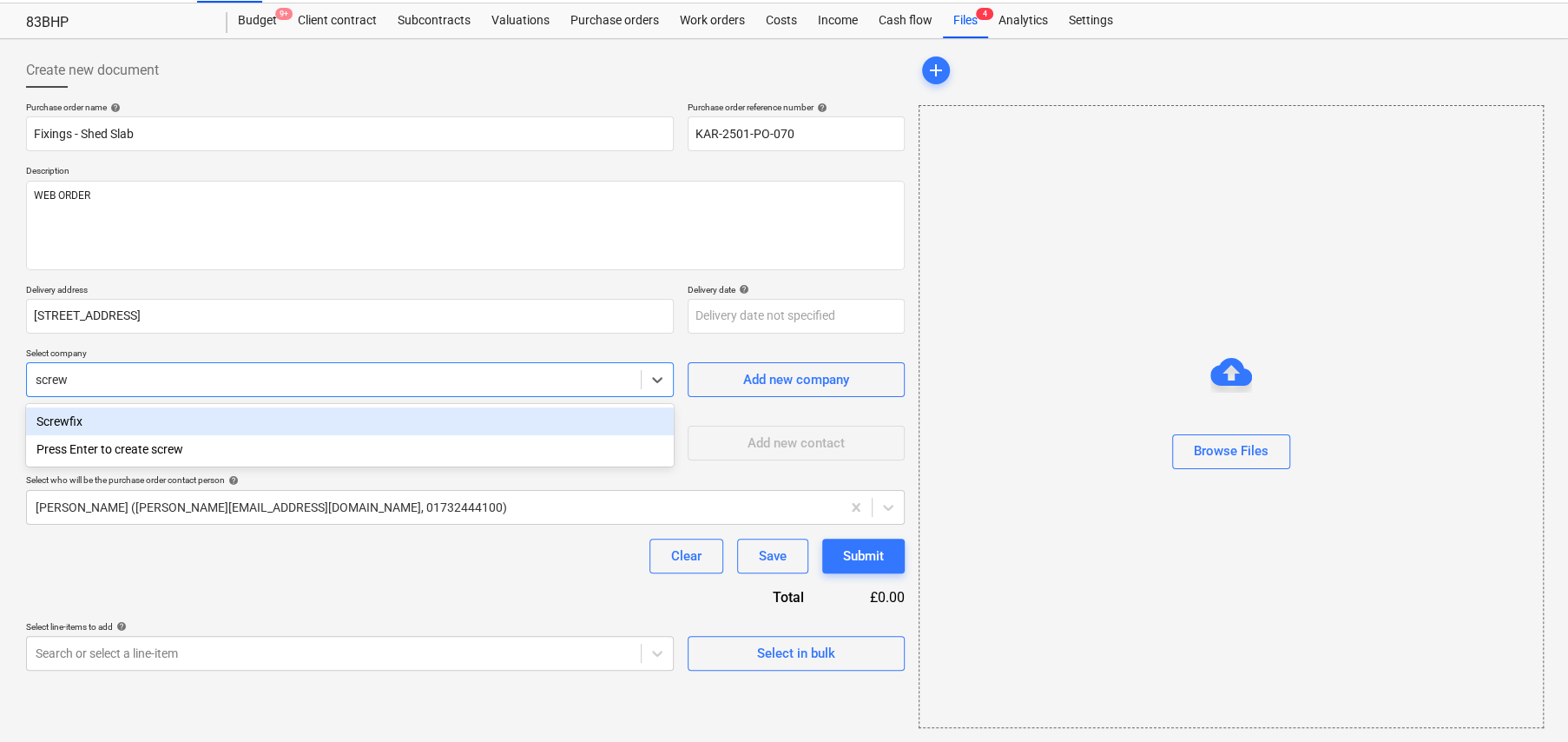
click at [58, 422] on div "Screwfix" at bounding box center [349, 421] width 647 height 28
type textarea "x"
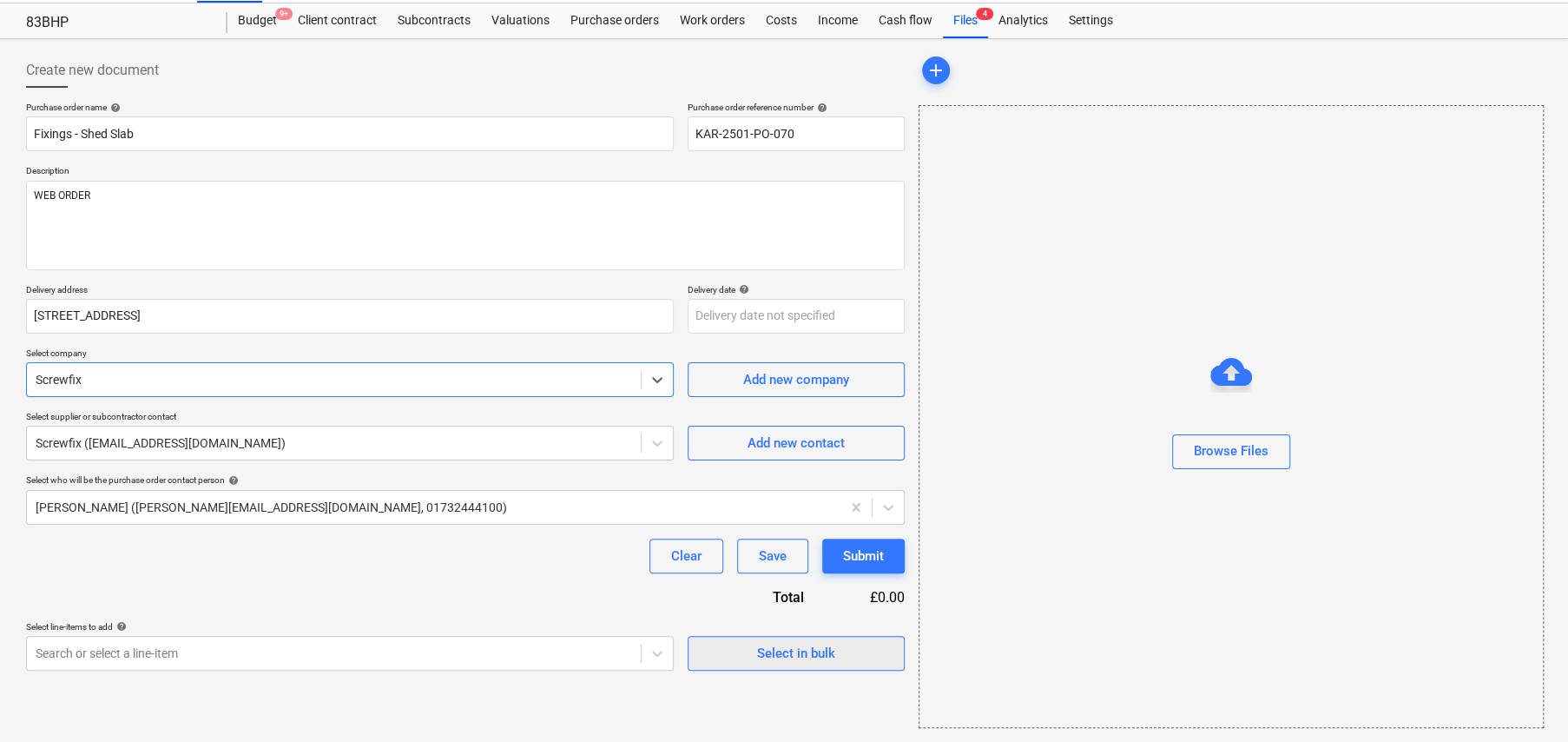
click at [823, 655] on div "Select in bulk" at bounding box center [796, 653] width 78 height 22
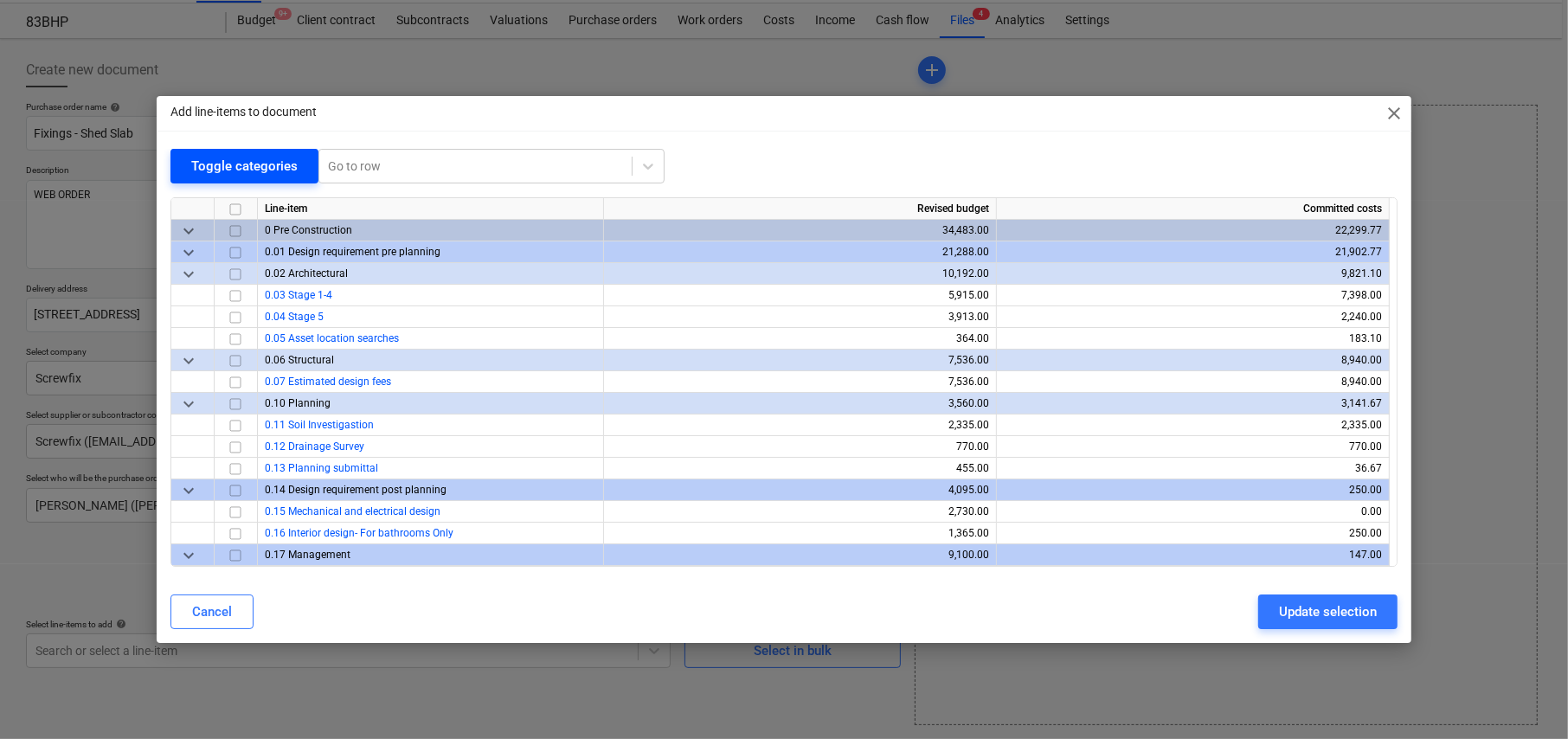
click at [215, 166] on div "Toggle categories" at bounding box center [245, 166] width 107 height 22
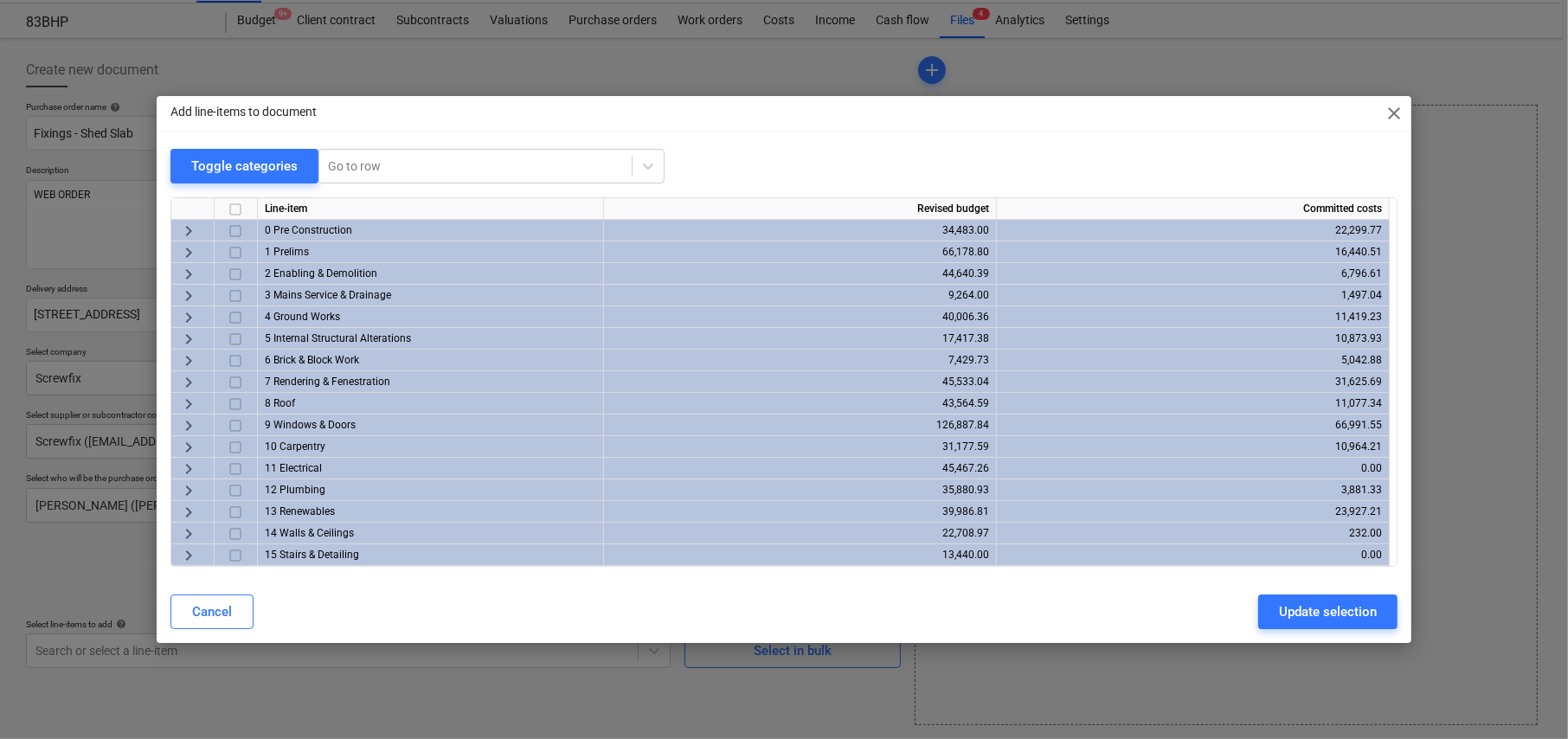
scroll to position [237, 0]
click at [188, 491] on span "keyboard_arrow_right" at bounding box center [189, 491] width 21 height 21
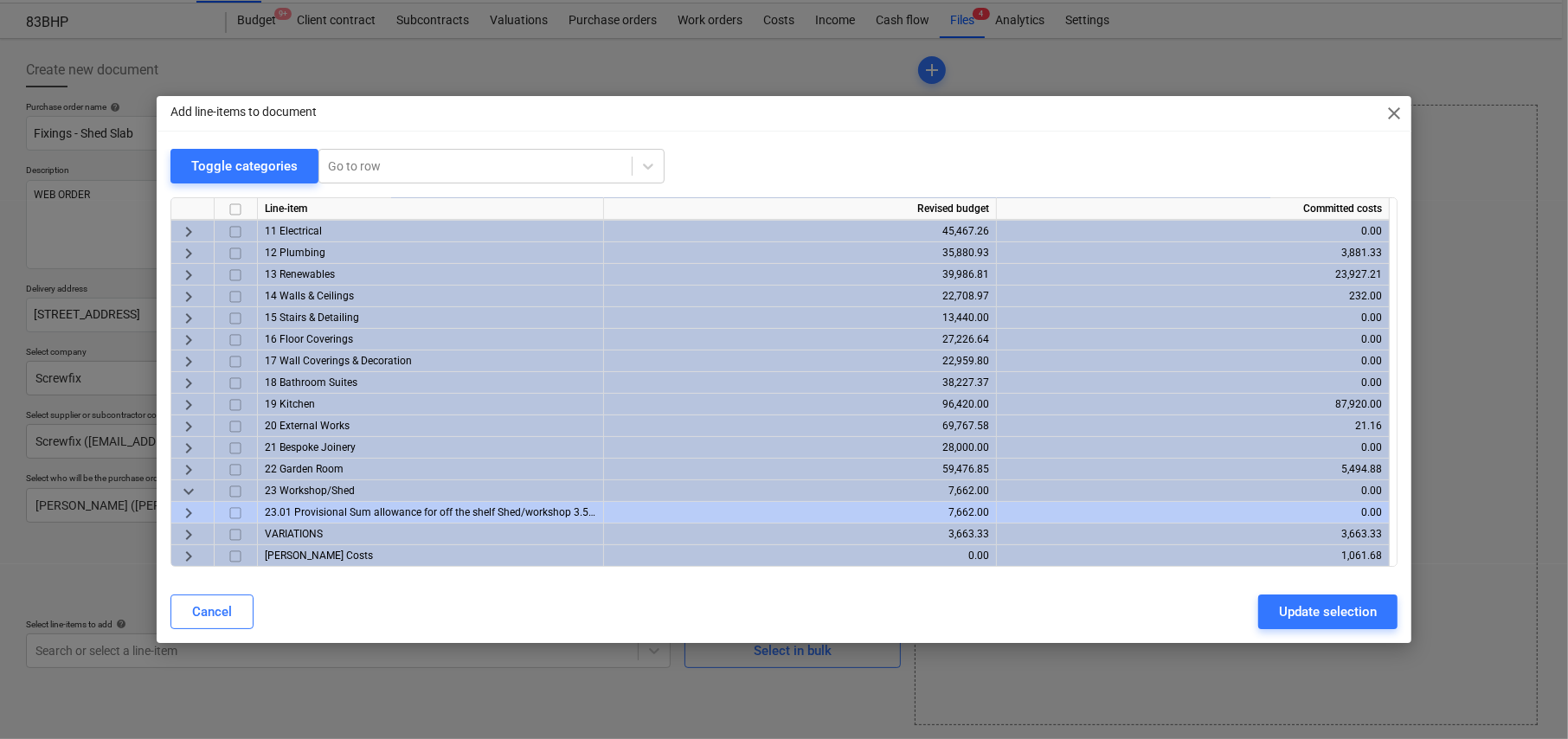
click at [188, 509] on span "keyboard_arrow_right" at bounding box center [189, 513] width 21 height 21
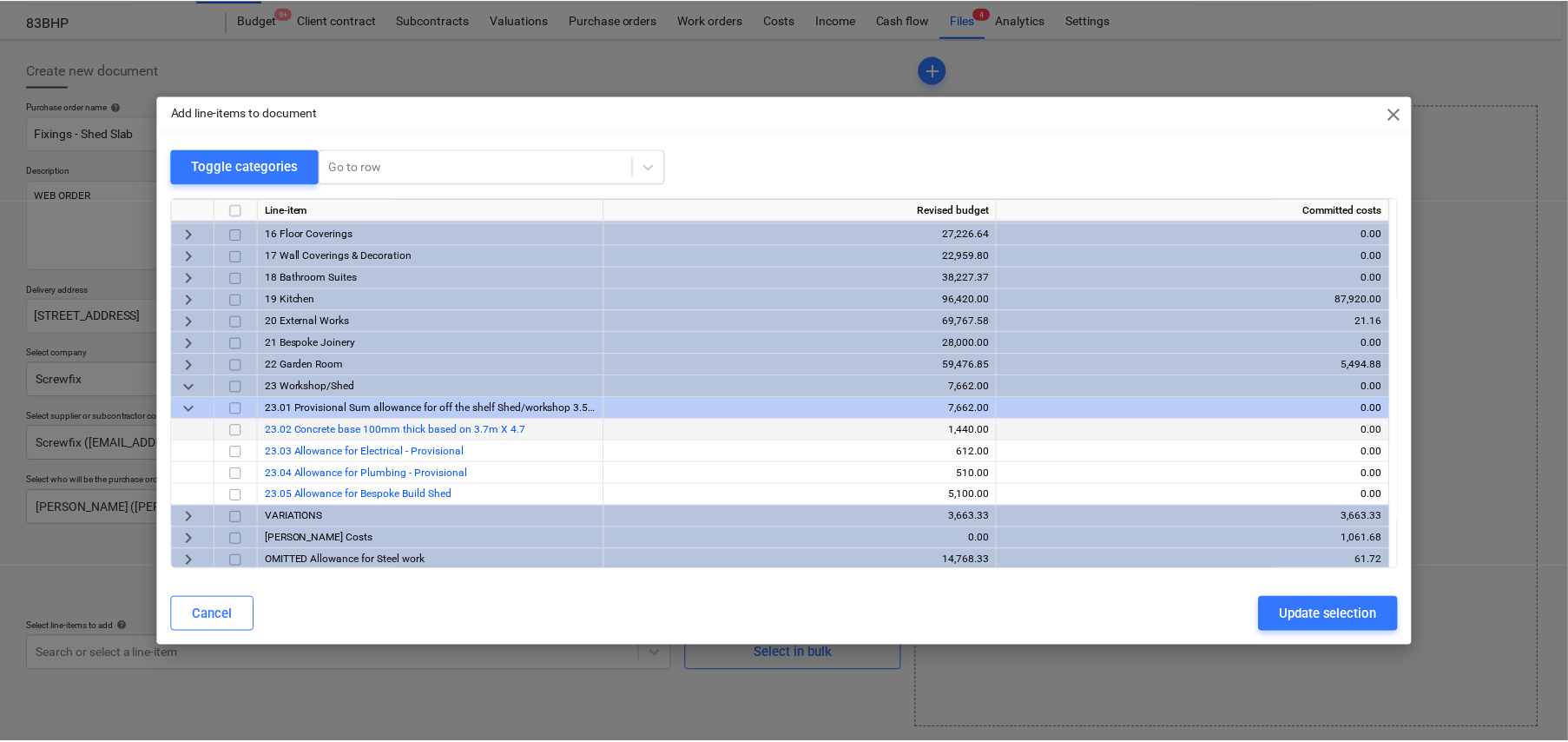
scroll to position [347, 0]
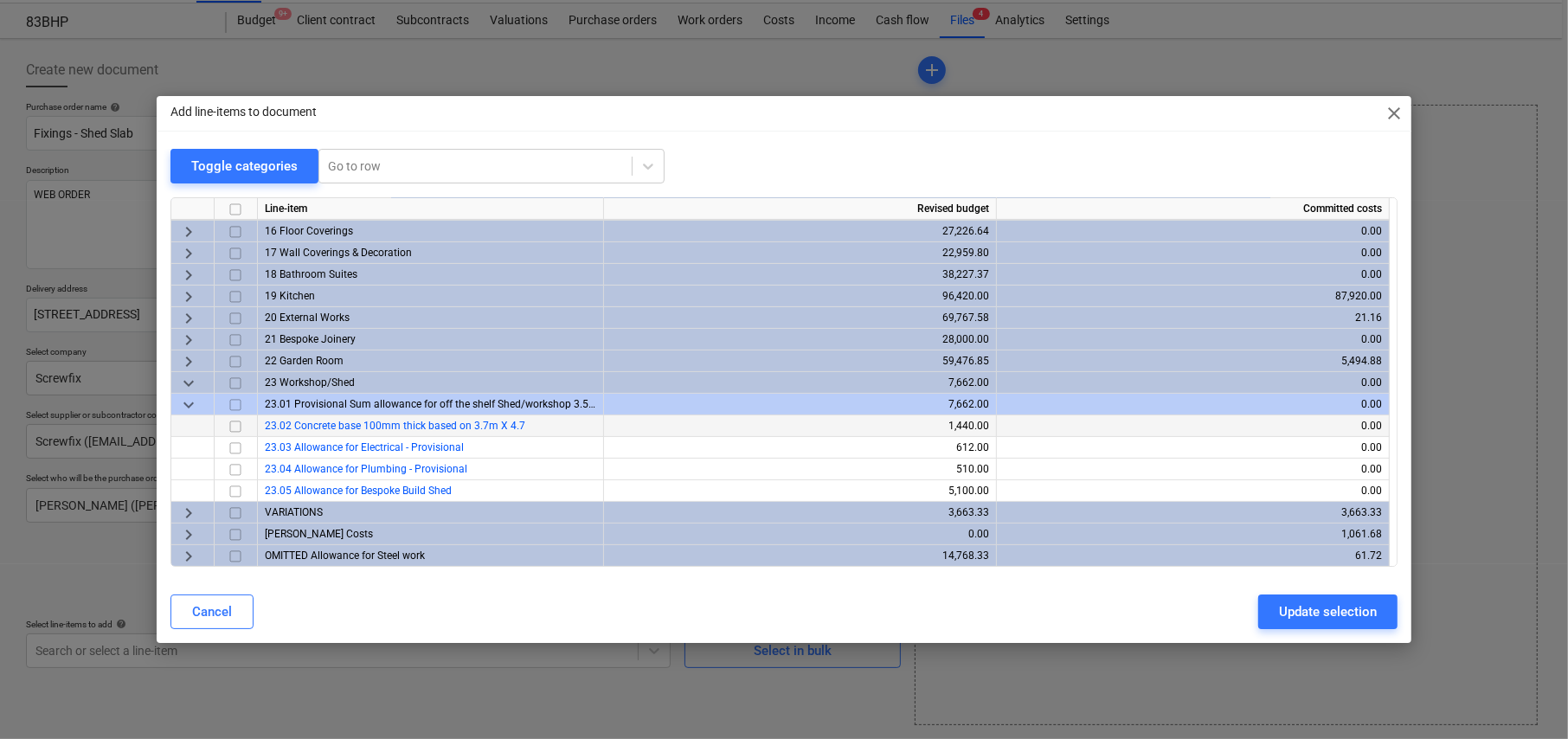
click at [236, 425] on input "checkbox" at bounding box center [235, 426] width 21 height 21
drag, startPoint x: 1317, startPoint y: 607, endPoint x: 1307, endPoint y: 607, distance: 10.0
click at [1316, 607] on div "Update selection" at bounding box center [1328, 611] width 98 height 22
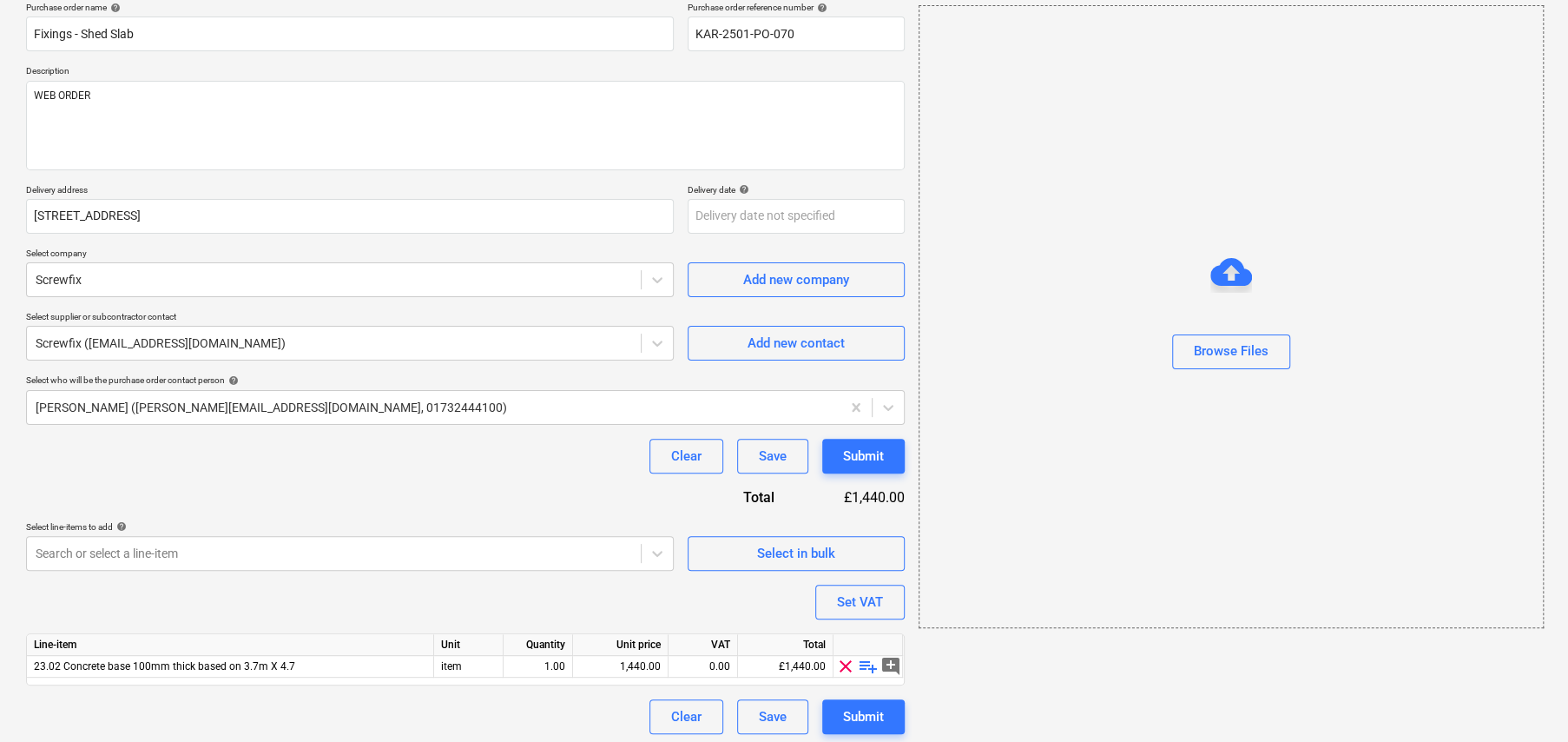
scroll to position [146, 0]
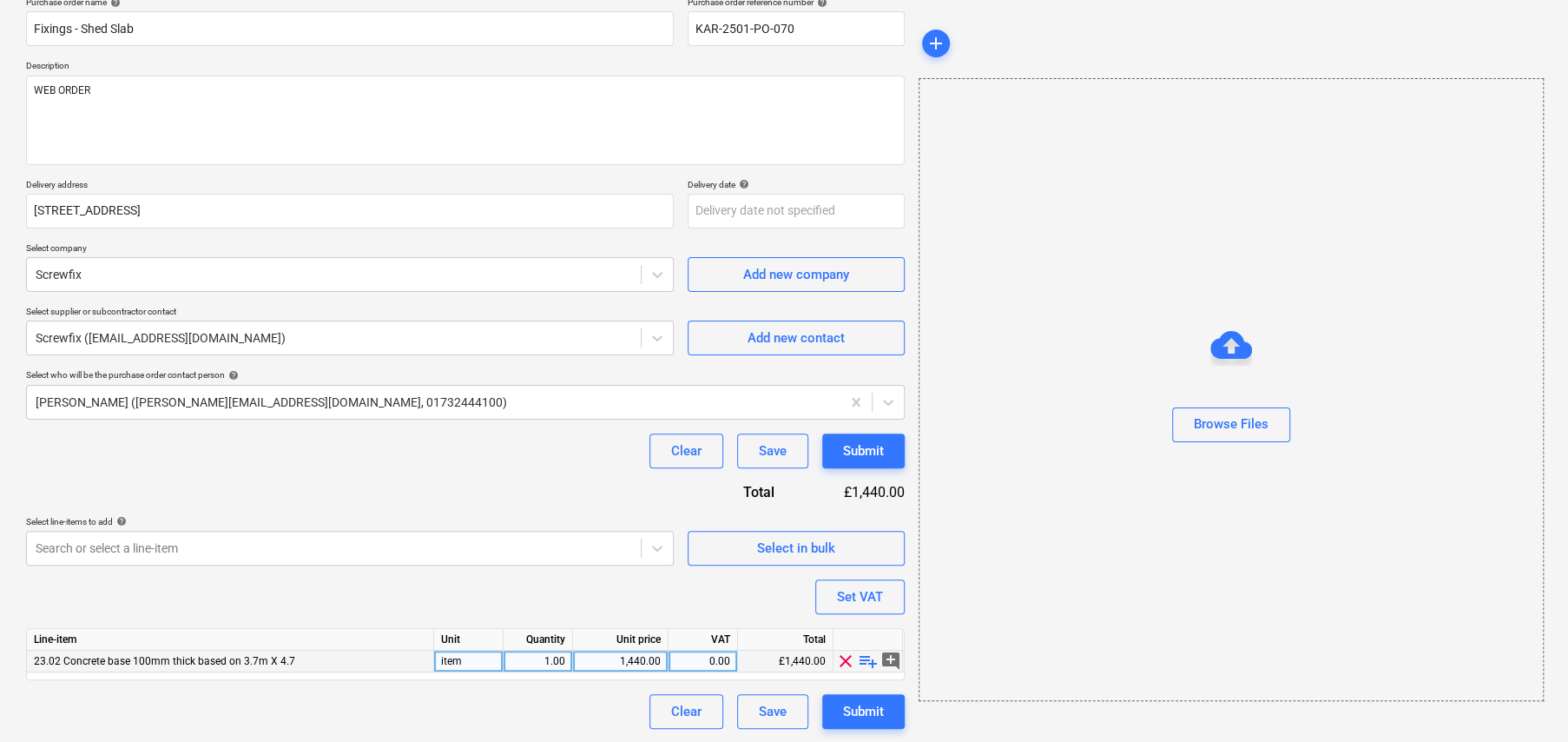
click at [864, 658] on span "playlist_add" at bounding box center [868, 661] width 21 height 21
type textarea "x"
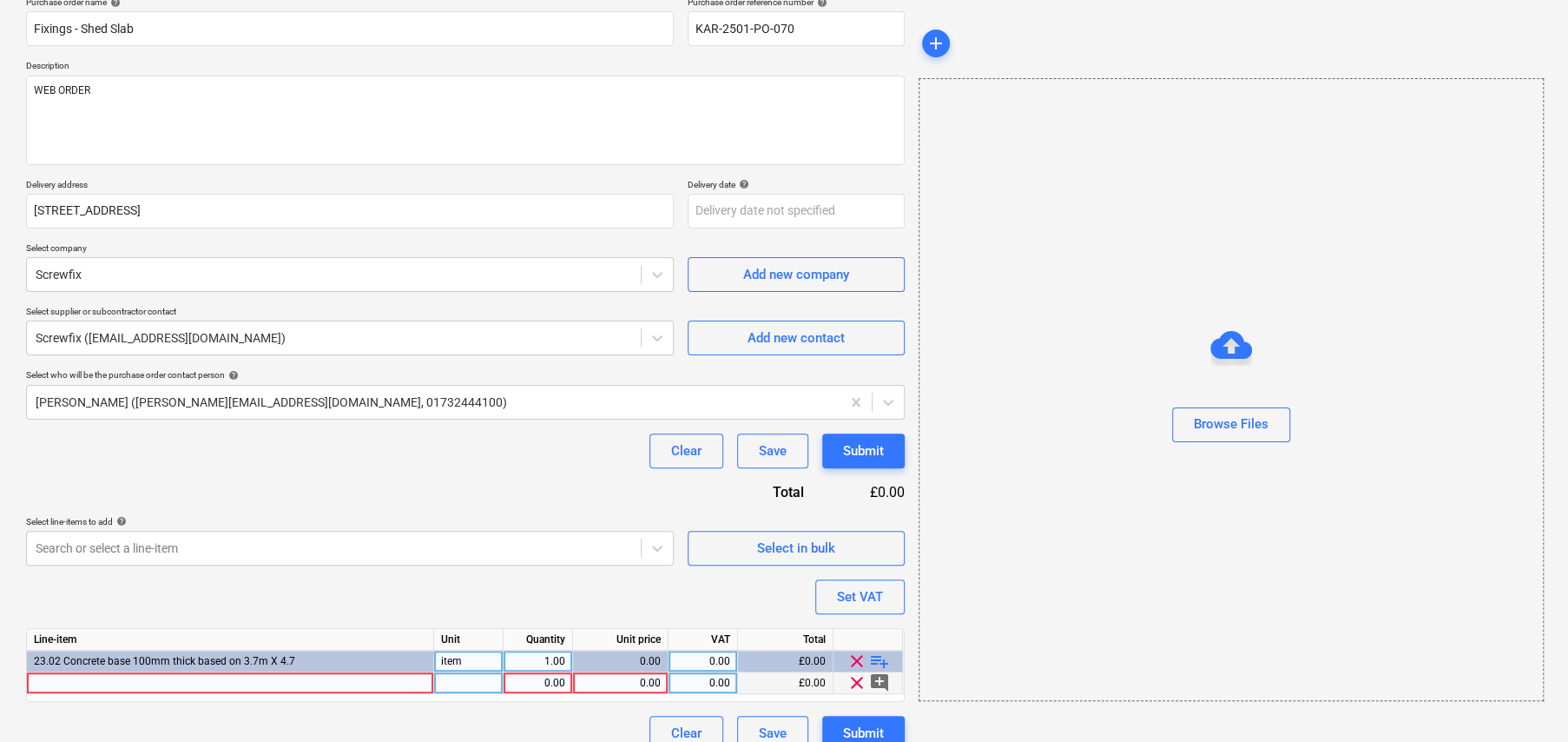
click at [339, 682] on div at bounding box center [230, 683] width 407 height 21
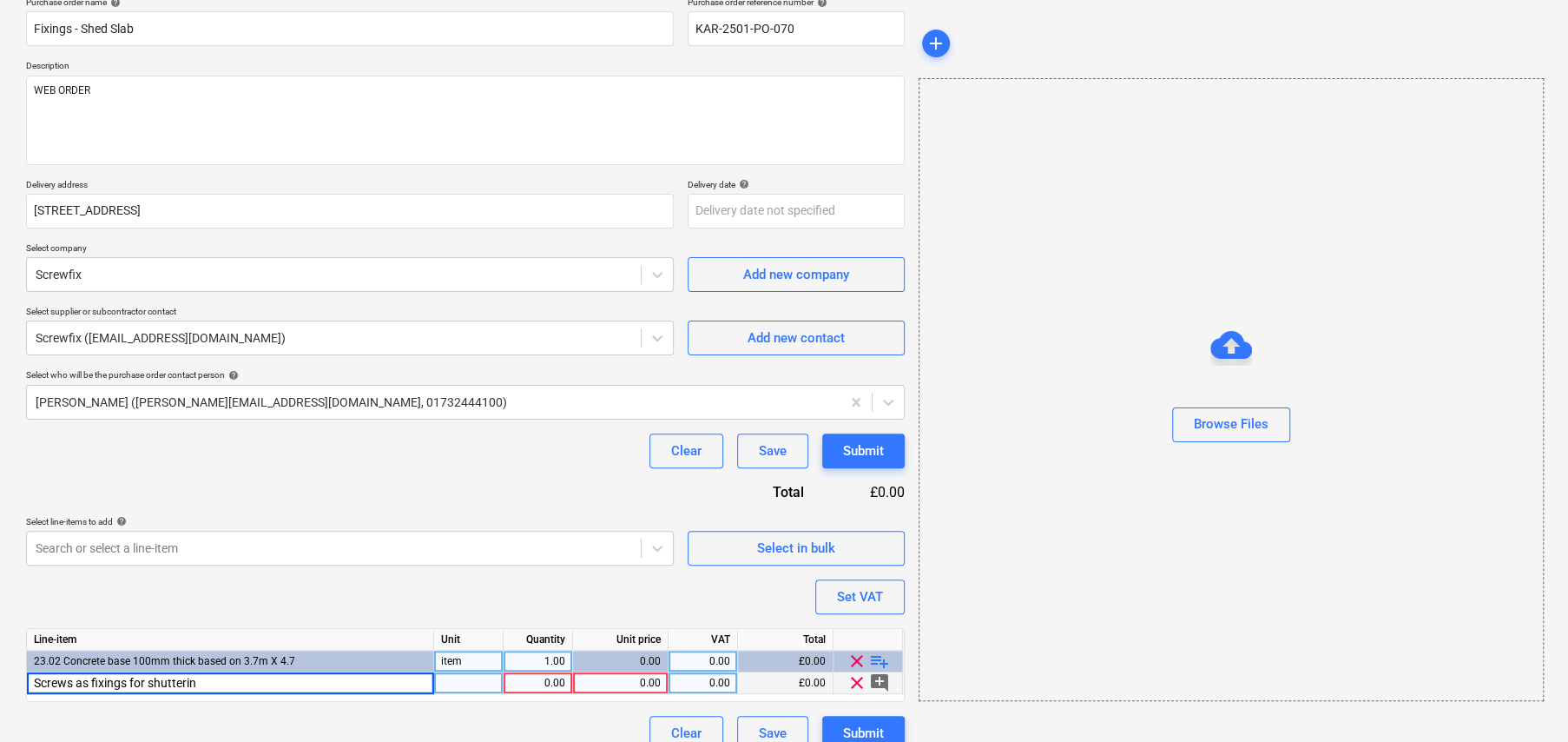
type input "Screws as fixings for shuttering"
type textarea "x"
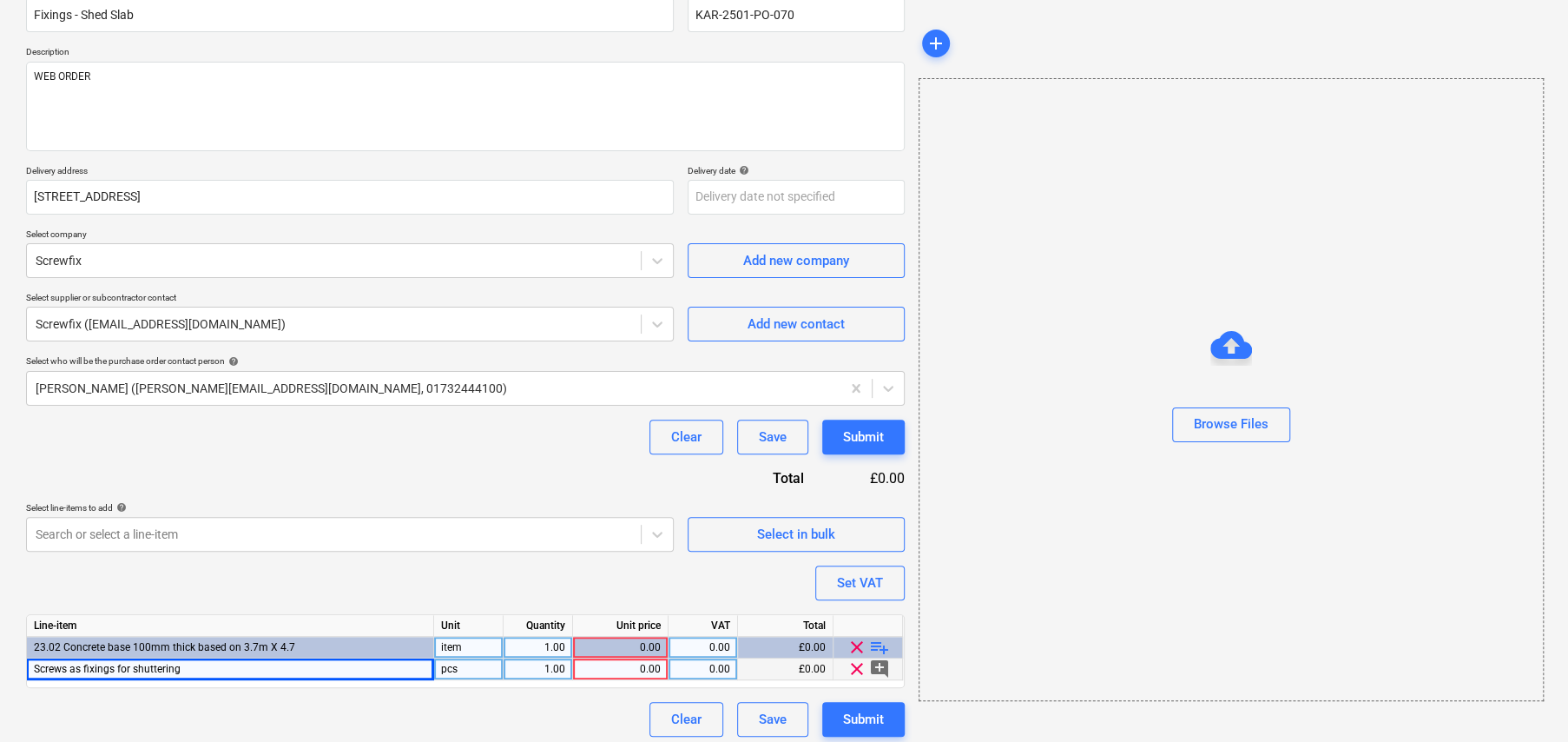
scroll to position [167, 0]
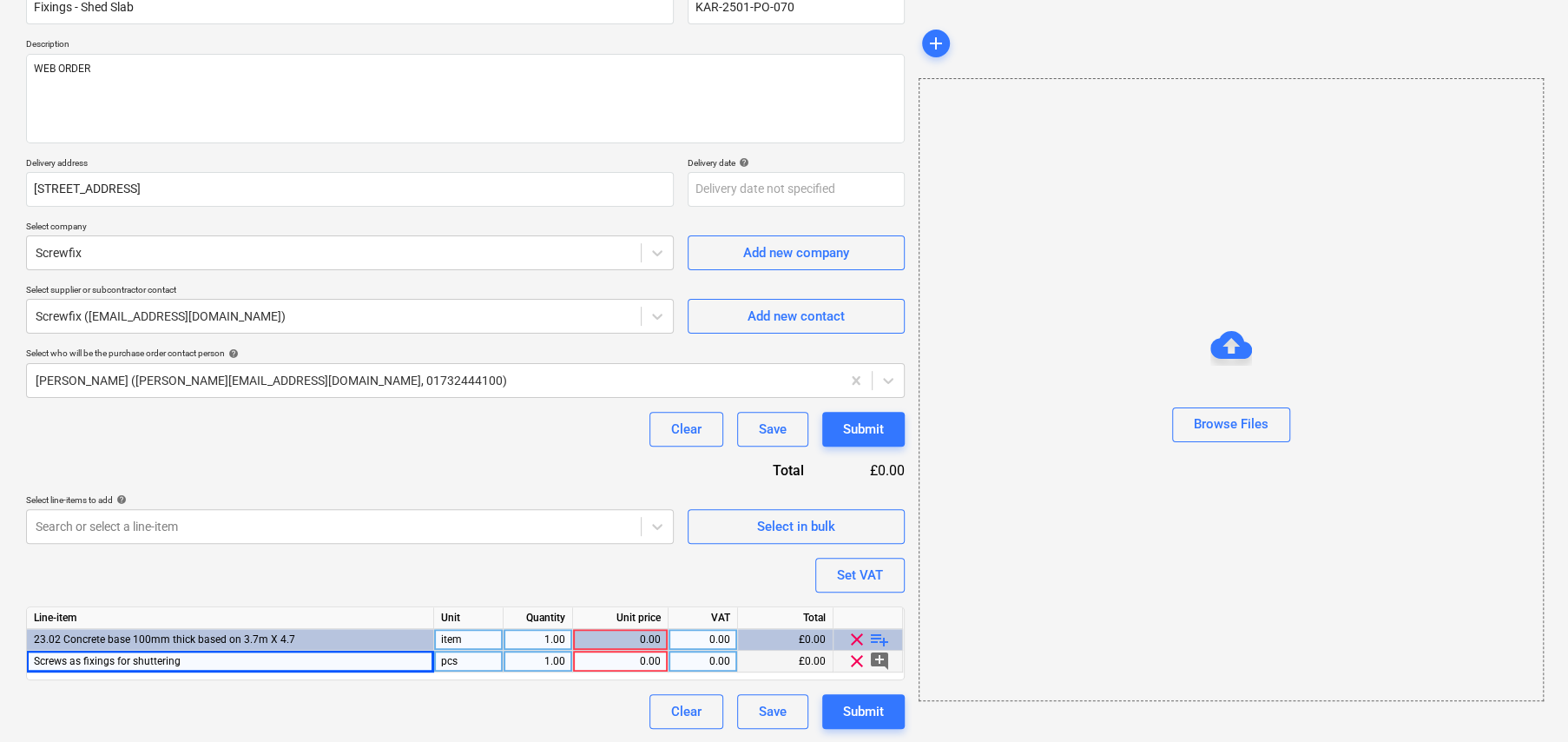
click at [474, 662] on div "pcs" at bounding box center [468, 661] width 69 height 21
type input "item"
type textarea "x"
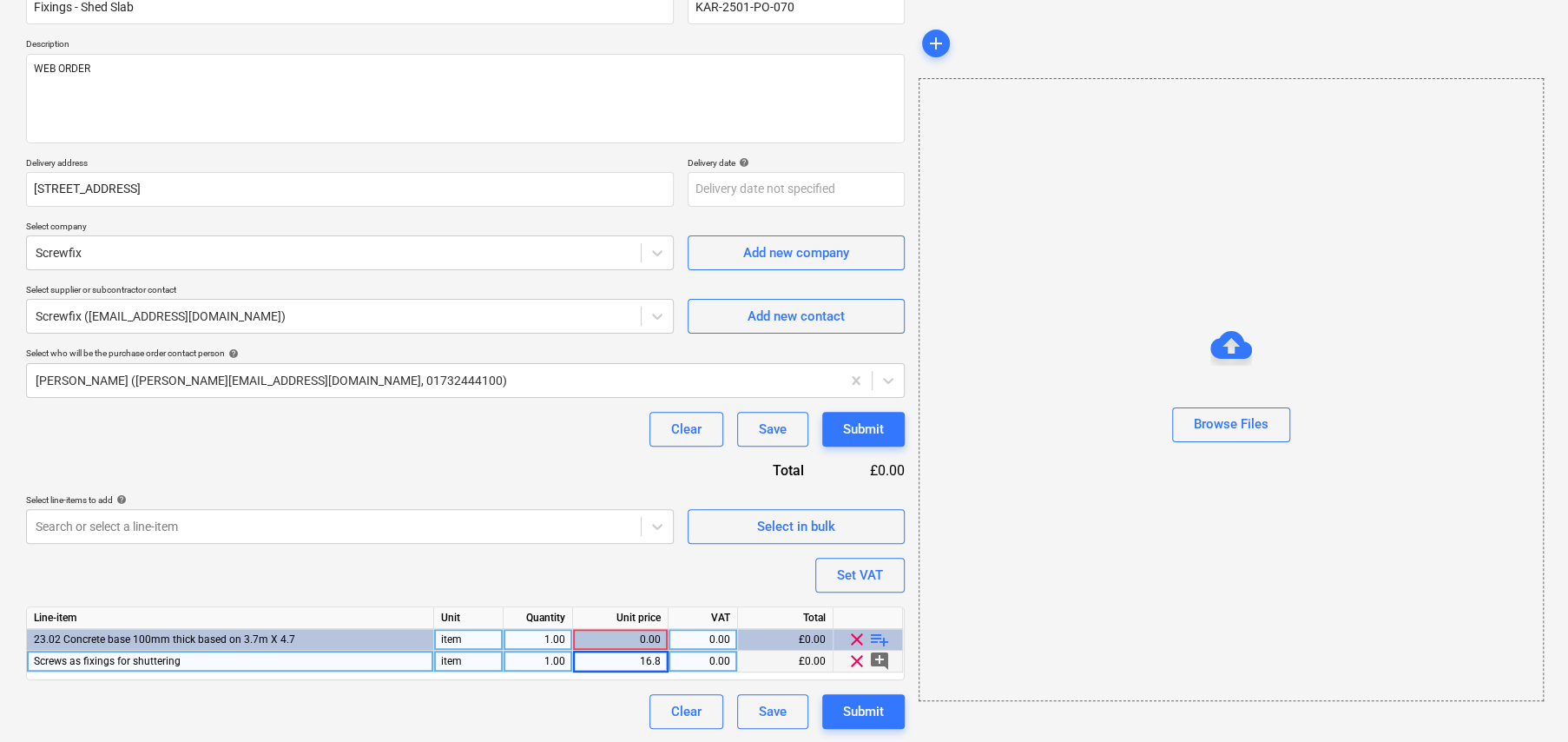
type input "16.87"
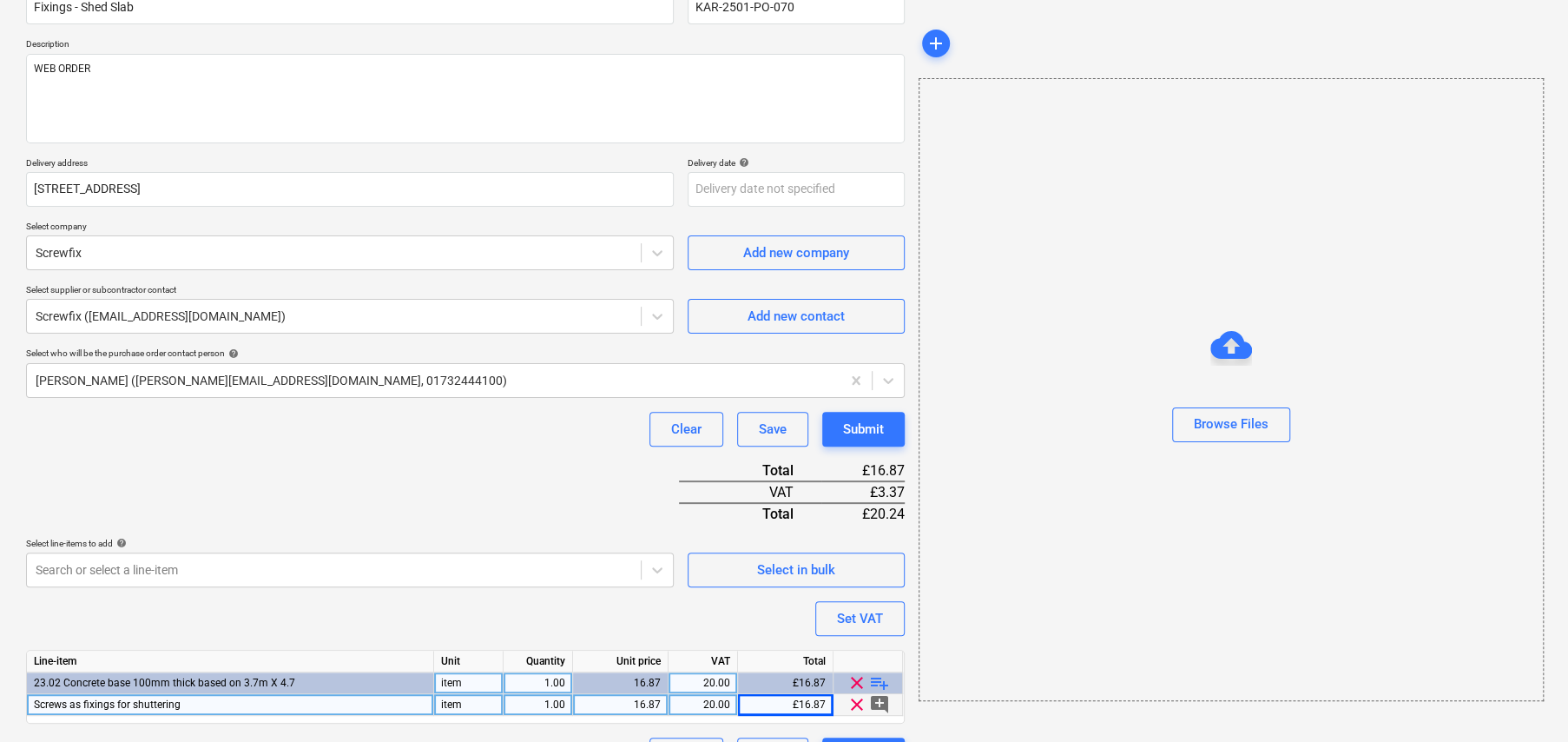
click at [478, 468] on div "Purchase order name help Fixings - Shed Slab Purchase order reference number he…" at bounding box center [464, 373] width 878 height 797
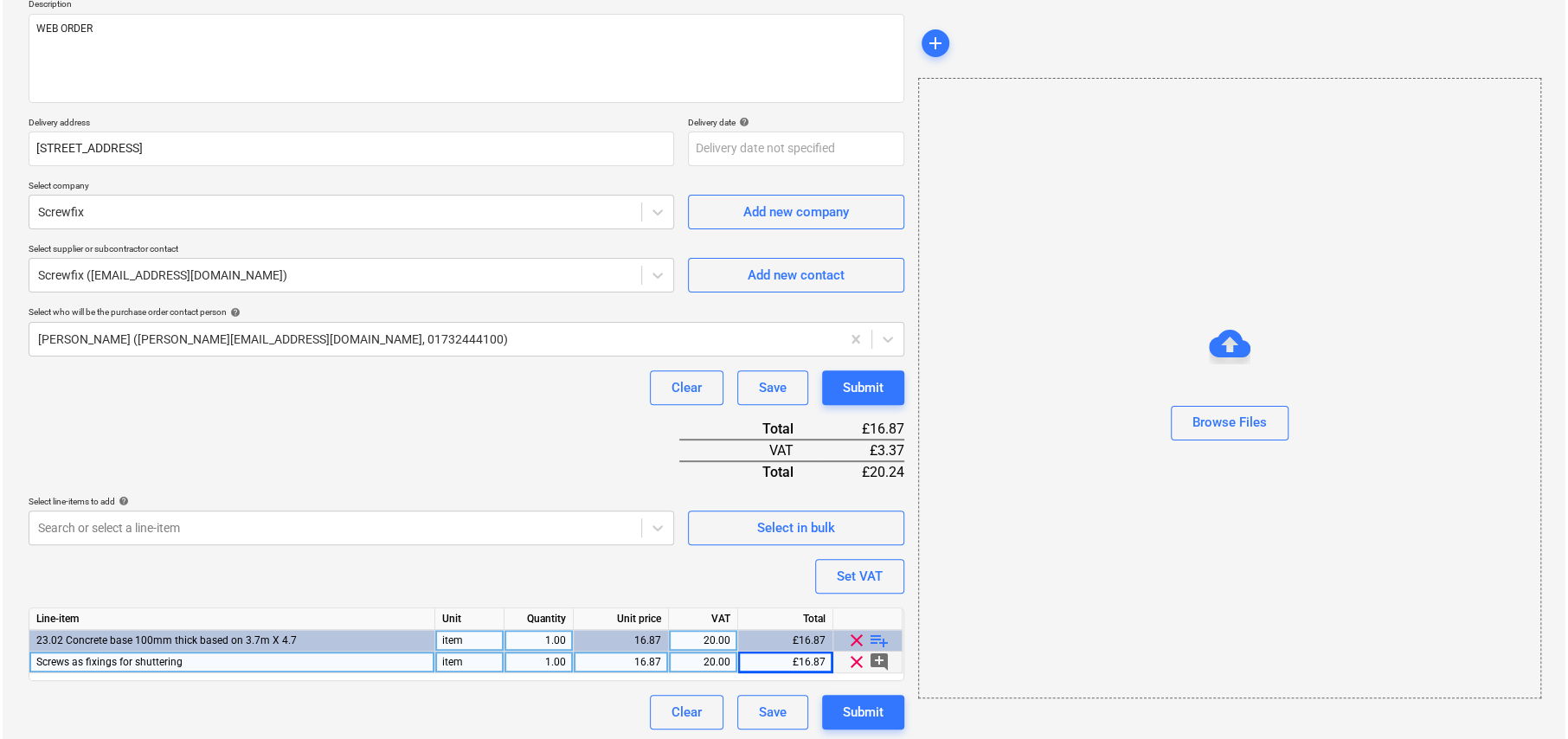
scroll to position [210, 0]
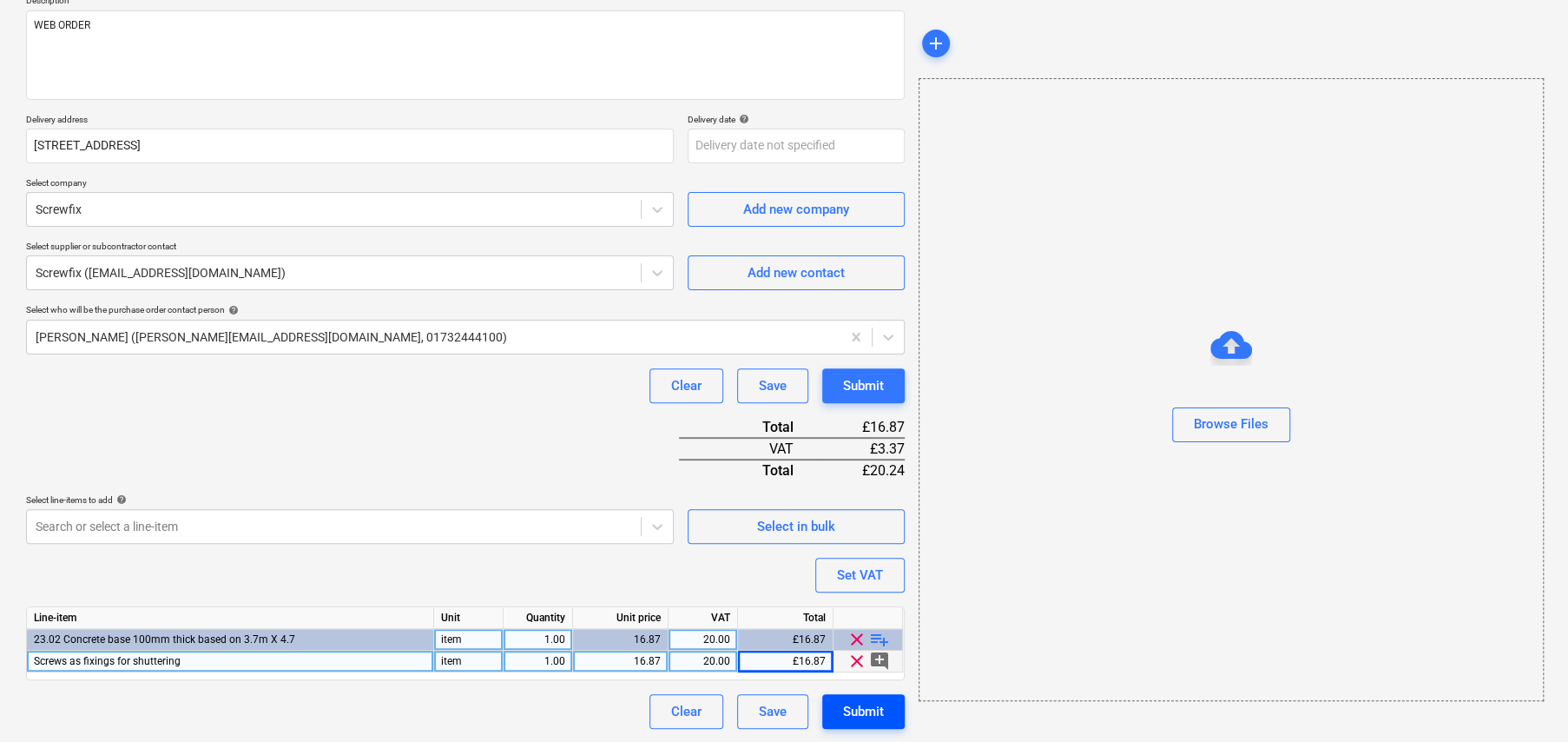
click at [865, 715] on div "Submit" at bounding box center [863, 712] width 41 height 22
type textarea "x"
